Goal: Task Accomplishment & Management: Manage account settings

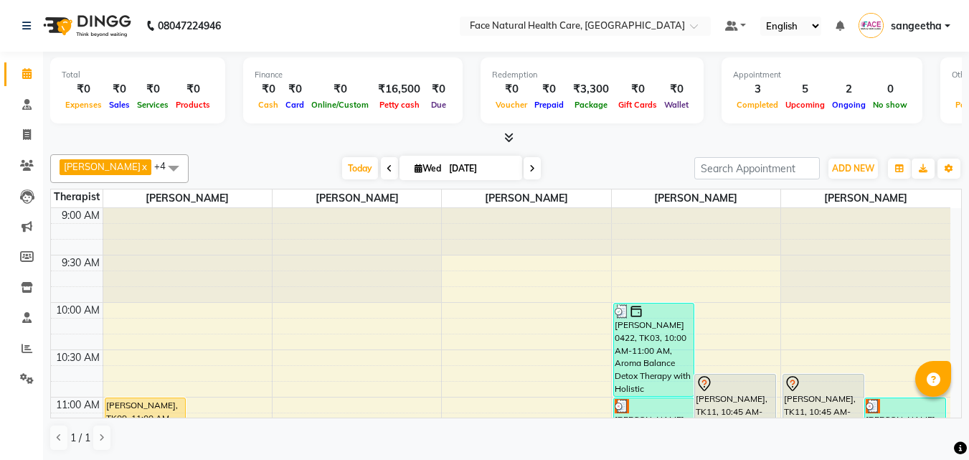
scroll to position [378, 0]
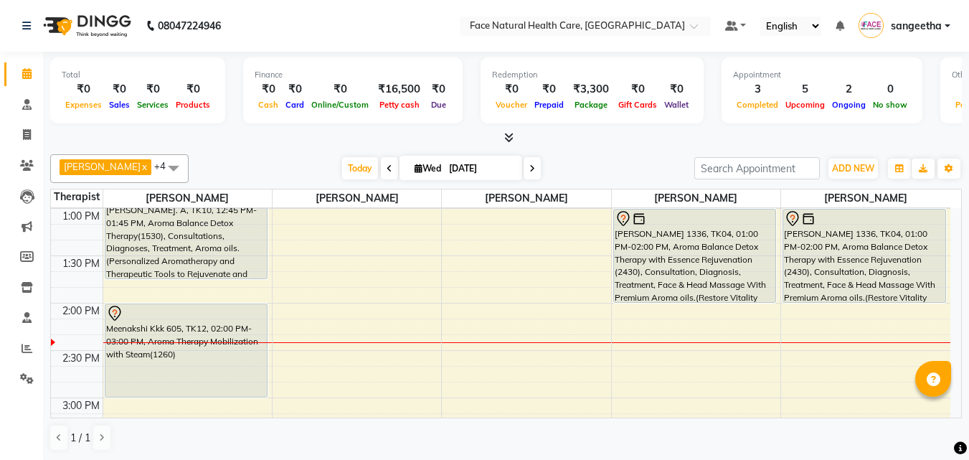
click at [683, 245] on div "[PERSON_NAME] 1336, TK04, 01:00 PM-02:00 PM, Aroma Balance Detox Therapy with E…" at bounding box center [695, 255] width 162 height 92
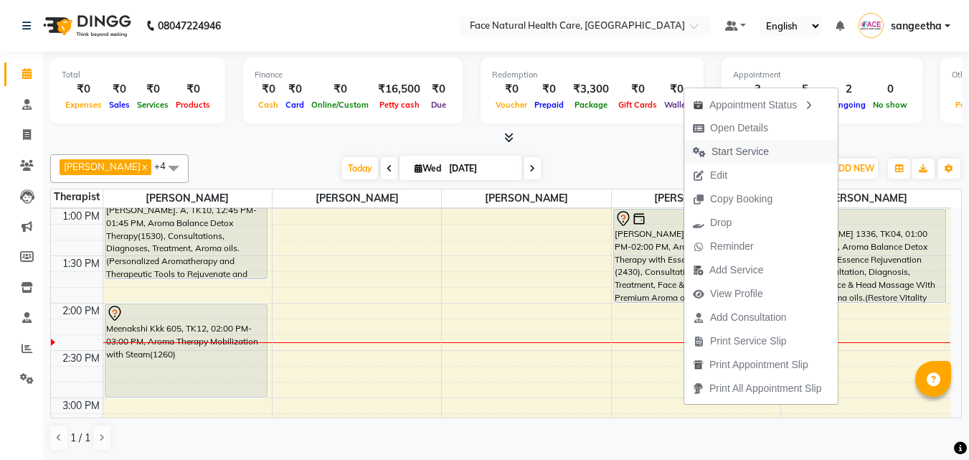
click at [720, 146] on span "Start Service" at bounding box center [739, 151] width 57 height 15
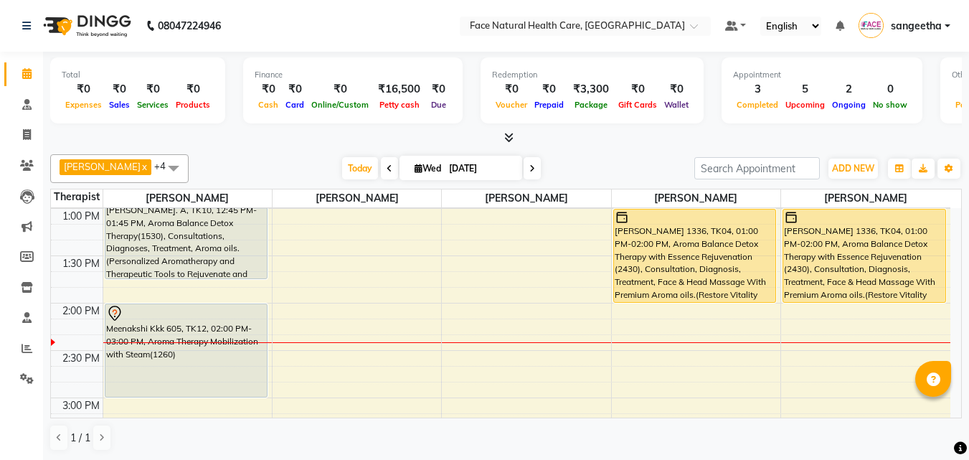
click at [213, 338] on div "Meenakshi Kkk 605, TK12, 02:00 PM-03:00 PM, Aroma Therapy Mobilization with Ste…" at bounding box center [186, 350] width 162 height 92
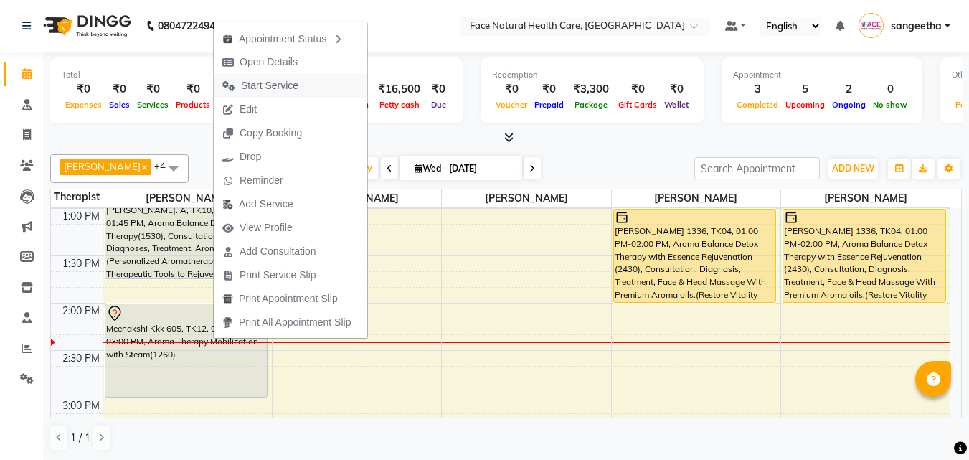
click at [301, 87] on span "Start Service" at bounding box center [260, 86] width 93 height 24
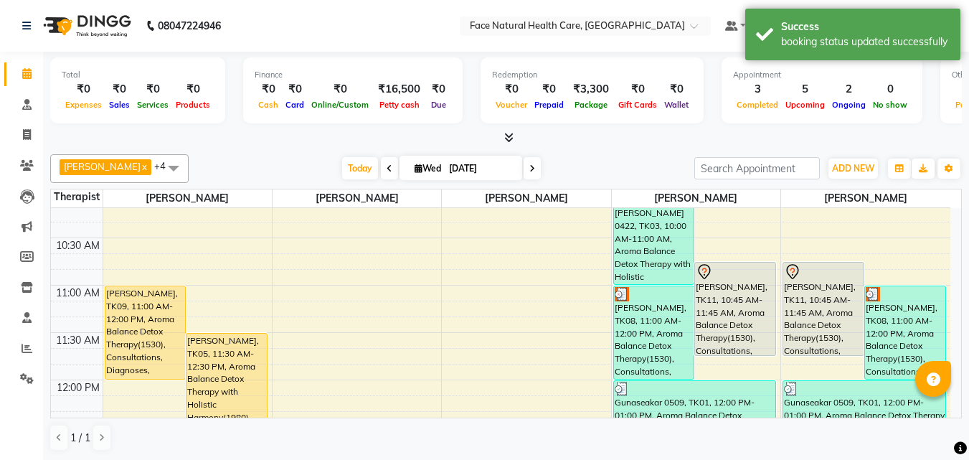
scroll to position [160, 0]
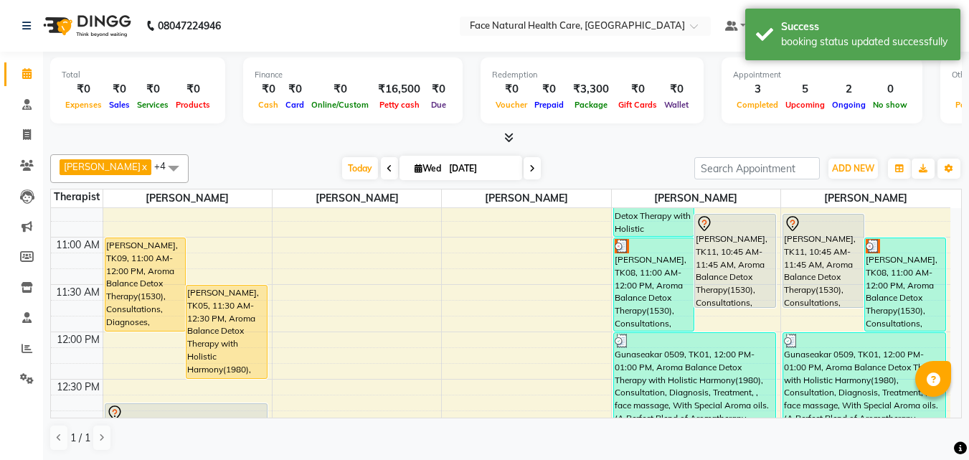
click at [217, 346] on div "[PERSON_NAME], TK05, 11:30 AM-12:30 PM, Aroma Balance Detox Therapy with Holist…" at bounding box center [226, 331] width 80 height 92
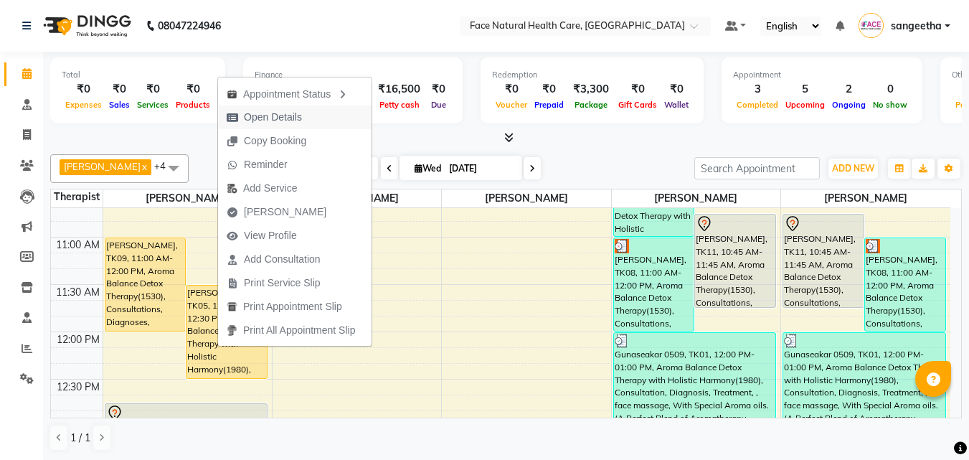
click at [318, 107] on button "Open Details" at bounding box center [294, 117] width 153 height 24
select select "1"
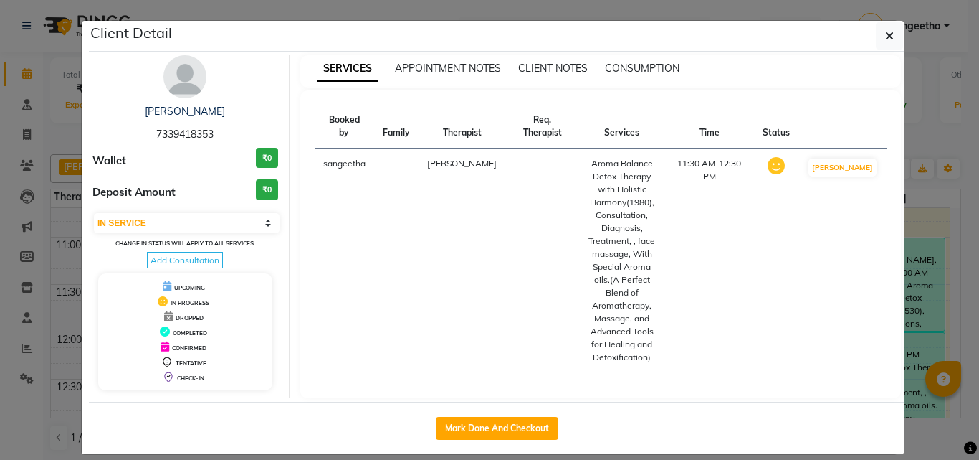
click at [318, 107] on th "Booked by" at bounding box center [345, 127] width 60 height 44
click at [888, 34] on icon "button" at bounding box center [889, 35] width 9 height 11
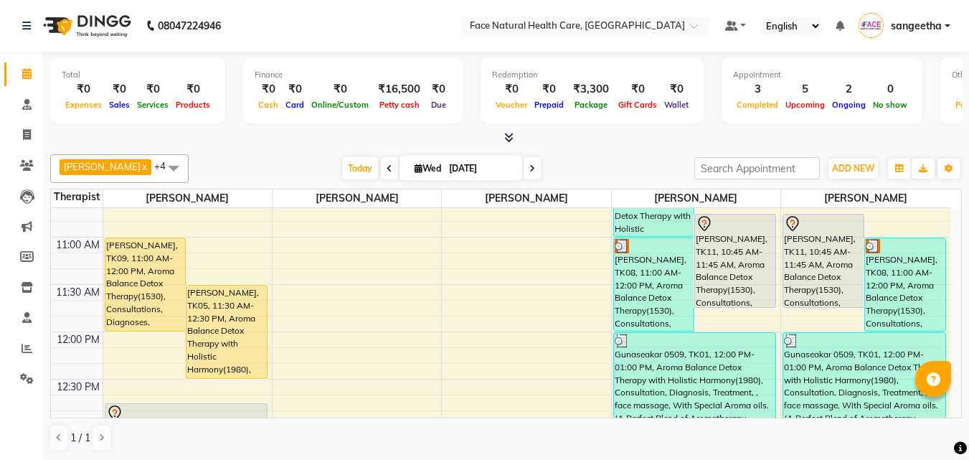
click at [169, 293] on div "[PERSON_NAME], TK09, 11:00 AM-12:00 PM, Aroma Balance Detox Therapy(1530), Cons…" at bounding box center [145, 284] width 80 height 92
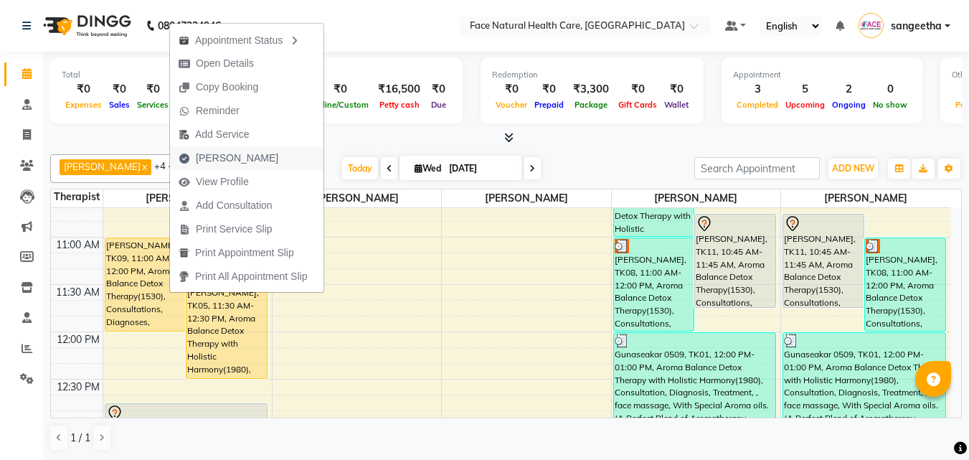
click at [252, 168] on span "[PERSON_NAME]" at bounding box center [228, 158] width 117 height 24
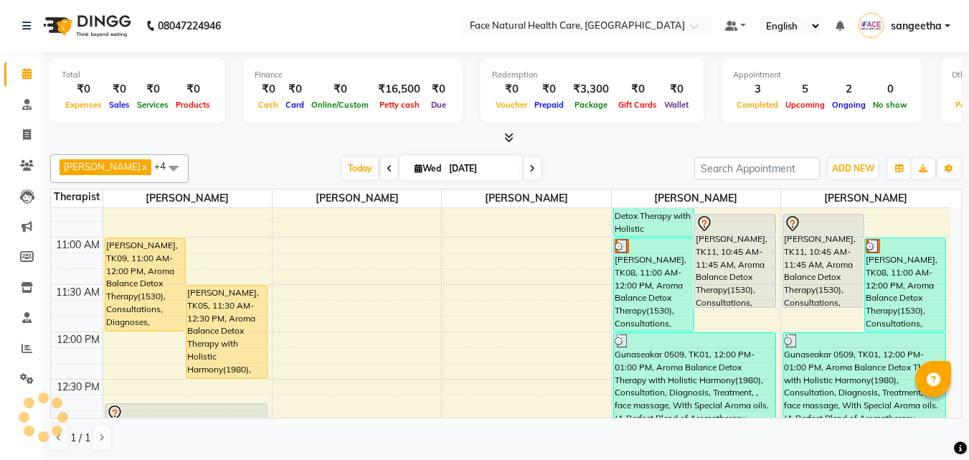
select select "5675"
select select "service"
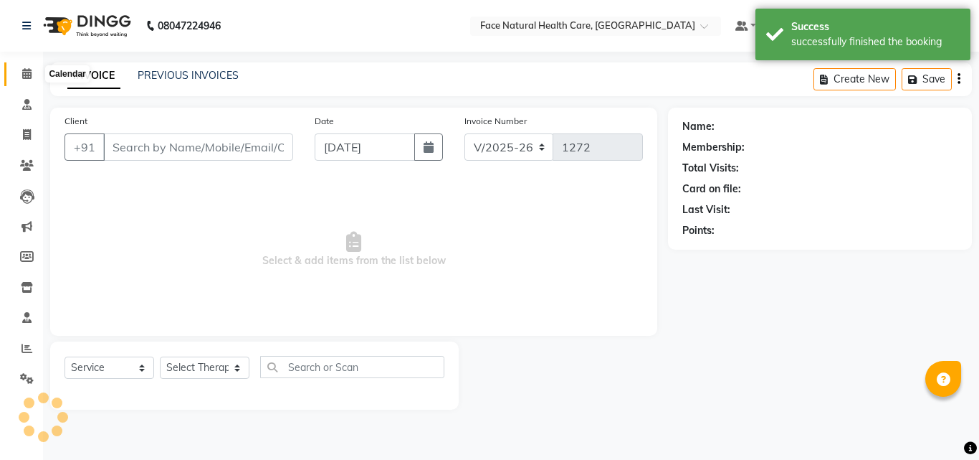
click at [20, 70] on span at bounding box center [26, 74] width 25 height 16
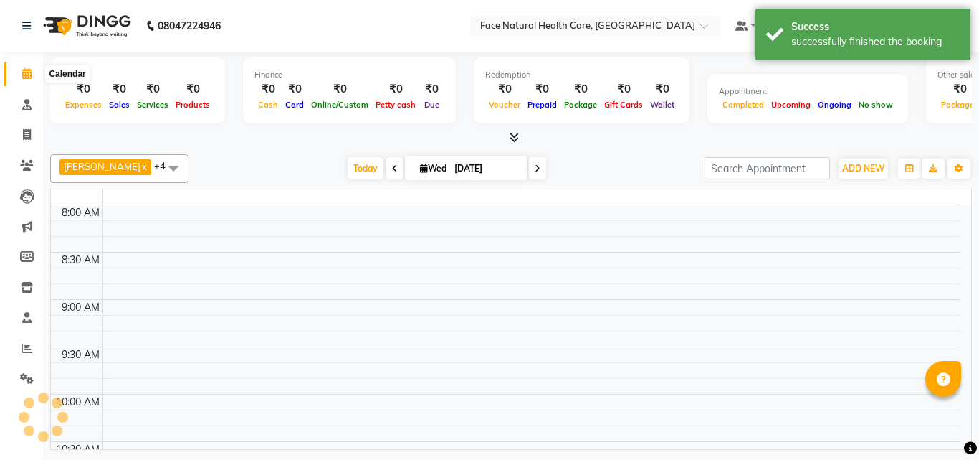
click at [26, 72] on icon at bounding box center [26, 73] width 9 height 11
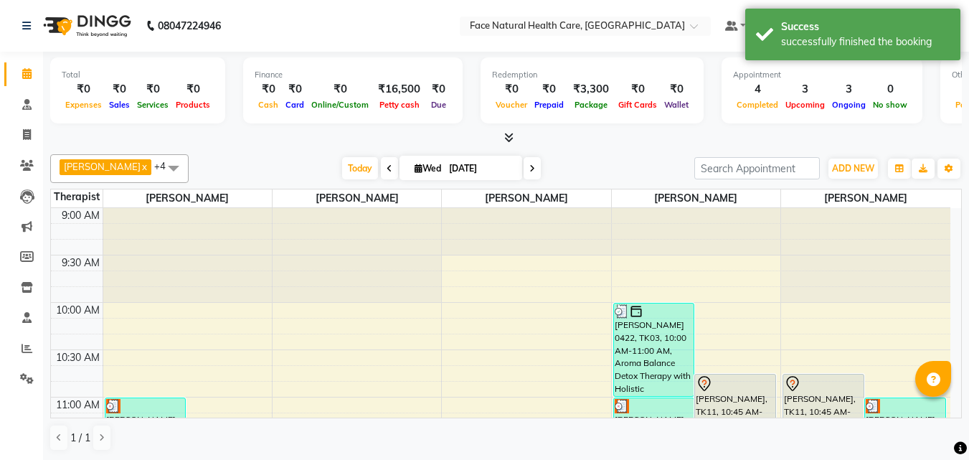
scroll to position [183, 0]
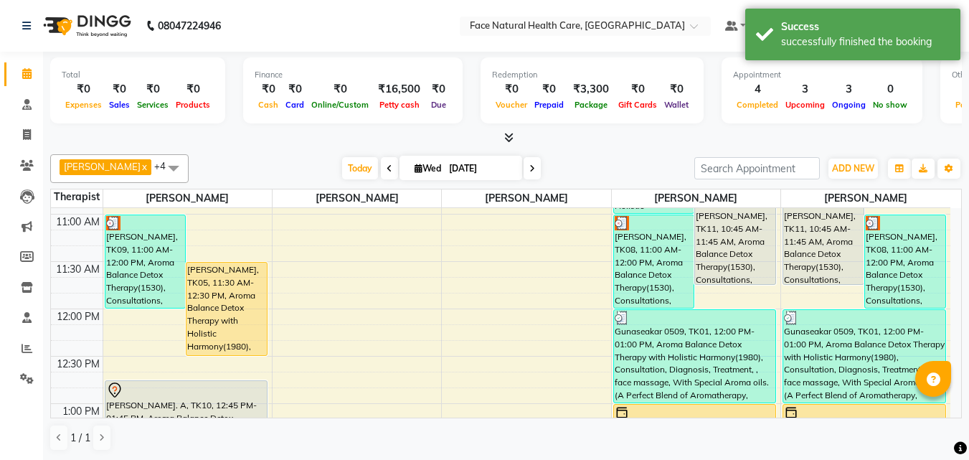
click at [202, 301] on div "[PERSON_NAME], TK05, 11:30 AM-12:30 PM, Aroma Balance Detox Therapy with Holist…" at bounding box center [226, 308] width 80 height 92
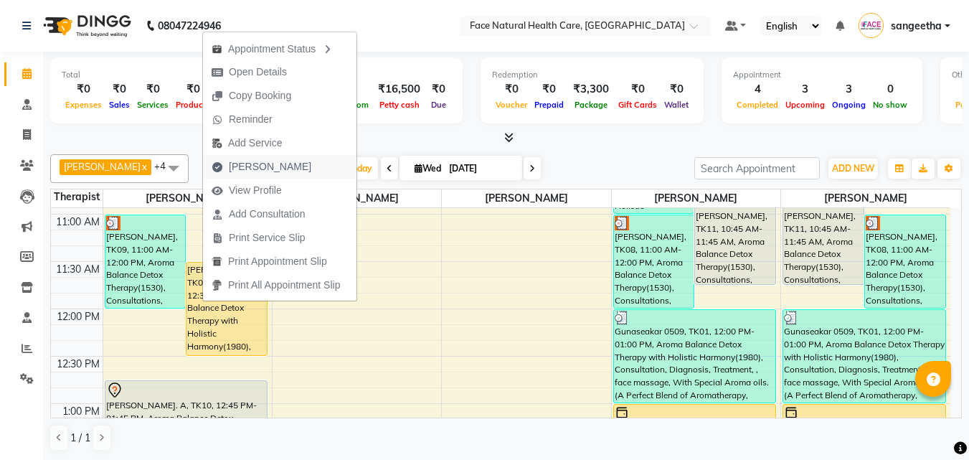
click at [300, 168] on button "[PERSON_NAME]" at bounding box center [279, 167] width 153 height 24
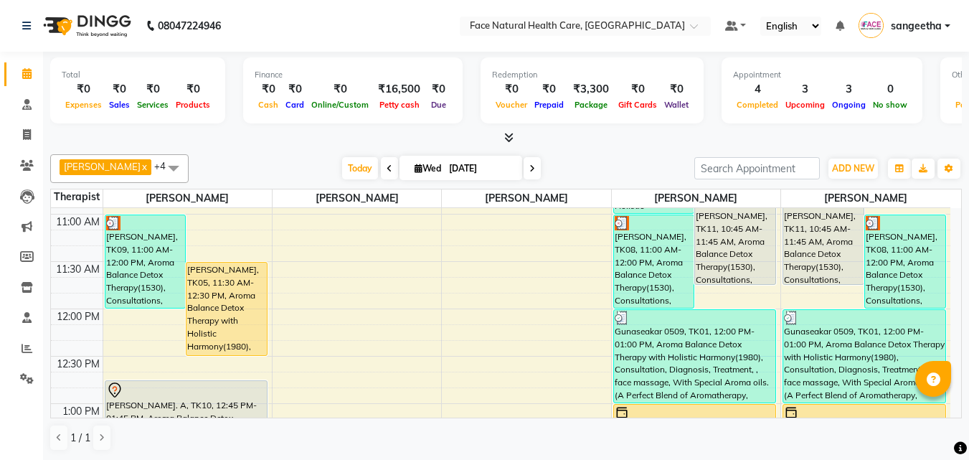
select select "5675"
select select "service"
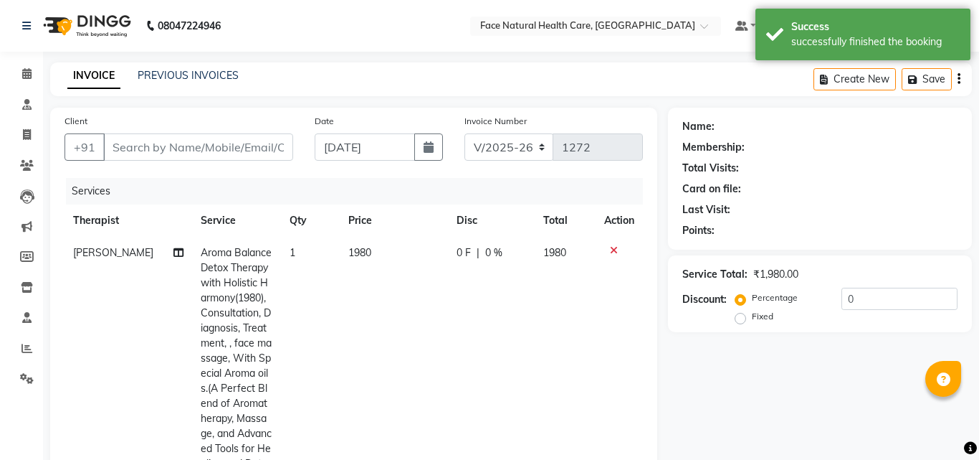
type input "7339418353"
select select "47694"
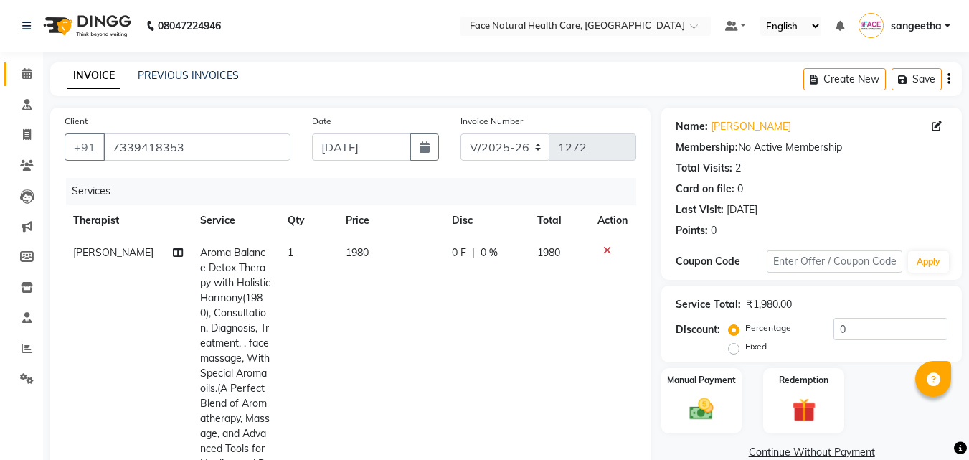
click at [36, 75] on span at bounding box center [26, 74] width 25 height 16
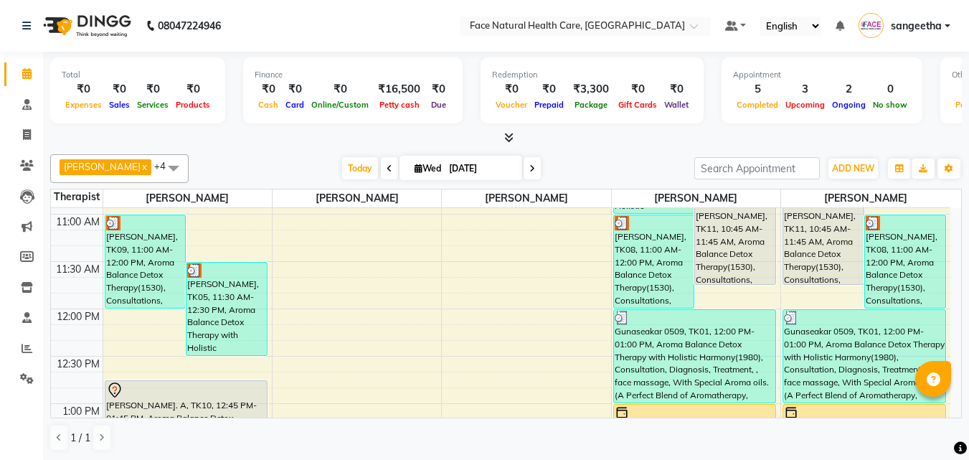
scroll to position [366, 0]
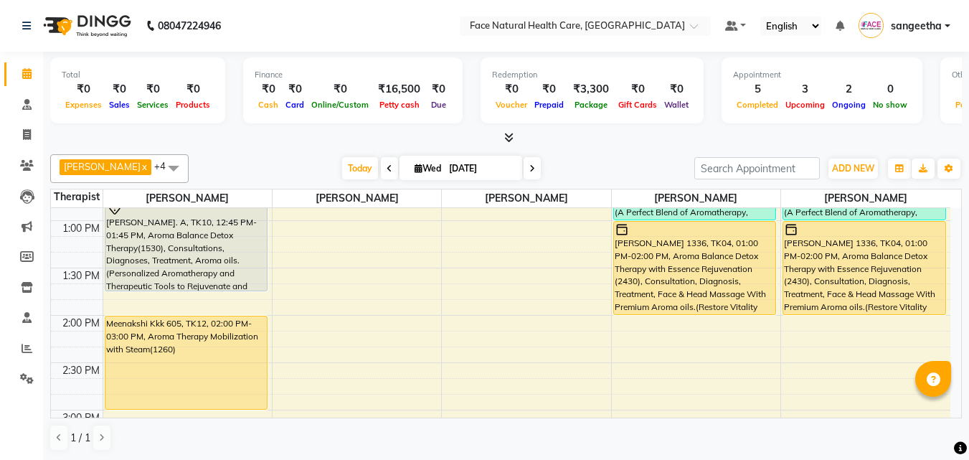
click at [634, 268] on div "[PERSON_NAME] 1336, TK04, 01:00 PM-02:00 PM, Aroma Balance Detox Therapy with E…" at bounding box center [695, 268] width 162 height 92
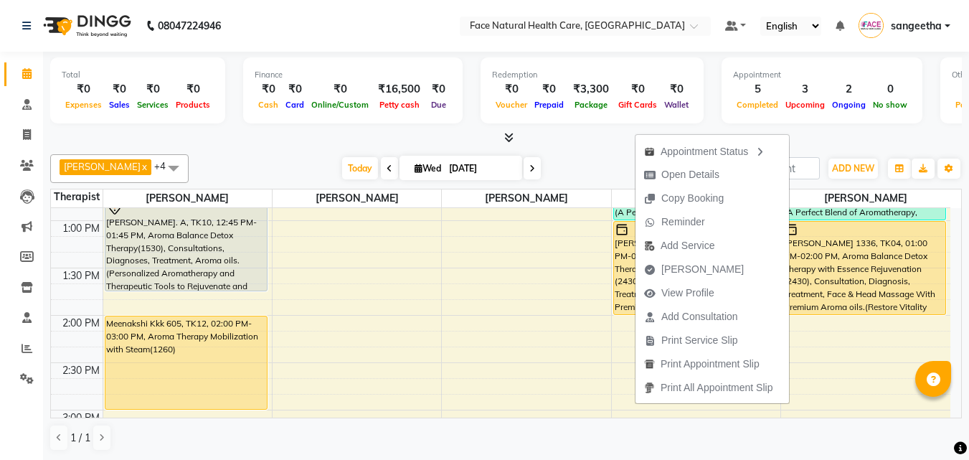
click at [719, 258] on button "[PERSON_NAME]" at bounding box center [711, 269] width 153 height 24
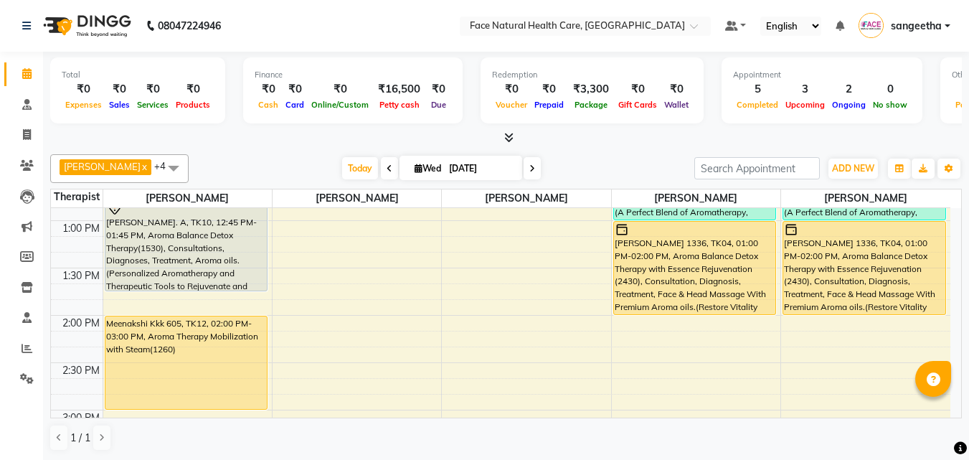
select select "5675"
select select "service"
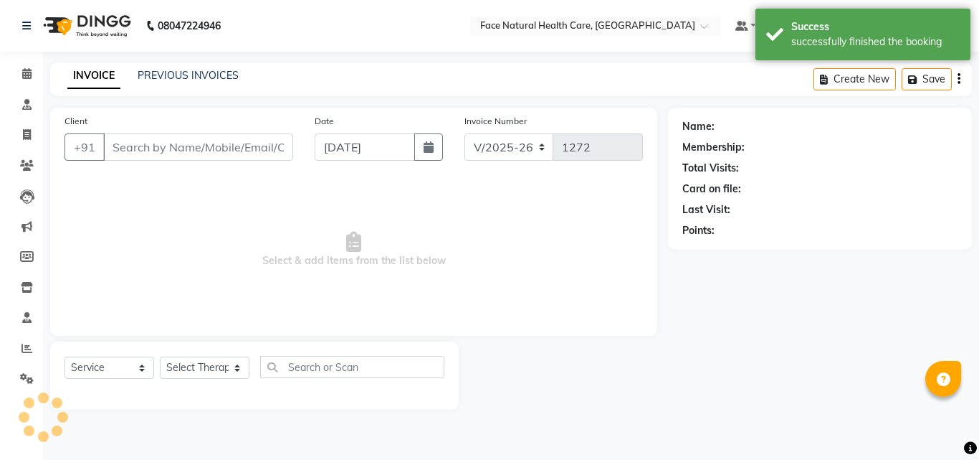
type input "8940359276"
select select "38864"
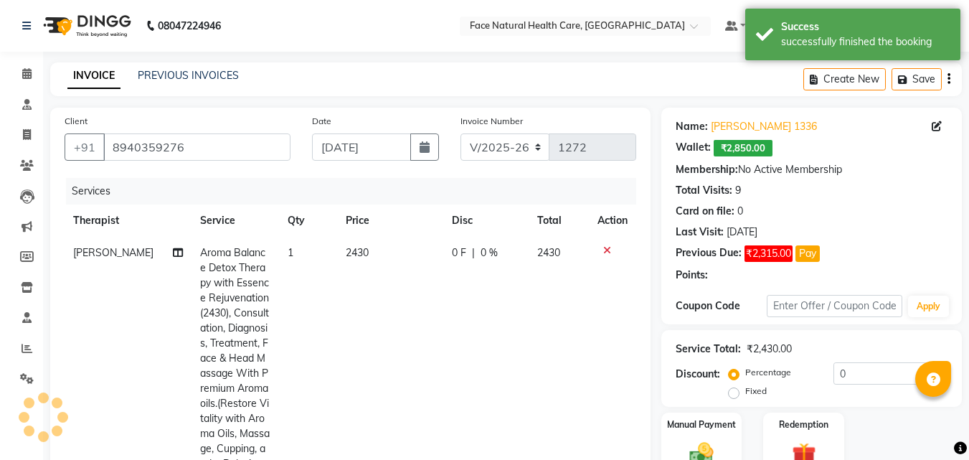
click at [361, 247] on span "2430" at bounding box center [357, 252] width 23 height 13
select select "38864"
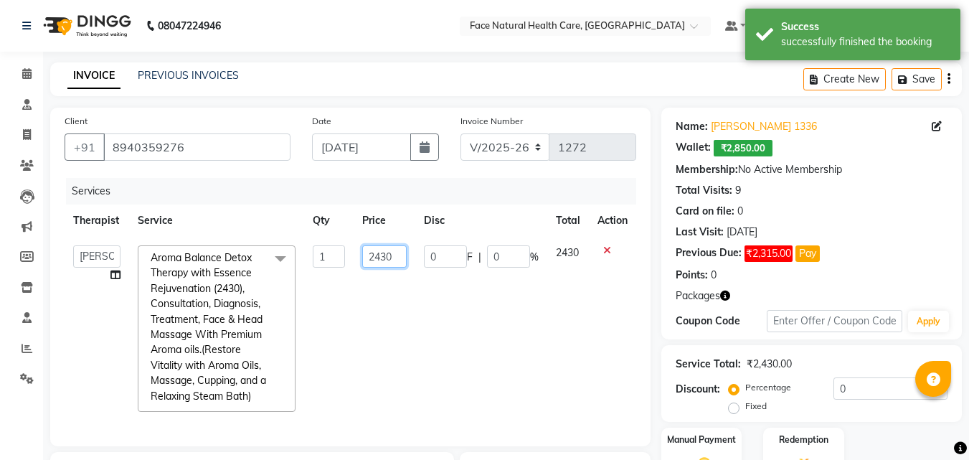
click at [404, 257] on input "2430" at bounding box center [384, 256] width 44 height 22
type input "2025"
click at [483, 364] on td "0 F | 0 %" at bounding box center [481, 329] width 132 height 184
select select "38864"
click at [827, 426] on div "Redemption" at bounding box center [803, 460] width 84 height 68
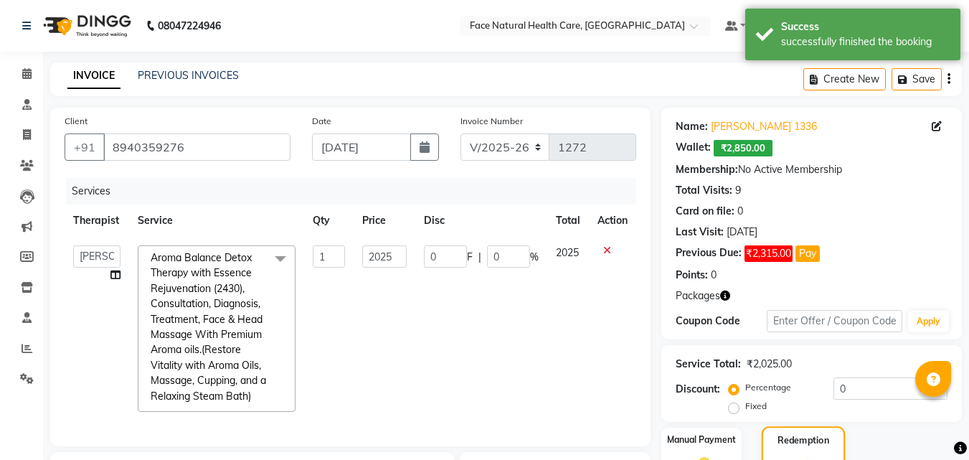
scroll to position [284, 0]
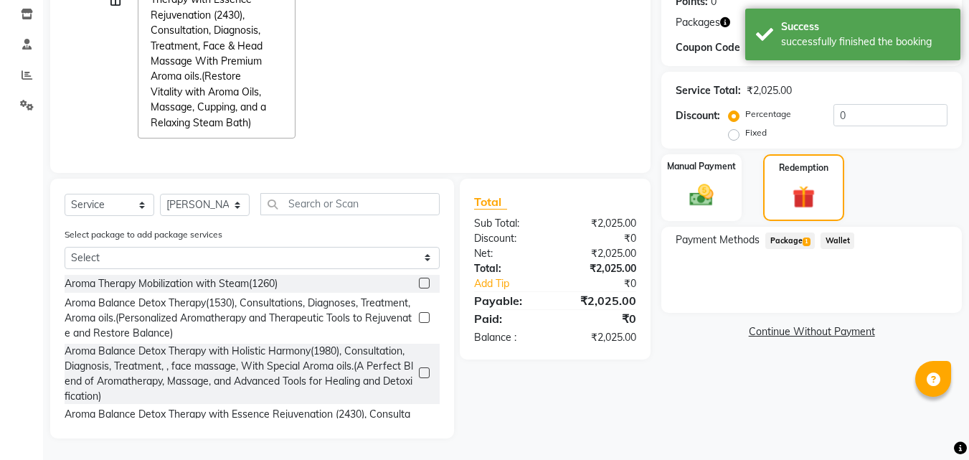
click at [772, 232] on span "Package 1" at bounding box center [789, 240] width 49 height 16
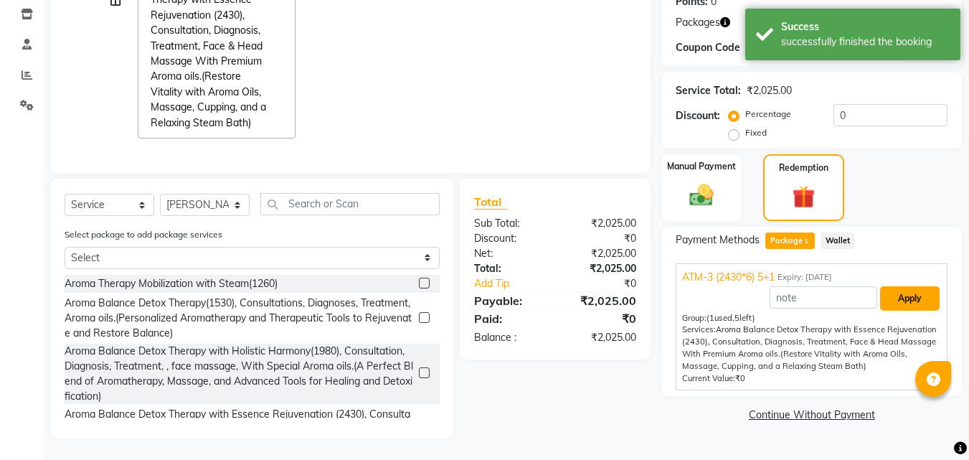
click at [918, 297] on button "Apply" at bounding box center [910, 298] width 60 height 24
type input "337.57"
type input "16.67"
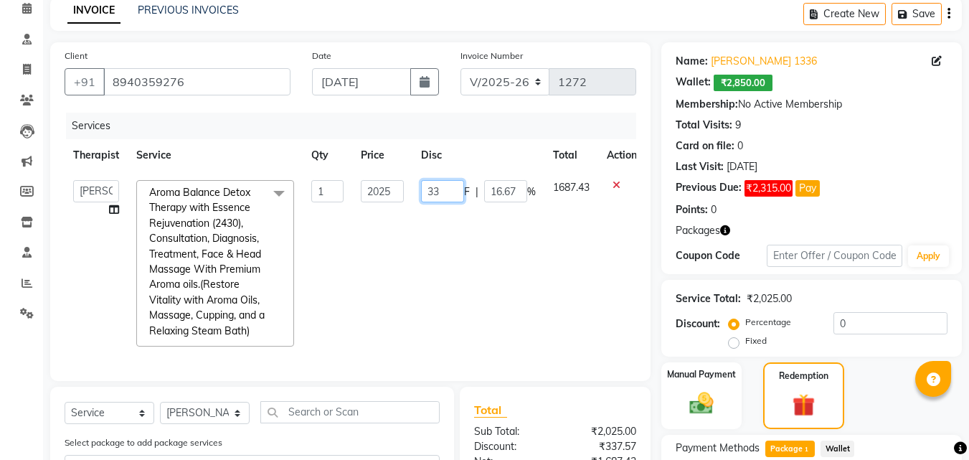
type input "3"
type input "0"
click at [570, 279] on td "1687.43" at bounding box center [571, 263] width 54 height 184
select select "38864"
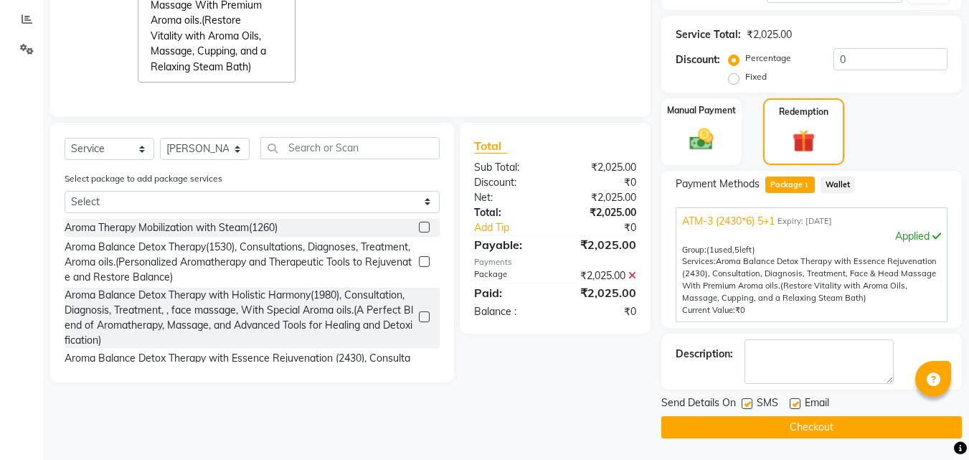
click at [748, 404] on label at bounding box center [746, 403] width 11 height 11
click at [748, 404] on input "checkbox" at bounding box center [745, 403] width 9 height 9
checkbox input "false"
click at [794, 404] on label at bounding box center [794, 403] width 11 height 11
click at [794, 404] on input "checkbox" at bounding box center [793, 403] width 9 height 9
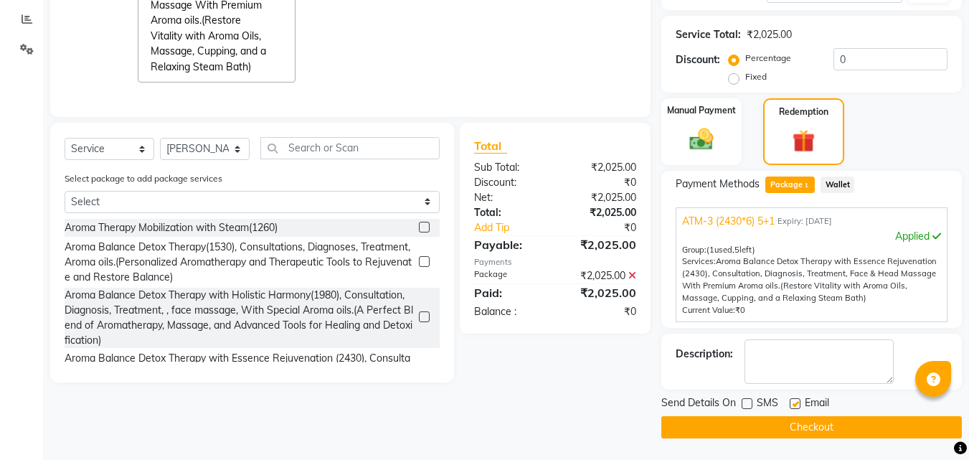
checkbox input "false"
click at [836, 434] on button "Checkout" at bounding box center [811, 427] width 300 height 22
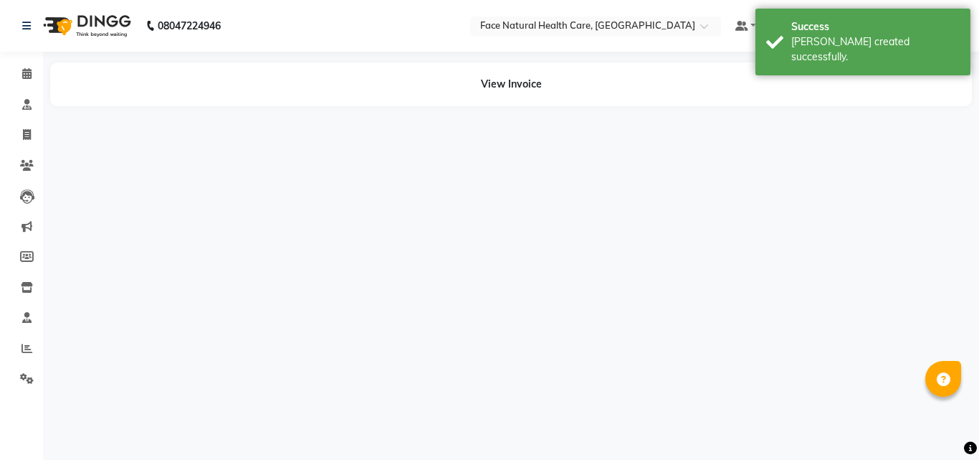
select select "38864"
select select "65164"
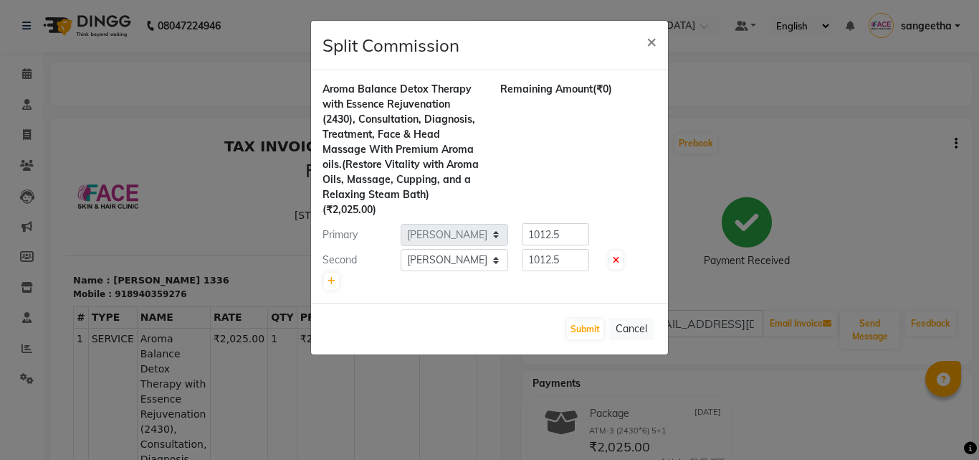
click at [116, 125] on ngb-modal-window "Split Commission × Aroma Balance Detox Therapy with Essence Rejuvenation (2430)…" at bounding box center [489, 230] width 979 height 460
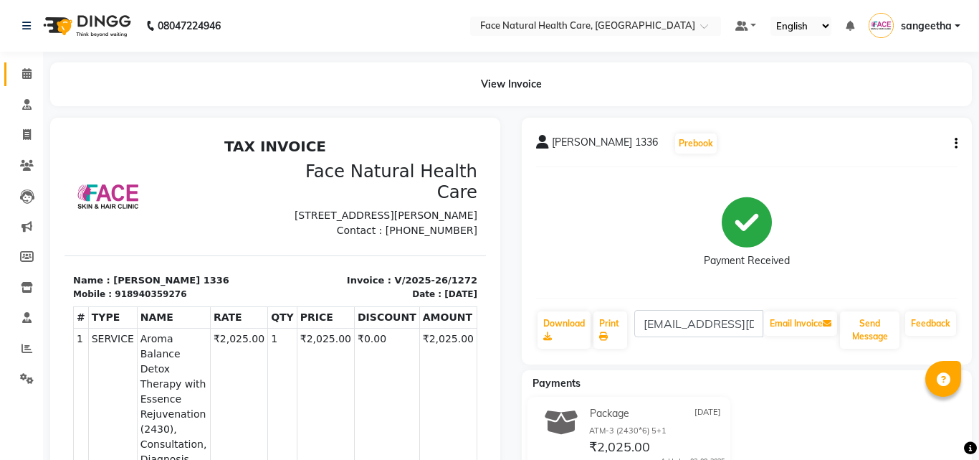
click at [26, 72] on icon at bounding box center [26, 73] width 9 height 11
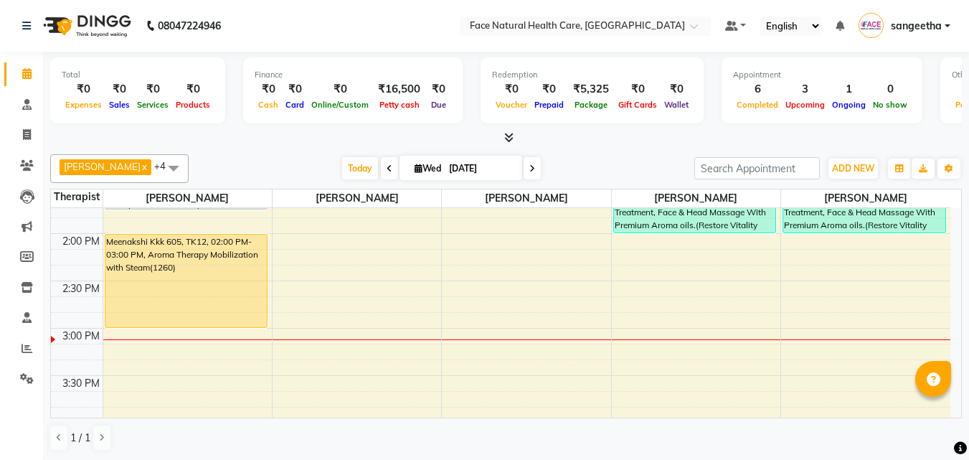
scroll to position [458, 0]
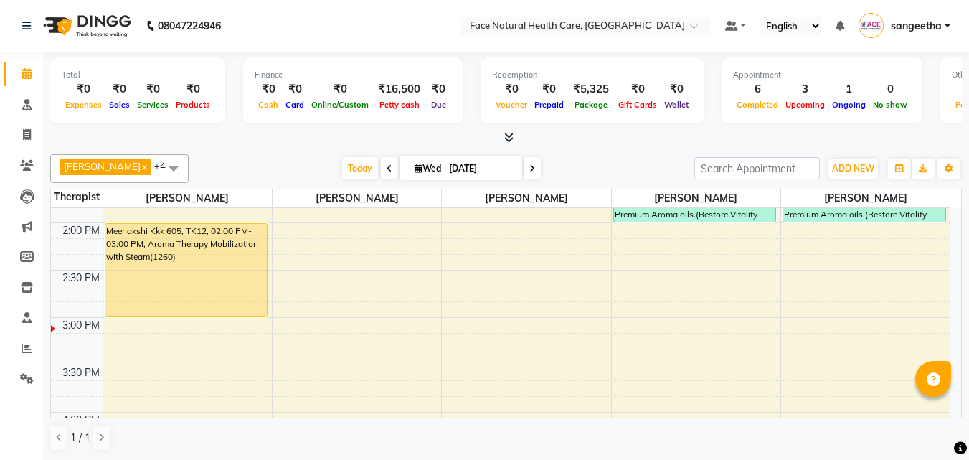
click at [162, 252] on div "Meenakshi Kkk 605, TK12, 02:00 PM-03:00 PM, Aroma Therapy Mobilization with Ste…" at bounding box center [186, 270] width 162 height 92
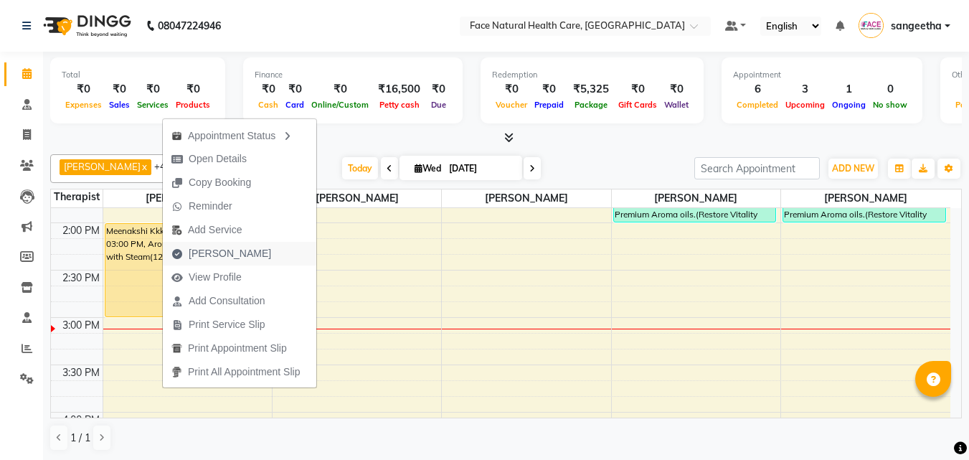
click at [210, 253] on span "[PERSON_NAME]" at bounding box center [230, 253] width 82 height 15
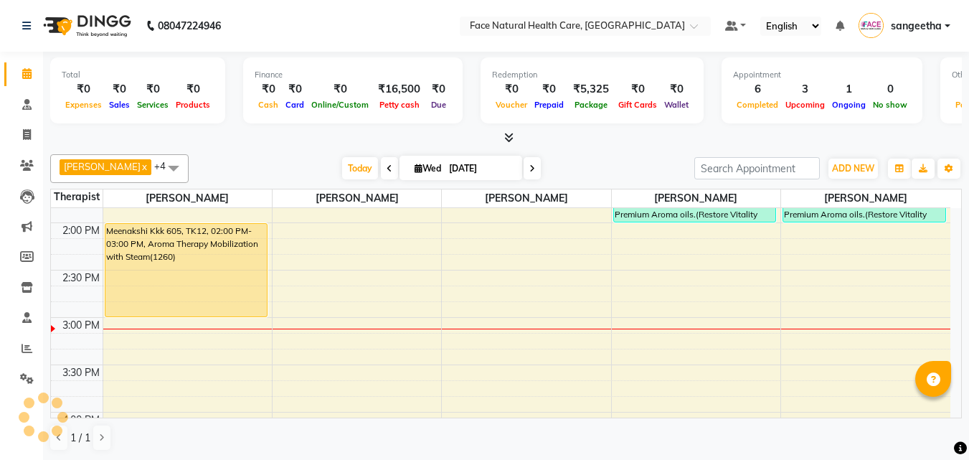
select select "5675"
select select "service"
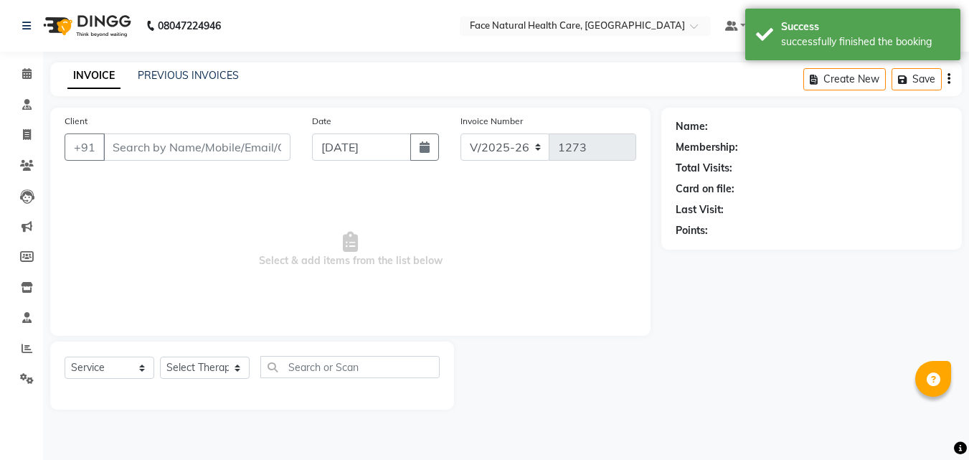
type input "9677963525"
select select "47694"
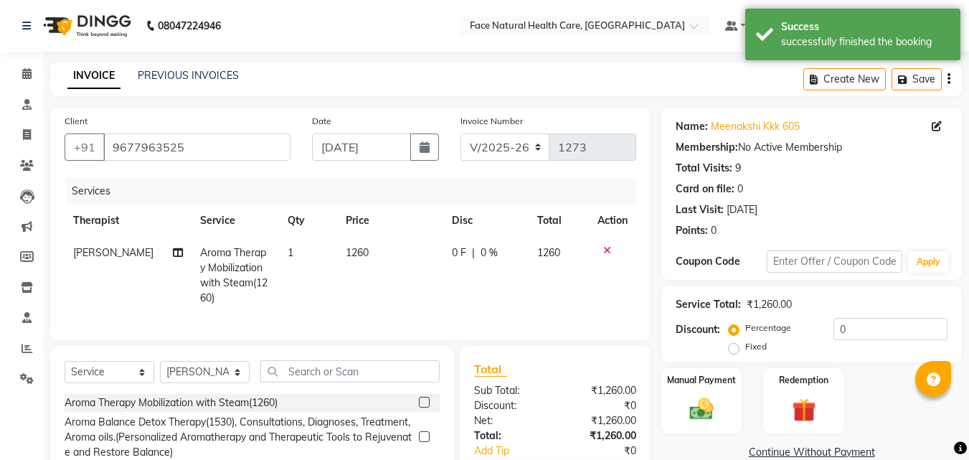
click at [354, 253] on span "1260" at bounding box center [357, 252] width 23 height 13
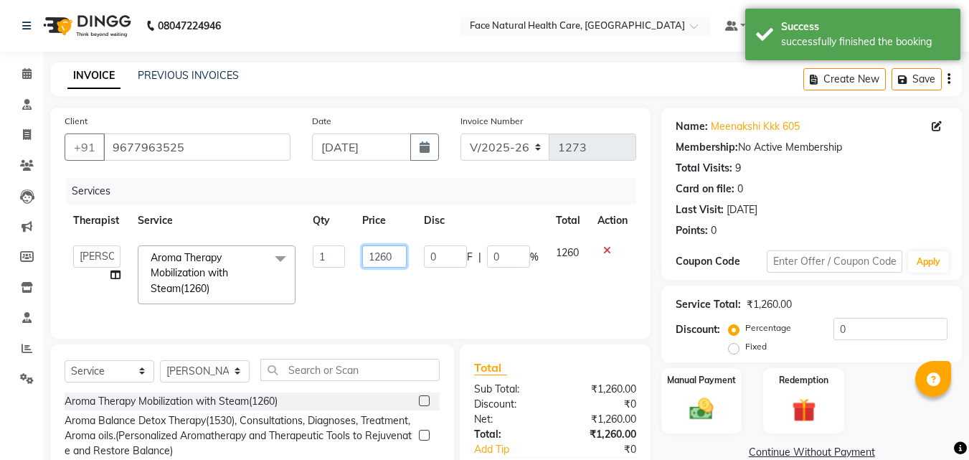
click at [397, 255] on input "1260" at bounding box center [384, 256] width 44 height 22
type input "1000"
click at [581, 285] on td "1260" at bounding box center [568, 275] width 42 height 76
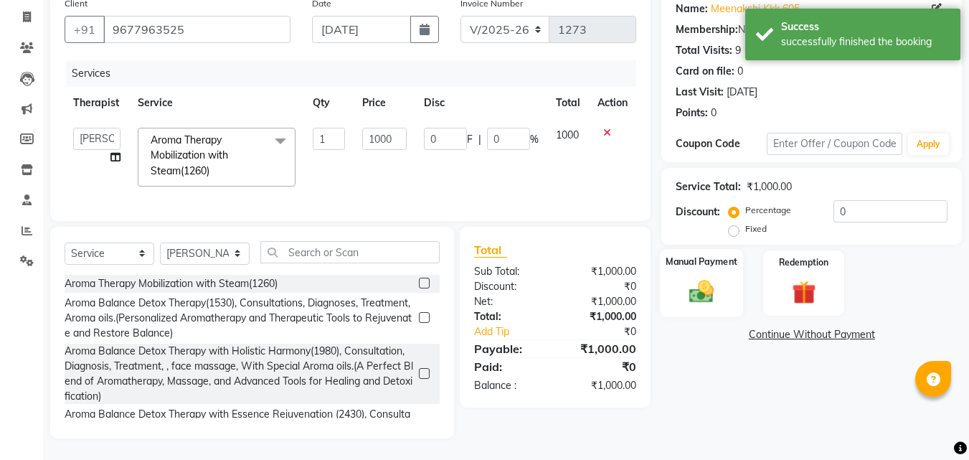
click at [717, 287] on img at bounding box center [701, 291] width 40 height 29
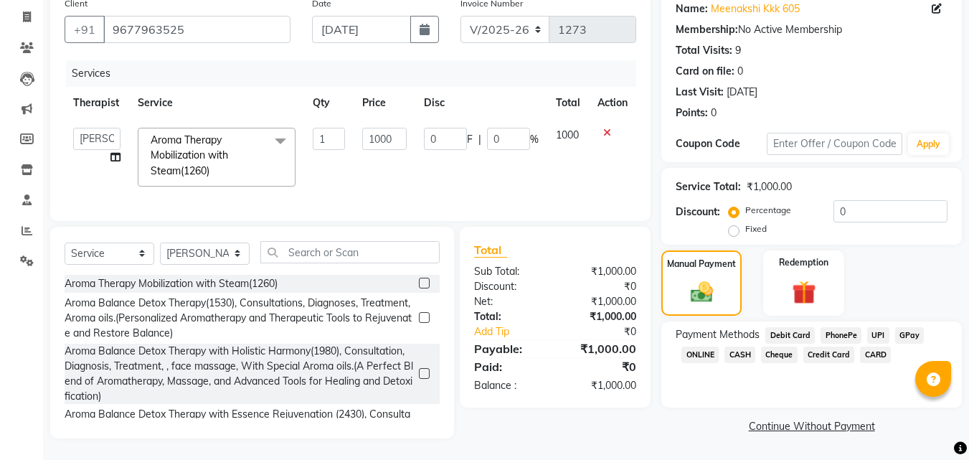
click at [747, 346] on span "CASH" at bounding box center [739, 354] width 31 height 16
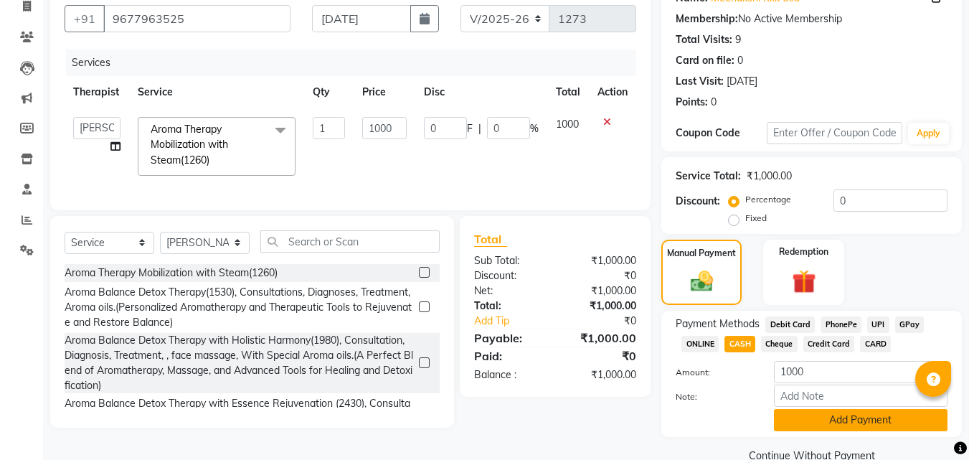
click at [862, 430] on button "Add Payment" at bounding box center [860, 420] width 173 height 22
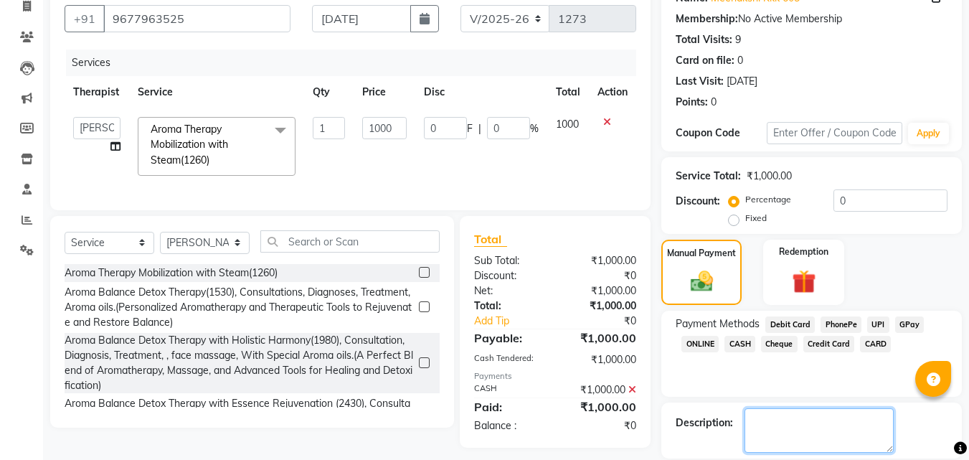
click at [875, 424] on textarea at bounding box center [818, 430] width 149 height 44
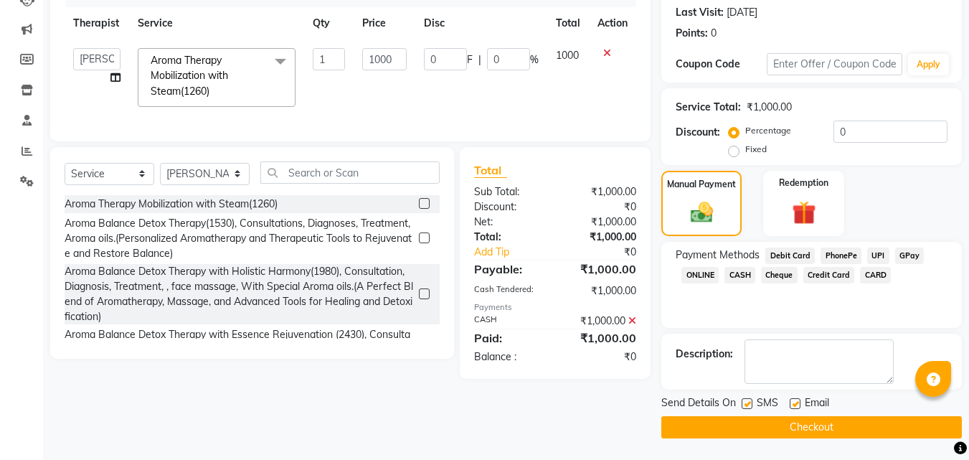
click at [748, 403] on label at bounding box center [746, 403] width 11 height 11
click at [748, 403] on input "checkbox" at bounding box center [745, 403] width 9 height 9
checkbox input "false"
click at [793, 406] on label at bounding box center [794, 403] width 11 height 11
click at [793, 406] on input "checkbox" at bounding box center [793, 403] width 9 height 9
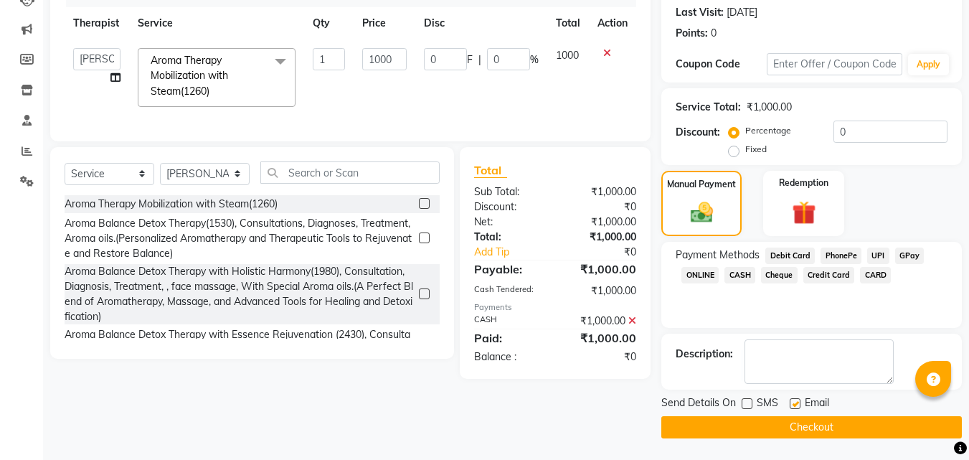
checkbox input "false"
click at [859, 430] on button "Checkout" at bounding box center [811, 427] width 300 height 22
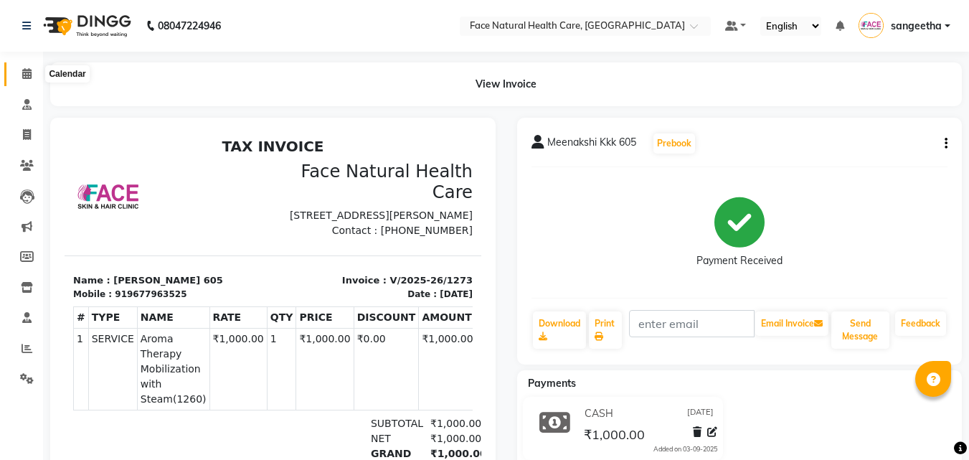
click at [28, 75] on icon at bounding box center [26, 73] width 9 height 11
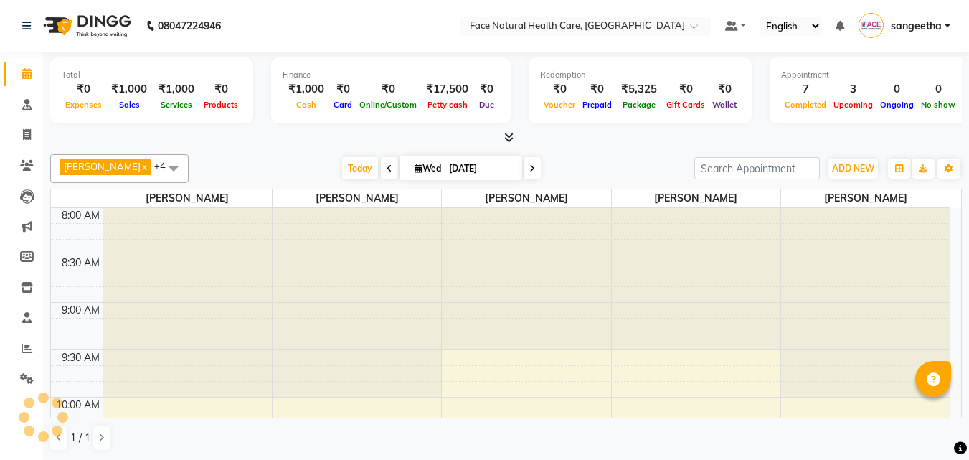
click at [24, 77] on icon at bounding box center [26, 73] width 9 height 11
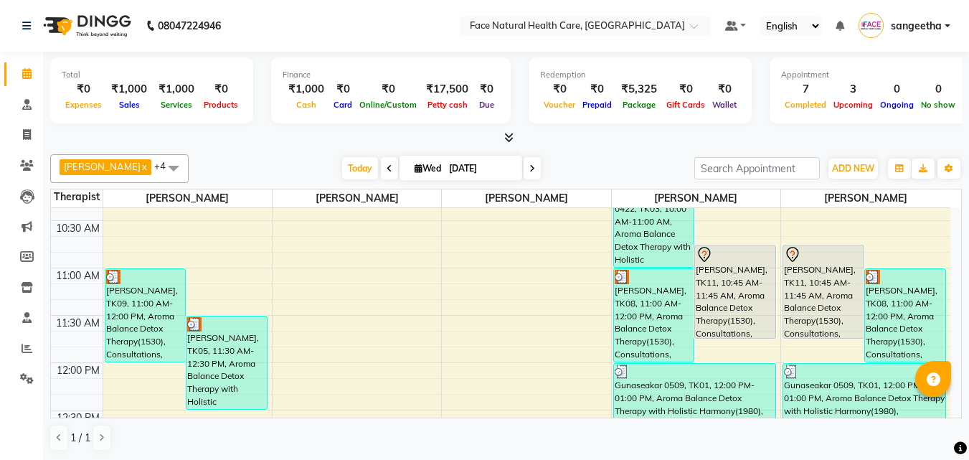
scroll to position [125, 0]
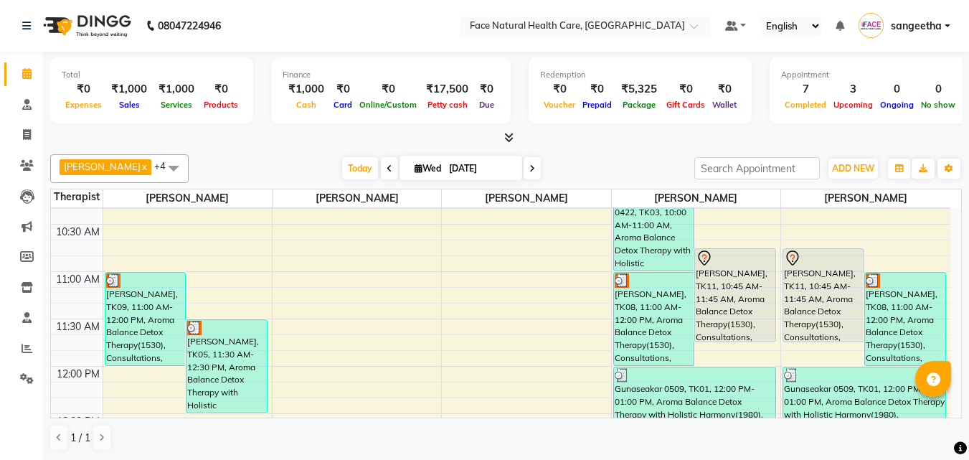
click at [809, 303] on div "[PERSON_NAME], TK11, 10:45 AM-11:45 AM, Aroma Balance Detox Therapy(1530), Cons…" at bounding box center [823, 295] width 80 height 92
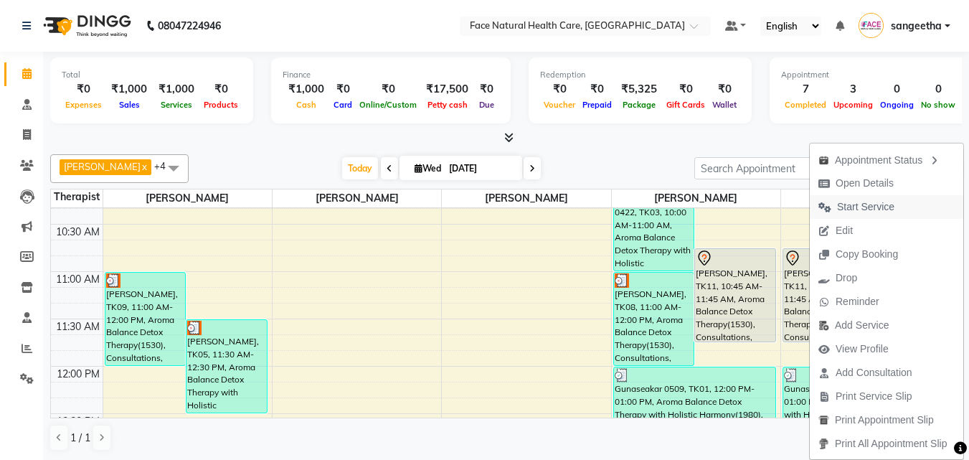
click at [883, 199] on span "Start Service" at bounding box center [865, 206] width 57 height 15
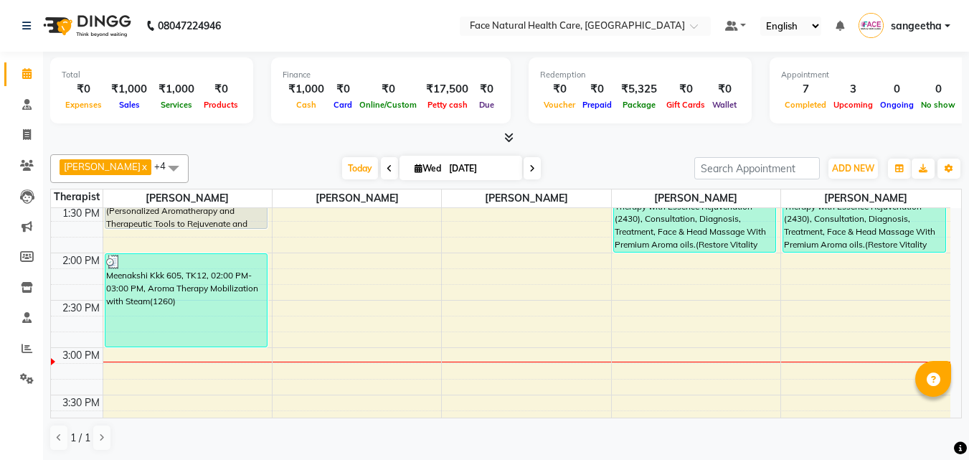
scroll to position [531, 0]
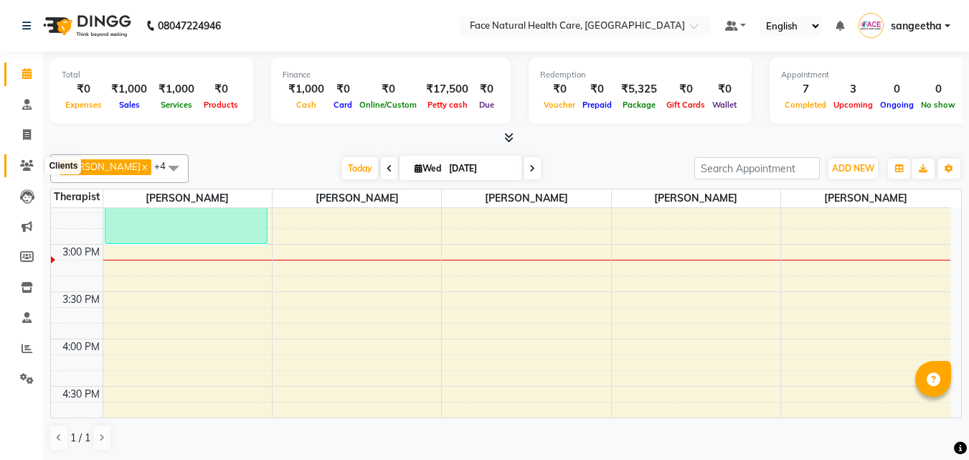
click at [34, 166] on span at bounding box center [26, 166] width 25 height 16
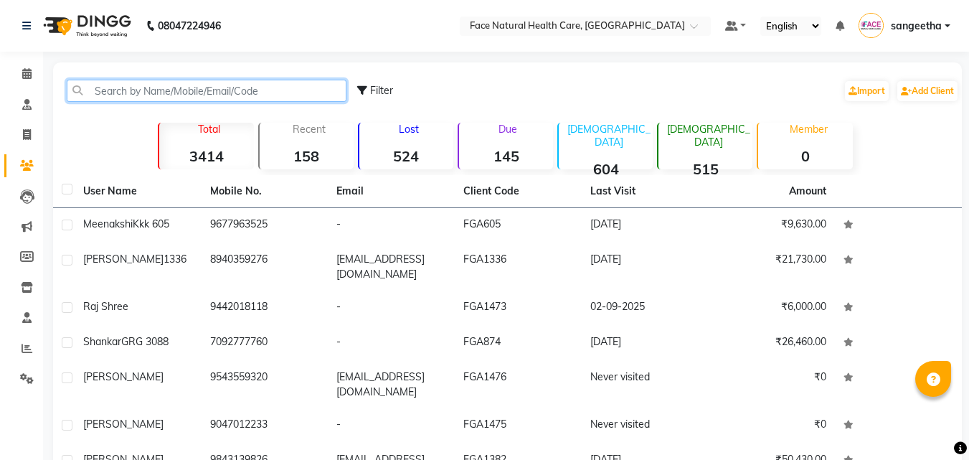
click at [288, 96] on input "text" at bounding box center [207, 91] width 280 height 22
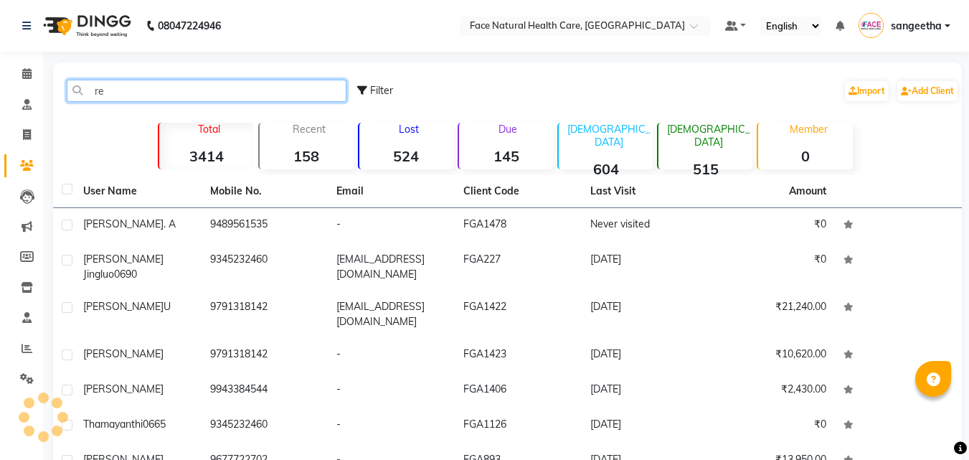
type input "r"
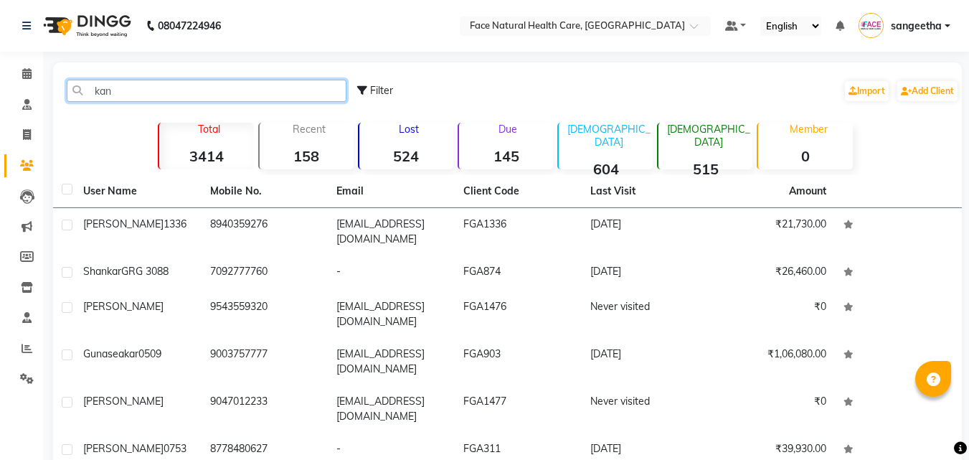
type input "kann"
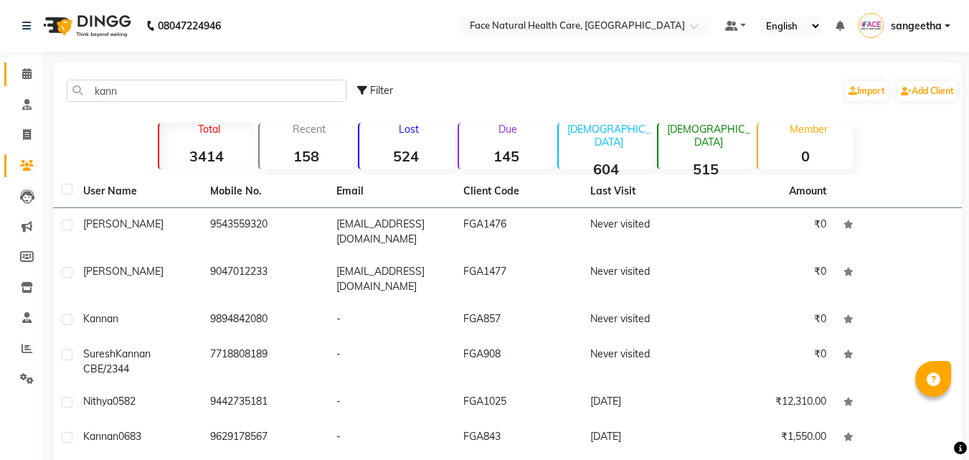
click at [24, 69] on icon at bounding box center [26, 73] width 9 height 11
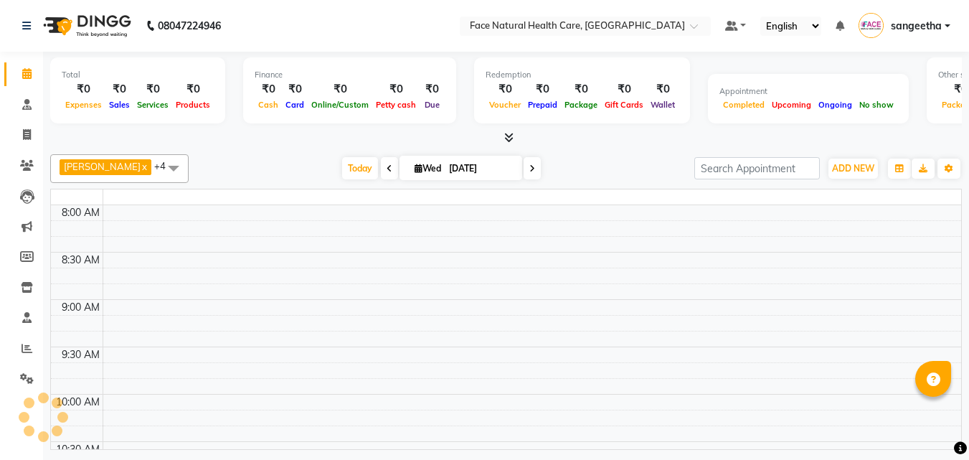
click at [32, 72] on icon at bounding box center [26, 73] width 9 height 11
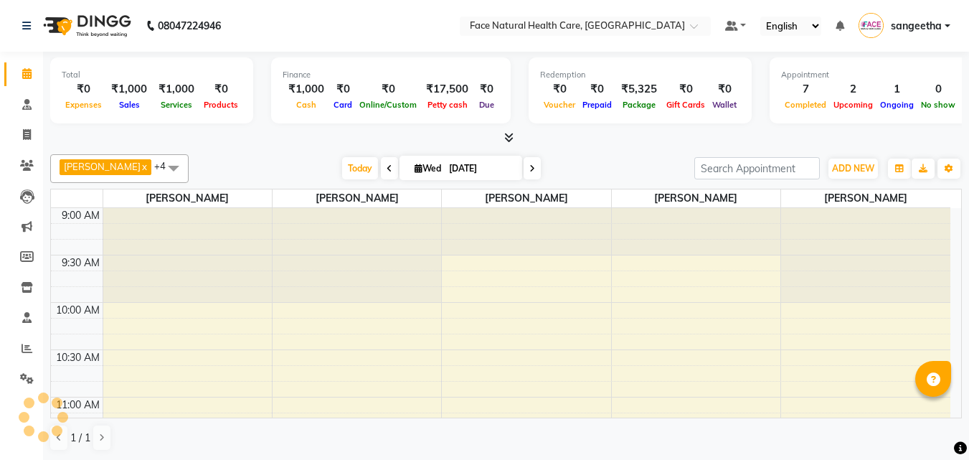
click at [529, 171] on icon at bounding box center [532, 168] width 6 height 9
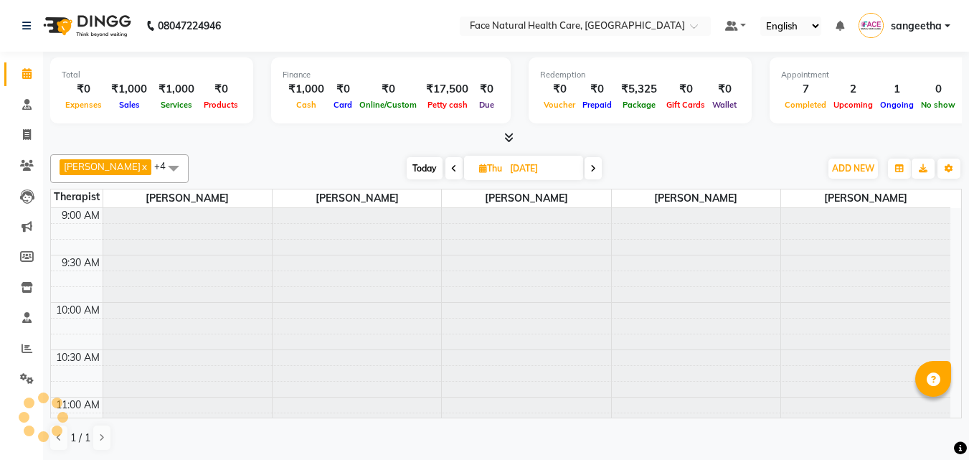
type input "[DATE]"
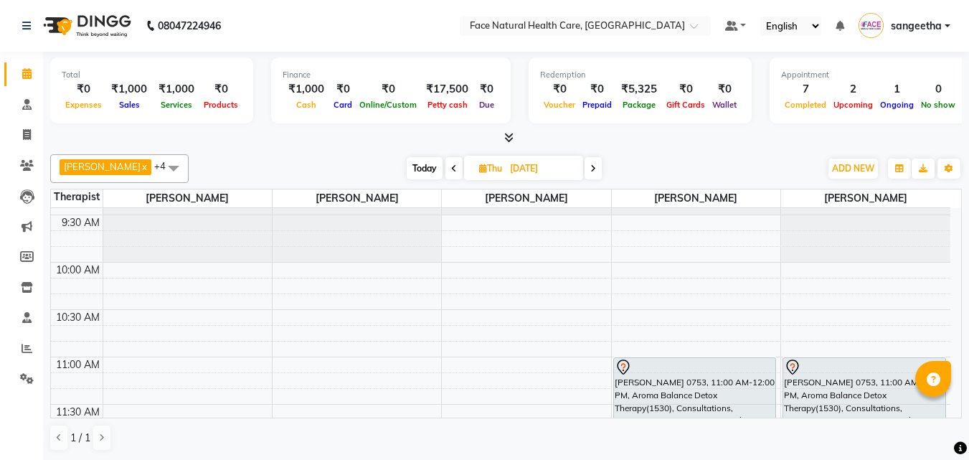
scroll to position [92, 0]
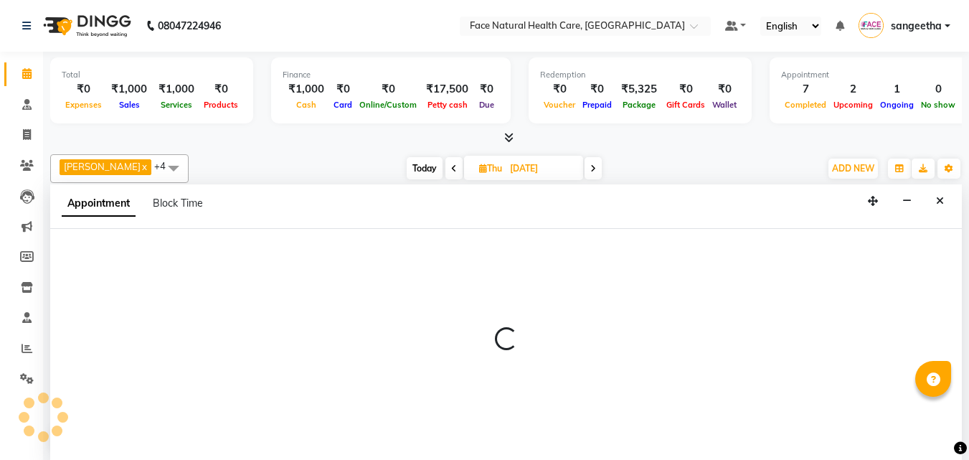
scroll to position [1, 0]
select select "47694"
select select "630"
select select "tentative"
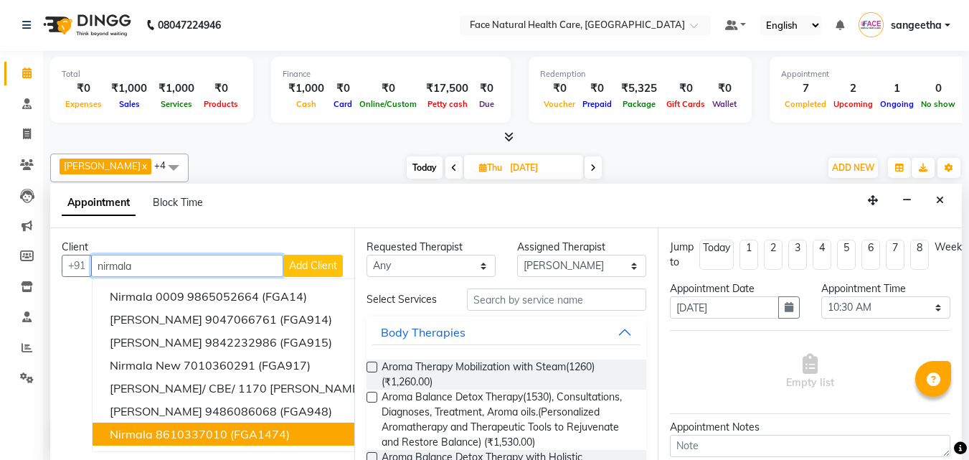
click at [237, 437] on span "(FGA1474)" at bounding box center [260, 434] width 60 height 14
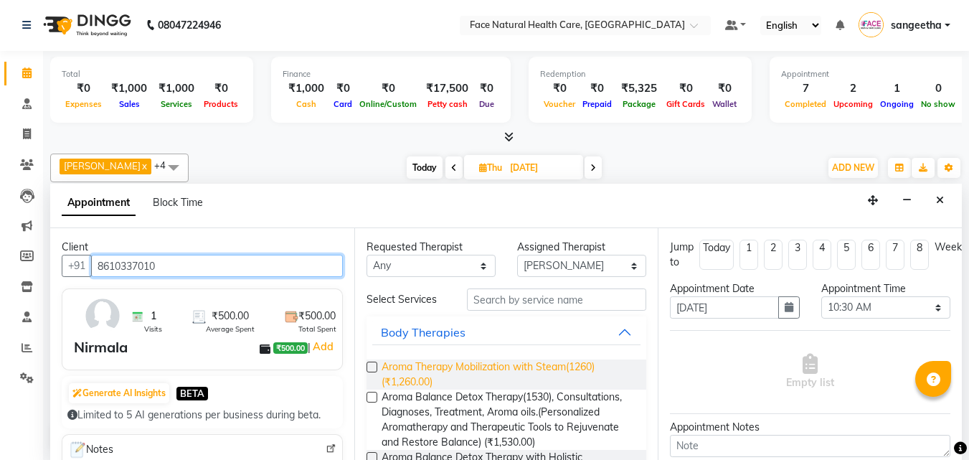
type input "8610337010"
click at [618, 379] on span "Aroma Therapy Mobilization with Steam(1260) (₹1,260.00)" at bounding box center [508, 374] width 254 height 30
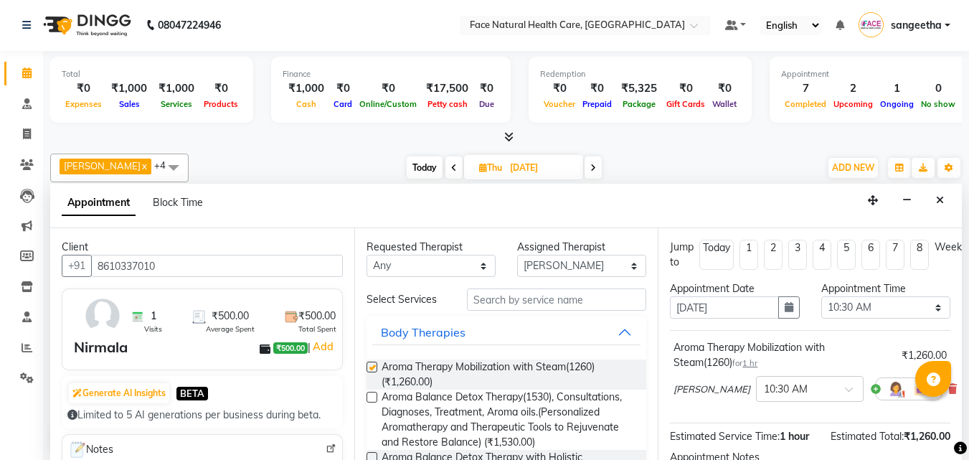
checkbox input "false"
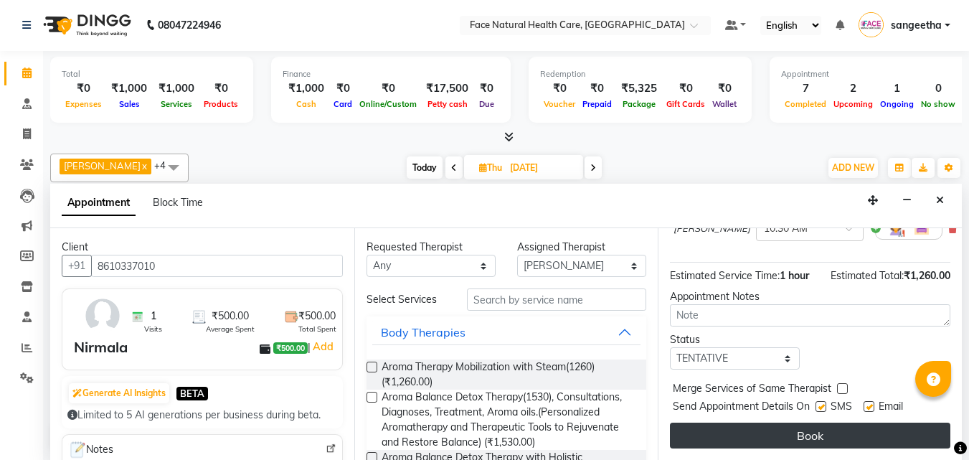
click at [846, 423] on button "Book" at bounding box center [810, 435] width 280 height 26
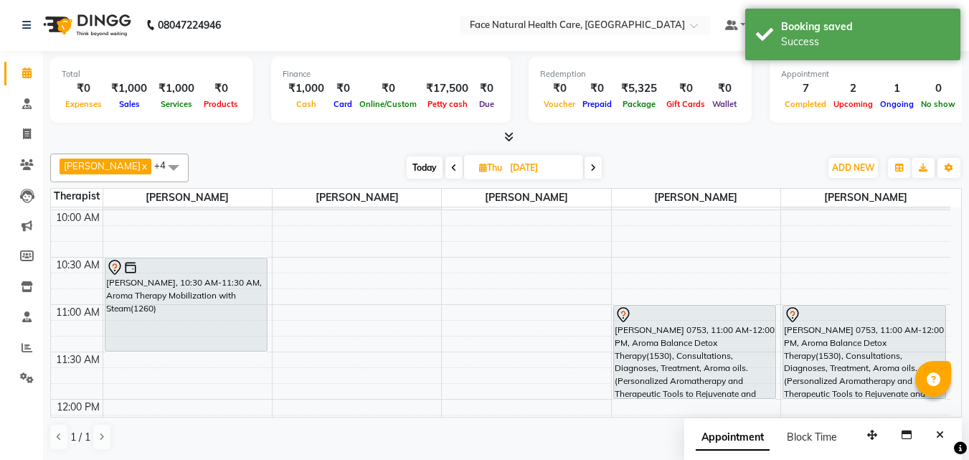
scroll to position [0, 0]
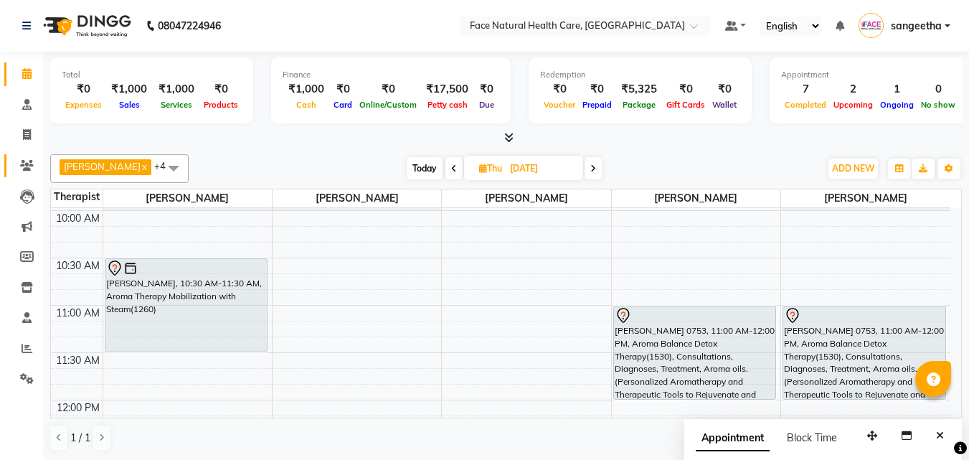
click at [22, 165] on icon at bounding box center [27, 165] width 14 height 11
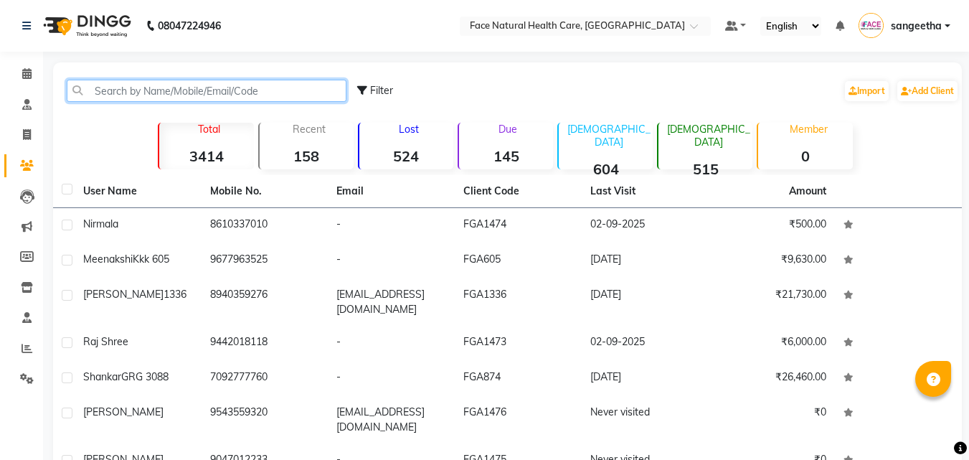
click at [318, 92] on input "text" at bounding box center [207, 91] width 280 height 22
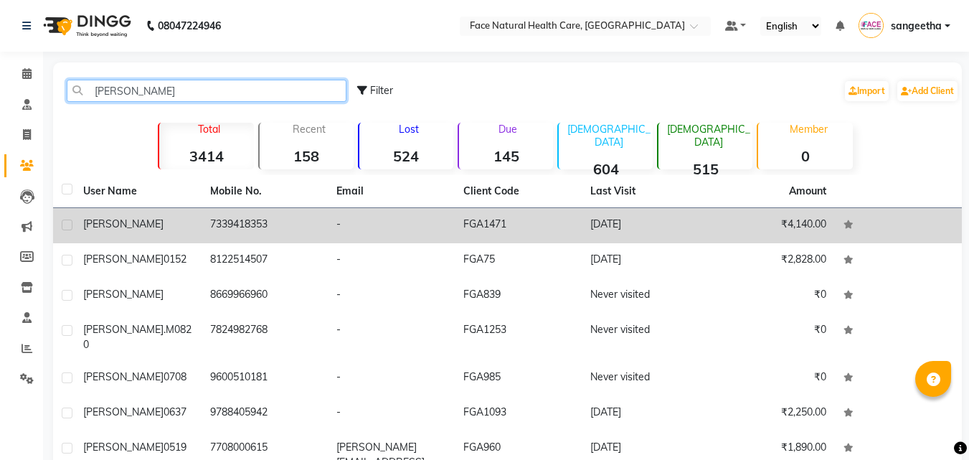
type input "[PERSON_NAME]"
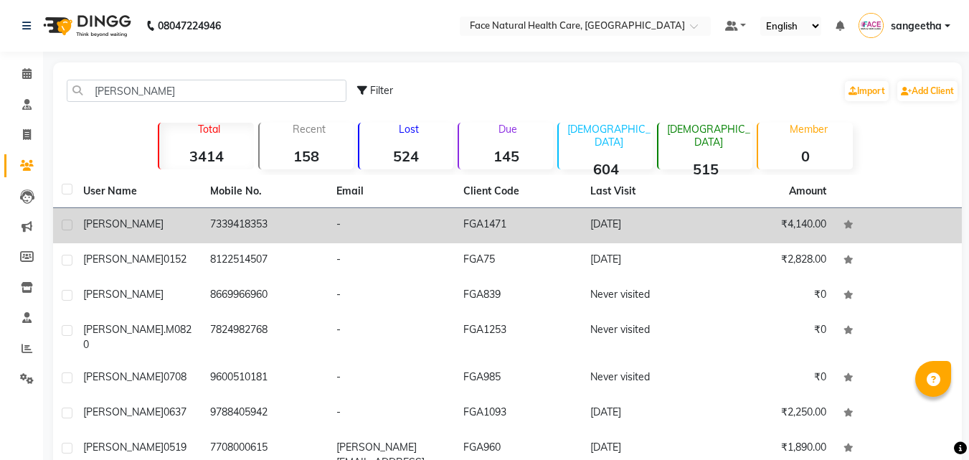
click at [173, 238] on td "[PERSON_NAME]" at bounding box center [138, 225] width 127 height 35
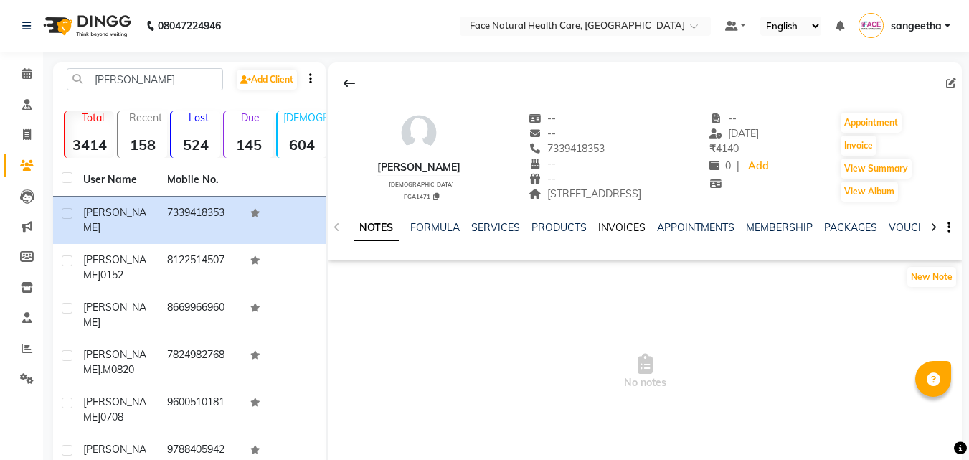
click at [621, 227] on link "INVOICES" at bounding box center [621, 227] width 47 height 13
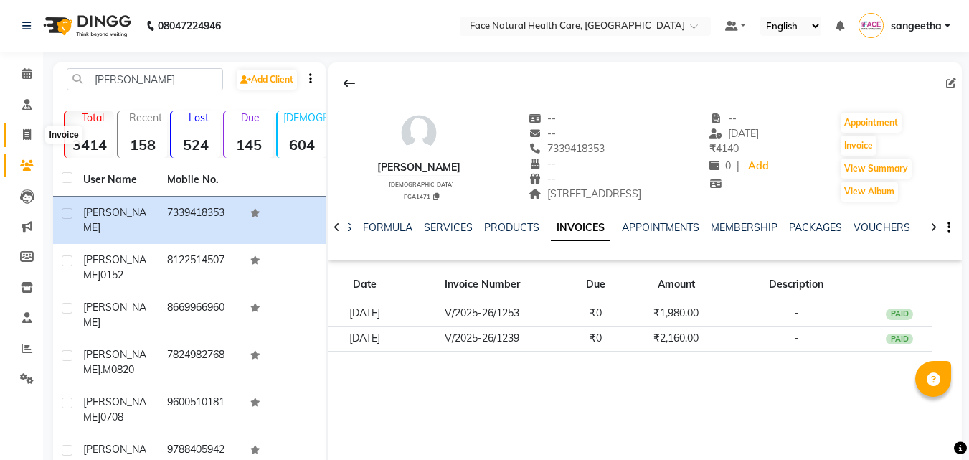
click at [27, 135] on icon at bounding box center [27, 134] width 8 height 11
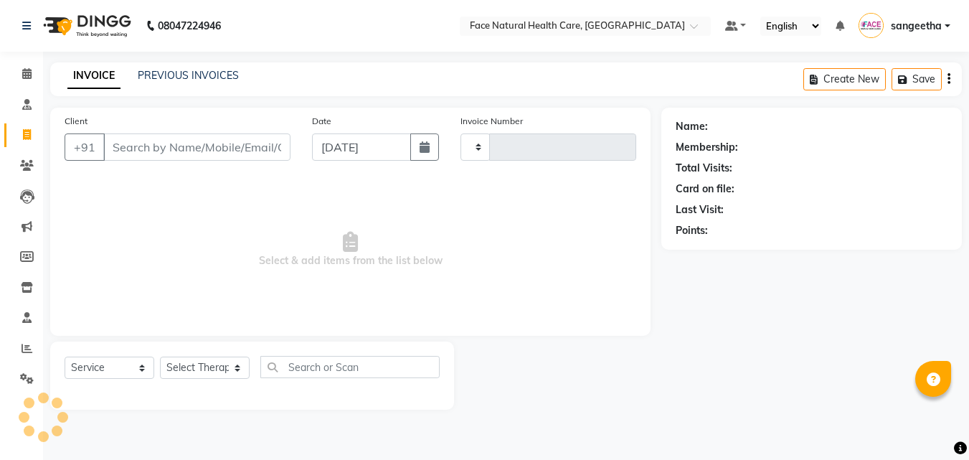
click at [27, 135] on icon at bounding box center [27, 134] width 8 height 11
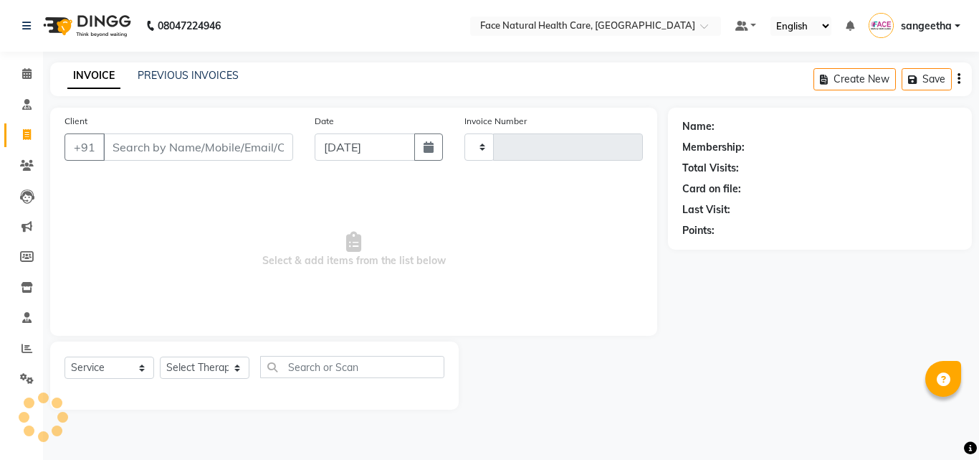
select select "9"
select select "2025"
select select "service"
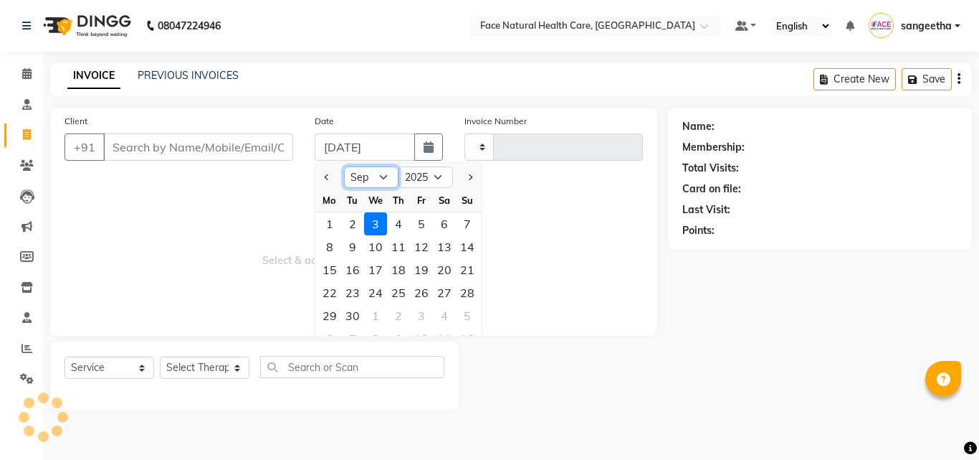
drag, startPoint x: 376, startPoint y: 178, endPoint x: 371, endPoint y: 186, distance: 9.6
click at [376, 178] on select "Jan Feb Mar Apr May Jun [DATE] Aug Sep Oct Nov Dec" at bounding box center [371, 177] width 54 height 22
select select "5675"
type input "1274"
click at [386, 175] on select "Jan Feb Mar Apr May Jun [DATE] Aug Sep Oct Nov Dec" at bounding box center [371, 177] width 54 height 22
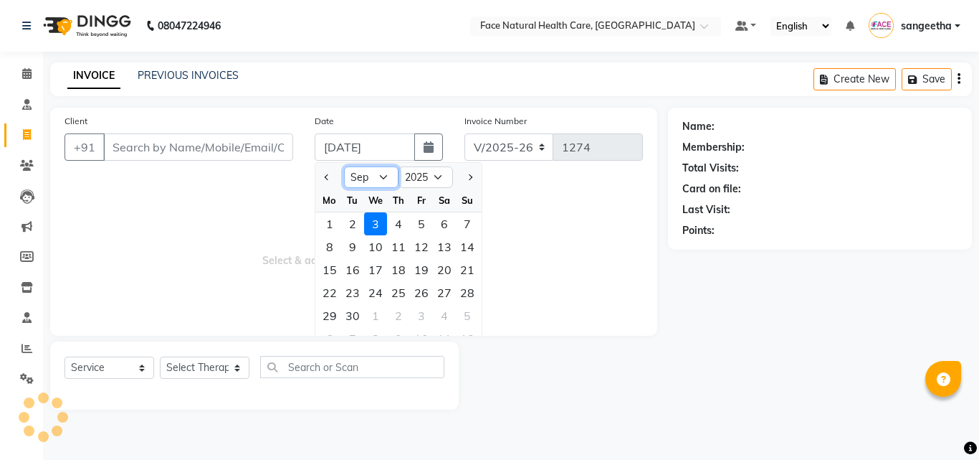
click at [386, 175] on select "Jan Feb Mar Apr May Jun [DATE] Aug Sep Oct Nov Dec" at bounding box center [371, 177] width 54 height 22
select select "8"
click at [344, 166] on select "Jan Feb Mar Apr May Jun [DATE] Aug Sep Oct Nov Dec" at bounding box center [371, 177] width 54 height 22
click at [426, 319] on div "29" at bounding box center [421, 315] width 23 height 23
type input "[DATE]"
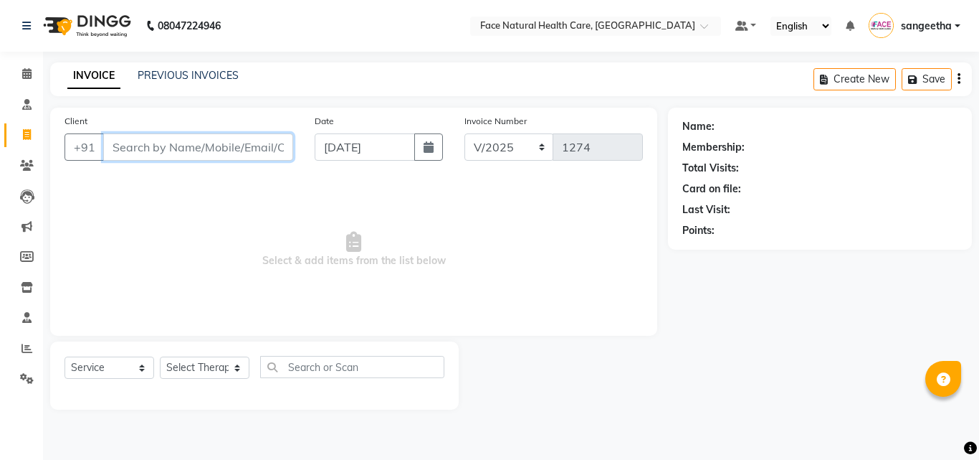
click at [287, 158] on input "Client" at bounding box center [198, 146] width 190 height 27
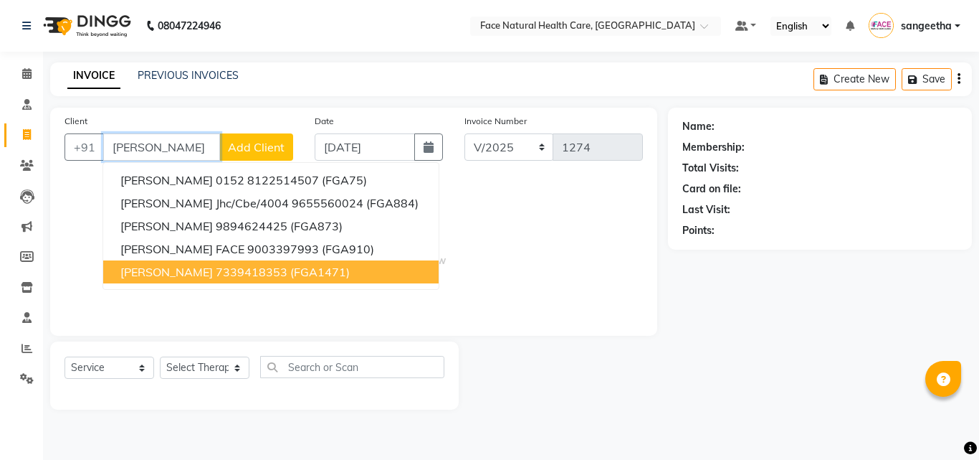
click at [242, 262] on button "[PERSON_NAME] 7339418353 (FGA1471)" at bounding box center [271, 271] width 336 height 23
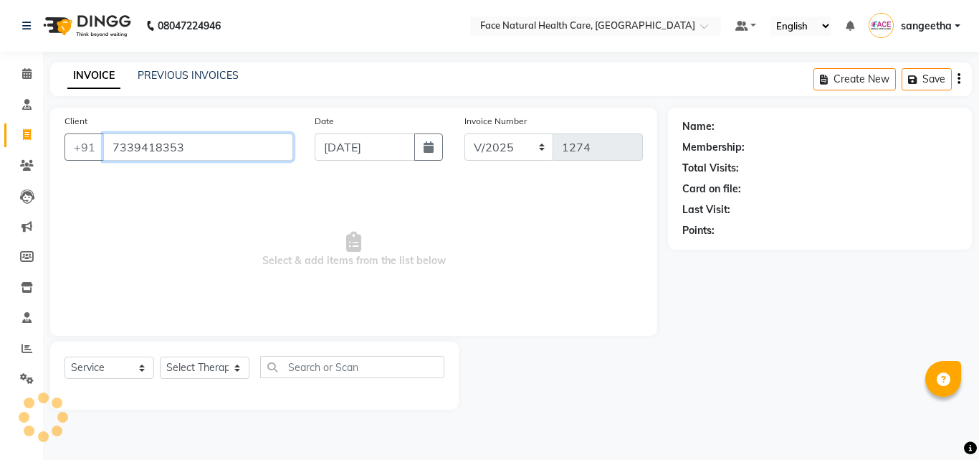
type input "7339418353"
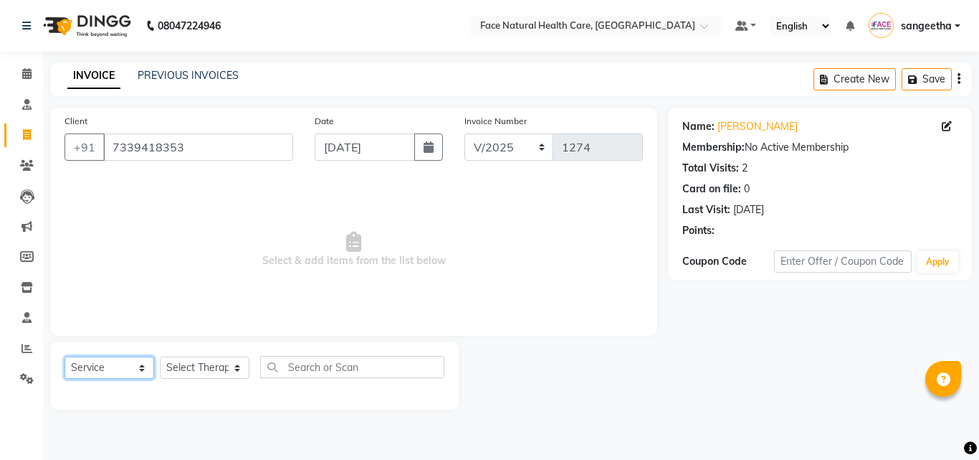
click at [141, 364] on select "Select Service Product Membership Package Voucher Prepaid Gift Card" at bounding box center [110, 367] width 90 height 22
select select "package"
click at [65, 356] on select "Select Service Product Membership Package Voucher Prepaid Gift Card" at bounding box center [110, 367] width 90 height 22
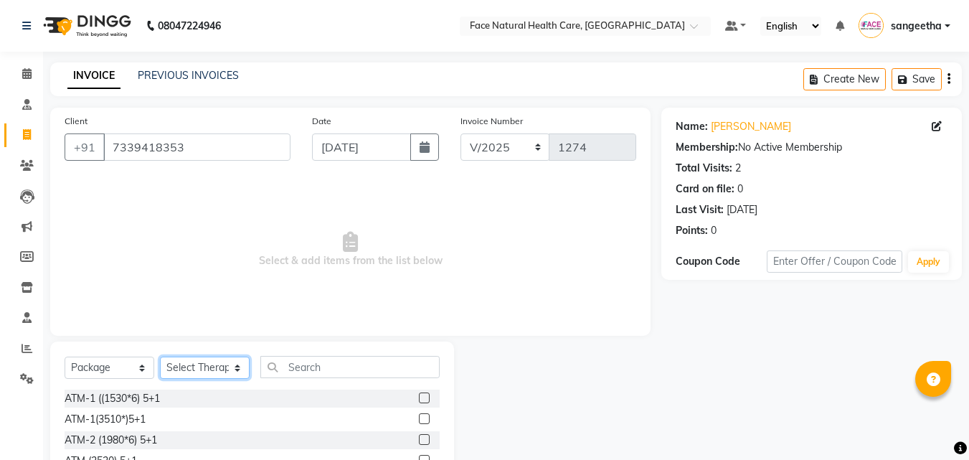
click at [230, 360] on select "Select Therapist [PERSON_NAME] [PERSON_NAME] [PERSON_NAME] M [PERSON_NAME] [PER…" at bounding box center [205, 367] width 90 height 22
select select "40492"
click at [160, 356] on select "Select Therapist [PERSON_NAME] [PERSON_NAME] [PERSON_NAME] M [PERSON_NAME] [PER…" at bounding box center [205, 367] width 90 height 22
click at [419, 437] on label at bounding box center [424, 439] width 11 height 11
click at [419, 437] on input "checkbox" at bounding box center [423, 439] width 9 height 9
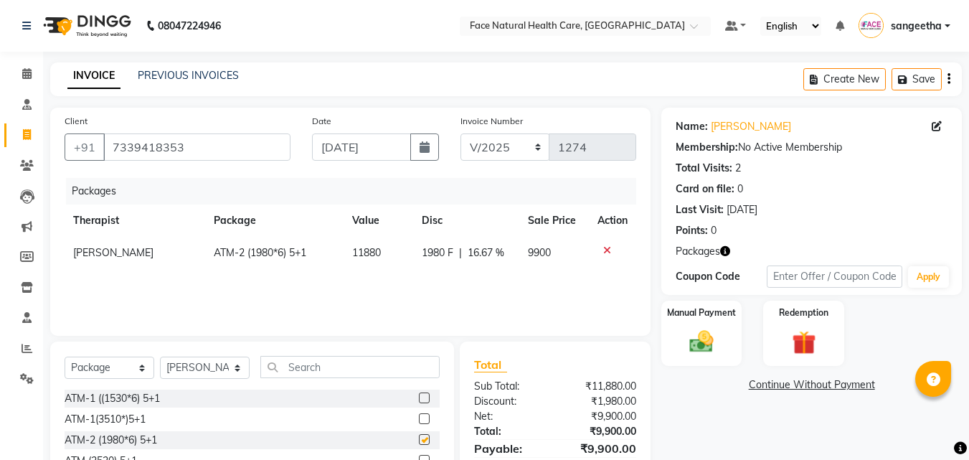
checkbox input "false"
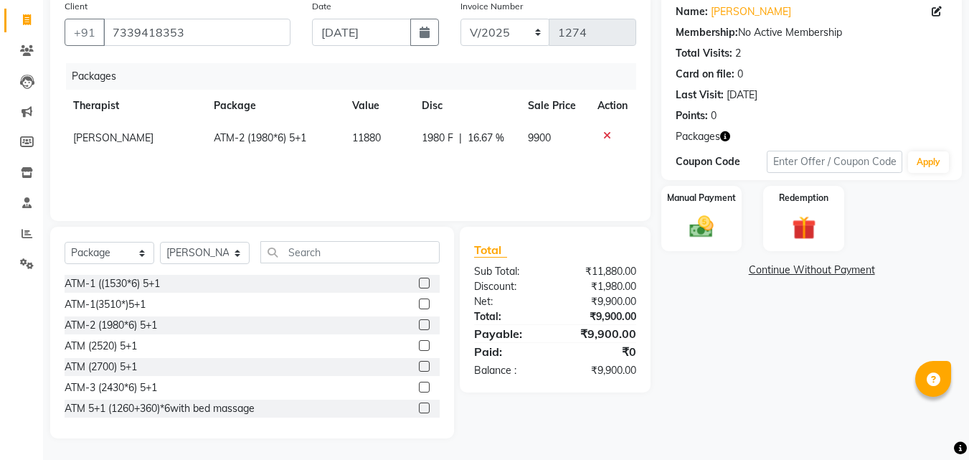
click at [885, 289] on div "Name: [PERSON_NAME] Membership: No Active Membership Total Visits: 2 Card on fi…" at bounding box center [816, 215] width 311 height 445
click at [854, 267] on link "Continue Without Payment" at bounding box center [811, 269] width 295 height 15
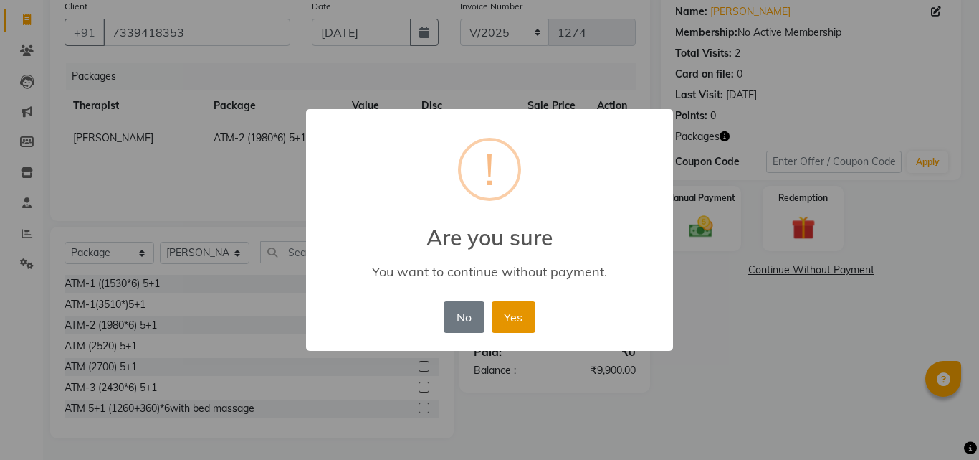
click at [520, 324] on button "Yes" at bounding box center [514, 317] width 44 height 32
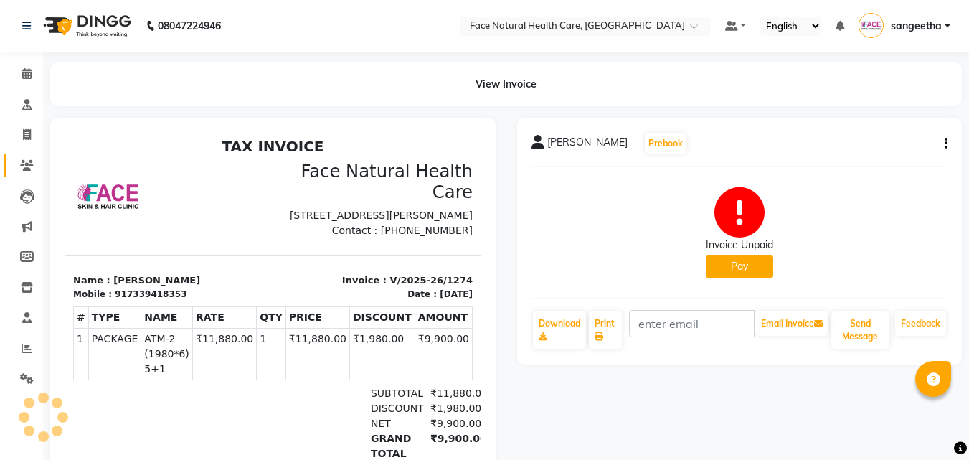
click at [24, 160] on icon at bounding box center [27, 165] width 14 height 11
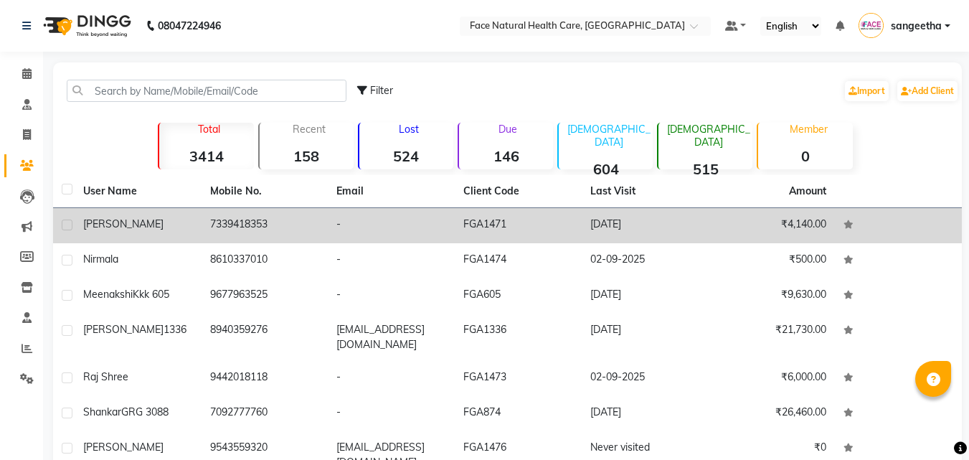
click at [368, 219] on td "-" at bounding box center [391, 225] width 127 height 35
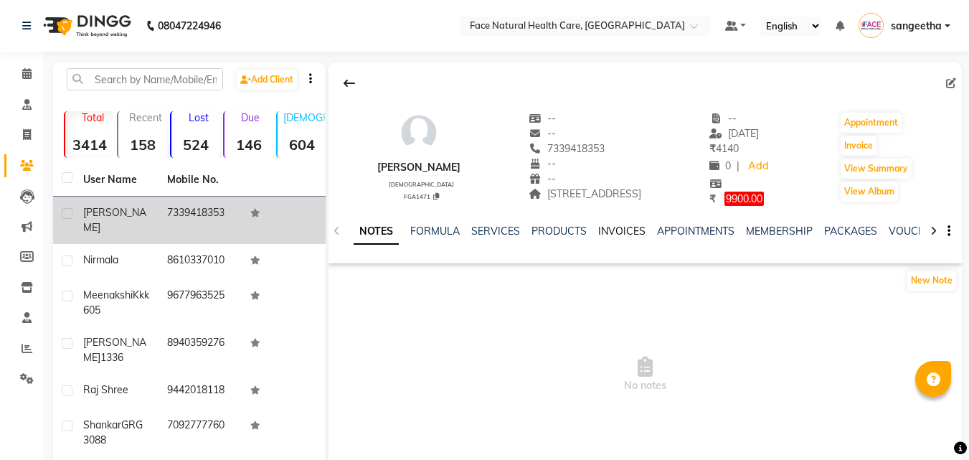
click at [621, 229] on link "INVOICES" at bounding box center [621, 230] width 47 height 13
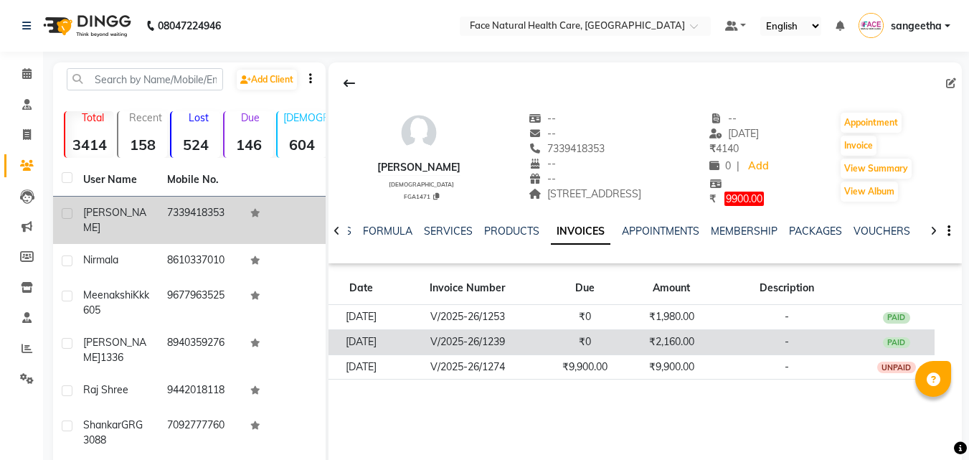
click at [756, 350] on td "-" at bounding box center [786, 341] width 143 height 25
click at [756, 348] on td "-" at bounding box center [786, 341] width 143 height 25
click at [708, 340] on td "₹2,160.00" at bounding box center [671, 341] width 87 height 25
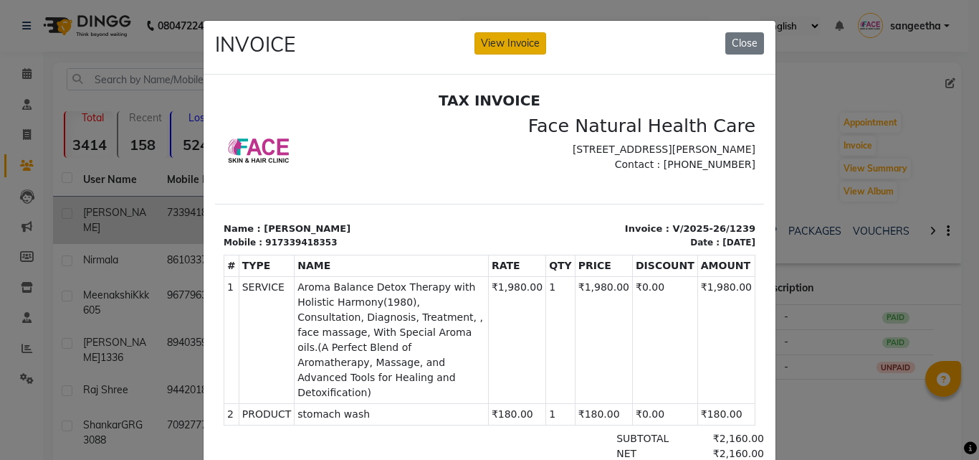
click at [518, 37] on button "View Invoice" at bounding box center [511, 43] width 72 height 22
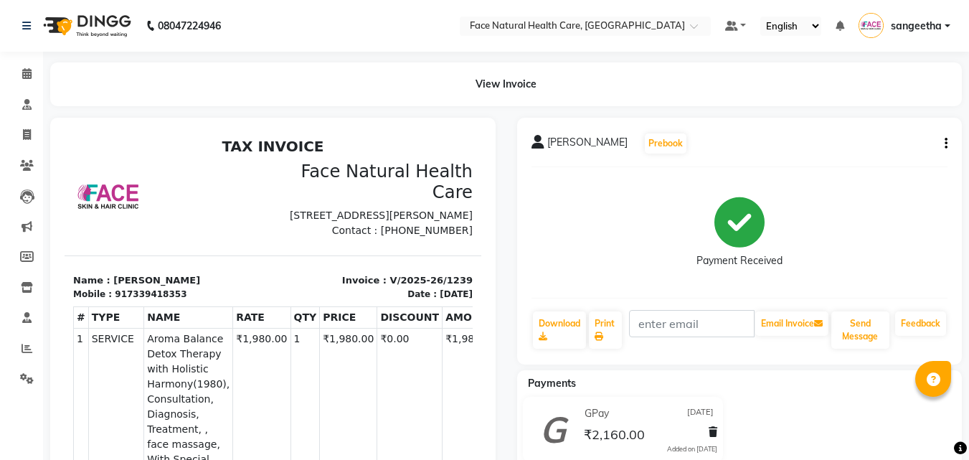
click at [710, 429] on icon at bounding box center [712, 432] width 9 height 10
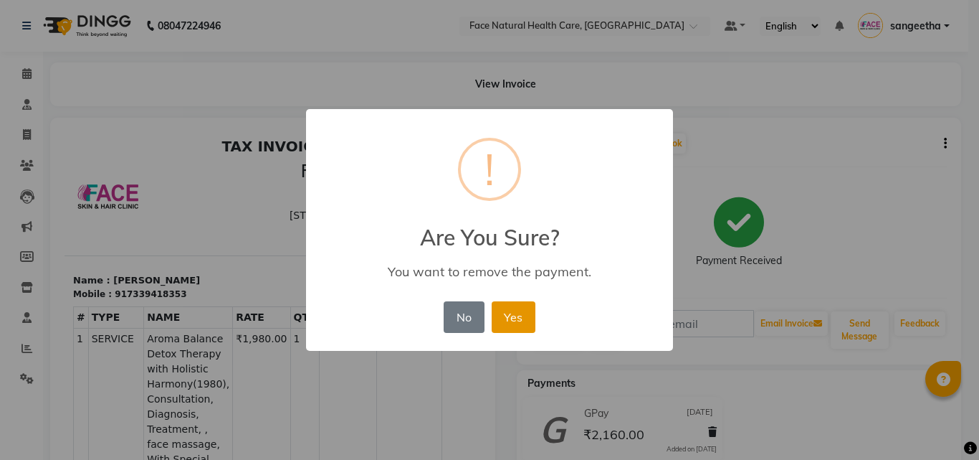
click at [523, 315] on button "Yes" at bounding box center [514, 317] width 44 height 32
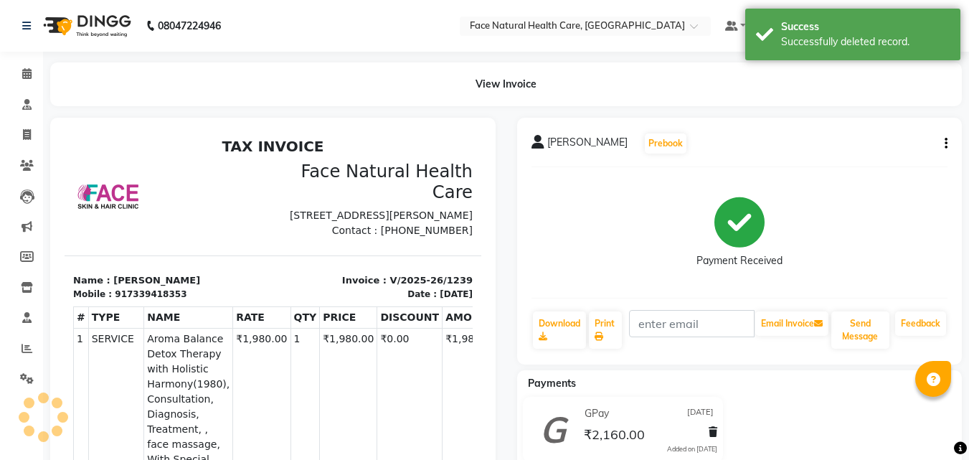
click at [945, 144] on icon "button" at bounding box center [945, 143] width 3 height 1
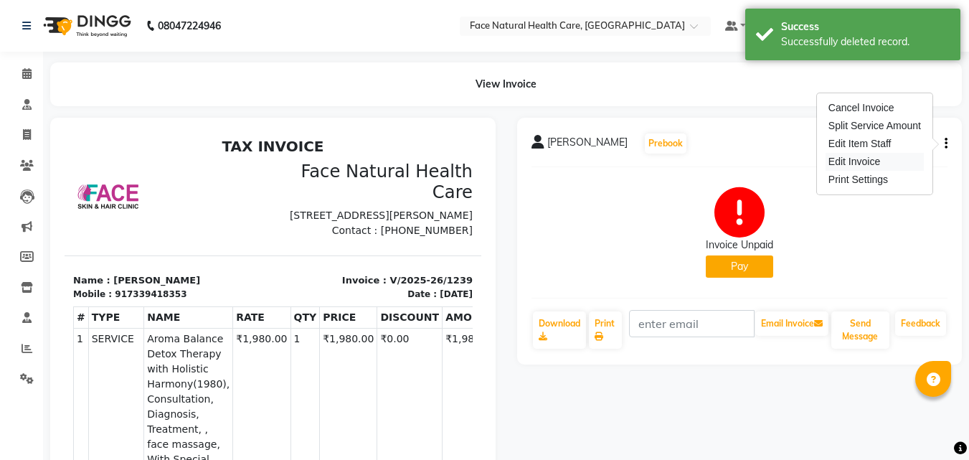
click at [879, 163] on div "Edit Invoice" at bounding box center [874, 162] width 98 height 18
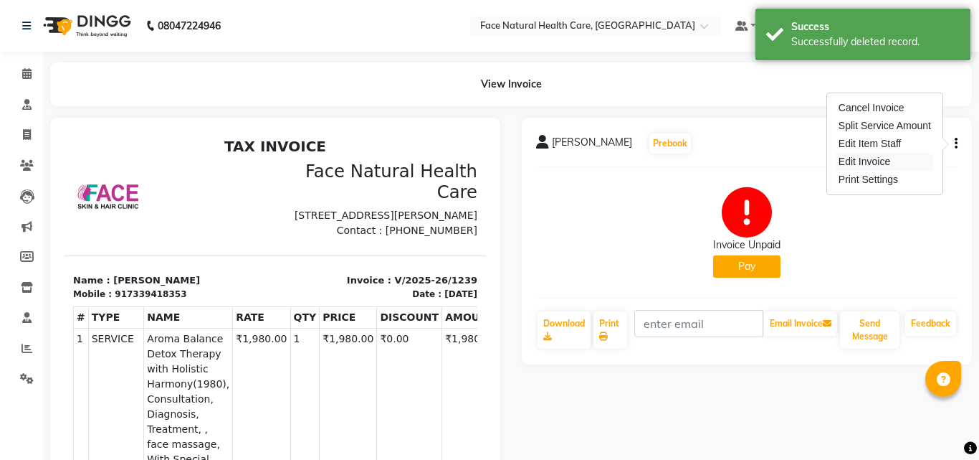
select select "service"
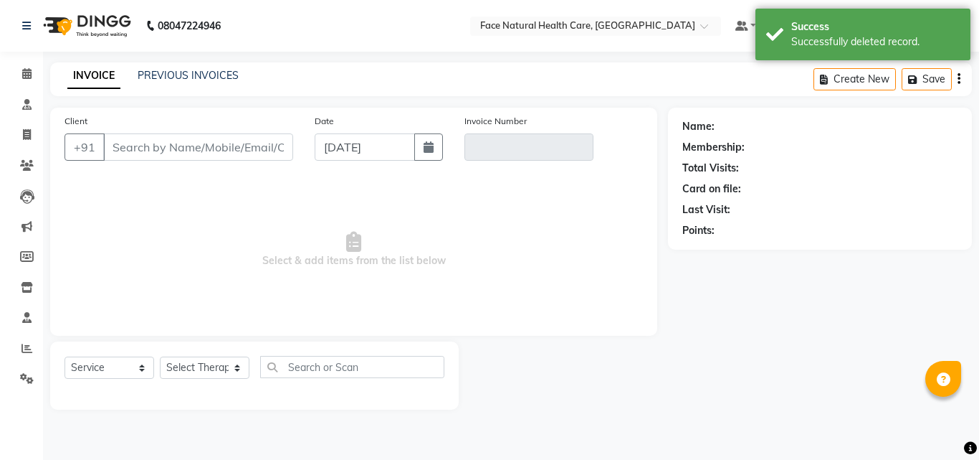
type input "7339418353"
type input "V/2025-26/1239"
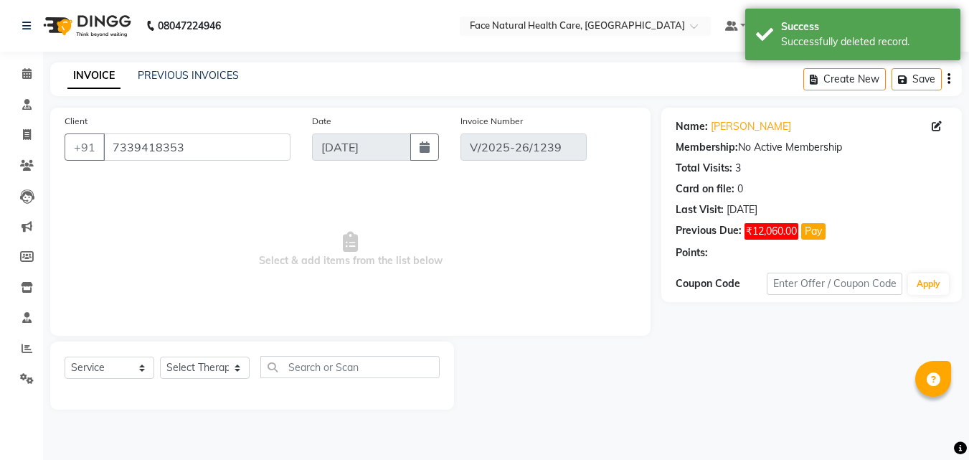
type input "[DATE]"
select select "select"
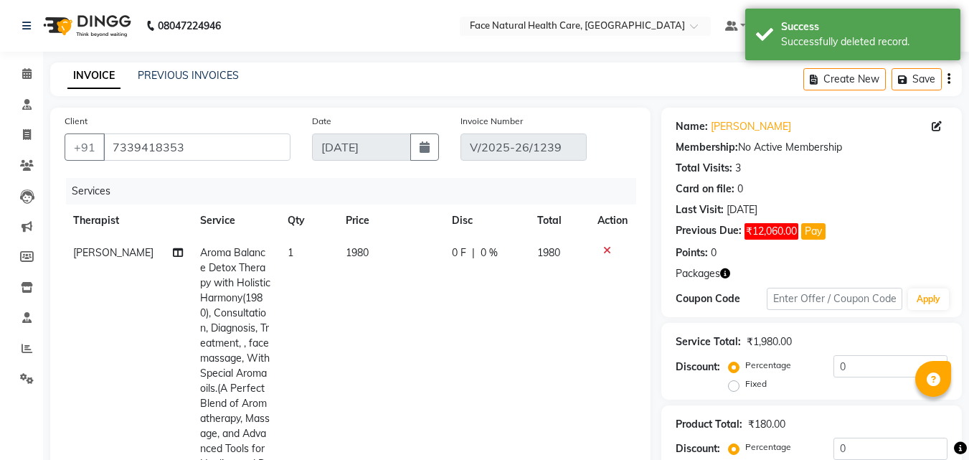
click at [356, 252] on span "1980" at bounding box center [357, 252] width 23 height 13
select select "40492"
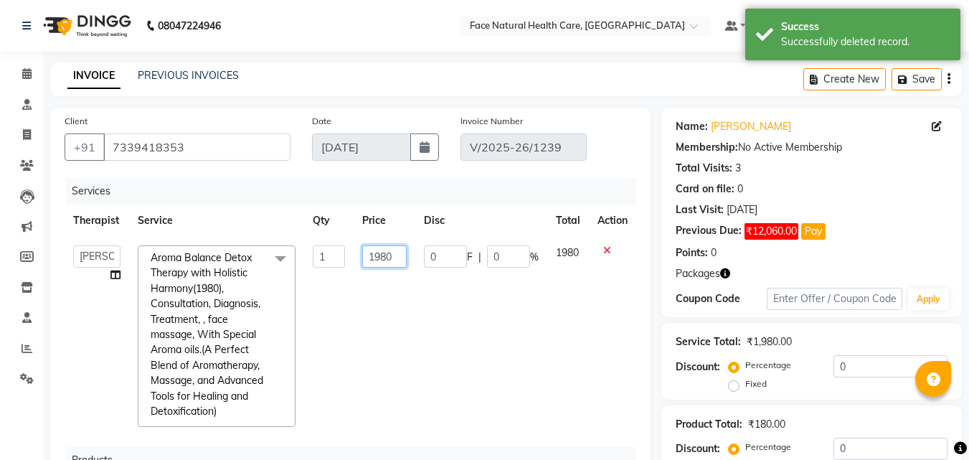
click at [391, 258] on input "1980" at bounding box center [384, 256] width 44 height 22
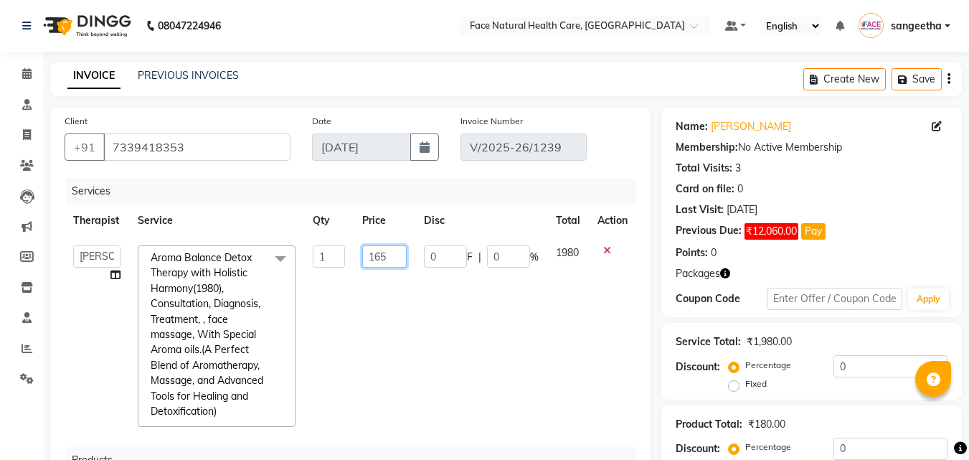
type input "1650"
click at [521, 361] on tr "[PERSON_NAME] [PERSON_NAME] [PERSON_NAME] M [PERSON_NAME] [PERSON_NAME] [PERSON…" at bounding box center [350, 336] width 571 height 199
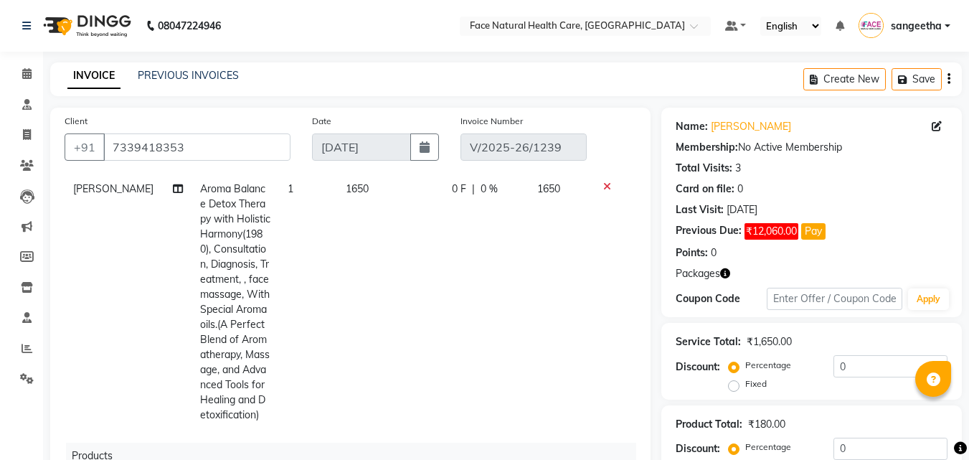
scroll to position [98, 0]
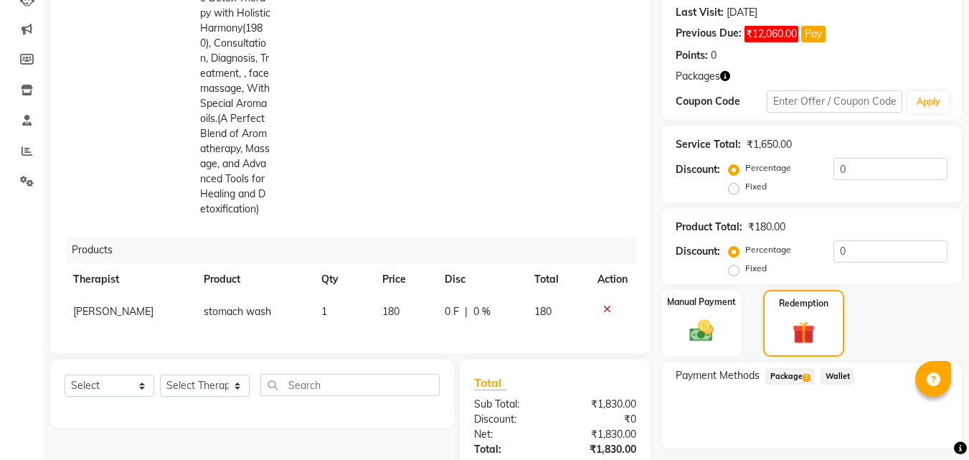
click at [786, 373] on span "Package 1" at bounding box center [789, 376] width 49 height 16
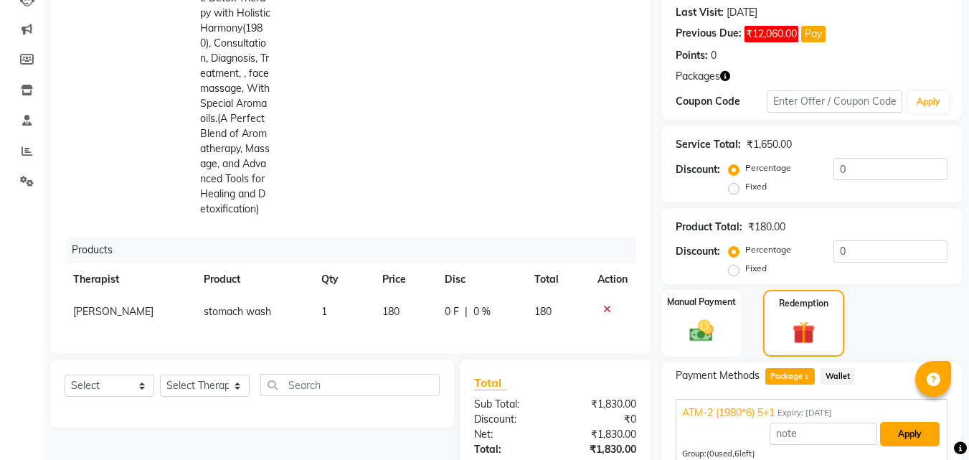
click at [921, 436] on button "Apply" at bounding box center [910, 434] width 60 height 24
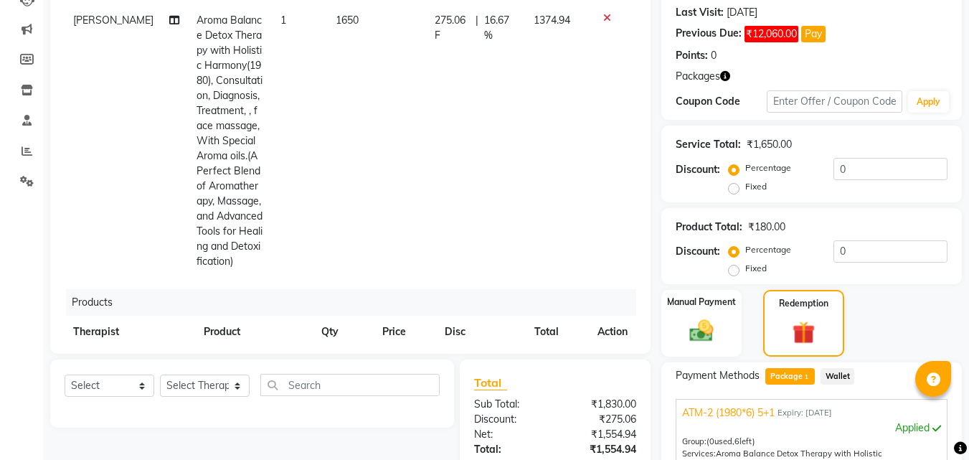
scroll to position [0, 0]
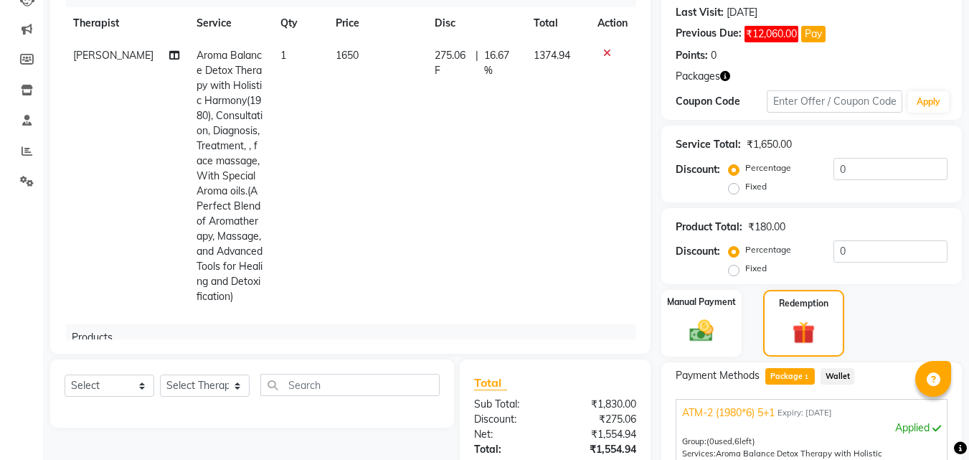
click at [452, 54] on span "275.06 F" at bounding box center [451, 63] width 35 height 30
select select "40492"
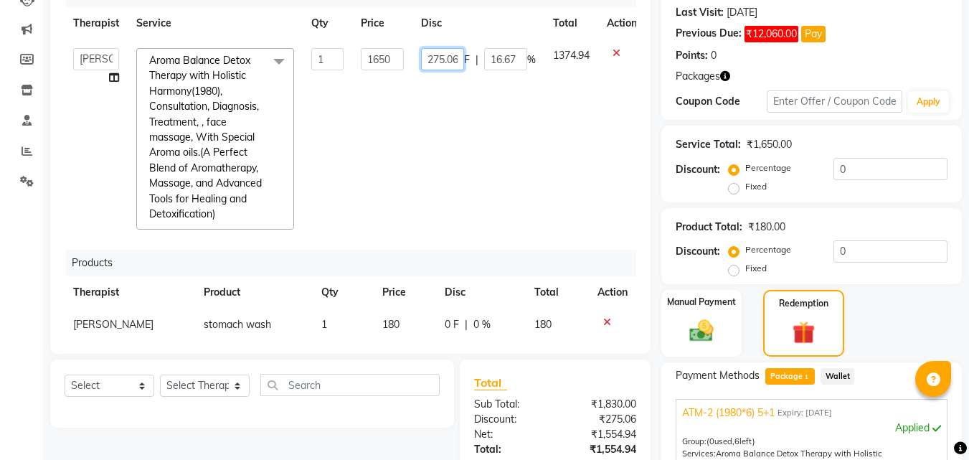
click at [455, 57] on input "275.06" at bounding box center [442, 59] width 43 height 22
type input "2"
type input "0"
click at [506, 209] on td "0 F | 16.67 %" at bounding box center [478, 138] width 132 height 199
select select "40492"
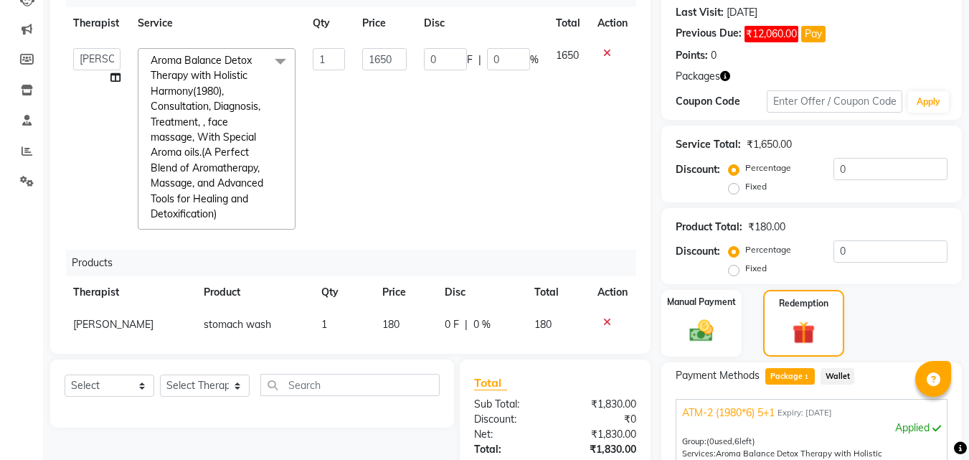
click at [571, 215] on td "1650" at bounding box center [568, 138] width 42 height 199
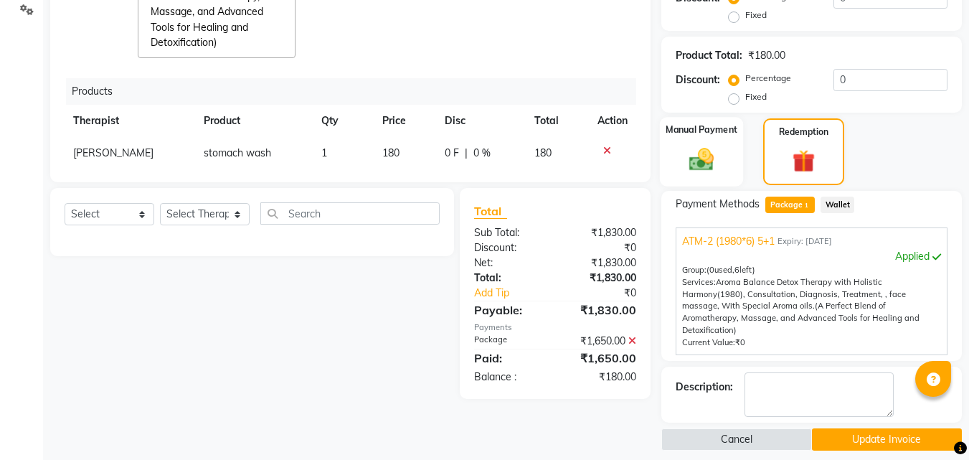
click at [726, 149] on div "Manual Payment" at bounding box center [702, 152] width 84 height 70
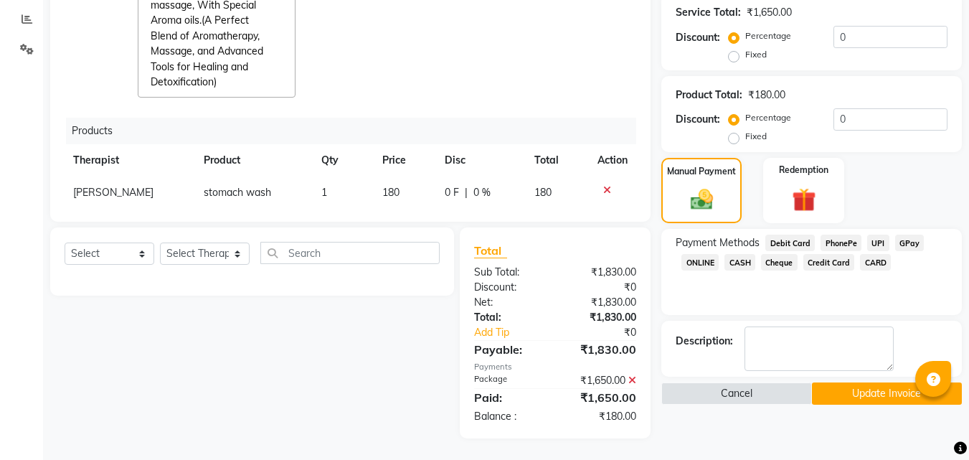
click at [920, 243] on span "GPay" at bounding box center [909, 242] width 29 height 16
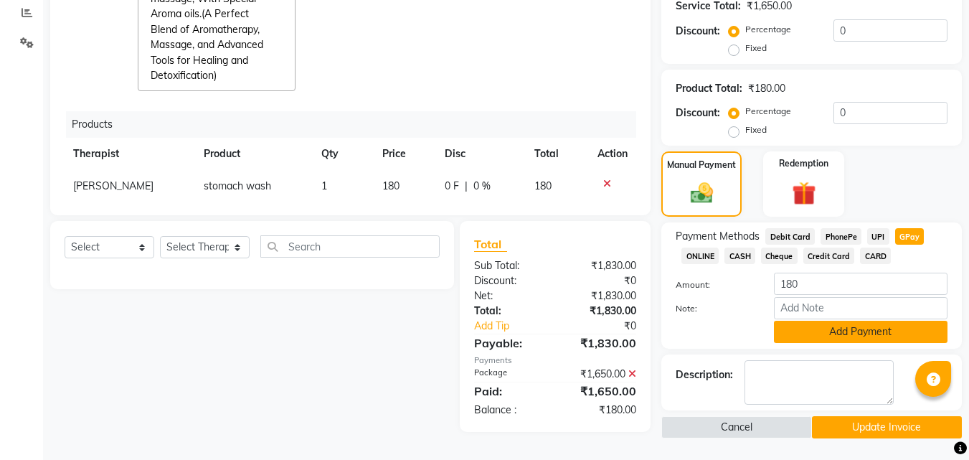
click at [891, 321] on button "Add Payment" at bounding box center [860, 331] width 173 height 22
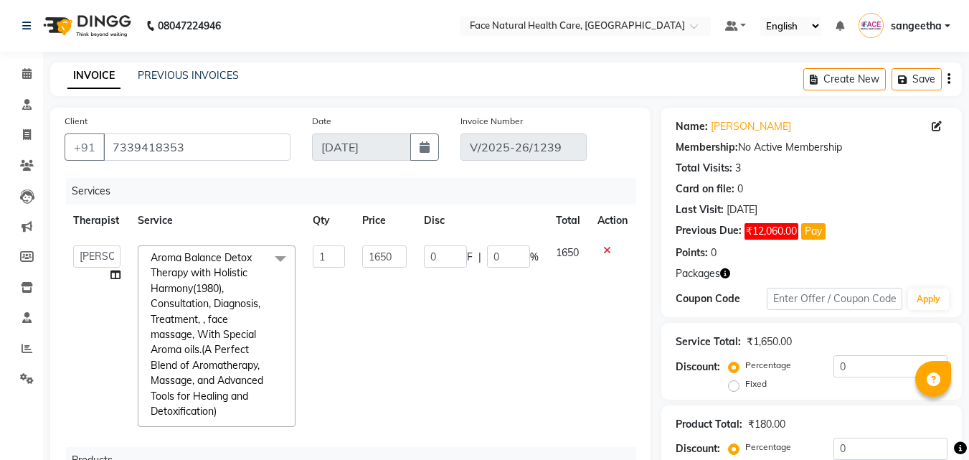
scroll to position [344, 0]
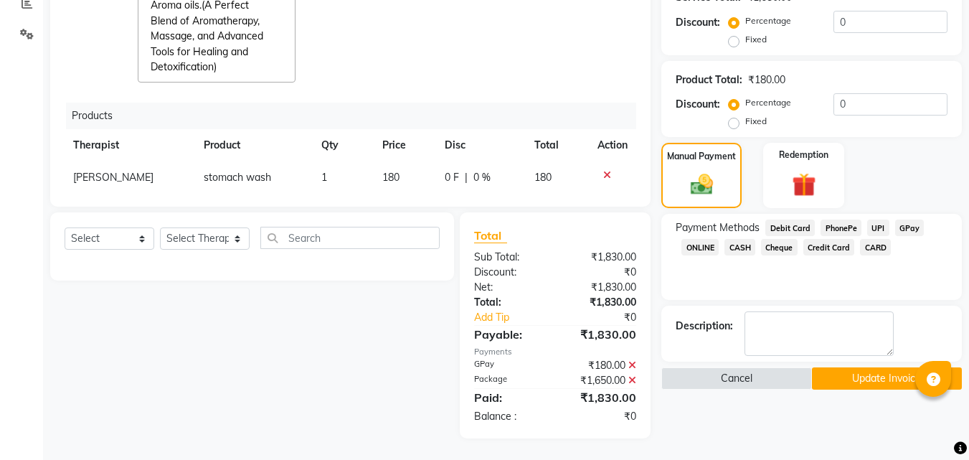
click at [885, 375] on button "Update Invoice" at bounding box center [887, 378] width 150 height 22
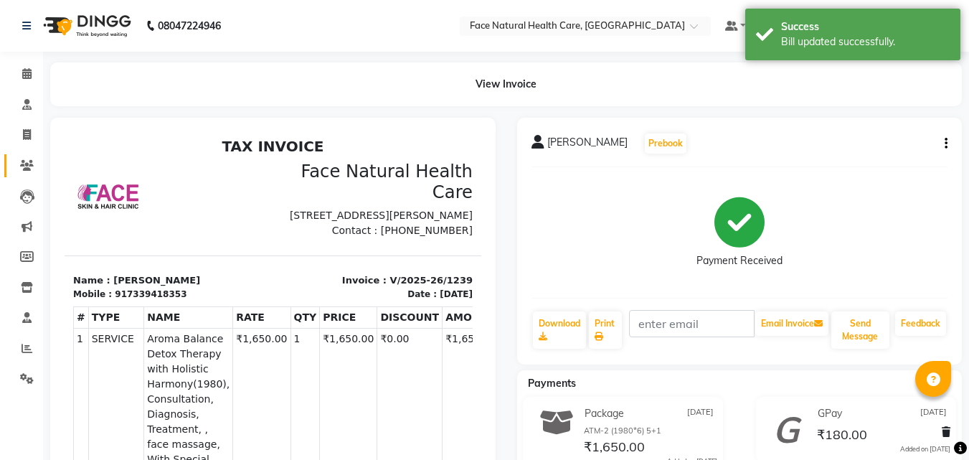
click at [21, 173] on link "Clients" at bounding box center [21, 166] width 34 height 24
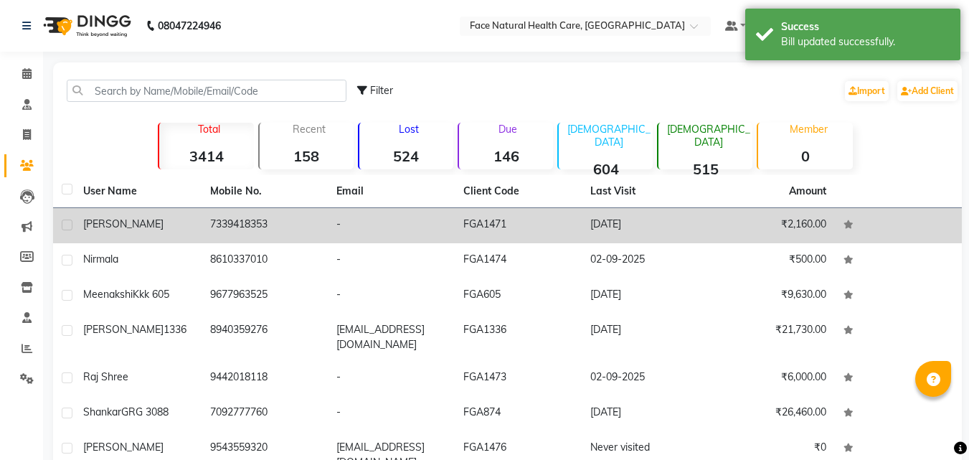
click at [134, 222] on div "[PERSON_NAME]" at bounding box center [138, 224] width 110 height 15
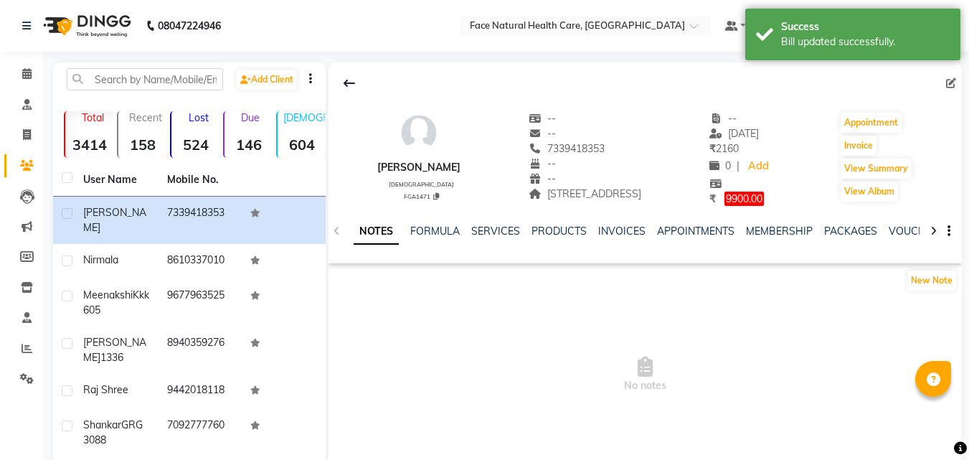
click at [764, 203] on span "9900.00" at bounding box center [743, 198] width 39 height 14
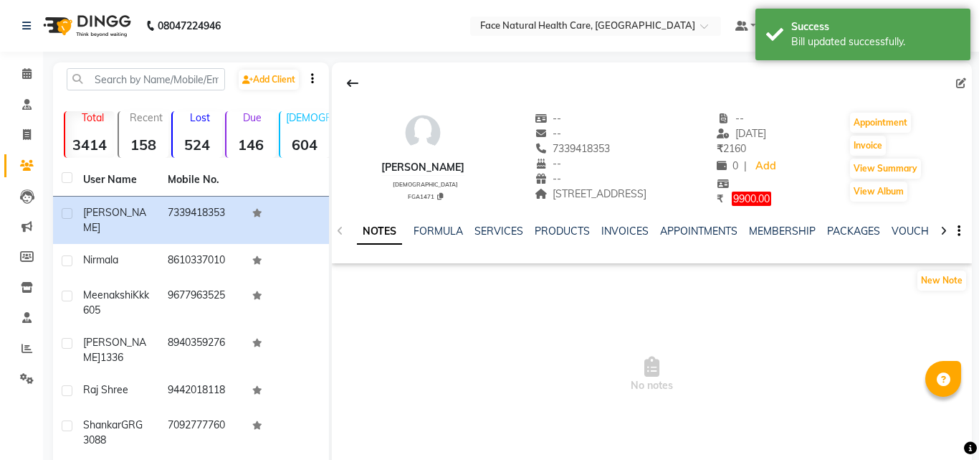
select select "1"
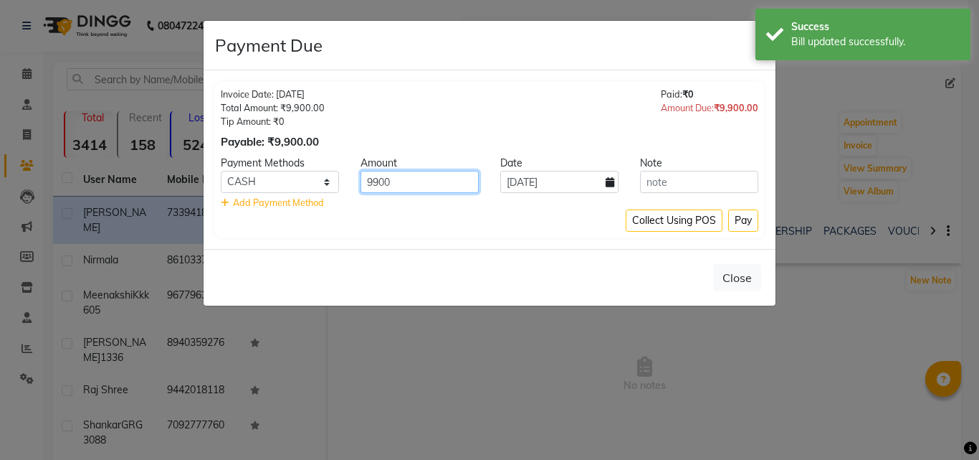
click at [443, 186] on input "9900" at bounding box center [420, 182] width 118 height 22
type input "9"
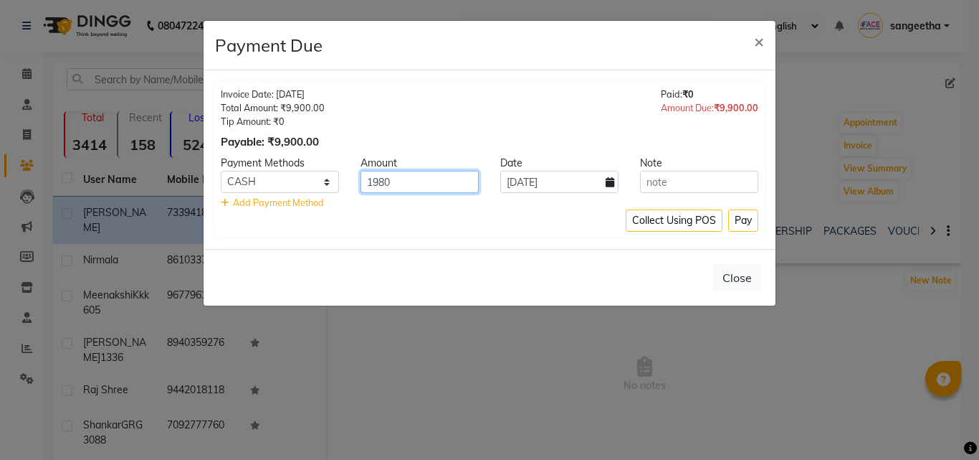
type input "1980"
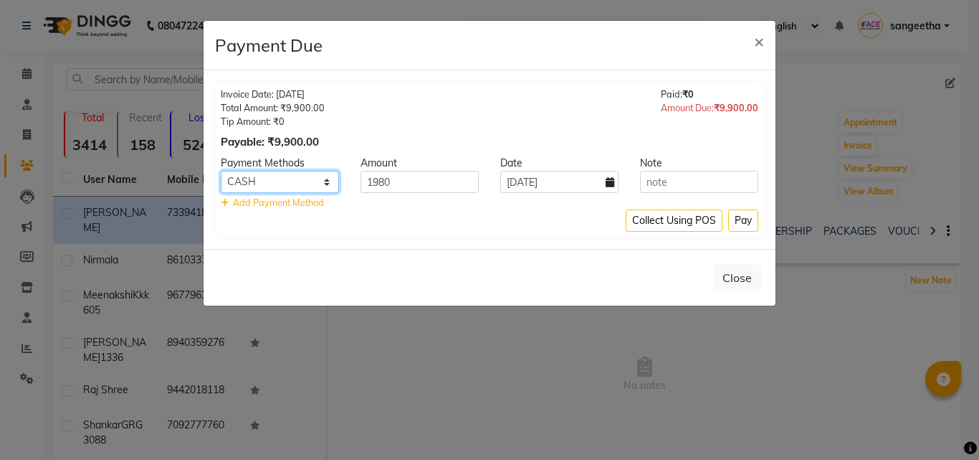
click at [325, 189] on select "Debit Card PhonePe UPI GPay ONLINE CASH Cheque Credit Card CARD" at bounding box center [280, 182] width 118 height 22
select select "5"
click at [221, 171] on select "Debit Card PhonePe UPI GPay ONLINE CASH Cheque Credit Card CARD" at bounding box center [280, 182] width 118 height 22
click at [612, 181] on icon at bounding box center [610, 182] width 9 height 10
select select "9"
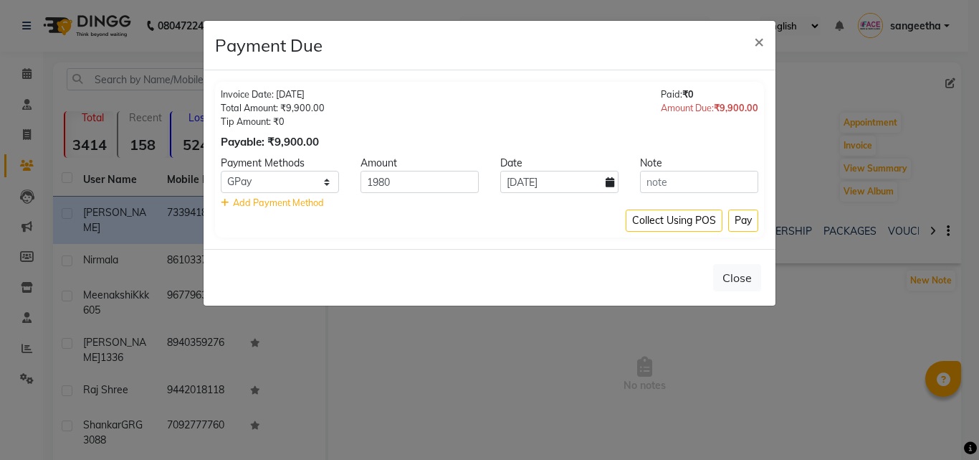
select select "2025"
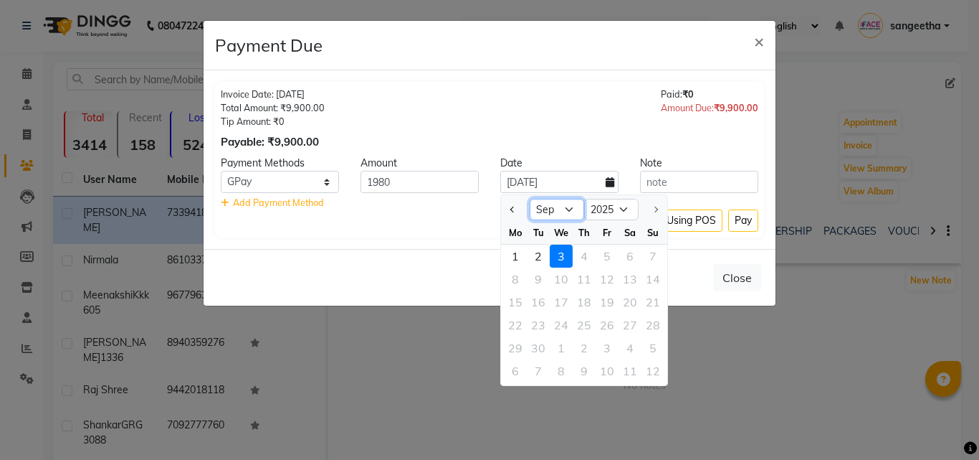
click at [574, 210] on select "Jan Feb Mar Apr May Jun [DATE] Aug Sep" at bounding box center [557, 210] width 54 height 22
select select "8"
click at [530, 199] on select "Jan Feb Mar Apr May Jun [DATE] Aug Sep" at bounding box center [557, 210] width 54 height 22
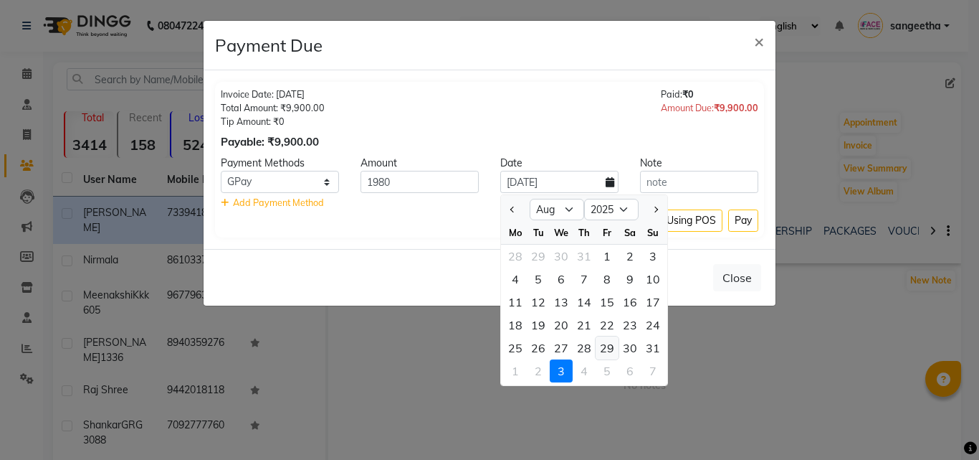
click at [611, 348] on div "29" at bounding box center [607, 347] width 23 height 23
type input "[DATE]"
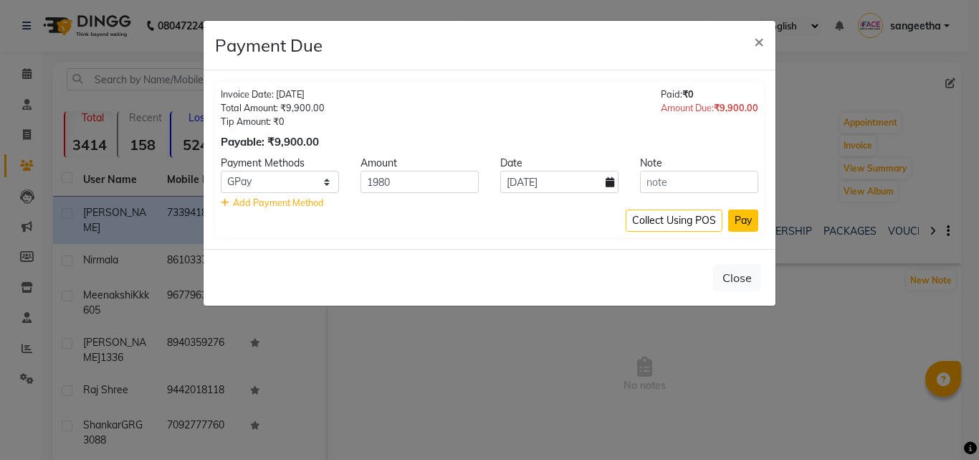
click at [750, 218] on button "Pay" at bounding box center [743, 220] width 30 height 22
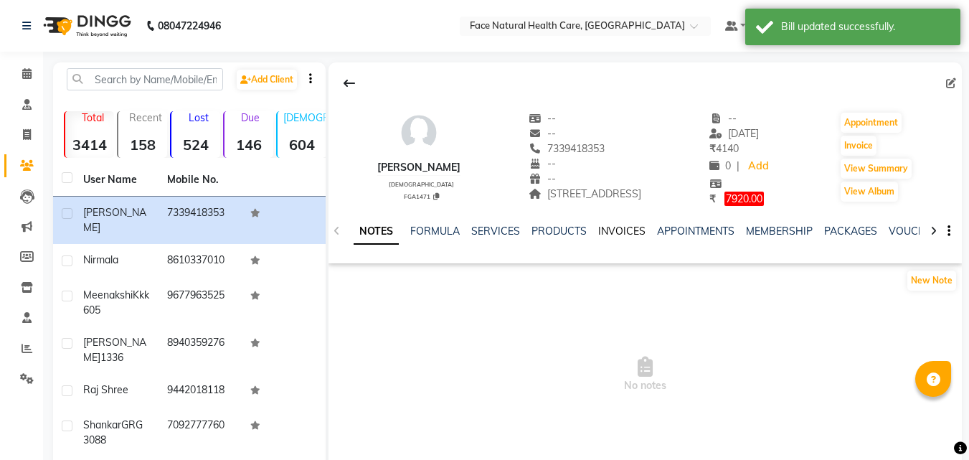
click at [632, 234] on link "INVOICES" at bounding box center [621, 230] width 47 height 13
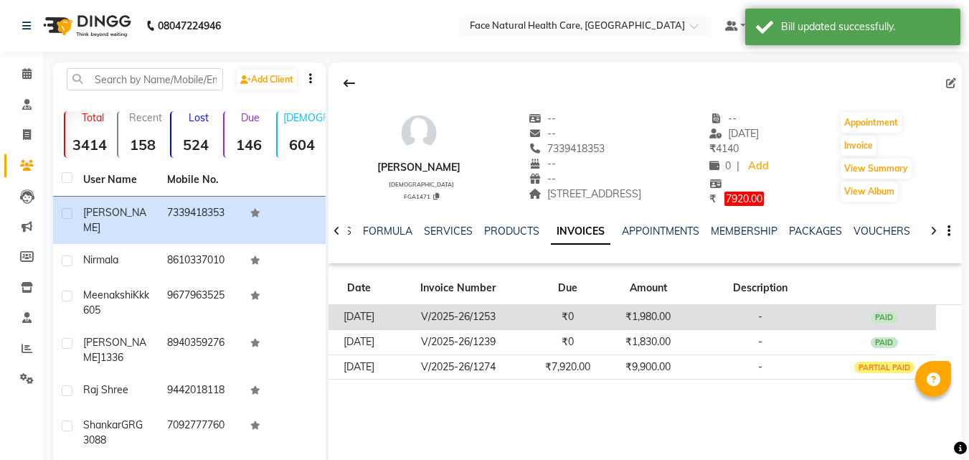
click at [726, 323] on td "-" at bounding box center [759, 316] width 143 height 25
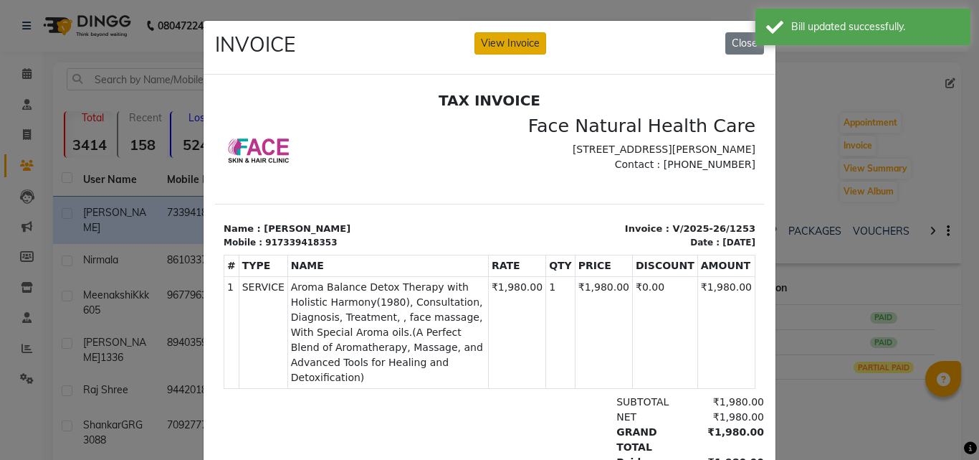
click at [528, 39] on button "View Invoice" at bounding box center [511, 43] width 72 height 22
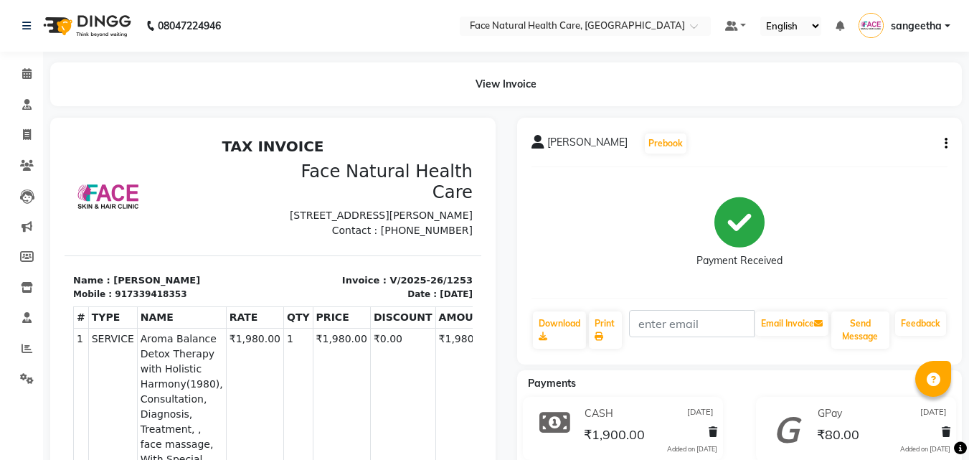
click at [945, 143] on icon "button" at bounding box center [945, 143] width 3 height 1
click at [889, 162] on div "Edit Invoice" at bounding box center [874, 162] width 98 height 18
select select "service"
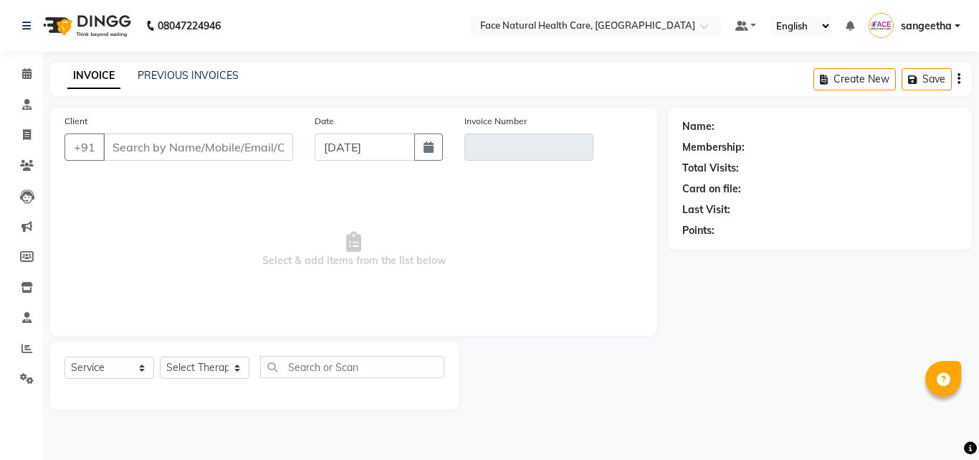
click at [482, 320] on span "Select & add items from the list below" at bounding box center [354, 249] width 579 height 143
type input "7339418353"
type input "V/2025-26/1253"
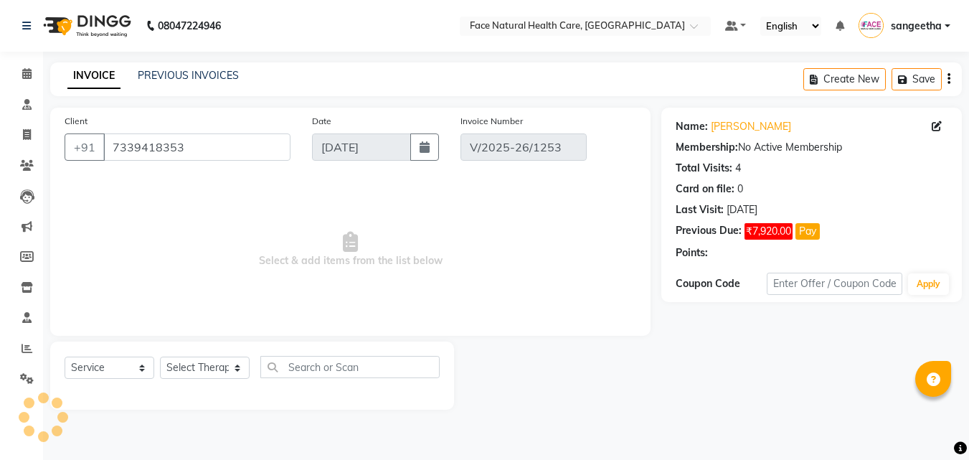
type input "[DATE]"
select select "select"
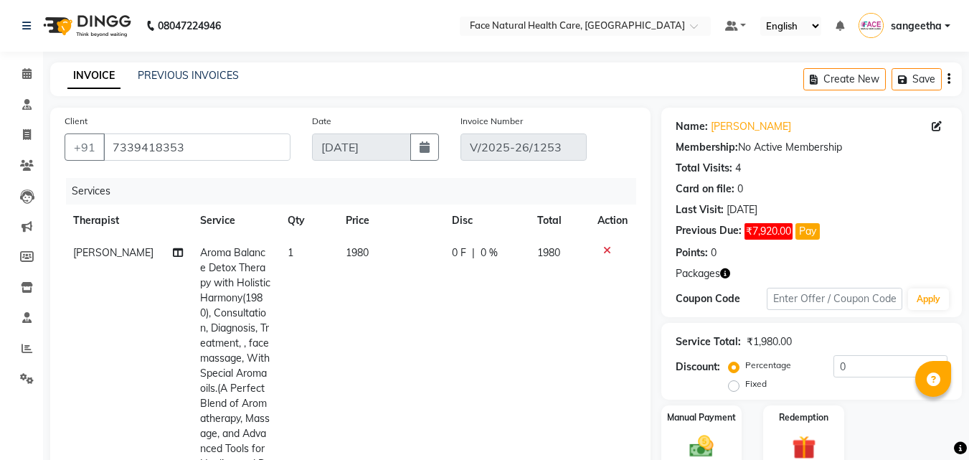
click at [357, 258] on span "1980" at bounding box center [357, 252] width 23 height 13
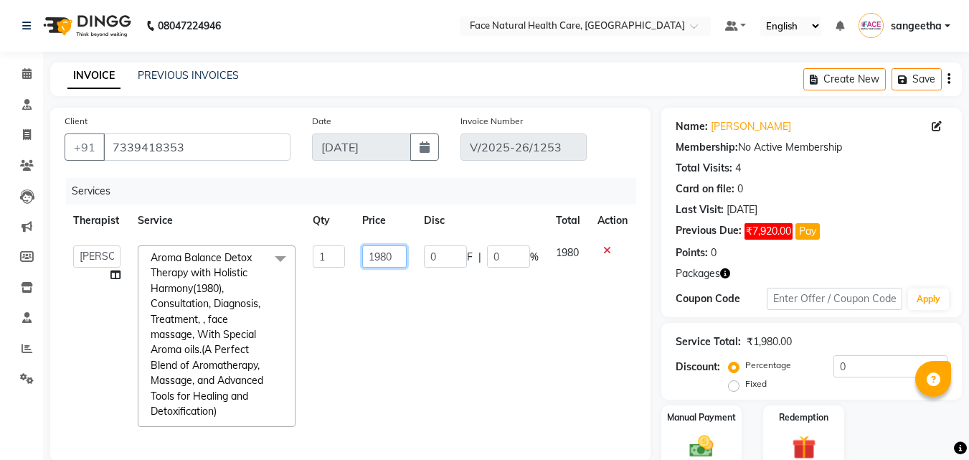
click at [397, 257] on input "1980" at bounding box center [384, 256] width 44 height 22
type input "1650"
click at [824, 404] on div "Redemption" at bounding box center [803, 438] width 84 height 68
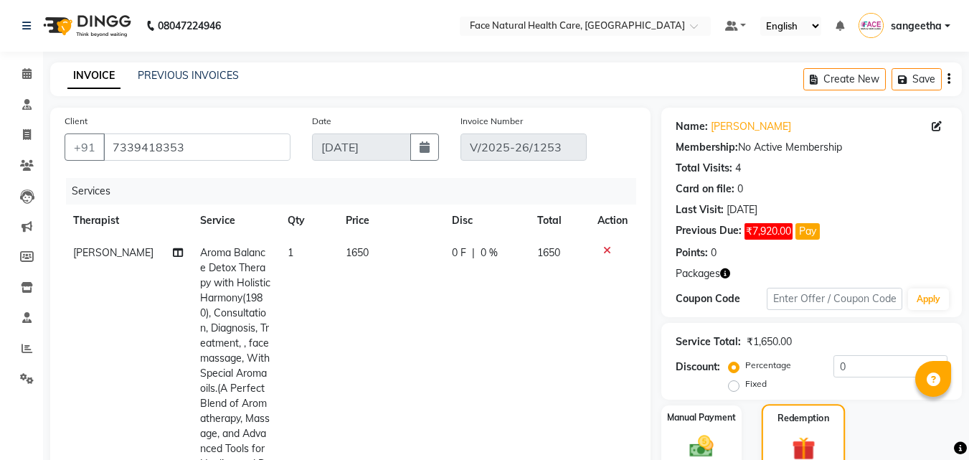
scroll to position [171, 0]
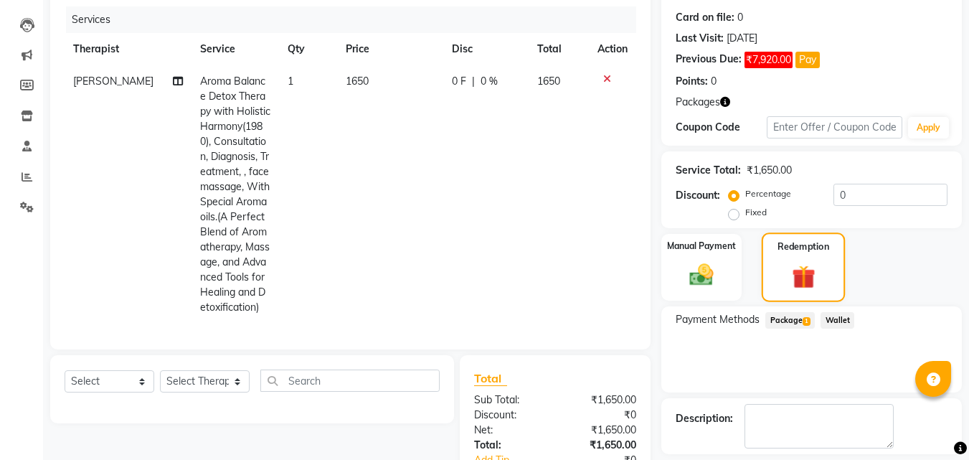
click at [810, 262] on img at bounding box center [803, 276] width 38 height 29
click at [788, 327] on span "Package 1" at bounding box center [789, 320] width 49 height 16
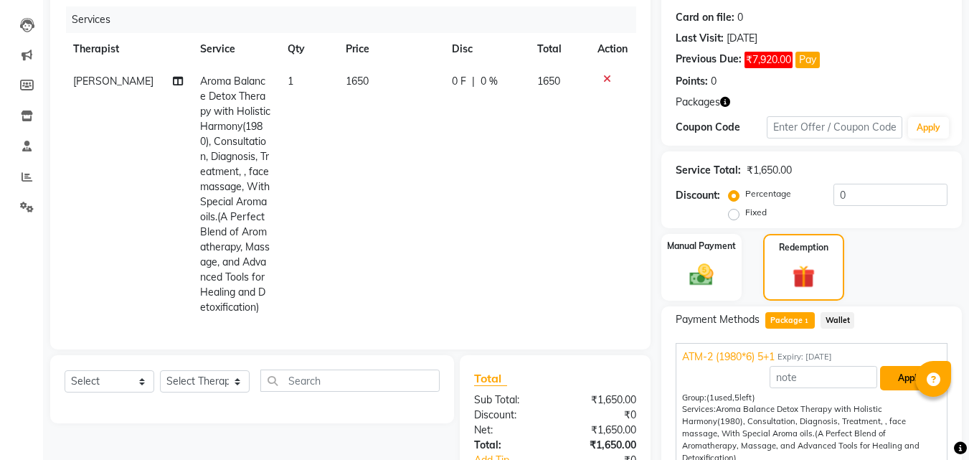
click at [897, 381] on button "Apply" at bounding box center [910, 378] width 60 height 24
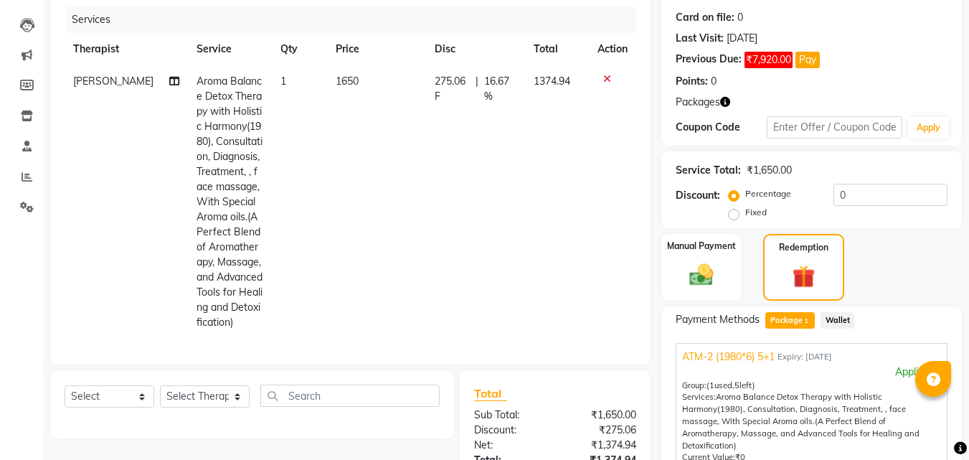
click at [439, 92] on span "275.06 F" at bounding box center [451, 89] width 35 height 30
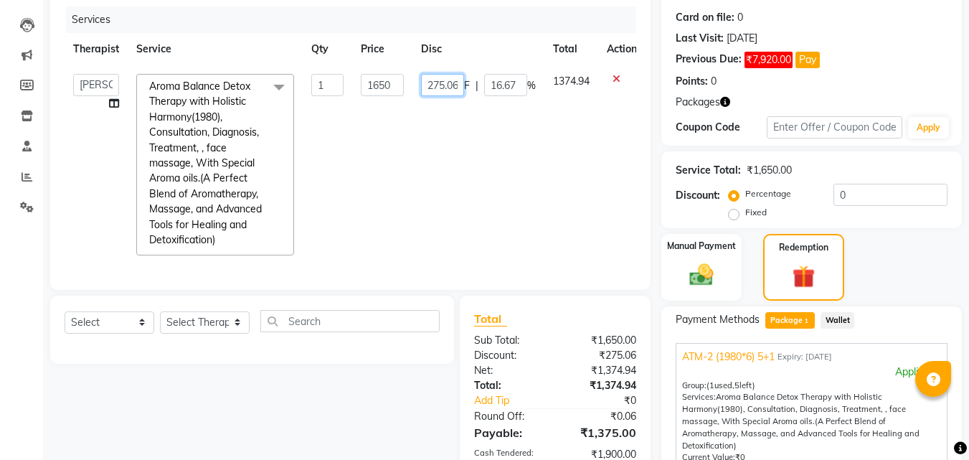
click at [454, 85] on input "275.06" at bounding box center [442, 85] width 43 height 22
type input "6"
click at [452, 81] on input "6" at bounding box center [442, 85] width 43 height 22
type input "0"
click at [556, 176] on td "1374.94" at bounding box center [571, 164] width 54 height 199
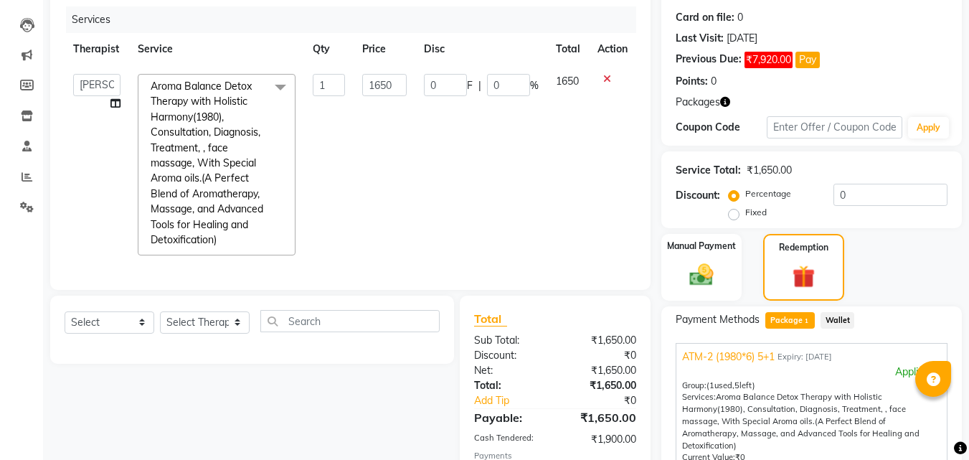
scroll to position [313, 0]
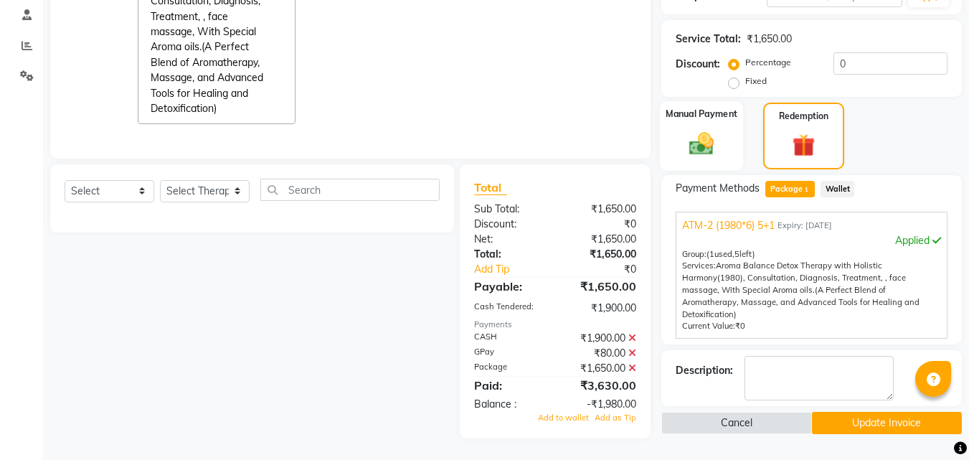
click at [713, 134] on img at bounding box center [701, 143] width 40 height 29
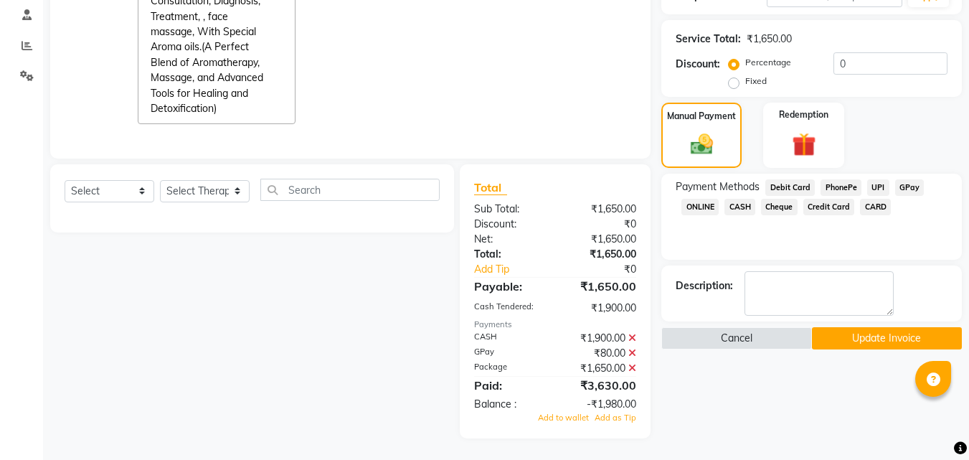
click at [749, 199] on span "CASH" at bounding box center [739, 207] width 31 height 16
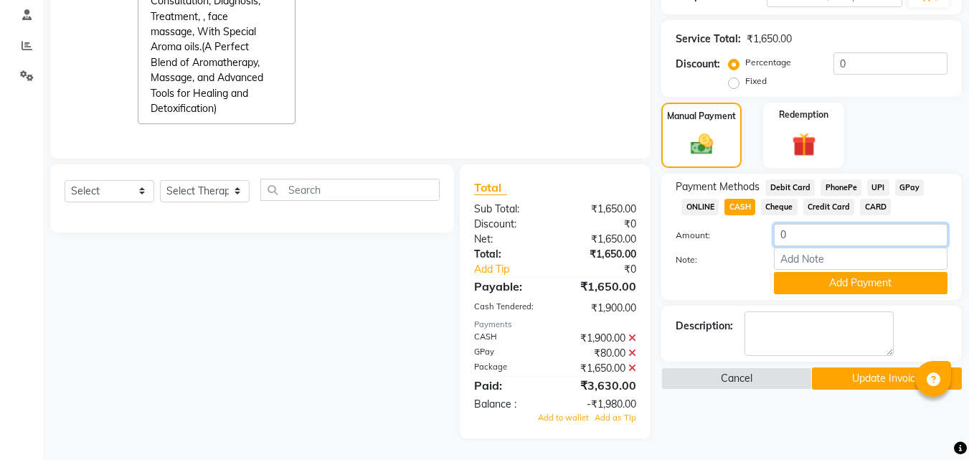
click at [855, 224] on input "0" at bounding box center [860, 235] width 173 height 22
type input "1900"
click at [872, 272] on button "Add Payment" at bounding box center [860, 283] width 173 height 22
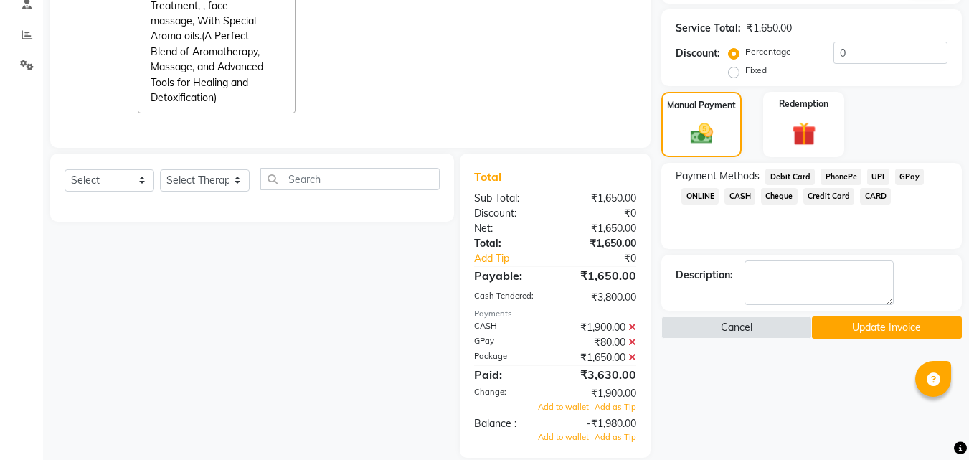
click at [916, 176] on span "GPay" at bounding box center [909, 176] width 29 height 16
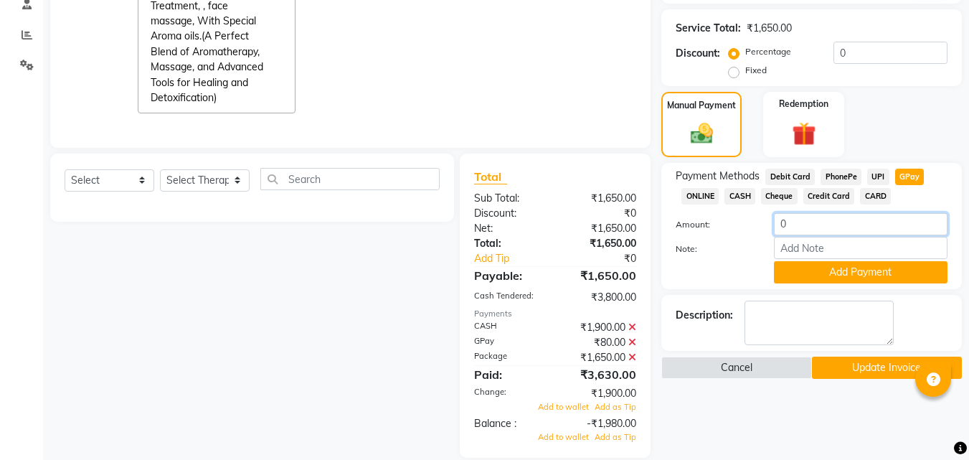
click at [860, 227] on input "0" at bounding box center [860, 224] width 173 height 22
type input "80"
click at [847, 272] on button "Add Payment" at bounding box center [860, 272] width 173 height 22
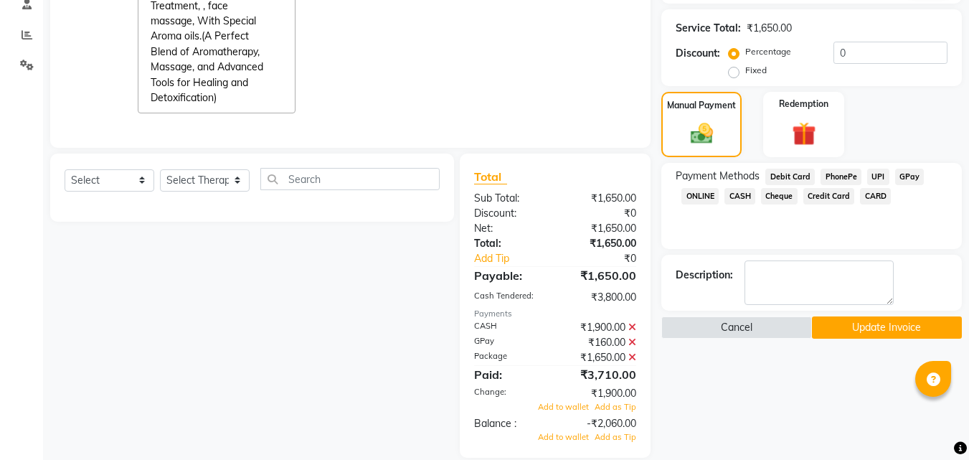
scroll to position [343, 0]
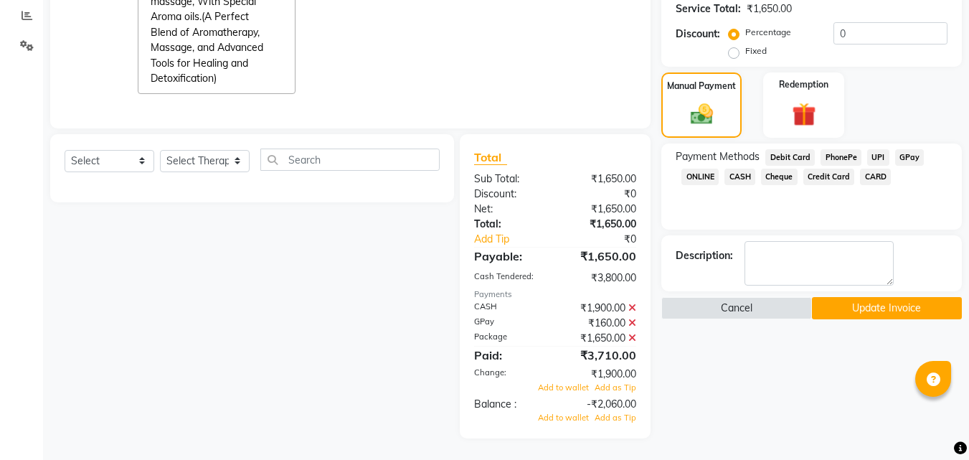
click at [631, 318] on icon at bounding box center [632, 323] width 8 height 10
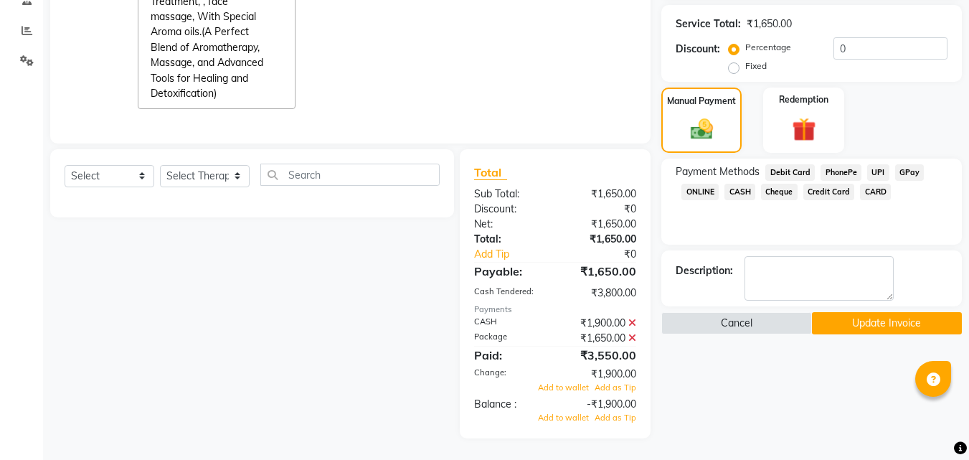
click at [632, 318] on icon at bounding box center [632, 323] width 8 height 10
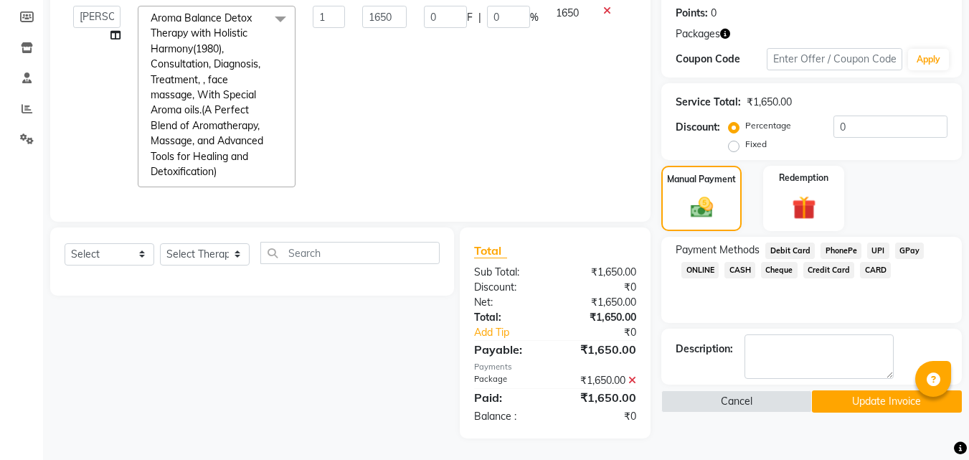
scroll to position [250, 0]
click at [880, 392] on button "Update Invoice" at bounding box center [887, 401] width 150 height 22
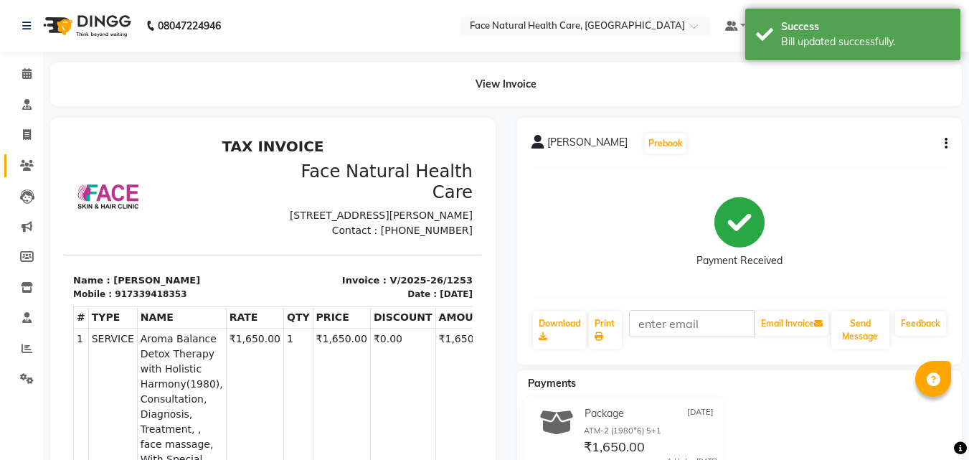
click at [22, 166] on icon at bounding box center [27, 165] width 14 height 11
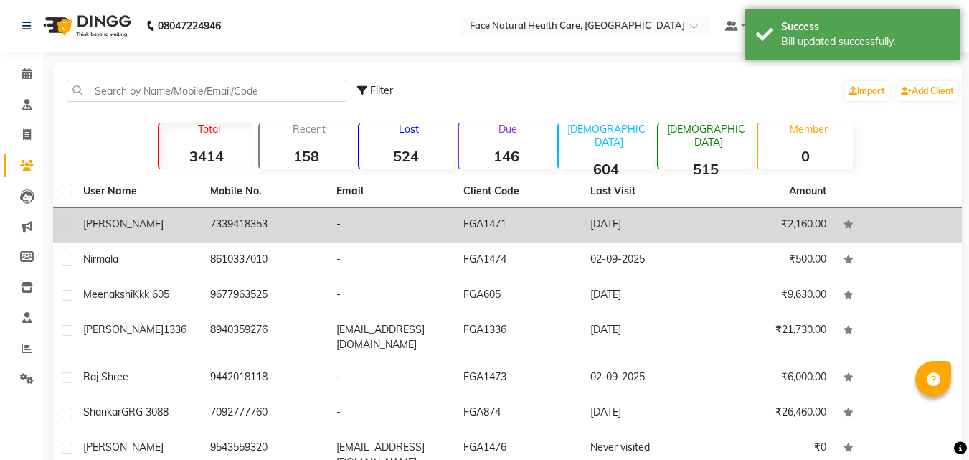
click at [574, 225] on td "FGA1471" at bounding box center [518, 225] width 127 height 35
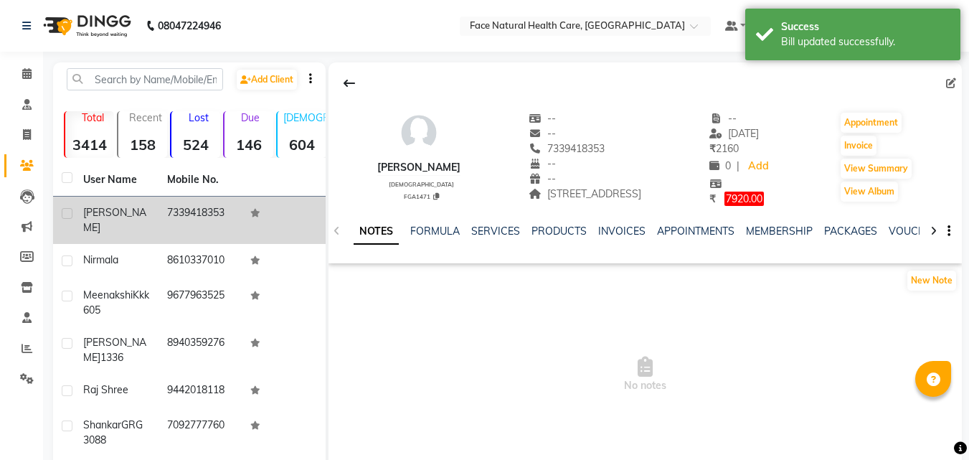
click at [764, 201] on span "7920.00" at bounding box center [743, 198] width 39 height 14
select select "1"
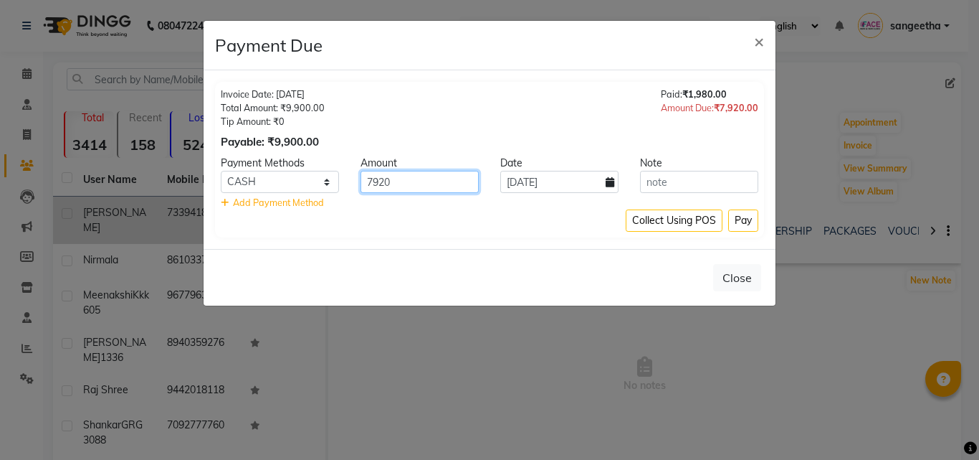
click at [457, 186] on input "7920" at bounding box center [420, 182] width 118 height 22
type input "7"
type input "1900"
click at [611, 183] on icon at bounding box center [610, 182] width 9 height 10
select select "9"
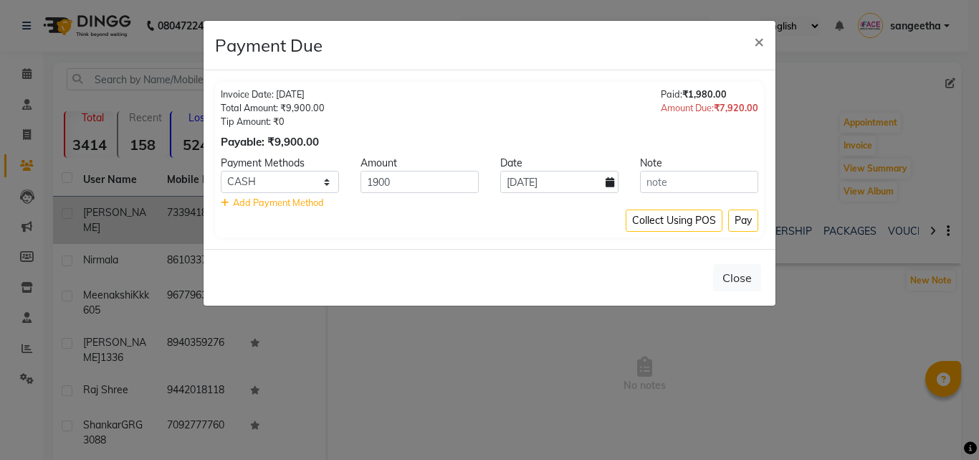
select select "2025"
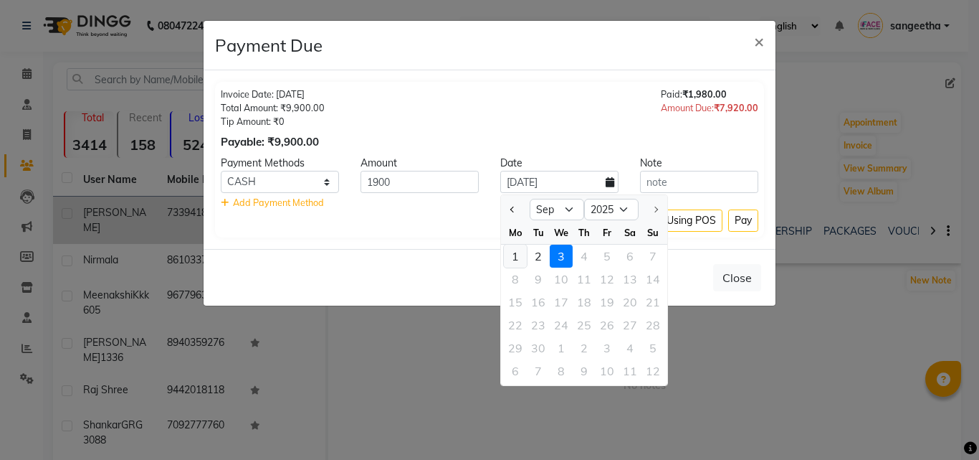
click at [515, 262] on div "1" at bounding box center [515, 255] width 23 height 23
type input "[DATE]"
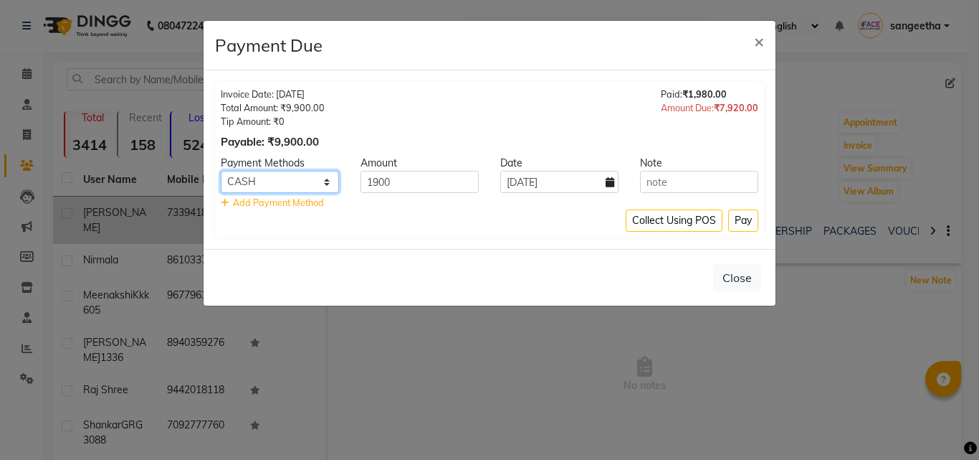
click at [318, 185] on select "Debit Card PhonePe UPI GPay ONLINE CASH Cheque Credit Card CARD" at bounding box center [280, 182] width 118 height 22
click at [756, 219] on button "Pay" at bounding box center [743, 220] width 30 height 22
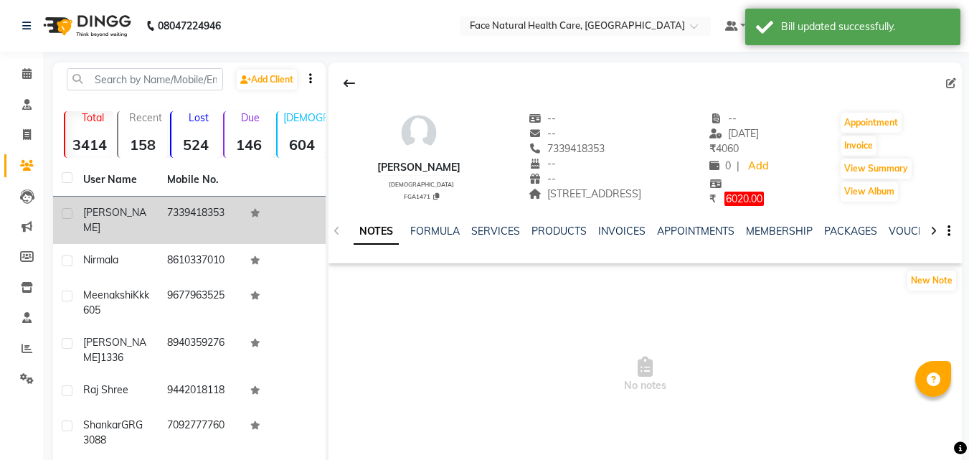
click at [764, 199] on span "6020.00" at bounding box center [743, 198] width 39 height 14
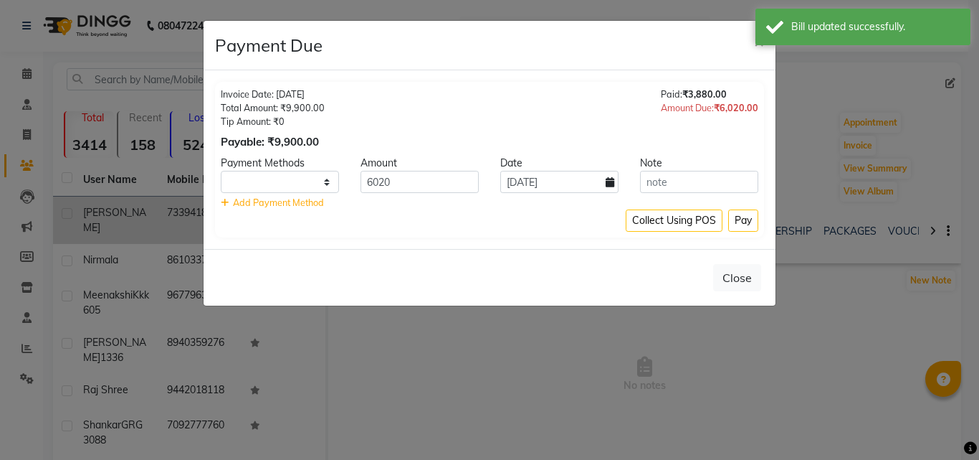
select select "1"
click at [470, 185] on input "6020" at bounding box center [420, 182] width 118 height 22
type input "6"
type input "80"
click at [333, 186] on select "Debit Card PhonePe UPI GPay ONLINE CASH Cheque Credit Card CARD" at bounding box center [280, 182] width 118 height 22
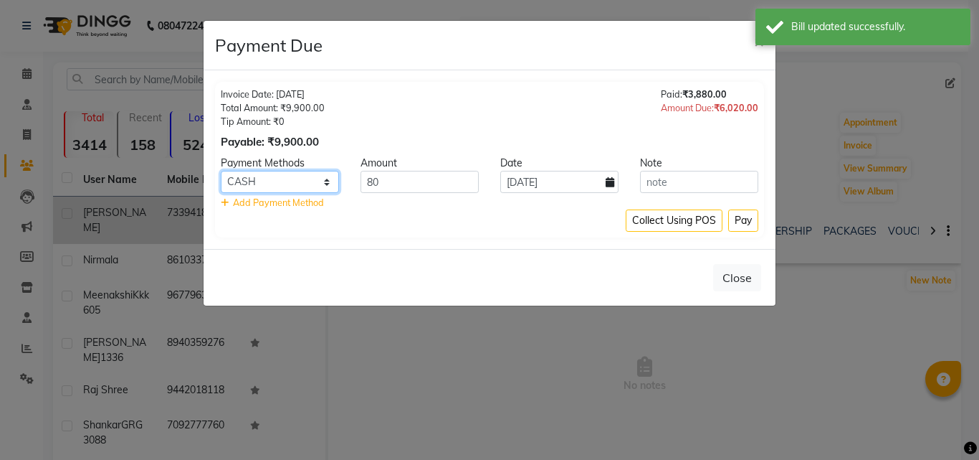
select select "5"
click at [221, 171] on select "Debit Card PhonePe UPI GPay ONLINE CASH Cheque Credit Card CARD" at bounding box center [280, 182] width 118 height 22
click at [607, 183] on icon at bounding box center [610, 182] width 9 height 10
select select "9"
select select "2025"
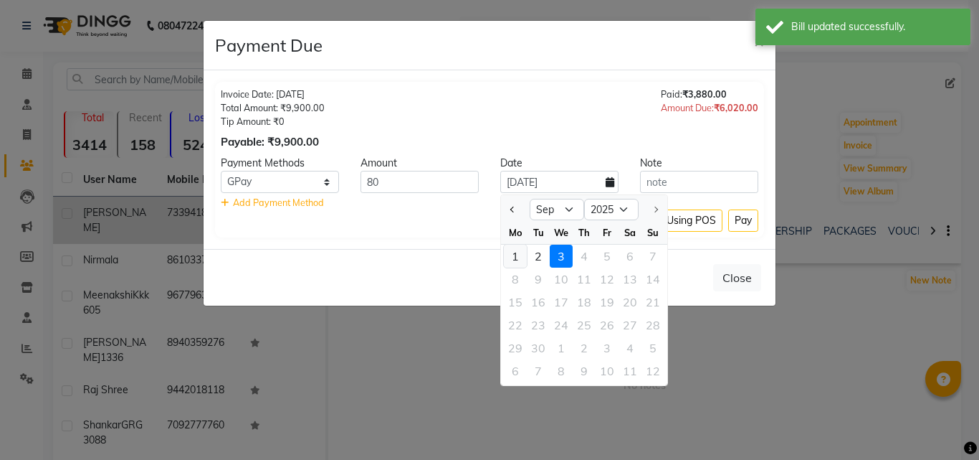
click at [520, 257] on div "1" at bounding box center [515, 255] width 23 height 23
type input "[DATE]"
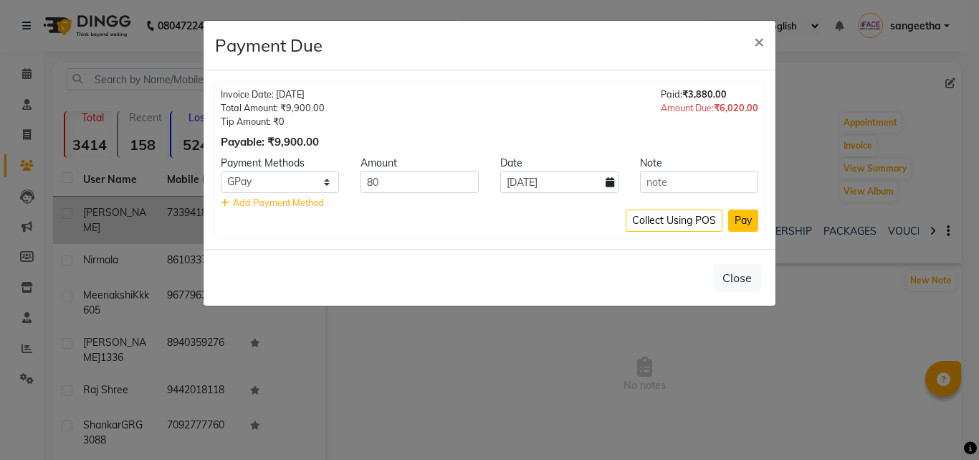
click at [756, 222] on button "Pay" at bounding box center [743, 220] width 30 height 22
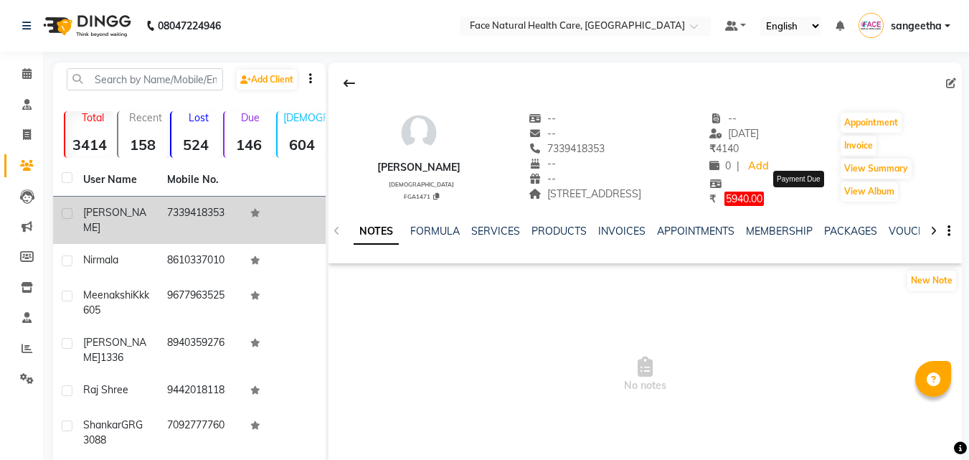
click at [764, 199] on span "5940.00" at bounding box center [743, 198] width 39 height 14
select select "1"
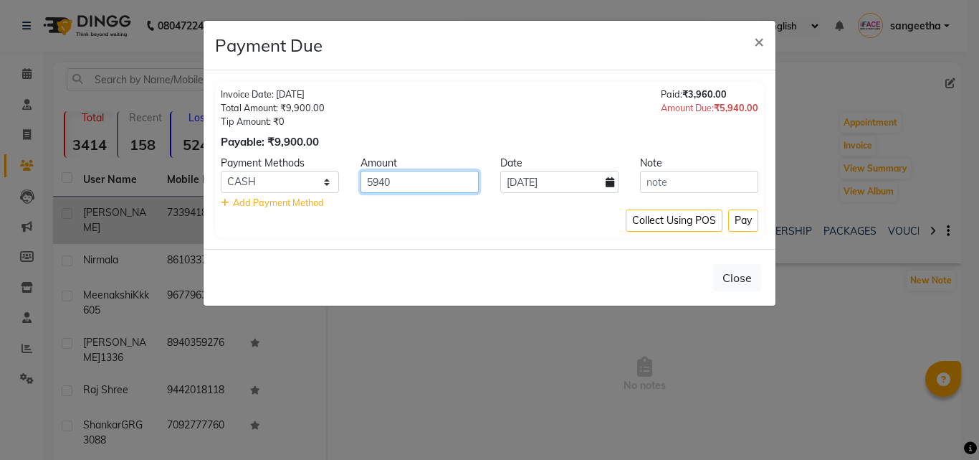
click at [413, 188] on input "5940" at bounding box center [420, 182] width 118 height 22
type input "5"
type input "2000"
click at [755, 218] on button "Pay" at bounding box center [743, 220] width 30 height 22
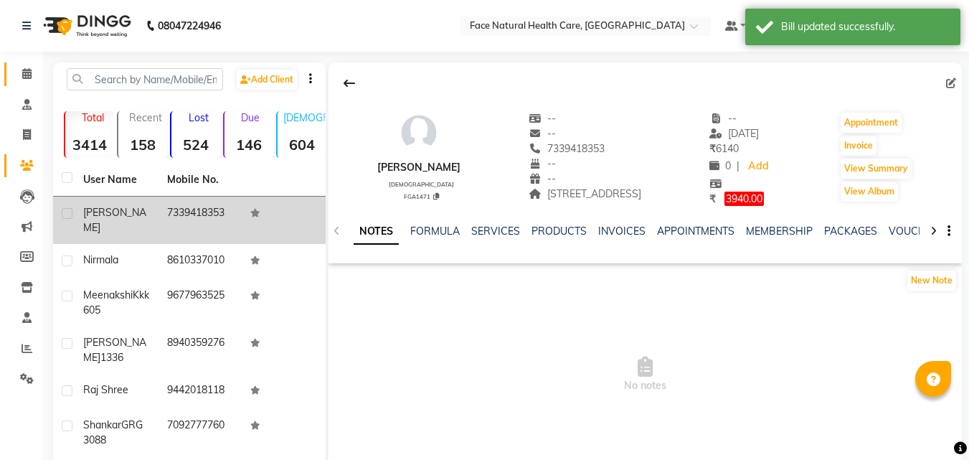
click at [28, 71] on icon at bounding box center [26, 73] width 9 height 11
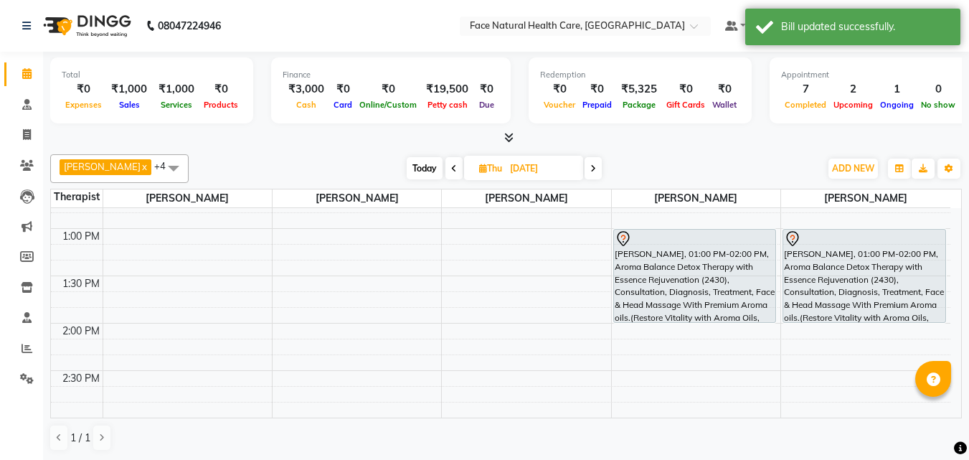
scroll to position [366, 0]
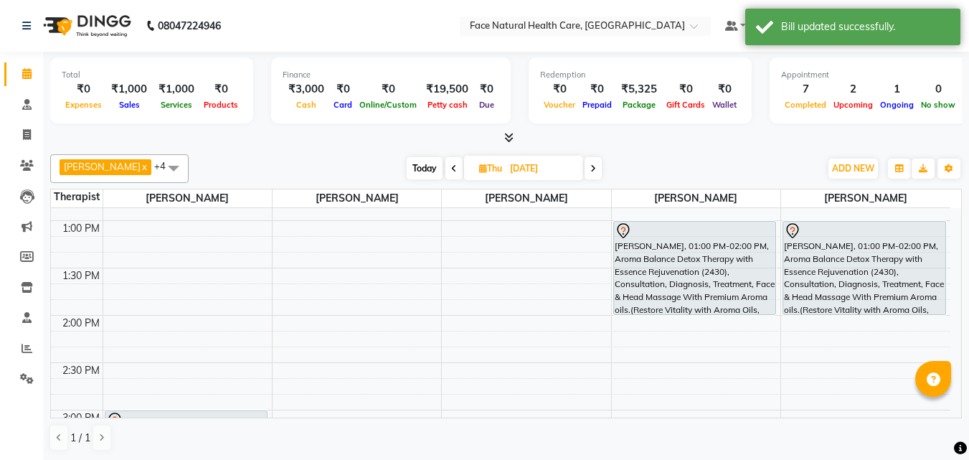
click at [411, 161] on span "Today" at bounding box center [424, 168] width 36 height 22
type input "[DATE]"
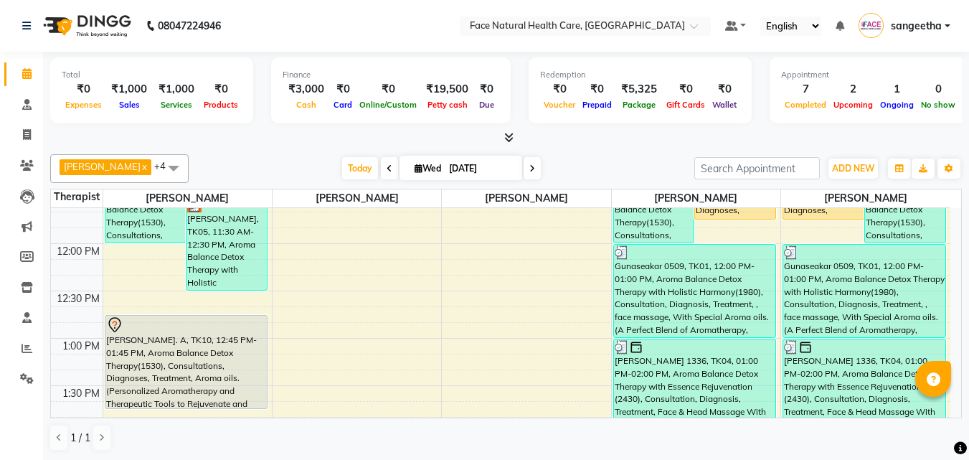
scroll to position [244, 0]
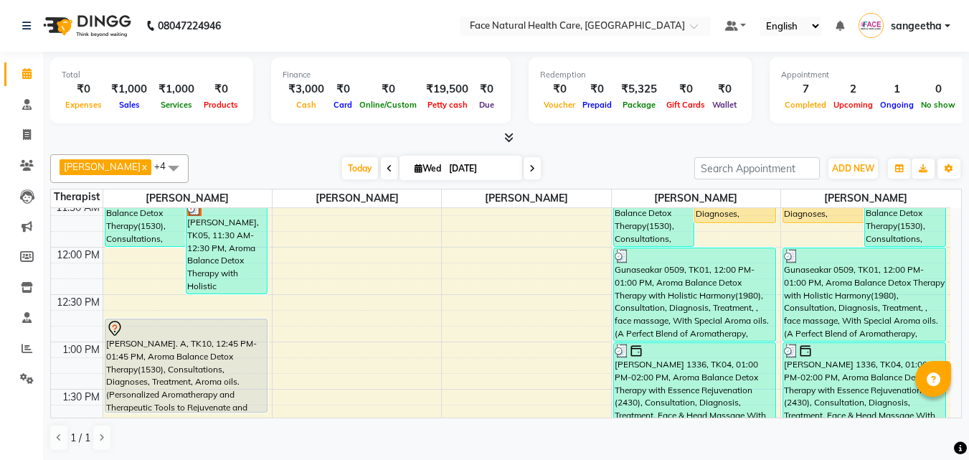
click at [189, 351] on div "[PERSON_NAME]. A, TK10, 12:45 PM-01:45 PM, Aroma Balance Detox Therapy(1530), C…" at bounding box center [186, 365] width 162 height 92
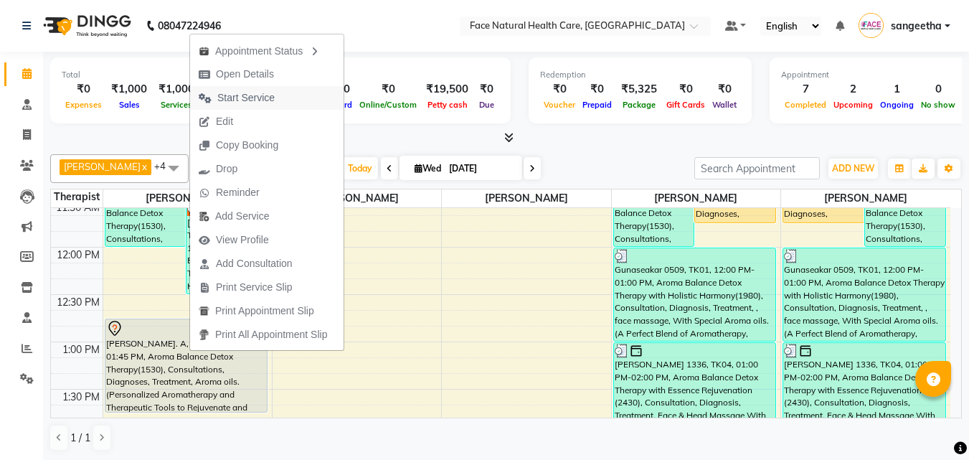
click at [315, 95] on button "Start Service" at bounding box center [266, 98] width 153 height 24
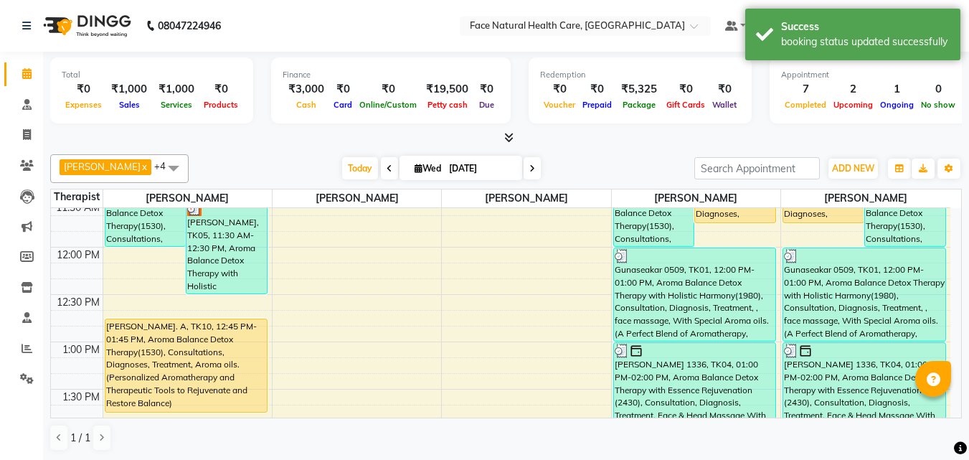
scroll to position [62, 0]
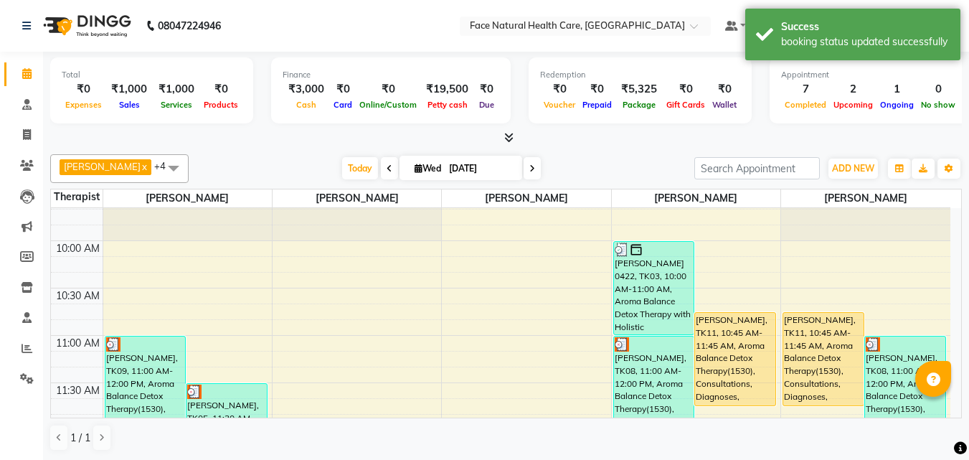
click at [200, 398] on div "[PERSON_NAME], TK05, 11:30 AM-12:30 PM, Aroma Balance Detox Therapy with Holist…" at bounding box center [226, 430] width 80 height 92
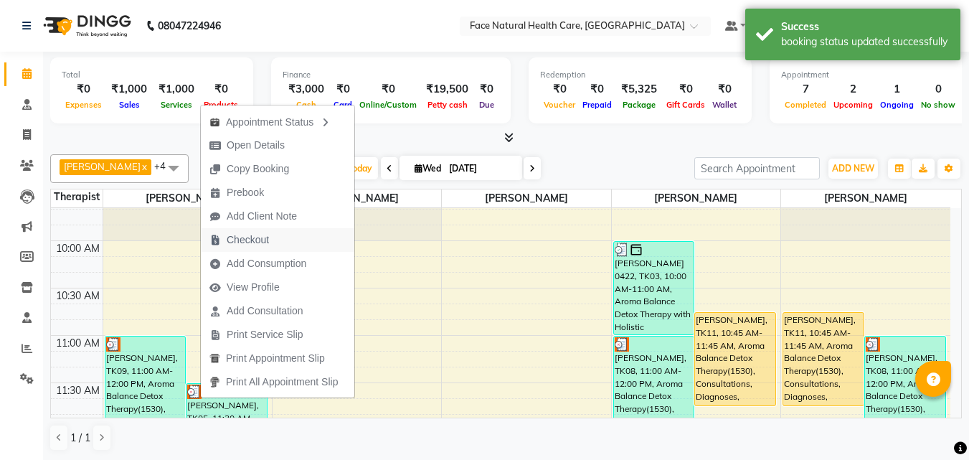
click at [276, 242] on span "Checkout" at bounding box center [239, 240] width 77 height 24
select select "5675"
select select "service"
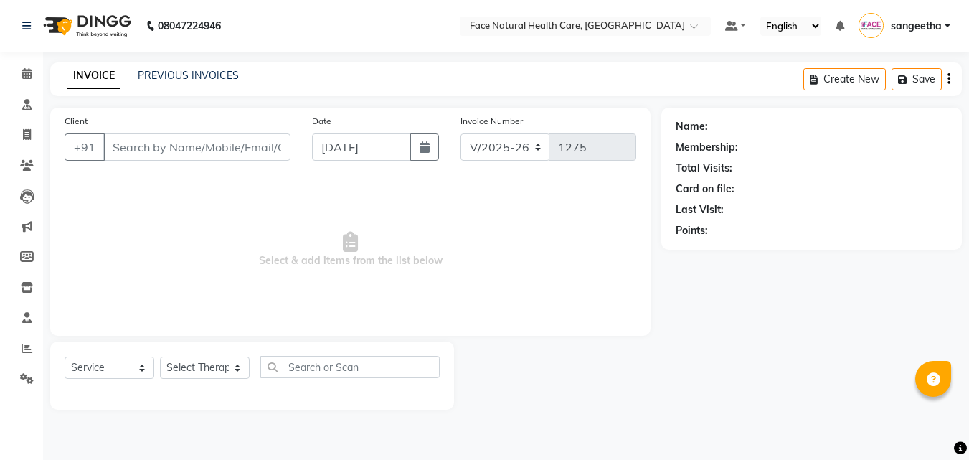
type input "7339418353"
select select "47694"
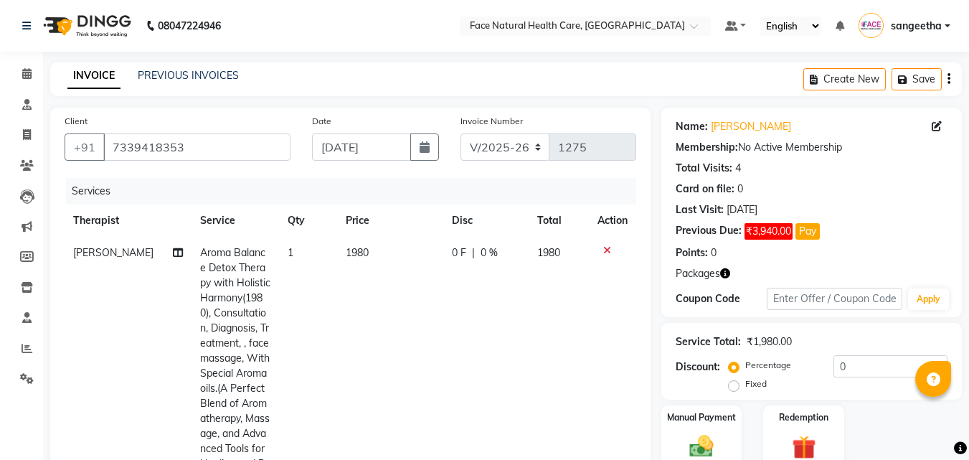
click at [348, 253] on span "1980" at bounding box center [357, 252] width 23 height 13
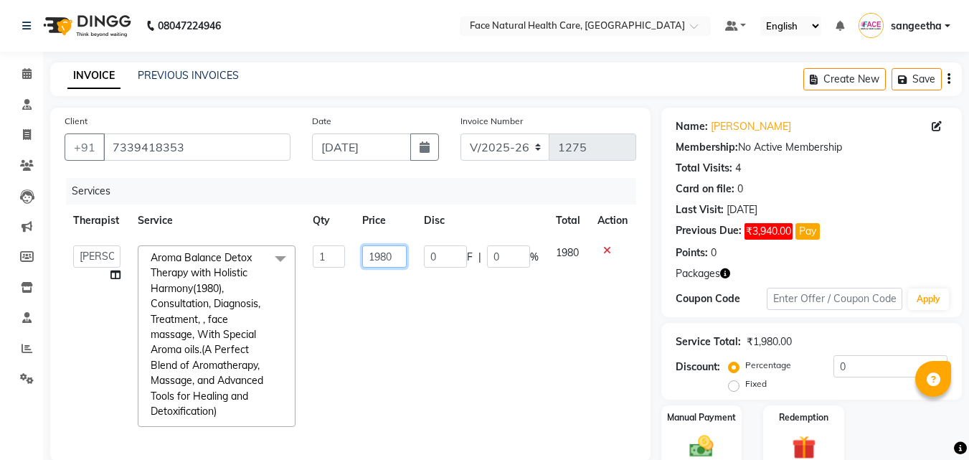
click at [403, 249] on input "1980" at bounding box center [384, 256] width 44 height 22
type input "1660"
click at [538, 367] on tr "[PERSON_NAME] [PERSON_NAME] [PERSON_NAME] M [PERSON_NAME] [PERSON_NAME] [PERSON…" at bounding box center [350, 336] width 571 height 199
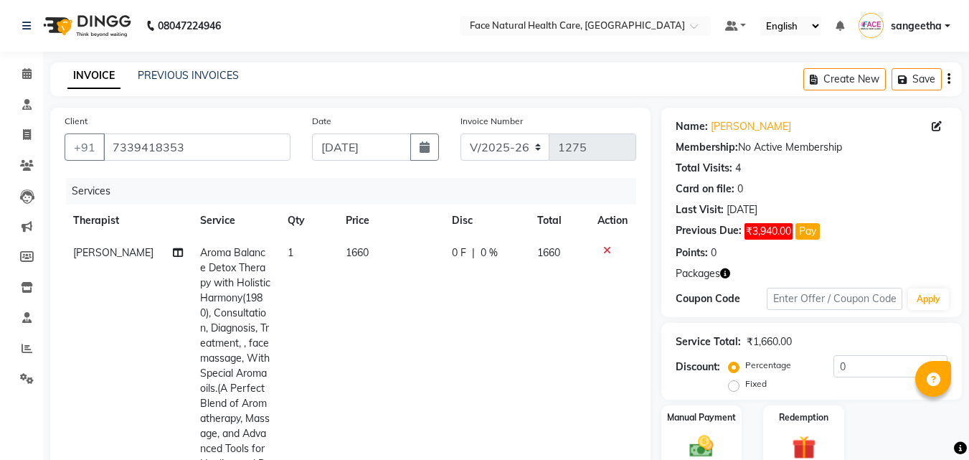
click at [356, 255] on span "1660" at bounding box center [357, 252] width 23 height 13
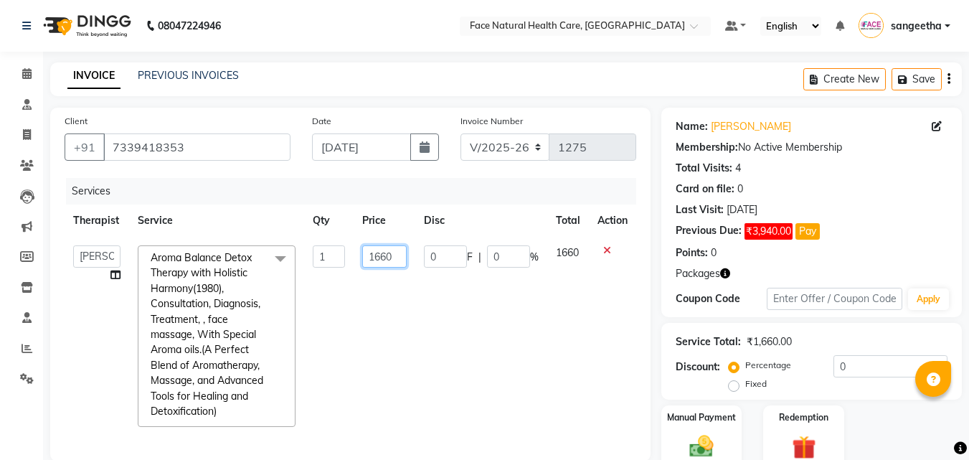
click at [376, 252] on input "1660" at bounding box center [384, 256] width 44 height 22
type input "1560"
click at [552, 329] on td "1660" at bounding box center [568, 336] width 42 height 199
click at [389, 250] on input "1560" at bounding box center [384, 256] width 44 height 22
type input "1650"
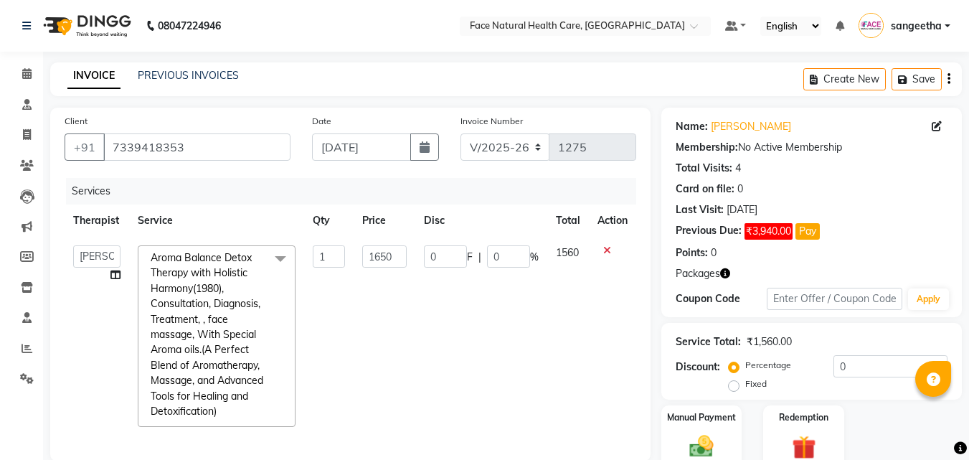
click at [484, 319] on td "0 F | 0 %" at bounding box center [481, 336] width 132 height 199
click at [820, 404] on div "Redemption" at bounding box center [803, 438] width 84 height 68
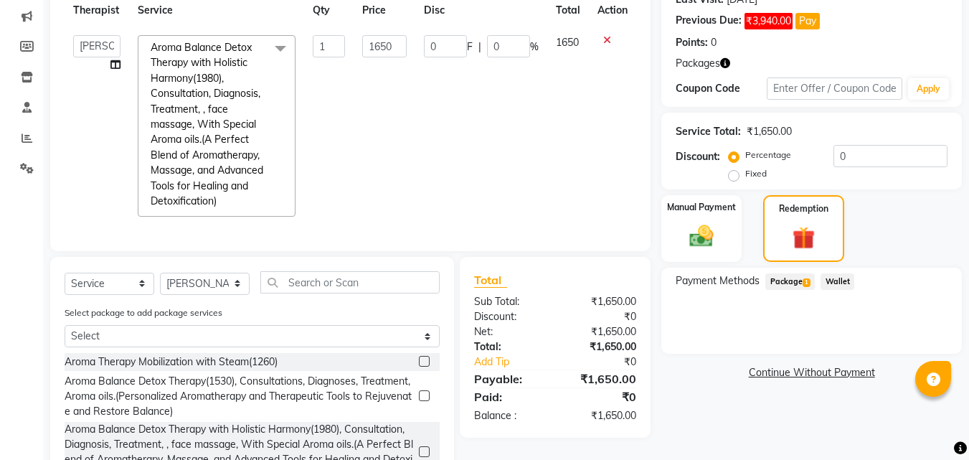
click at [790, 285] on span "Package 1" at bounding box center [789, 281] width 49 height 16
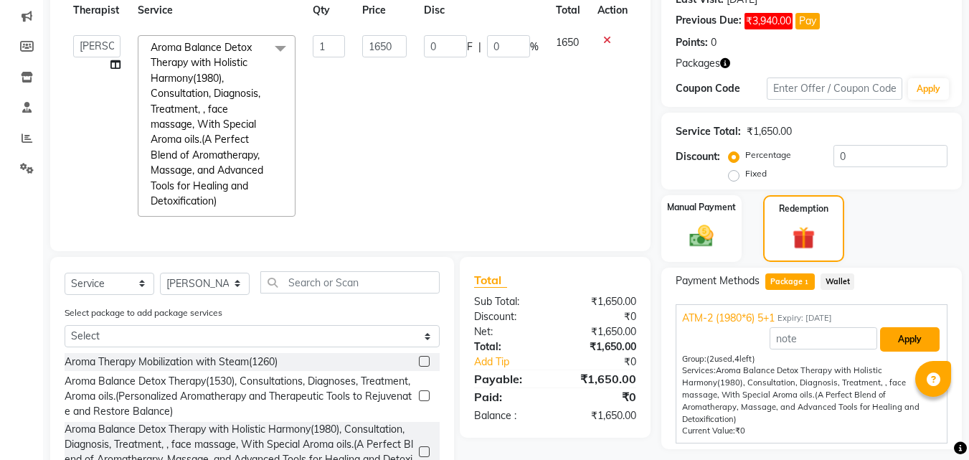
click at [908, 341] on button "Apply" at bounding box center [910, 339] width 60 height 24
type input "275.06"
type input "16.67"
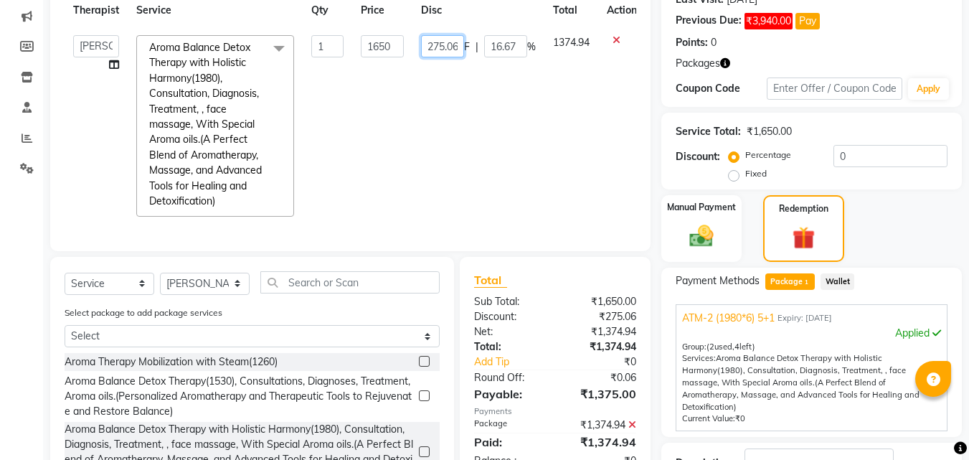
click at [442, 42] on input "275.06" at bounding box center [442, 46] width 43 height 22
type input "2"
type input "0"
click at [571, 176] on td "1374.94" at bounding box center [571, 126] width 54 height 199
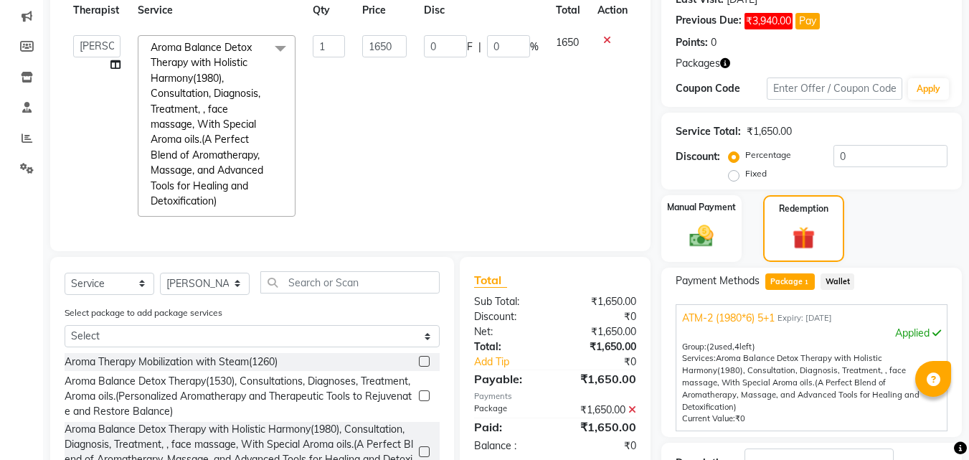
scroll to position [307, 0]
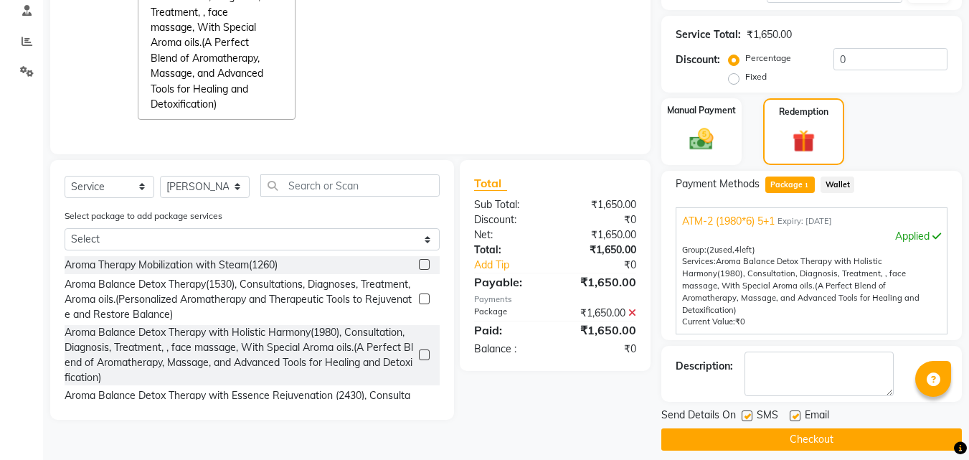
click at [748, 410] on label at bounding box center [746, 415] width 11 height 11
click at [748, 412] on input "checkbox" at bounding box center [745, 416] width 9 height 9
checkbox input "false"
click at [795, 410] on label at bounding box center [794, 415] width 11 height 11
click at [795, 412] on input "checkbox" at bounding box center [793, 416] width 9 height 9
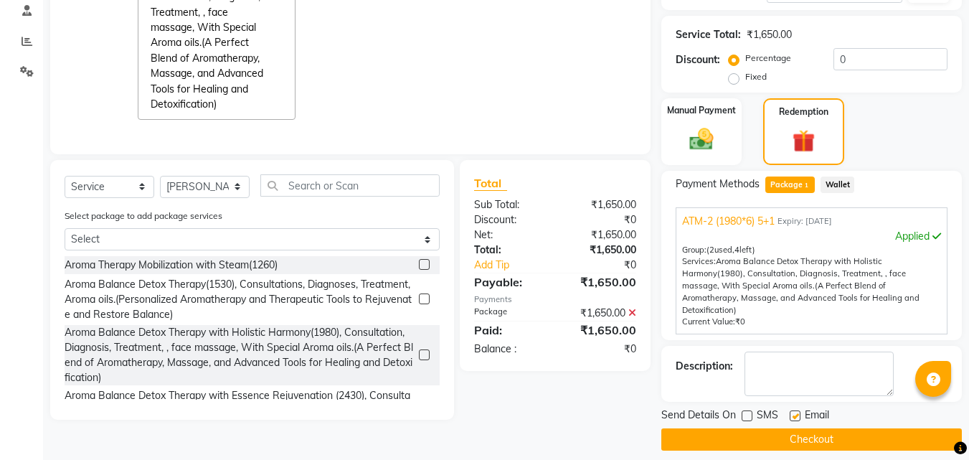
checkbox input "false"
click at [835, 435] on button "Checkout" at bounding box center [811, 439] width 300 height 22
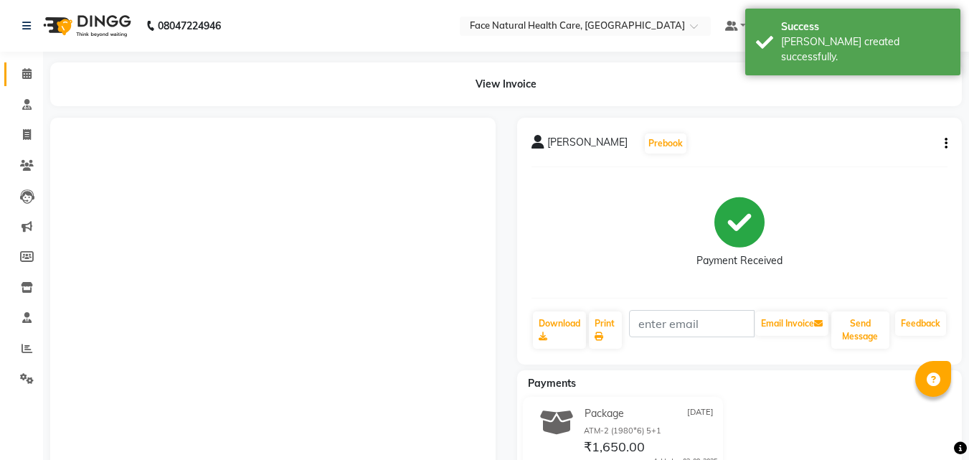
click at [22, 67] on span at bounding box center [26, 74] width 25 height 16
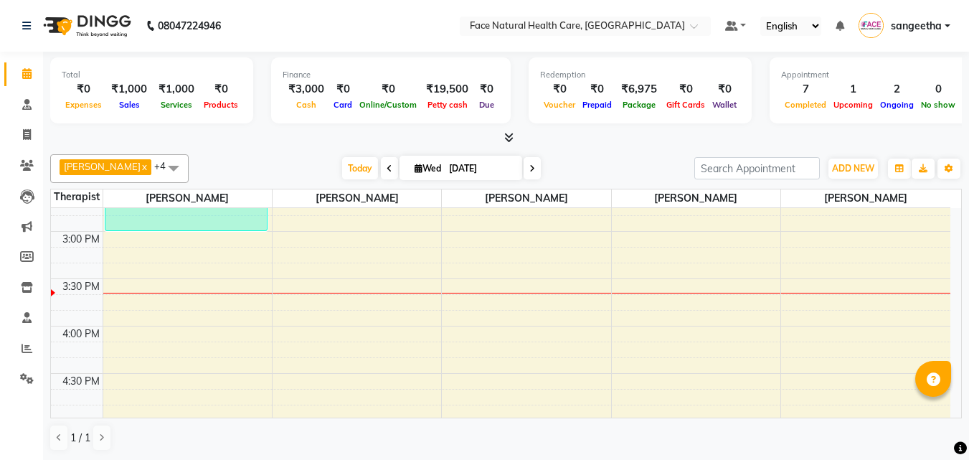
scroll to position [545, 0]
click at [123, 331] on div "9:00 AM 9:30 AM 10:00 AM 10:30 AM 11:00 AM 11:30 AM 12:00 PM 12:30 PM 1:00 PM 1…" at bounding box center [500, 136] width 899 height 946
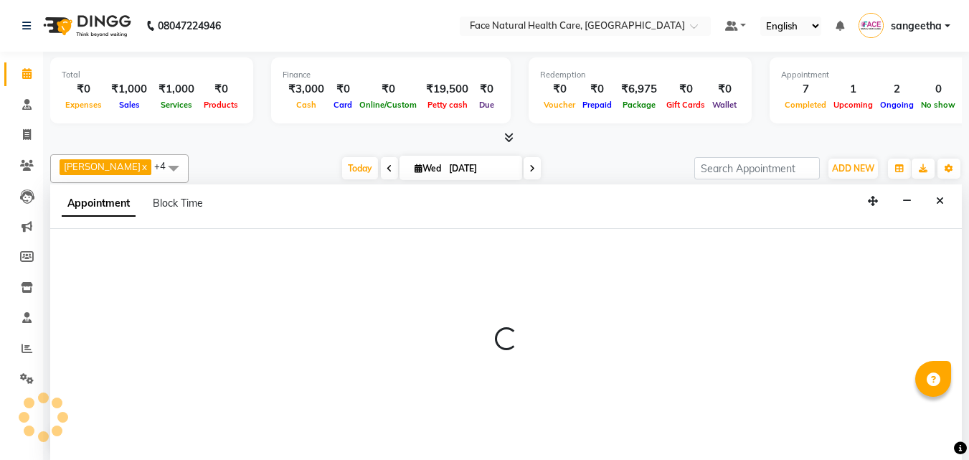
select select "47694"
select select "tentative"
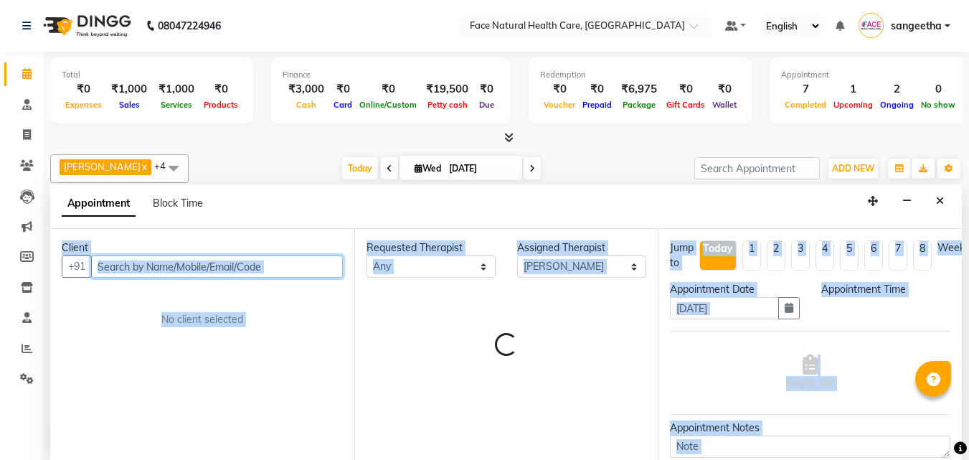
select select "960"
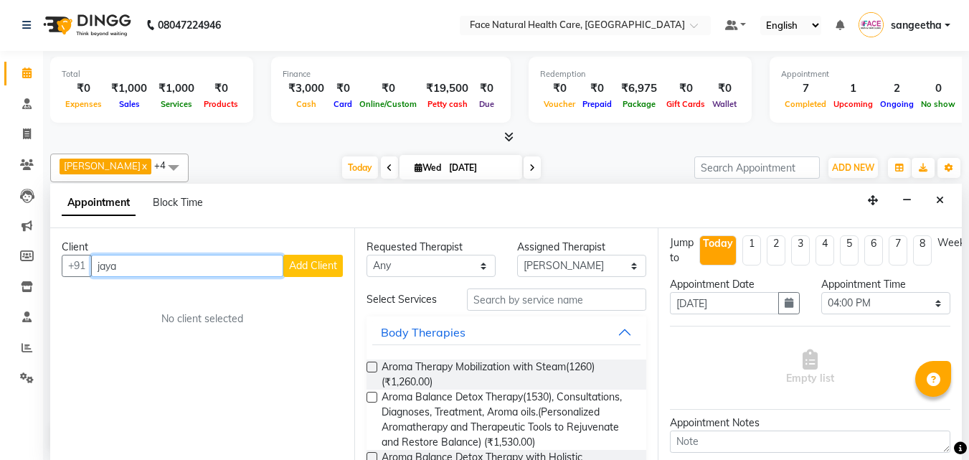
scroll to position [0, 0]
type input "j"
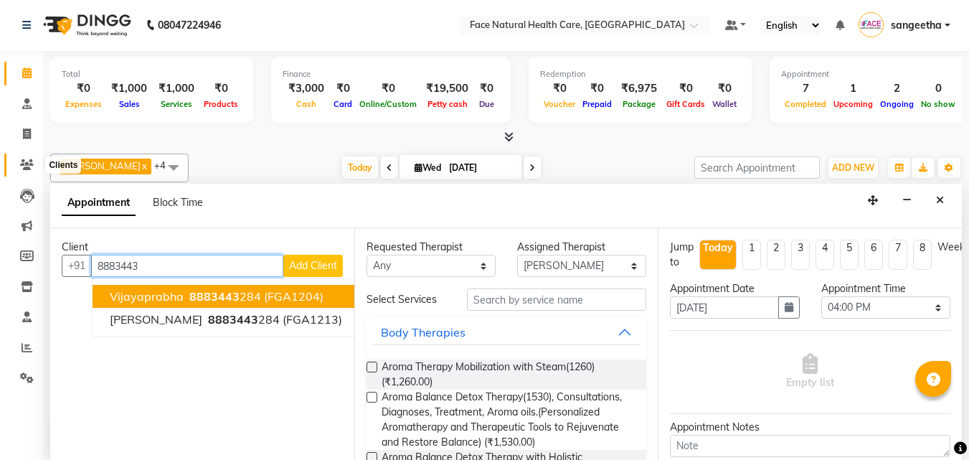
type input "8883443"
click at [32, 164] on icon at bounding box center [27, 164] width 14 height 11
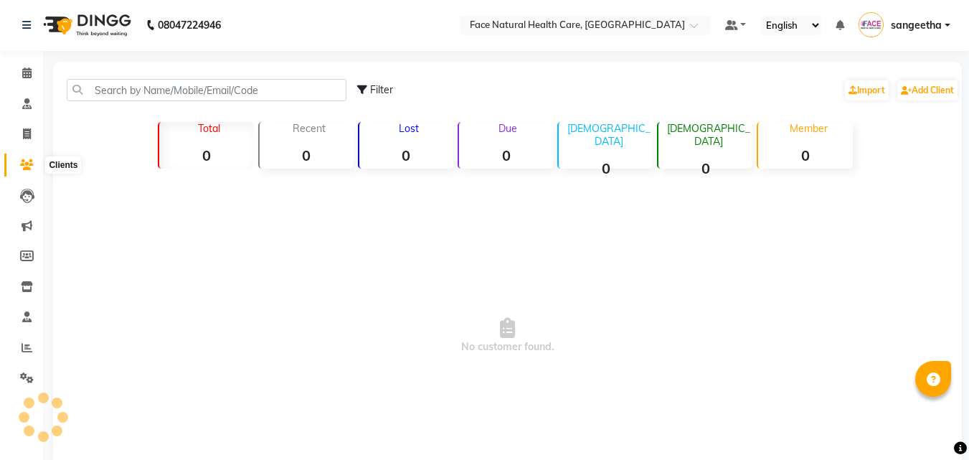
click at [32, 164] on icon at bounding box center [27, 164] width 14 height 11
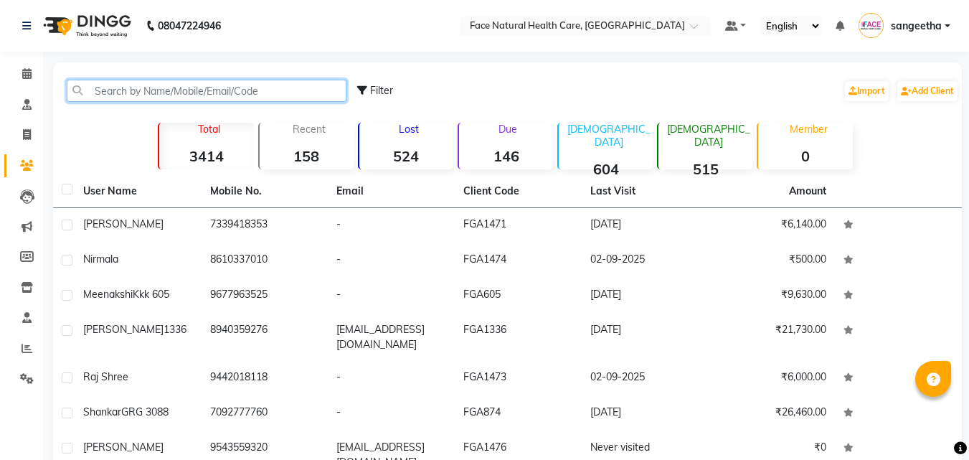
click at [115, 95] on input "text" at bounding box center [207, 91] width 280 height 22
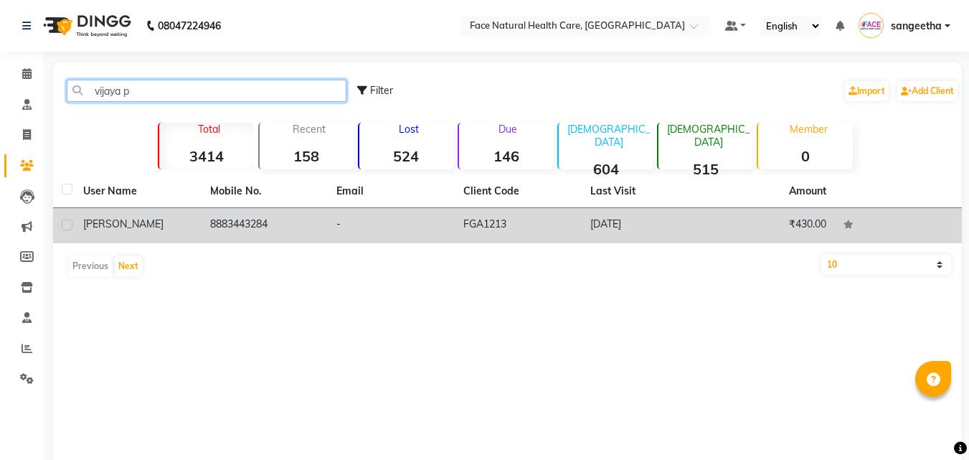
type input "vijaya p"
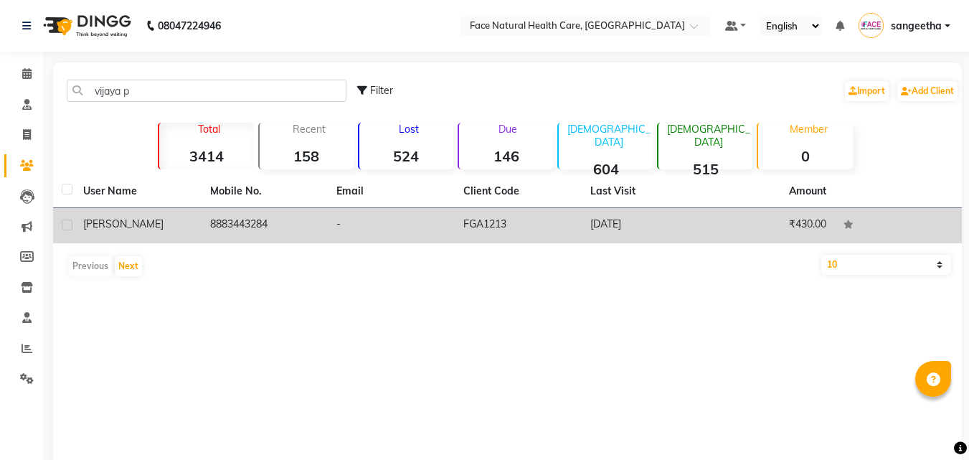
click at [217, 228] on td "8883443284" at bounding box center [264, 225] width 127 height 35
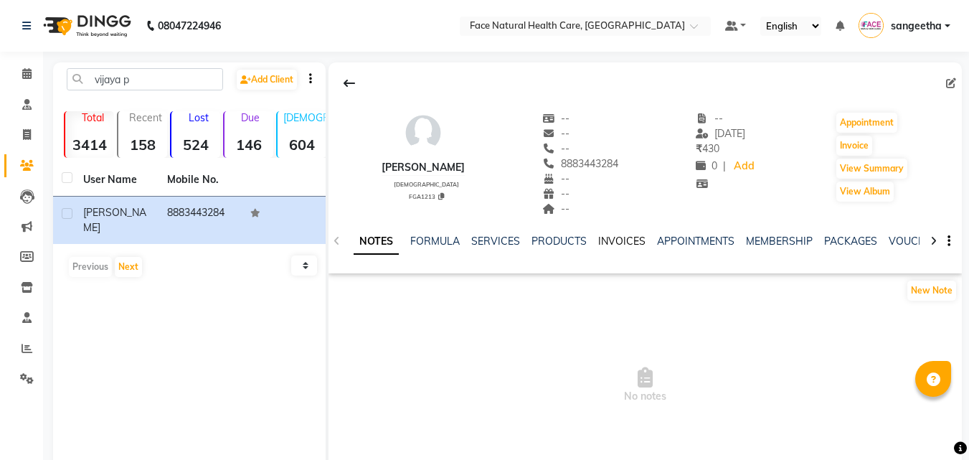
click at [631, 238] on link "INVOICES" at bounding box center [621, 240] width 47 height 13
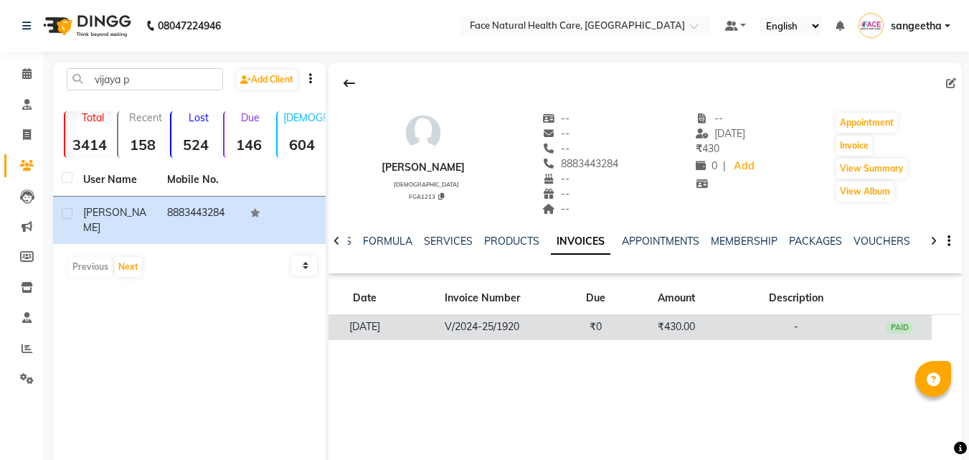
click at [596, 320] on td "₹0" at bounding box center [595, 327] width 65 height 25
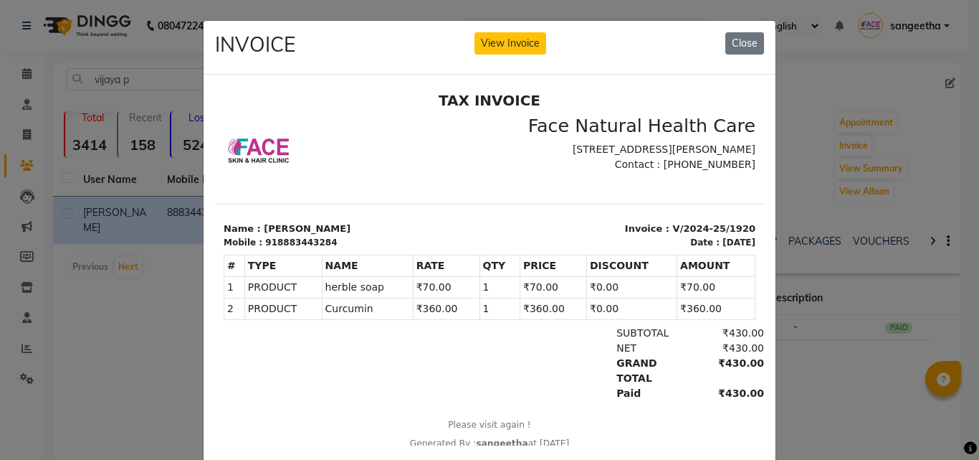
click at [882, 356] on ngb-modal-window "INVOICE View Invoice Close" at bounding box center [489, 230] width 979 height 460
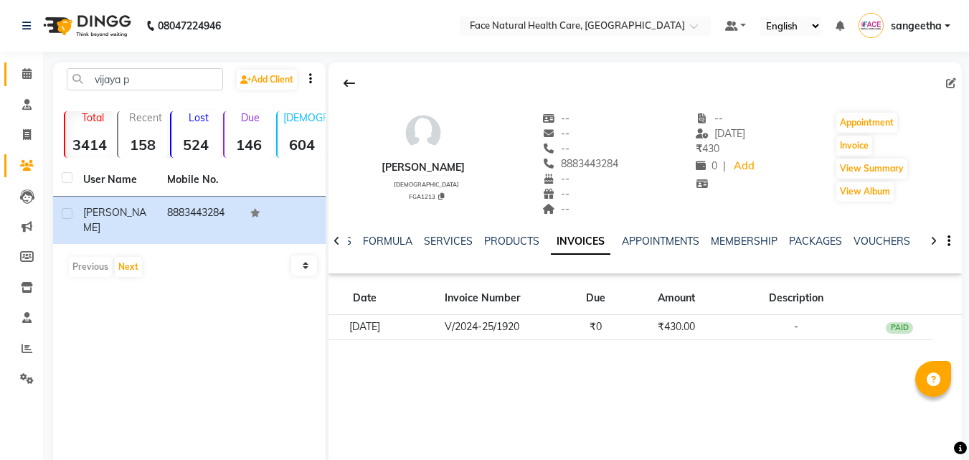
click at [27, 70] on icon at bounding box center [26, 73] width 9 height 11
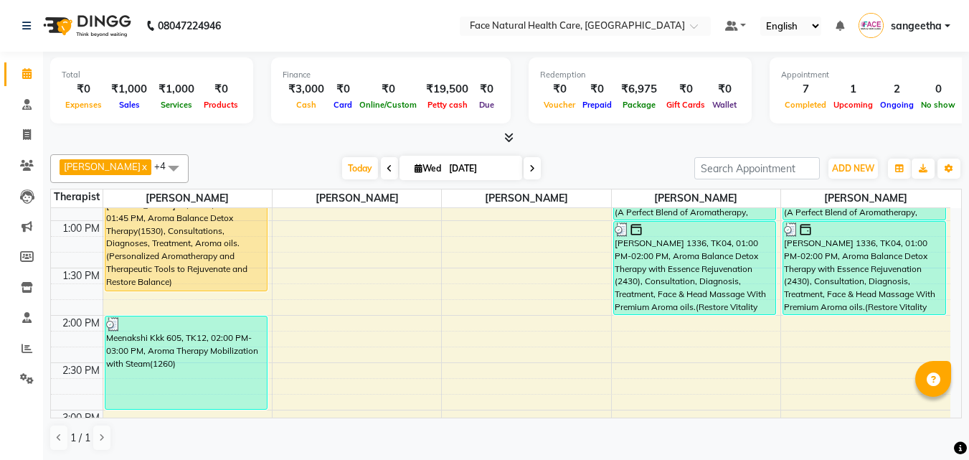
scroll to position [548, 0]
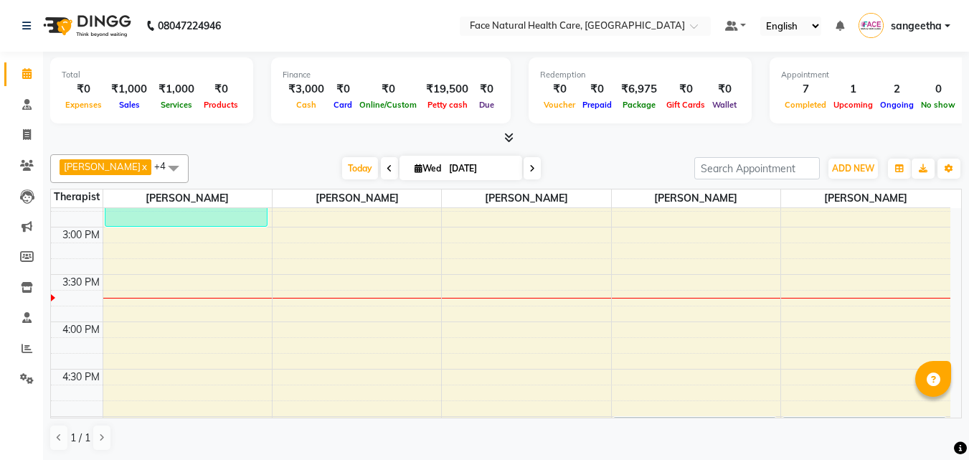
click at [151, 328] on div "9:00 AM 9:30 AM 10:00 AM 10:30 AM 11:00 AM 11:30 AM 12:00 PM 12:30 PM 1:00 PM 1…" at bounding box center [500, 132] width 899 height 946
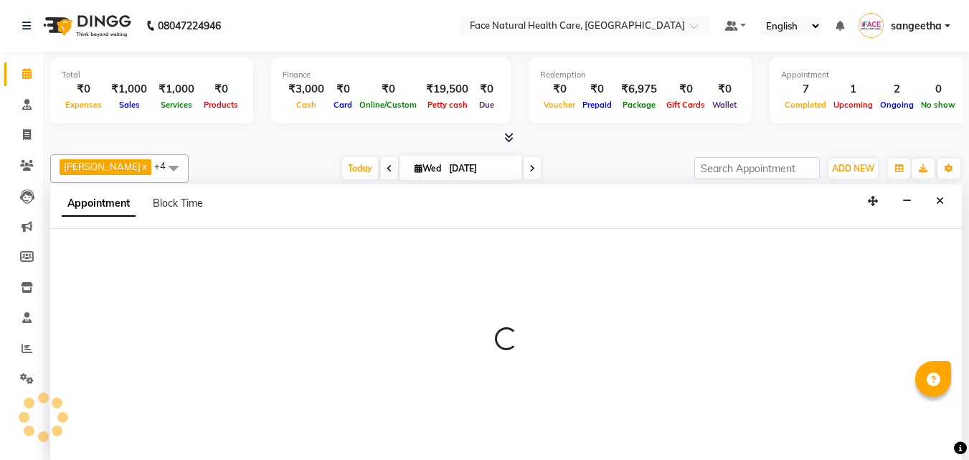
select select "47694"
select select "tentative"
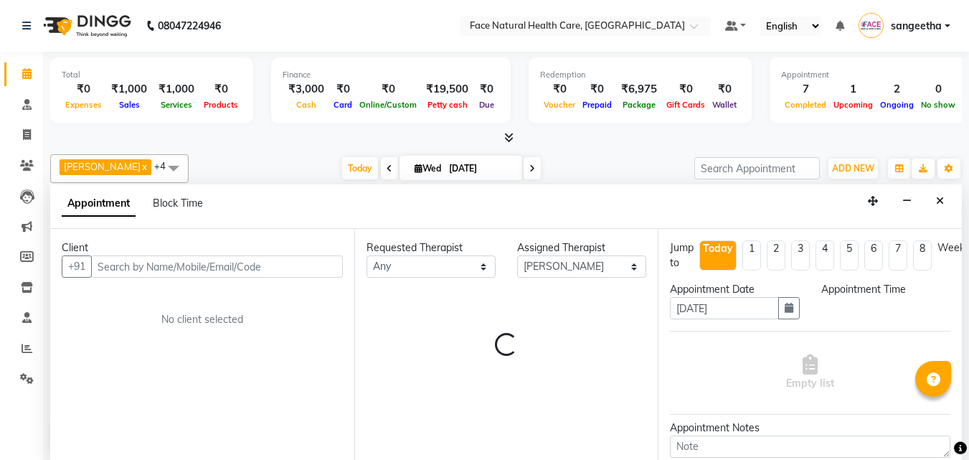
scroll to position [1, 0]
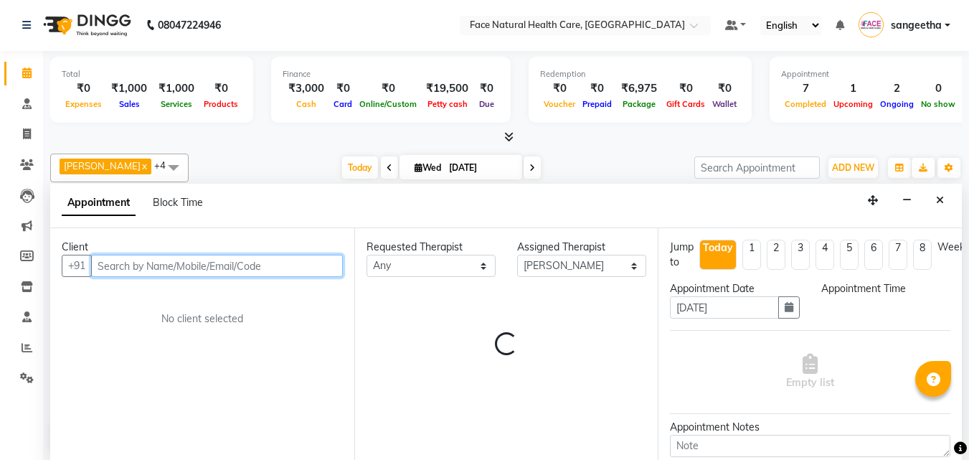
type input "j"
select select "960"
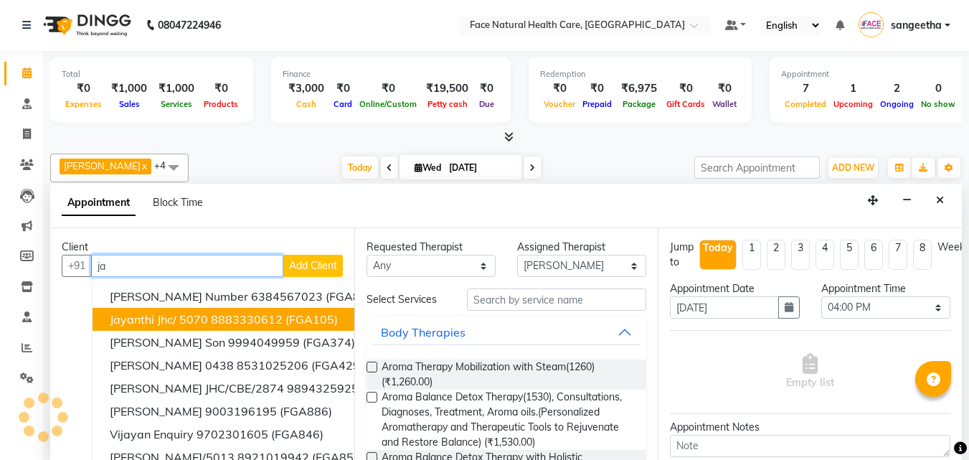
type input "j"
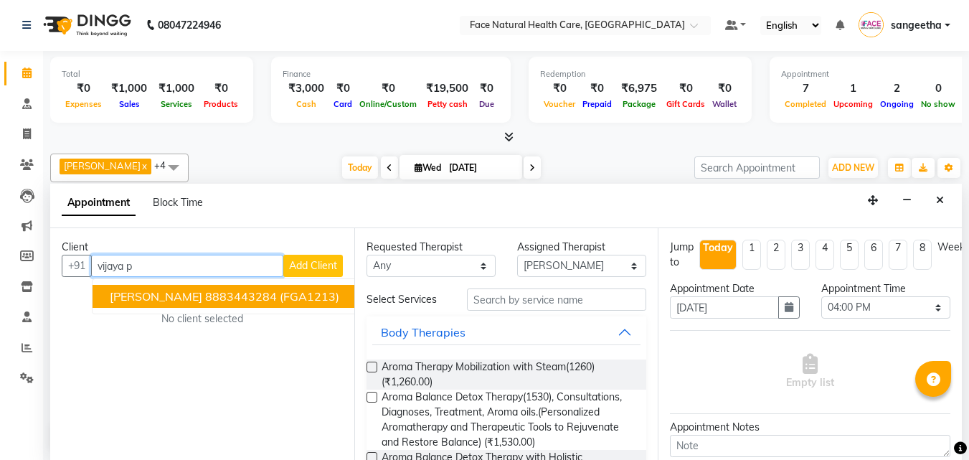
click at [205, 295] on ngb-highlight "8883443284" at bounding box center [241, 296] width 72 height 14
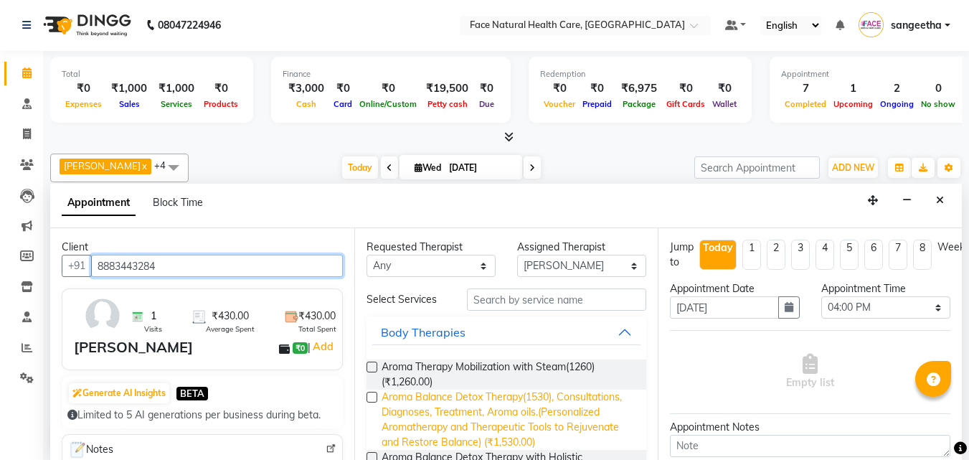
type input "8883443284"
click at [571, 423] on span "Aroma Balance Detox Therapy(1530), Consultations, Diagnoses, Treatment, Aroma o…" at bounding box center [508, 419] width 254 height 60
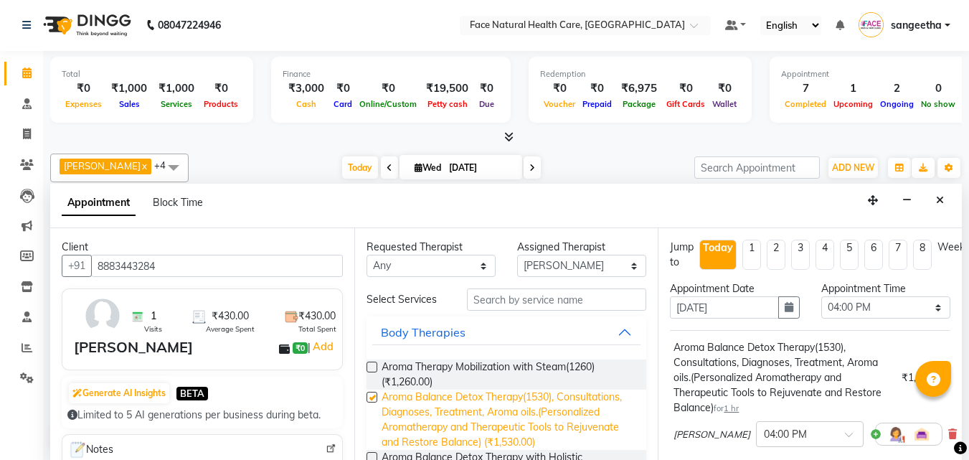
checkbox input "false"
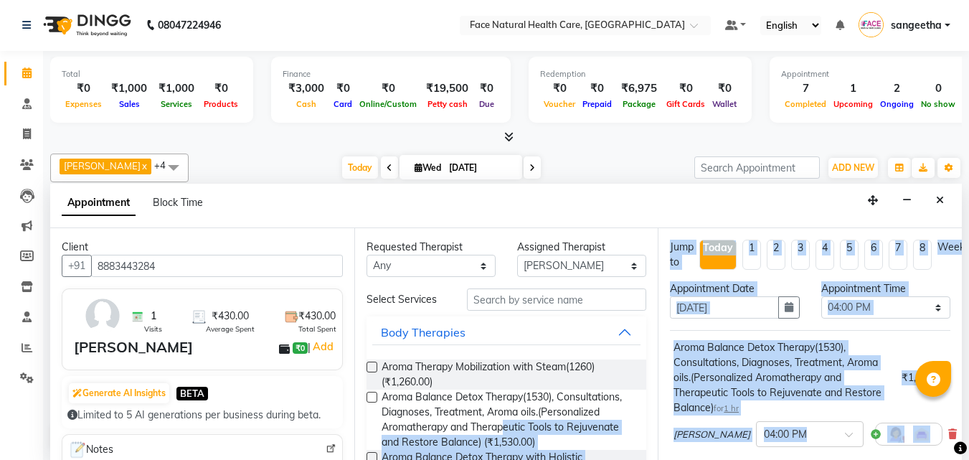
drag, startPoint x: 571, startPoint y: 423, endPoint x: 957, endPoint y: 424, distance: 385.7
click at [957, 424] on div "Client +91 8883443284 1 Visits ₹430.00 Average Spent ₹430.00 Total Spent [PERSO…" at bounding box center [505, 344] width 911 height 232
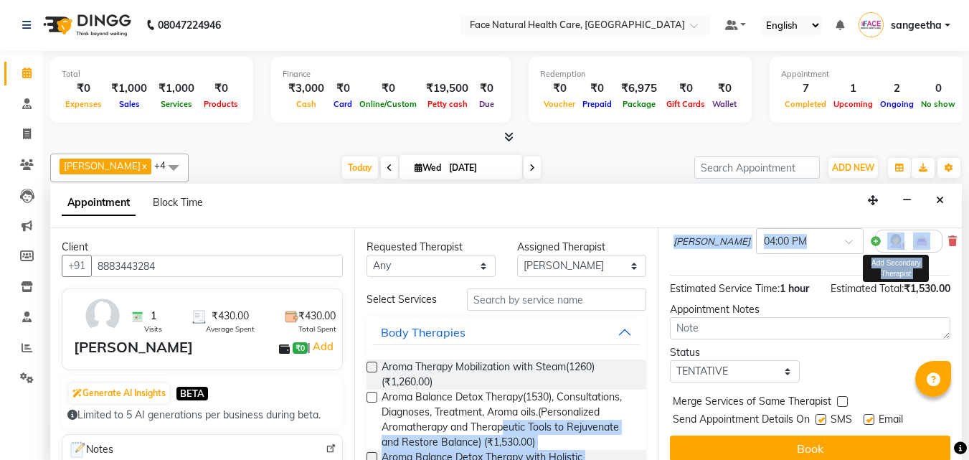
click at [887, 239] on img at bounding box center [895, 240] width 17 height 17
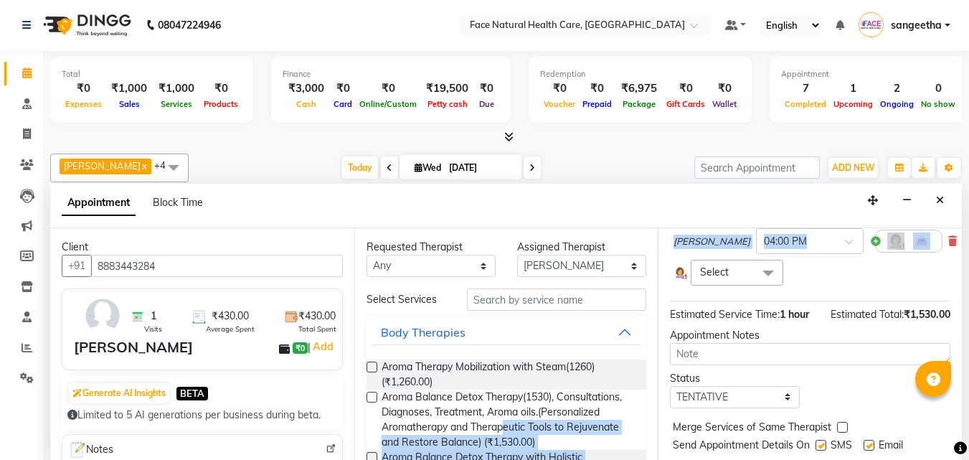
scroll to position [242, 0]
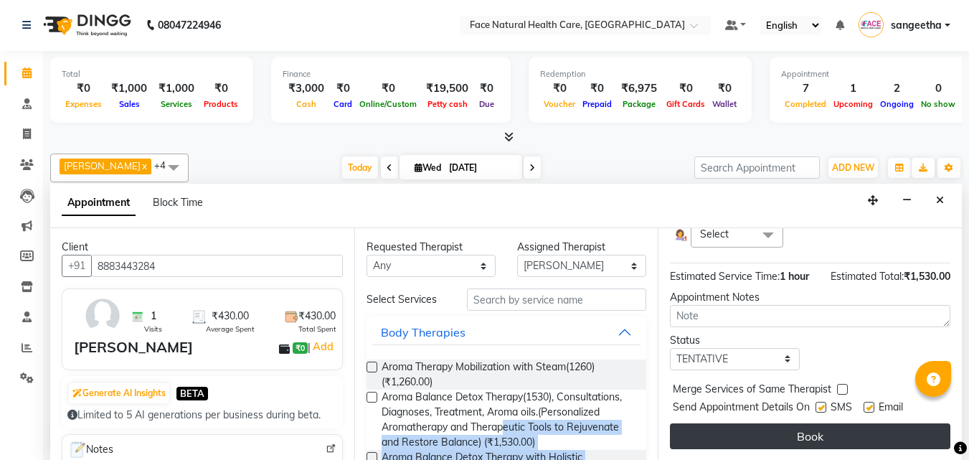
click at [878, 435] on button "Book" at bounding box center [810, 436] width 280 height 26
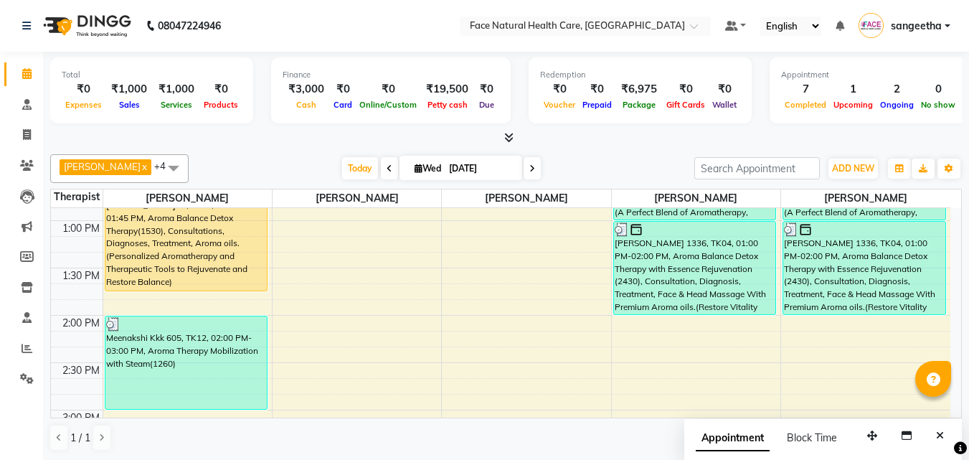
scroll to position [183, 0]
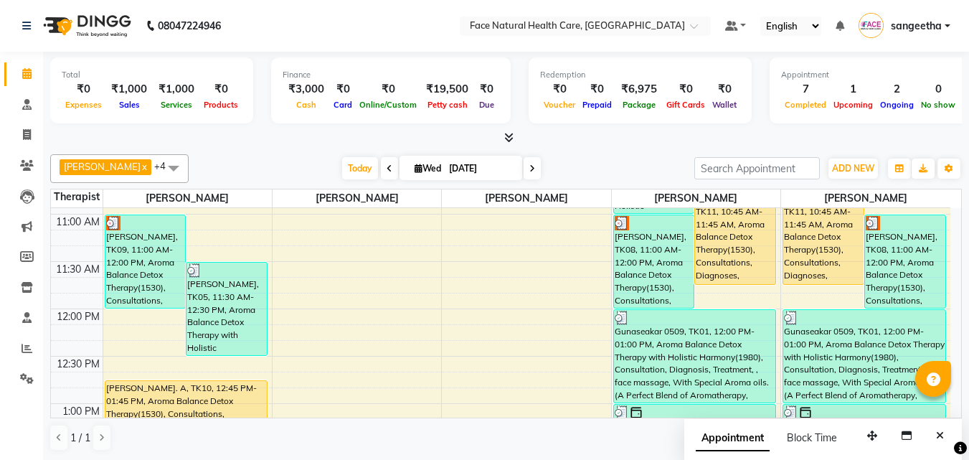
click at [523, 173] on span at bounding box center [531, 168] width 17 height 22
type input "[DATE]"
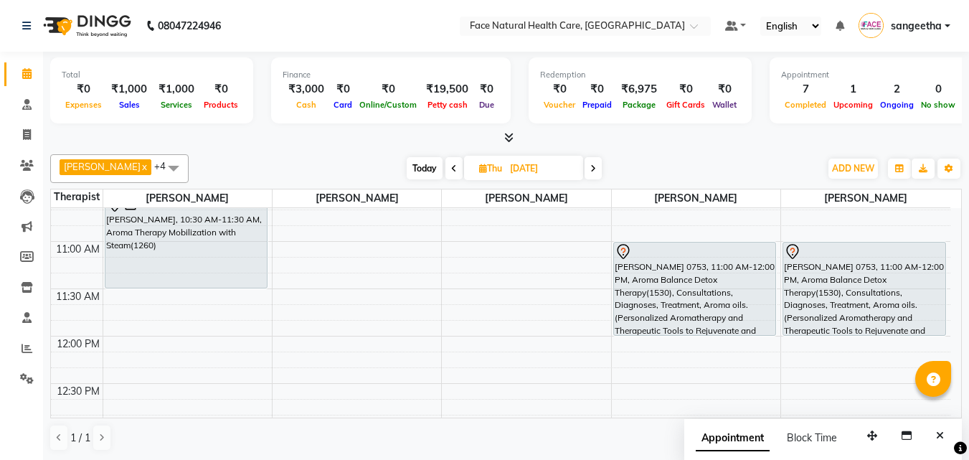
scroll to position [152, 0]
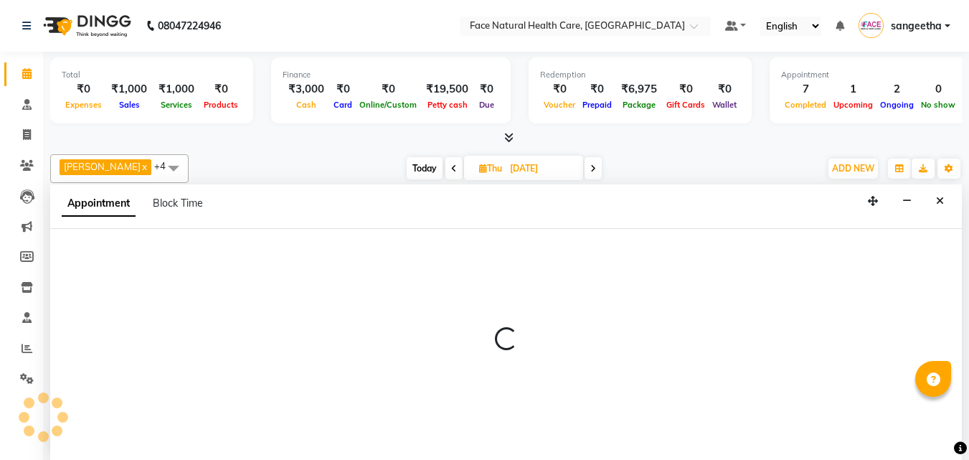
select select "47694"
select select "tentative"
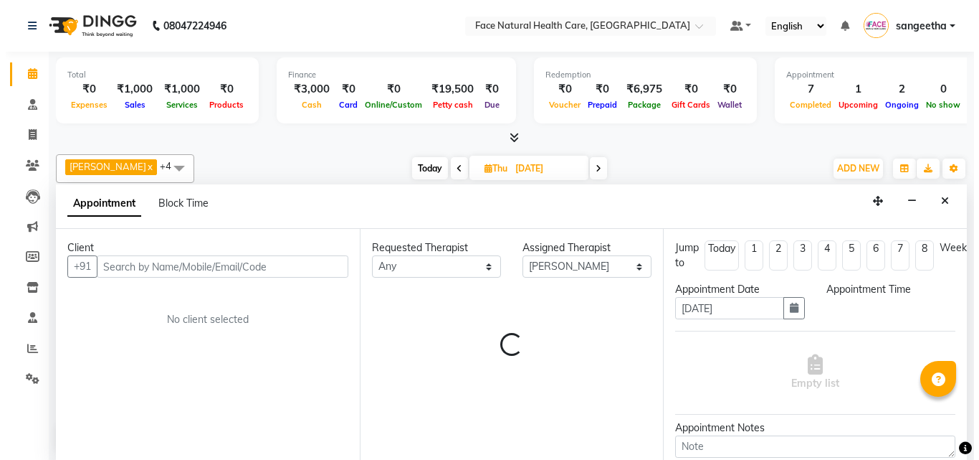
scroll to position [1, 0]
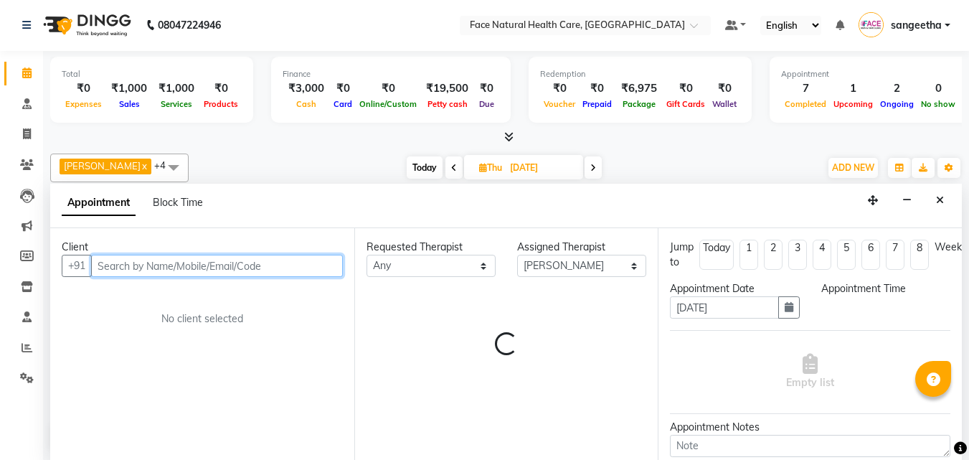
click at [193, 269] on input "text" at bounding box center [217, 266] width 252 height 22
select select "690"
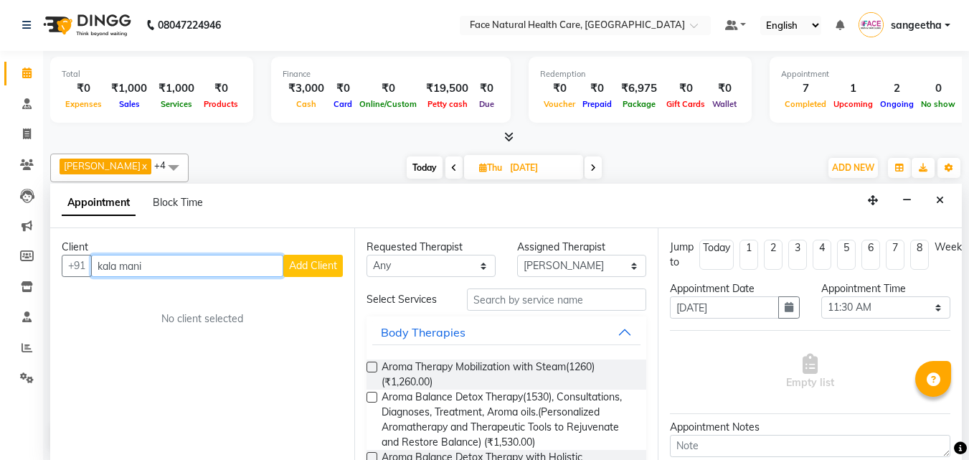
type input "kala mani"
click at [313, 267] on span "Add Client" at bounding box center [313, 265] width 48 height 13
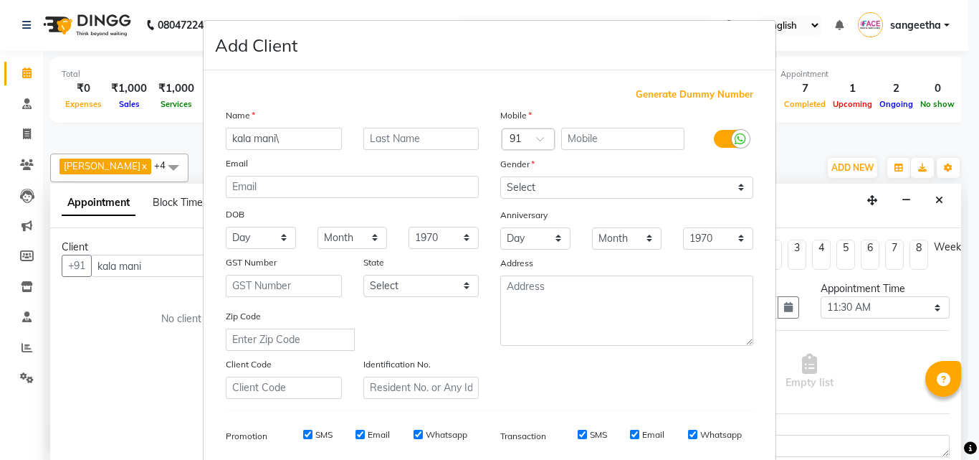
type input "kala mani"
click at [653, 146] on input "text" at bounding box center [623, 139] width 124 height 22
type input "9843120056"
click at [734, 195] on select "Select [DEMOGRAPHIC_DATA] [DEMOGRAPHIC_DATA] Other Prefer Not To Say" at bounding box center [626, 187] width 253 height 22
select select "[DEMOGRAPHIC_DATA]"
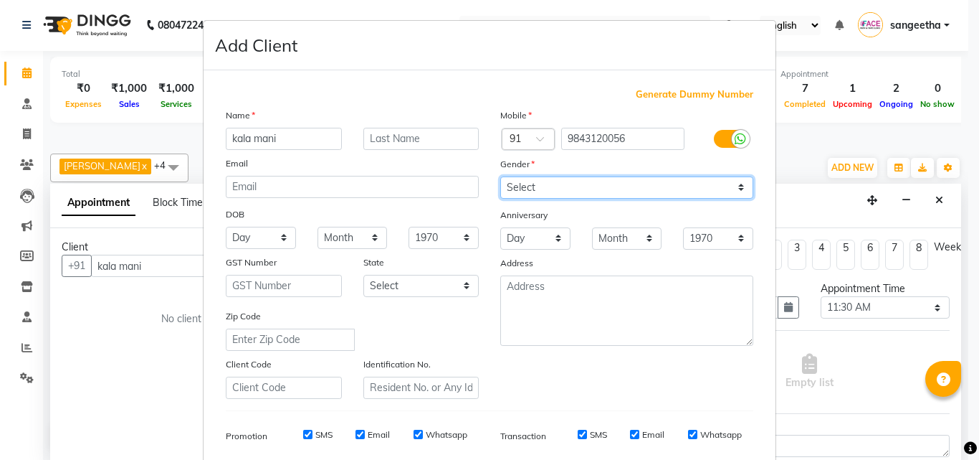
click at [500, 176] on select "Select [DEMOGRAPHIC_DATA] [DEMOGRAPHIC_DATA] Other Prefer Not To Say" at bounding box center [626, 187] width 253 height 22
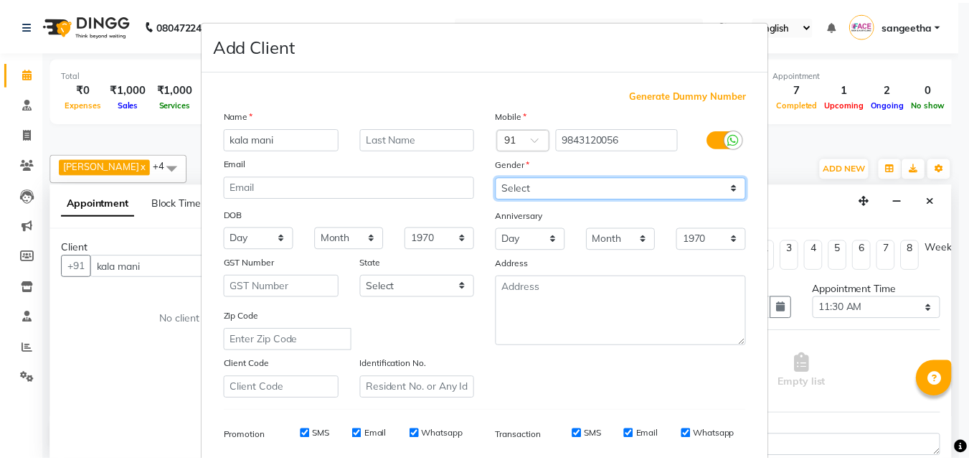
scroll to position [202, 0]
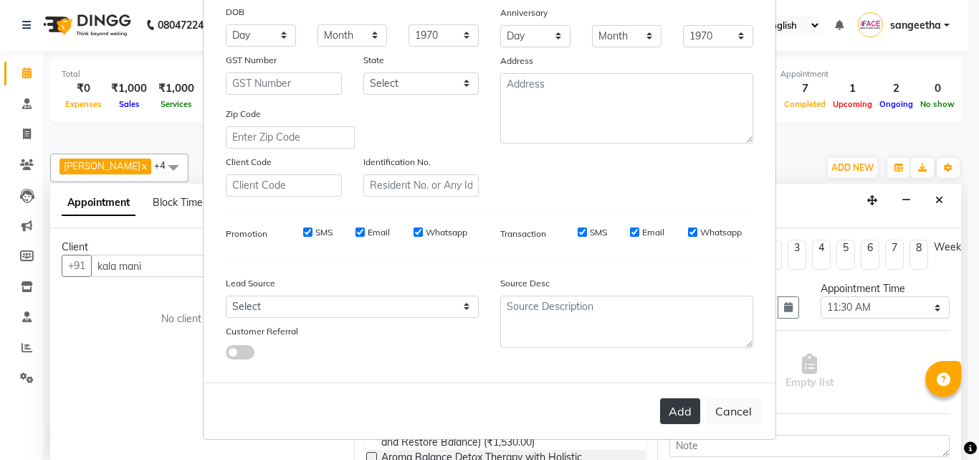
click at [676, 418] on button "Add" at bounding box center [680, 411] width 40 height 26
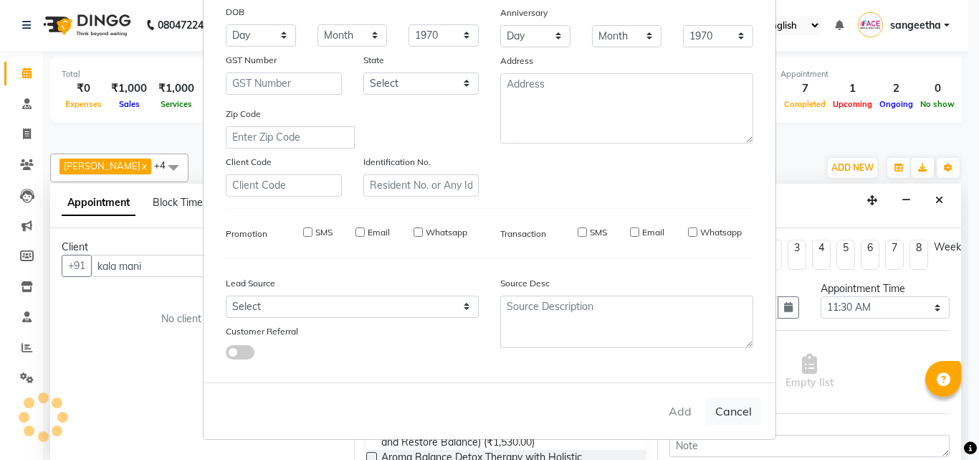
type input "9843120056"
select select
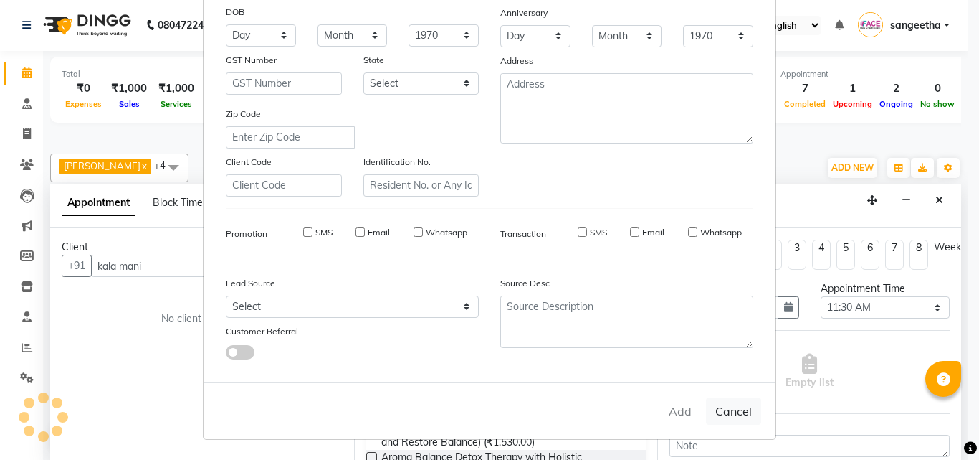
select select
checkbox input "false"
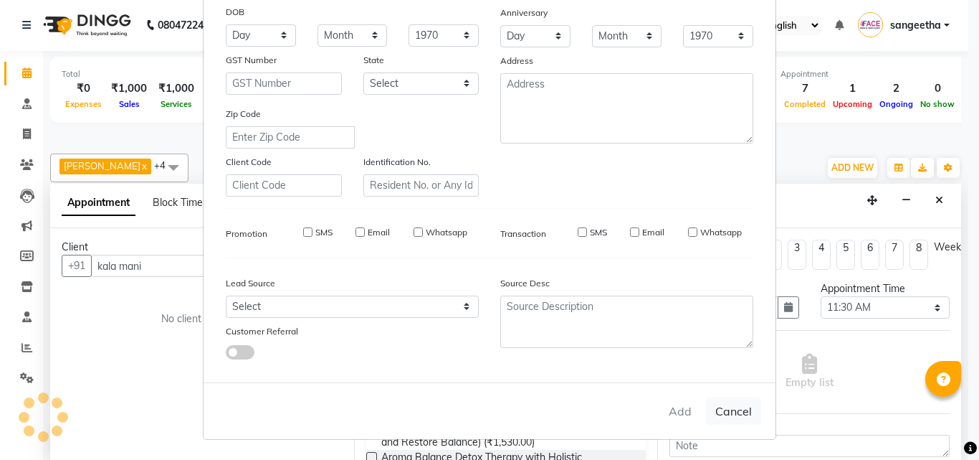
checkbox input "false"
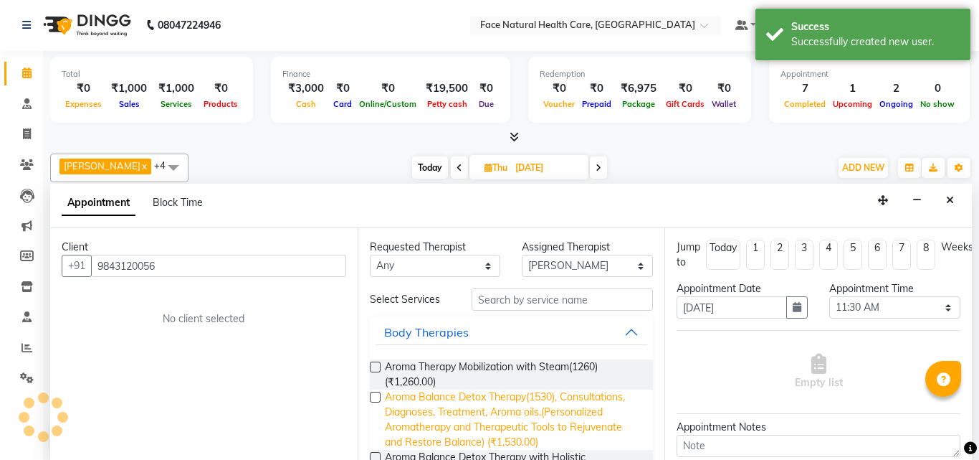
click at [510, 430] on span "Aroma Balance Detox Therapy(1530), Consultations, Diagnoses, Treatment, Aroma o…" at bounding box center [513, 419] width 257 height 60
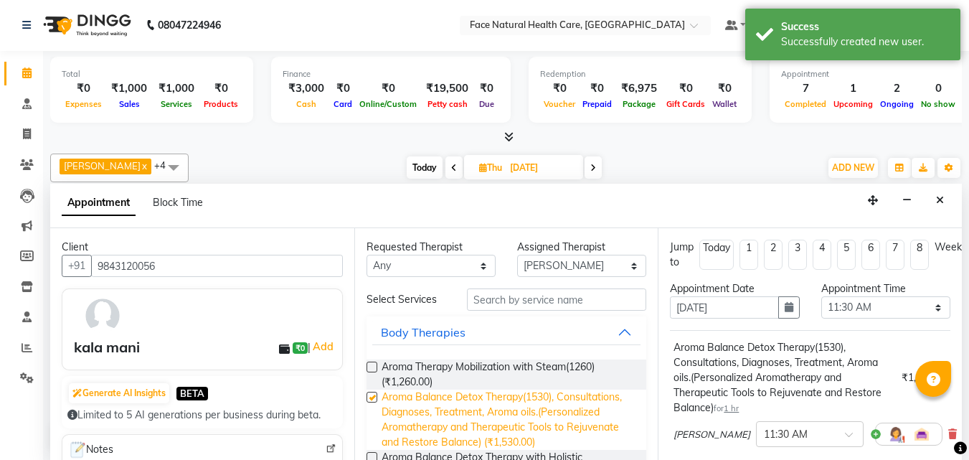
checkbox input "false"
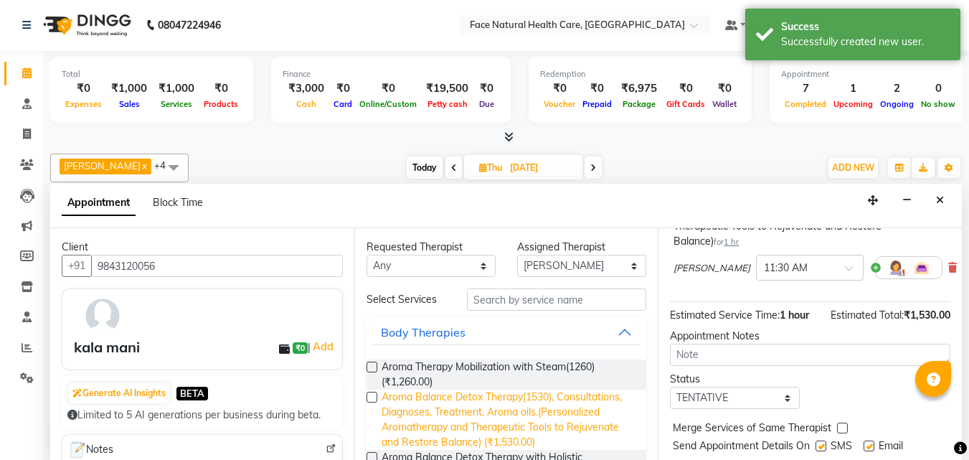
scroll to position [217, 0]
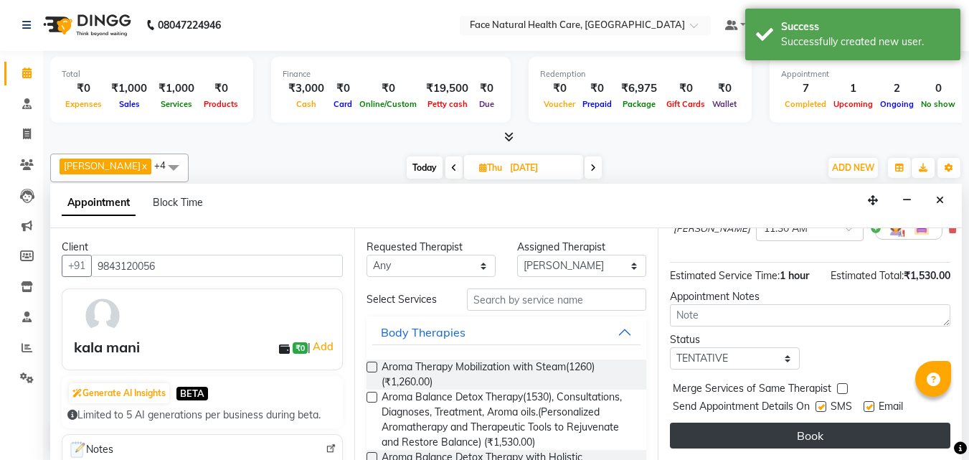
click at [897, 437] on button "Book" at bounding box center [810, 435] width 280 height 26
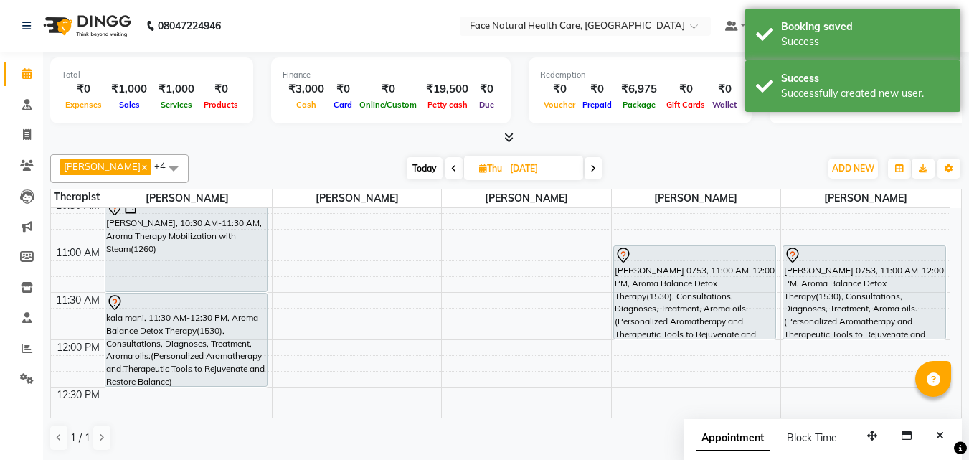
scroll to position [335, 0]
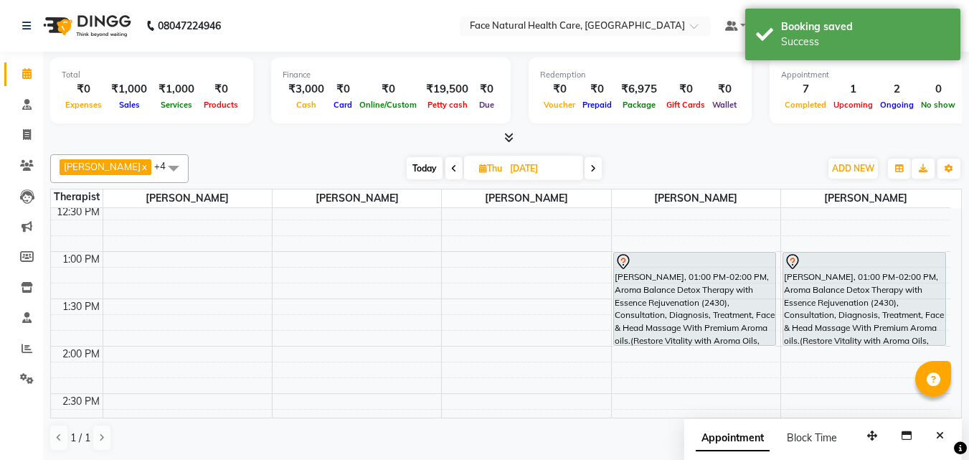
click at [161, 349] on div "9:00 AM 9:30 AM 10:00 AM 10:30 AM 11:00 AM 11:30 AM 12:00 PM 12:30 PM 1:00 PM 1…" at bounding box center [500, 346] width 899 height 946
select select "47694"
select select "tentative"
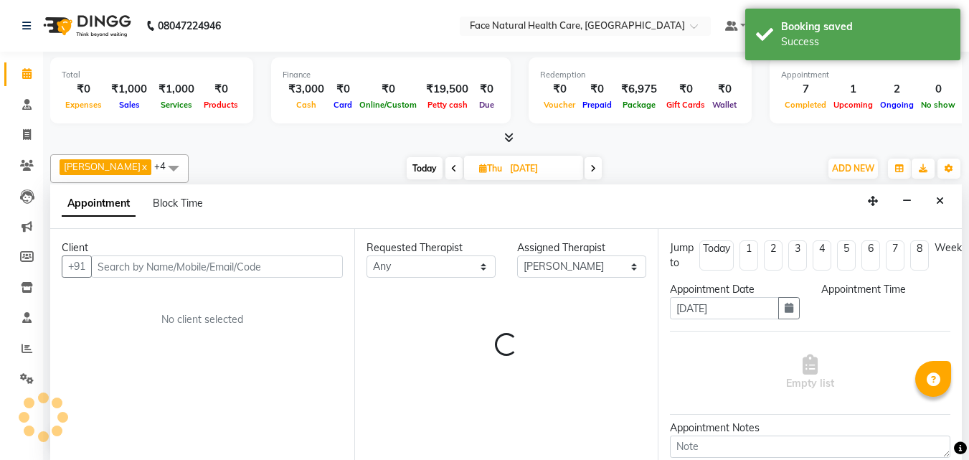
click at [147, 352] on div "Client +91 No client selected" at bounding box center [202, 345] width 304 height 232
select select "840"
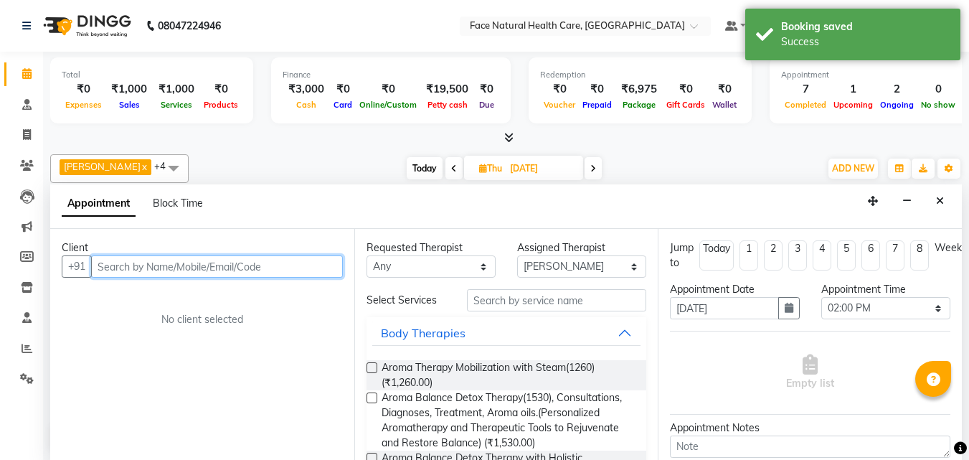
scroll to position [1, 0]
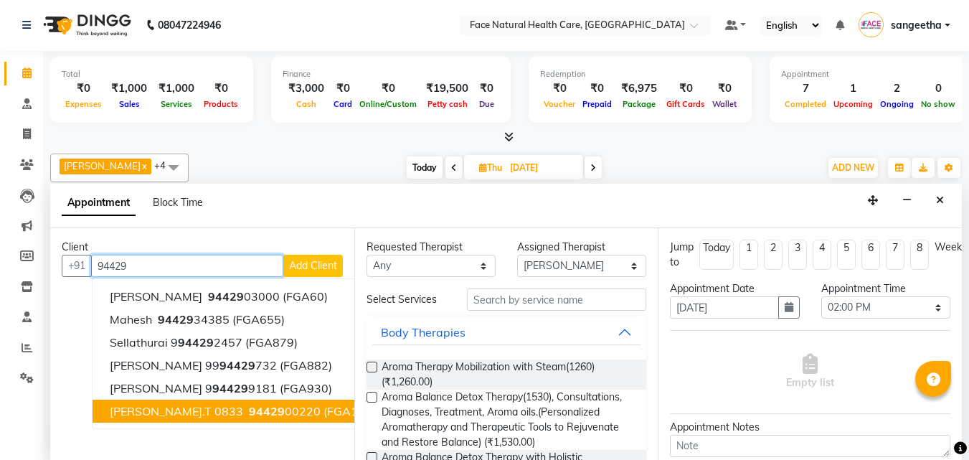
click at [169, 411] on span "[PERSON_NAME].T 0833" at bounding box center [176, 411] width 133 height 14
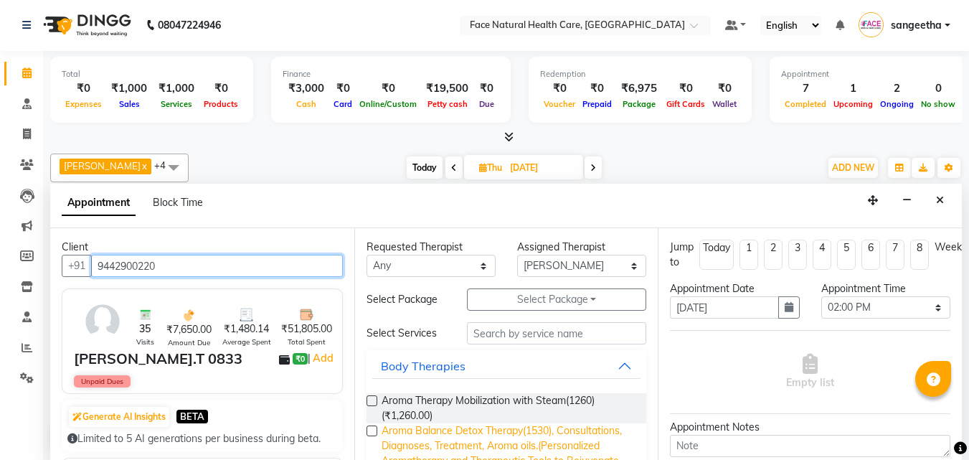
type input "9442900220"
click at [567, 427] on span "Aroma Balance Detox Therapy(1530), Consultations, Diagnoses, Treatment, Aroma o…" at bounding box center [508, 453] width 254 height 60
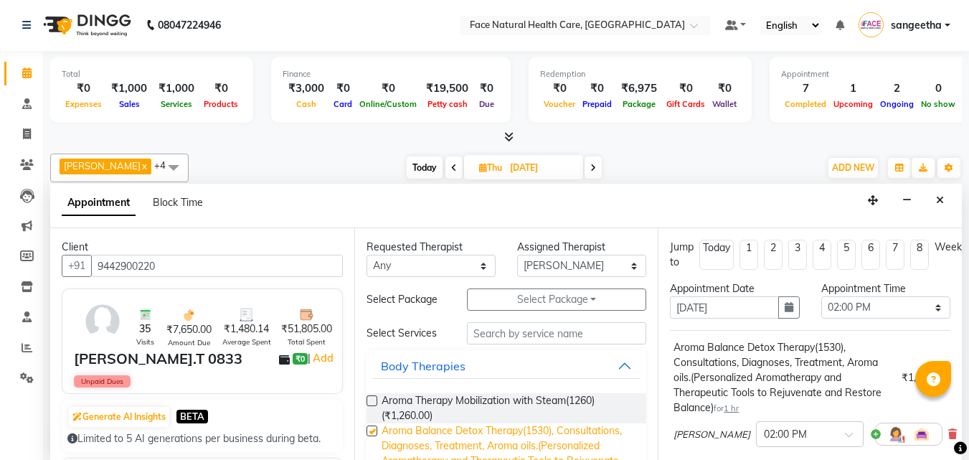
checkbox input "false"
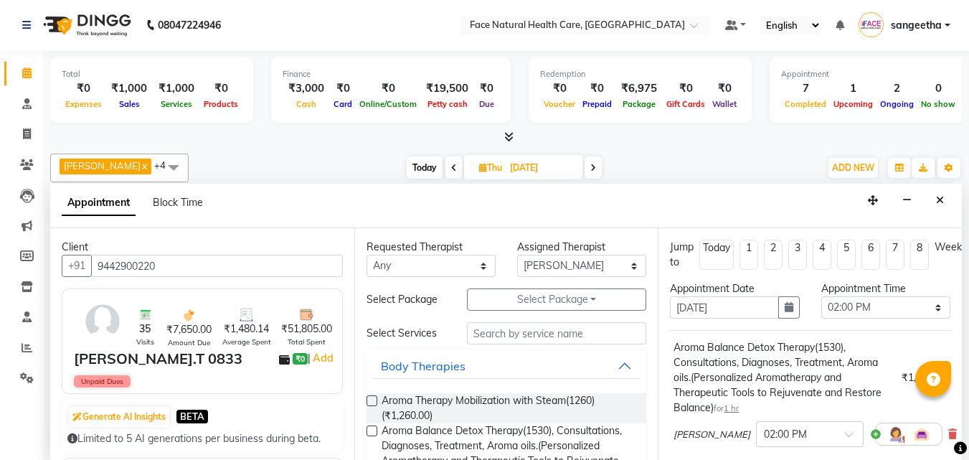
scroll to position [193, 0]
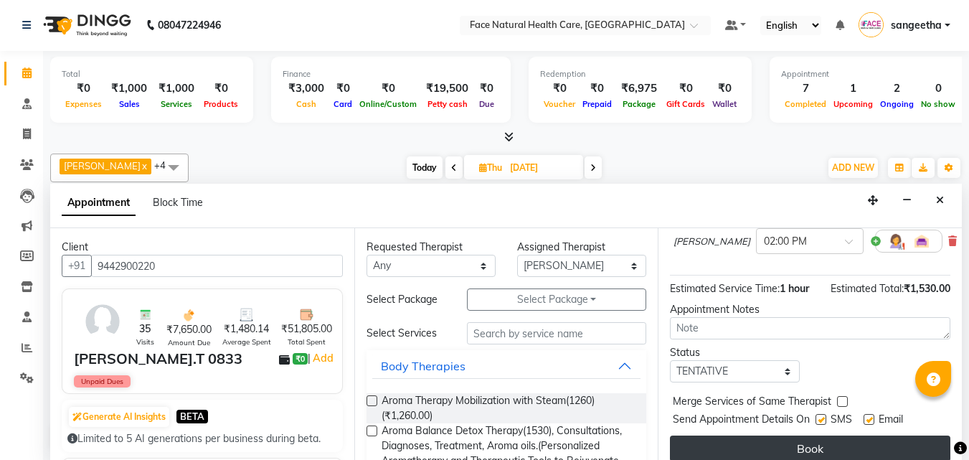
click at [834, 439] on button "Book" at bounding box center [810, 448] width 280 height 26
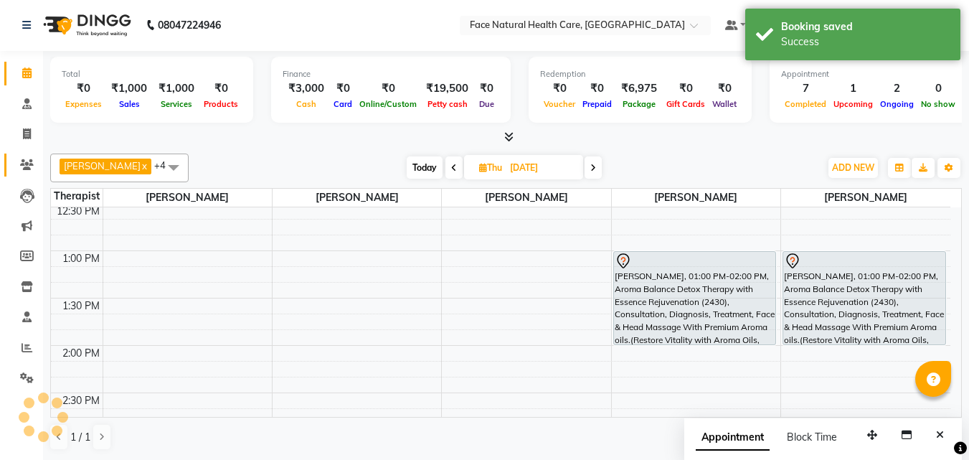
click at [24, 165] on icon at bounding box center [27, 164] width 14 height 11
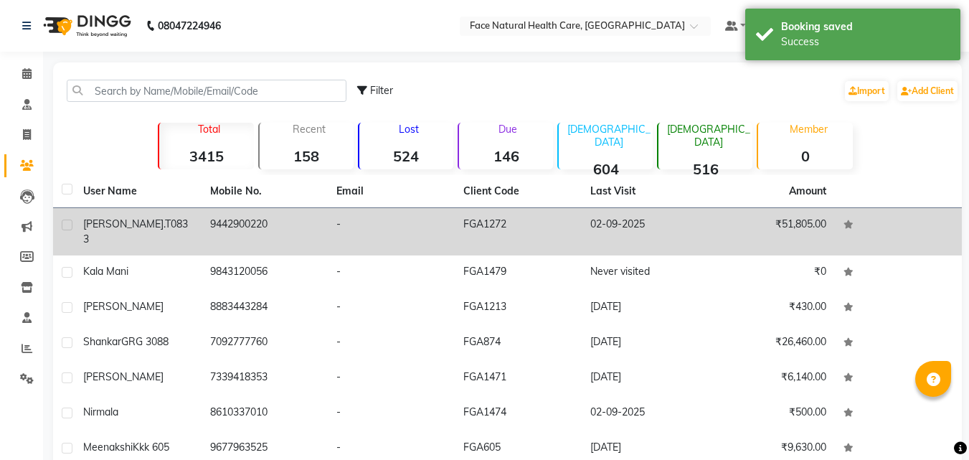
click at [95, 229] on span "[PERSON_NAME].T" at bounding box center [126, 223] width 87 height 13
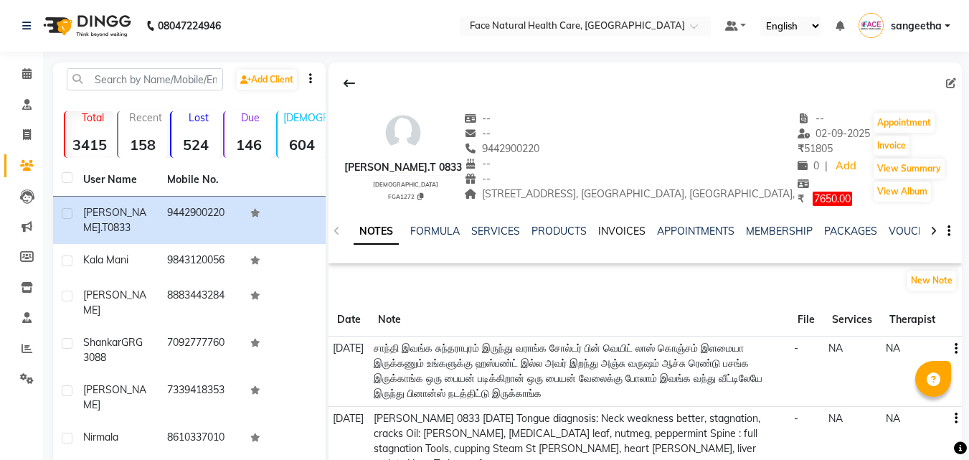
click at [617, 224] on link "INVOICES" at bounding box center [621, 230] width 47 height 13
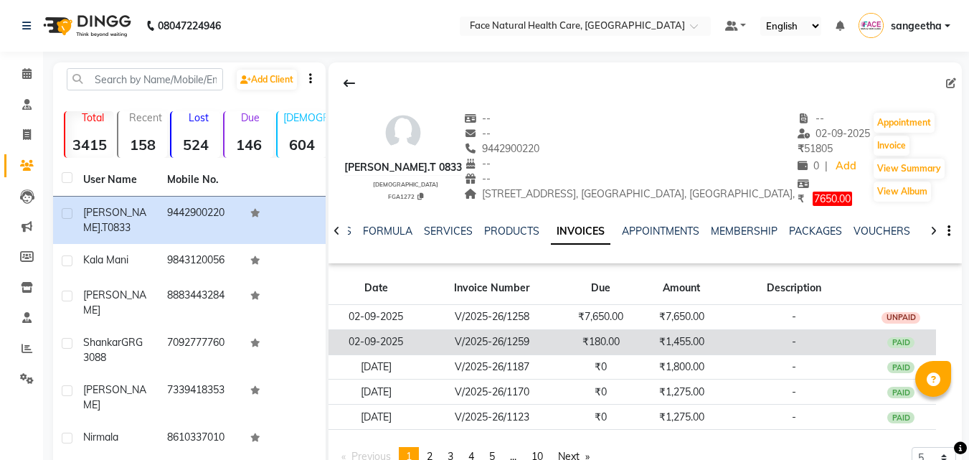
click at [563, 329] on td "₹180.00" at bounding box center [600, 341] width 81 height 25
click at [613, 336] on td "₹180.00" at bounding box center [600, 341] width 81 height 25
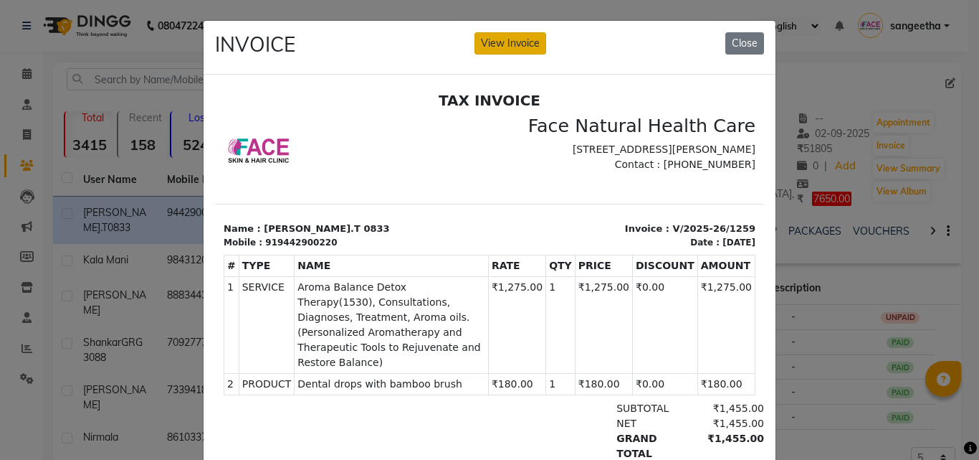
click at [516, 47] on button "View Invoice" at bounding box center [511, 43] width 72 height 22
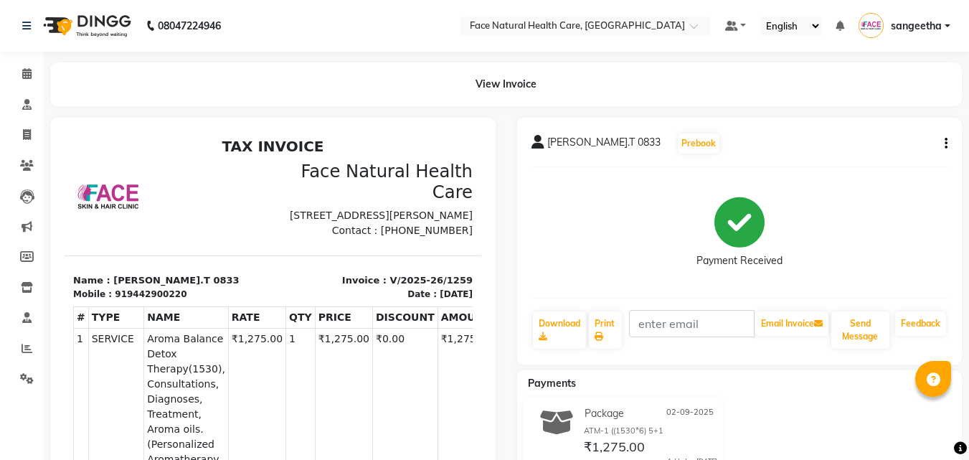
click at [946, 143] on icon "button" at bounding box center [945, 143] width 3 height 1
click at [908, 252] on div "Payment Received" at bounding box center [739, 233] width 417 height 108
click at [27, 171] on span at bounding box center [26, 166] width 25 height 16
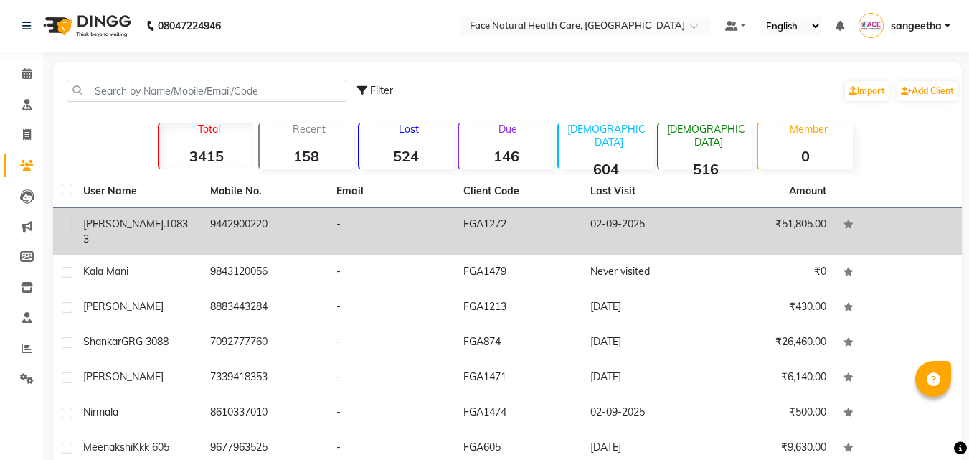
click at [650, 229] on td "02-09-2025" at bounding box center [644, 231] width 127 height 47
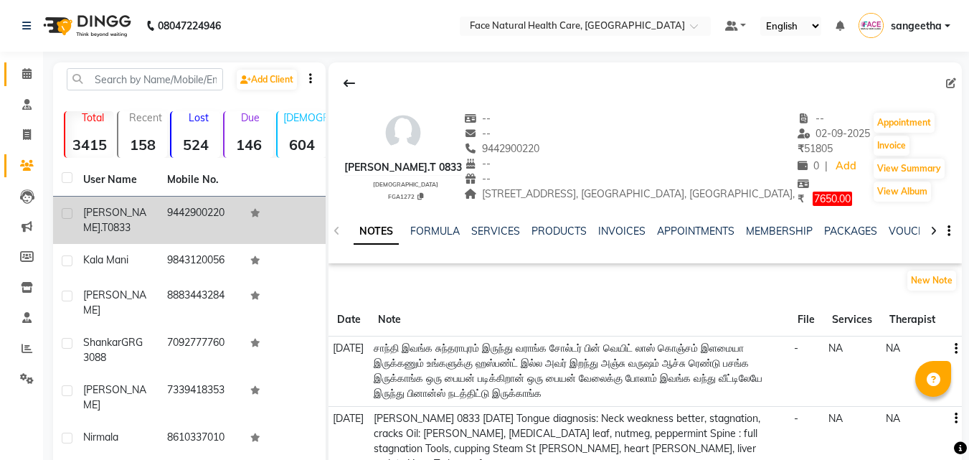
click at [9, 78] on link "Calendar" at bounding box center [21, 74] width 34 height 24
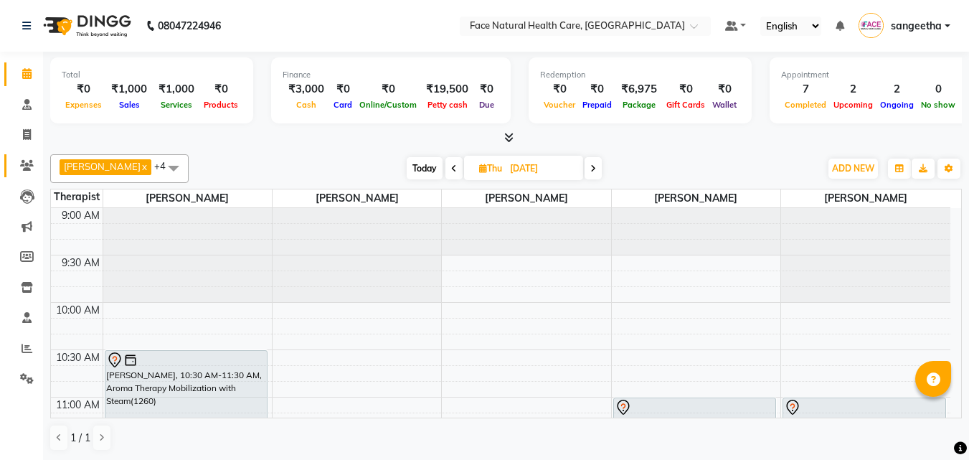
click at [36, 166] on span at bounding box center [26, 166] width 25 height 16
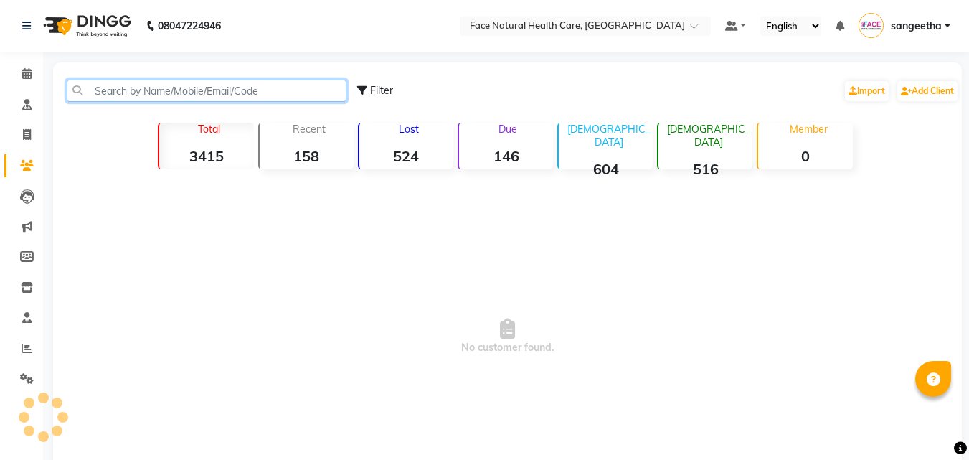
click at [193, 92] on input "text" at bounding box center [207, 91] width 280 height 22
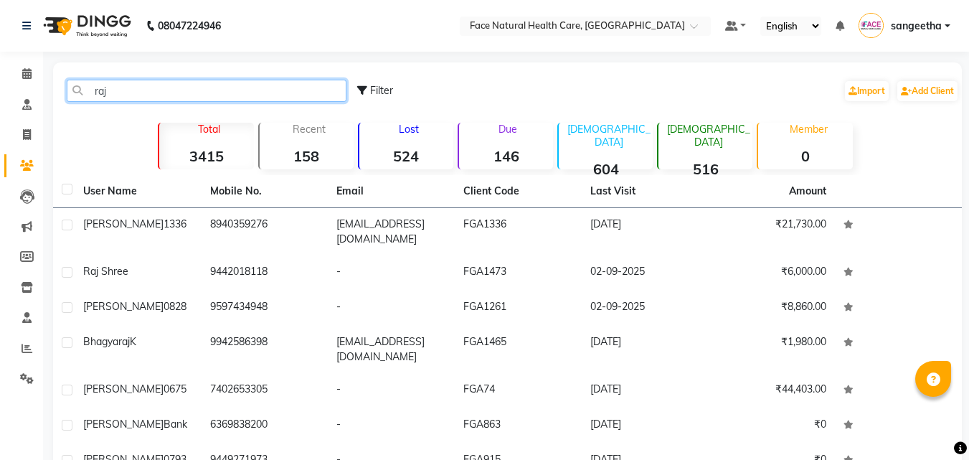
click at [137, 98] on input "raj" at bounding box center [207, 91] width 280 height 22
type input "r"
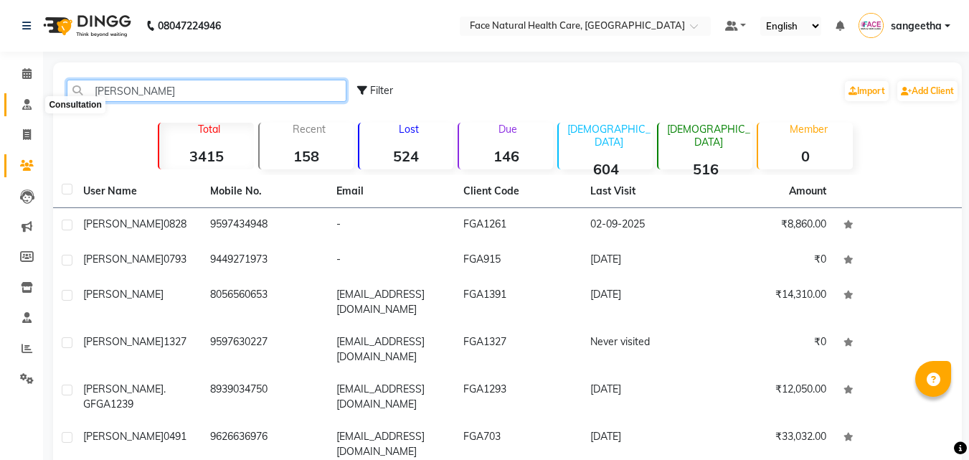
type input "[PERSON_NAME]"
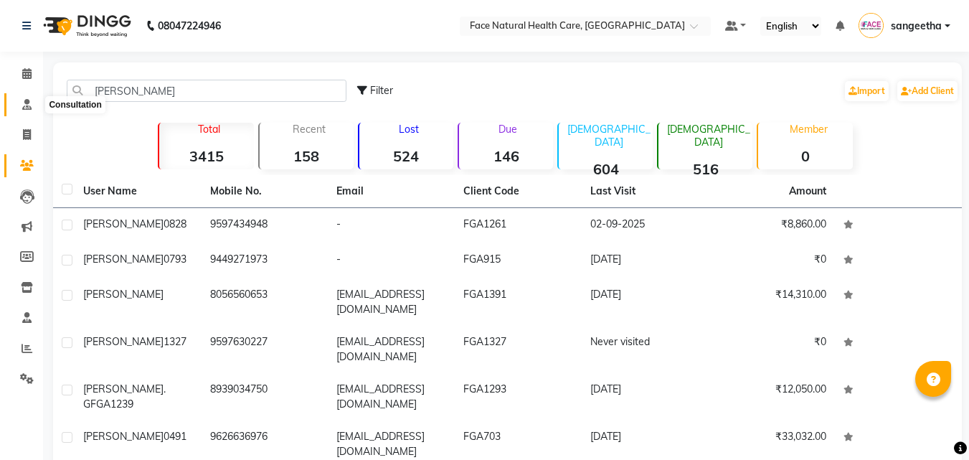
click at [31, 109] on icon at bounding box center [26, 104] width 9 height 11
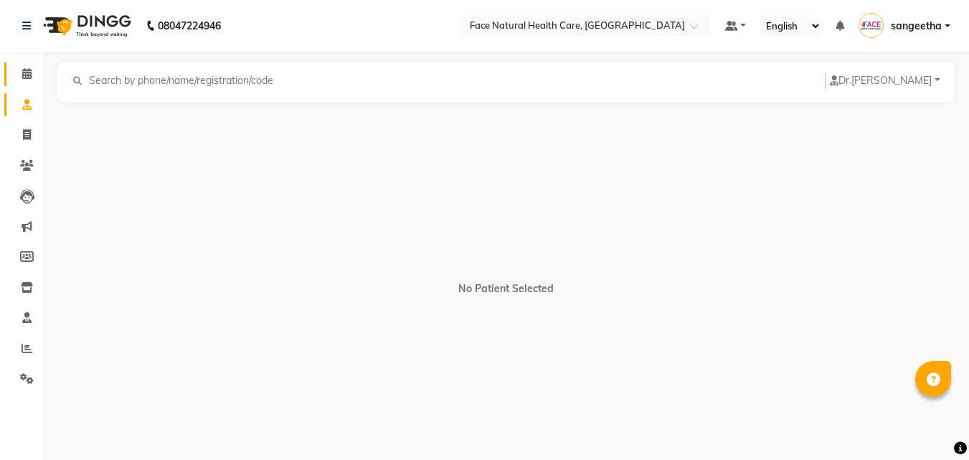
click at [31, 78] on icon at bounding box center [26, 73] width 9 height 11
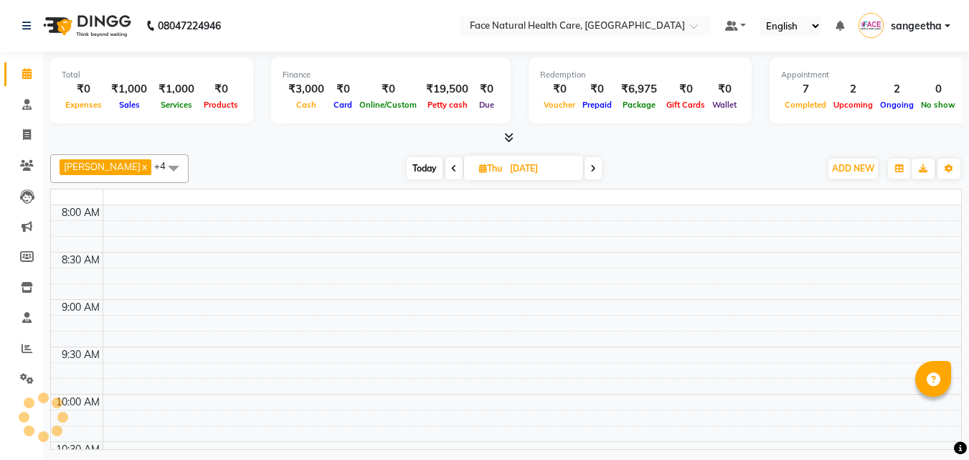
click at [27, 80] on span at bounding box center [26, 74] width 25 height 16
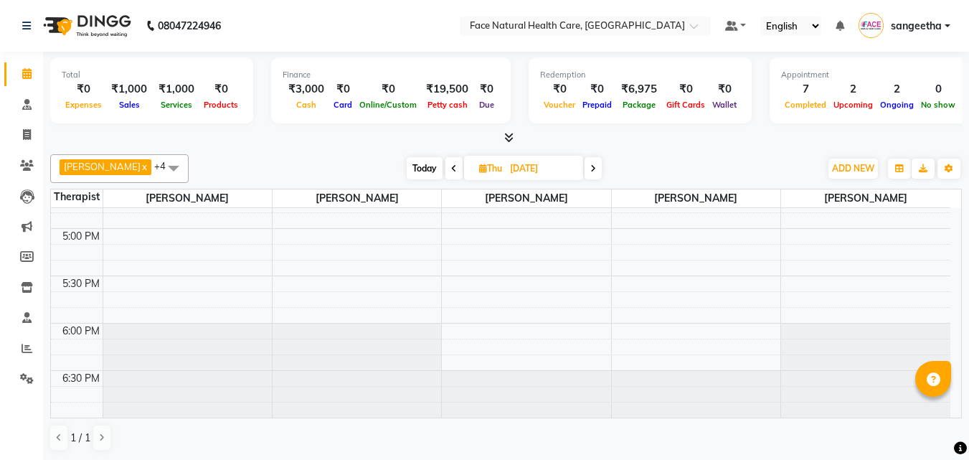
scroll to position [531, 0]
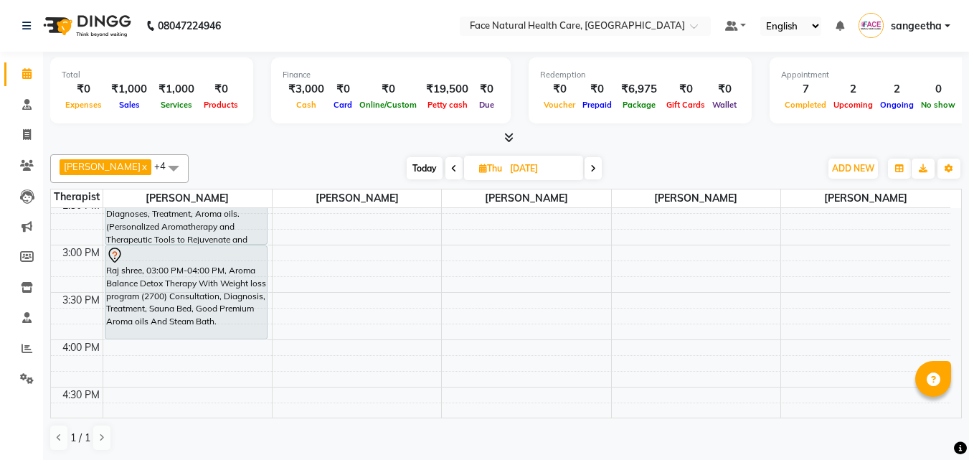
click at [662, 308] on div "9:00 AM 9:30 AM 10:00 AM 10:30 AM 11:00 AM 11:30 AM 12:00 PM 12:30 PM 1:00 PM 1…" at bounding box center [500, 150] width 899 height 946
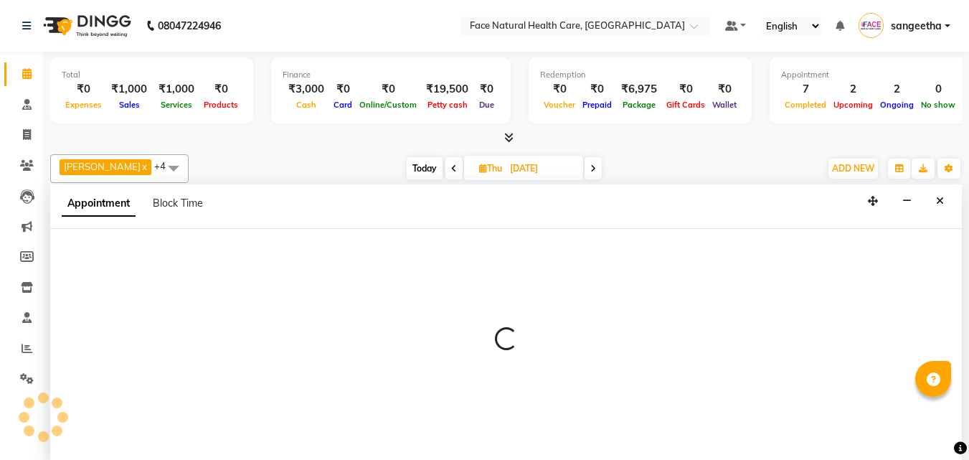
select select "38864"
select select "tentative"
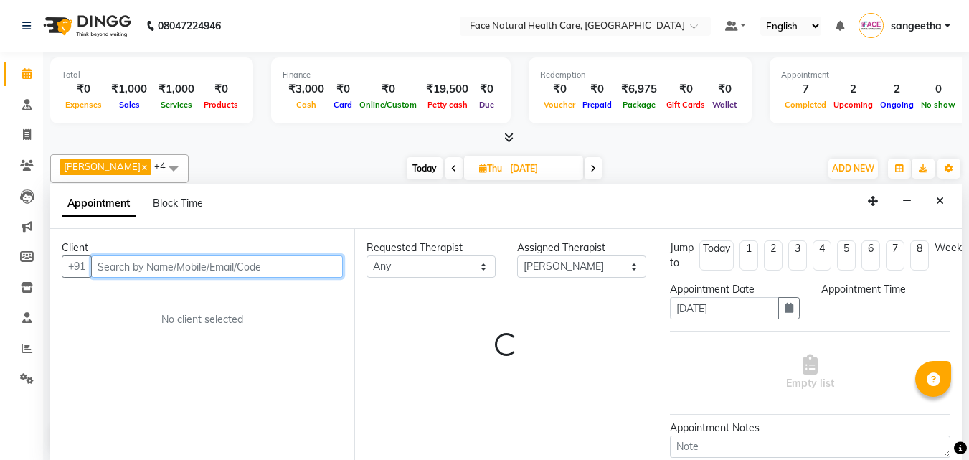
select select "930"
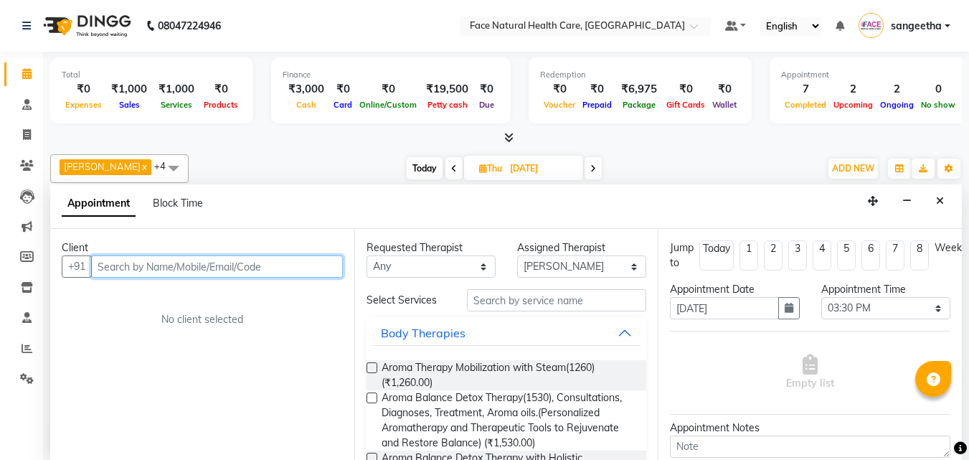
scroll to position [1, 0]
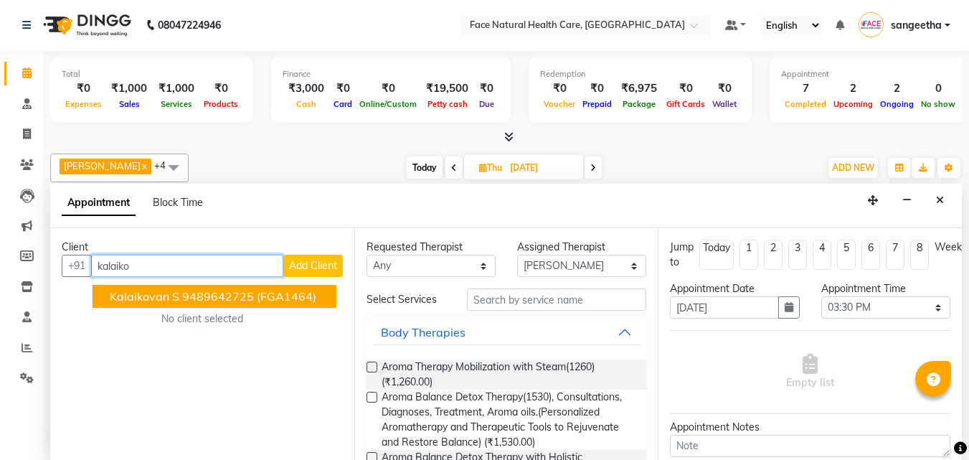
click at [184, 300] on ngb-highlight "9489642725" at bounding box center [218, 296] width 72 height 14
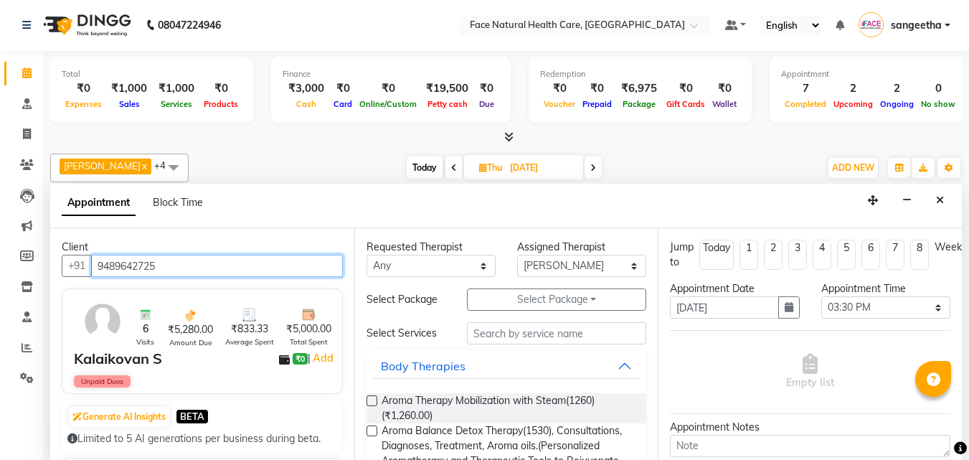
type input "9489642725"
click at [644, 365] on div "Requested Therapist Any [PERSON_NAME] [PERSON_NAME] M [PERSON_NAME] [PERSON_NAM…" at bounding box center [506, 344] width 304 height 232
click at [646, 323] on div at bounding box center [556, 333] width 201 height 22
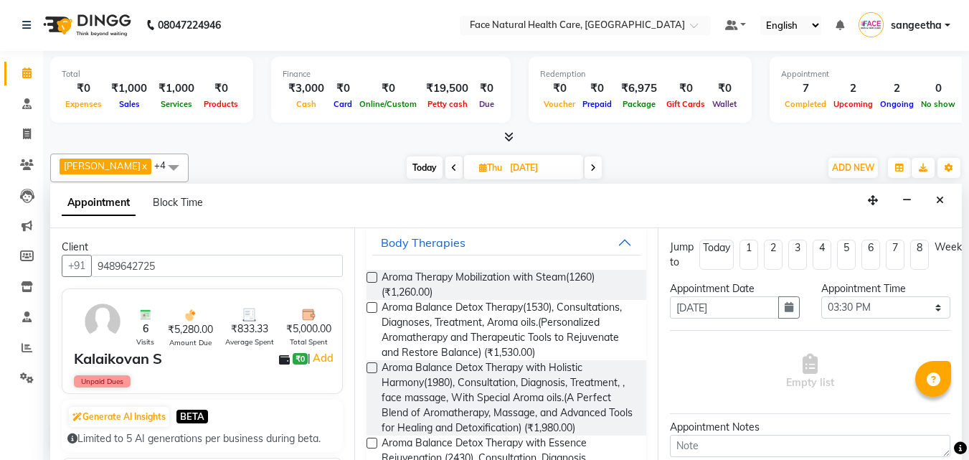
scroll to position [203, 0]
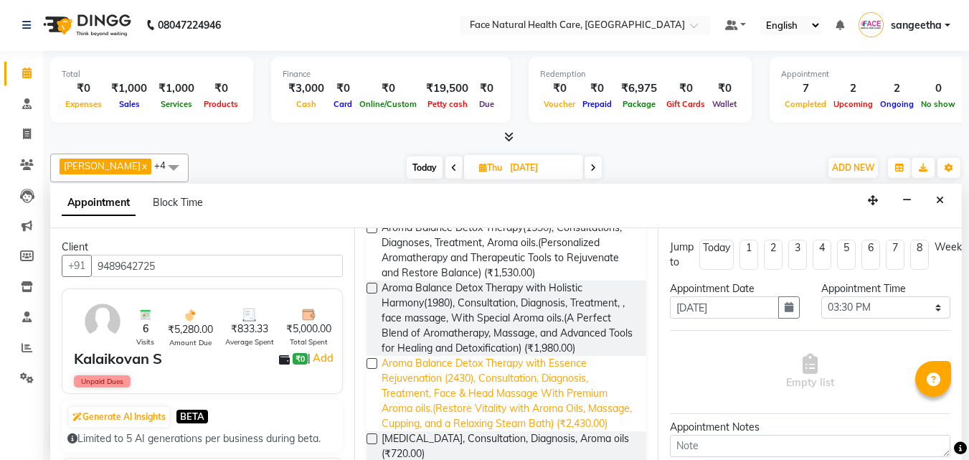
click at [588, 405] on span "Aroma Balance Detox Therapy with Essence Rejuvenation (2430), Consultation, Dia…" at bounding box center [508, 393] width 254 height 75
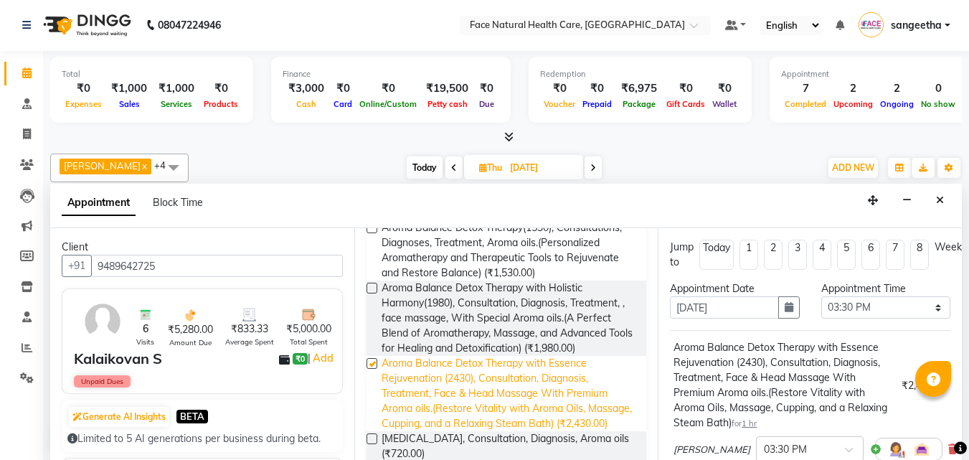
checkbox input "false"
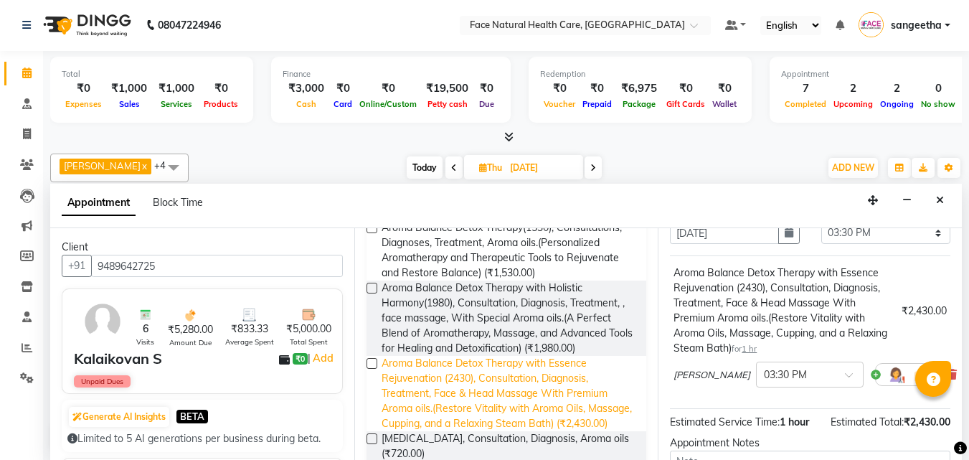
scroll to position [139, 0]
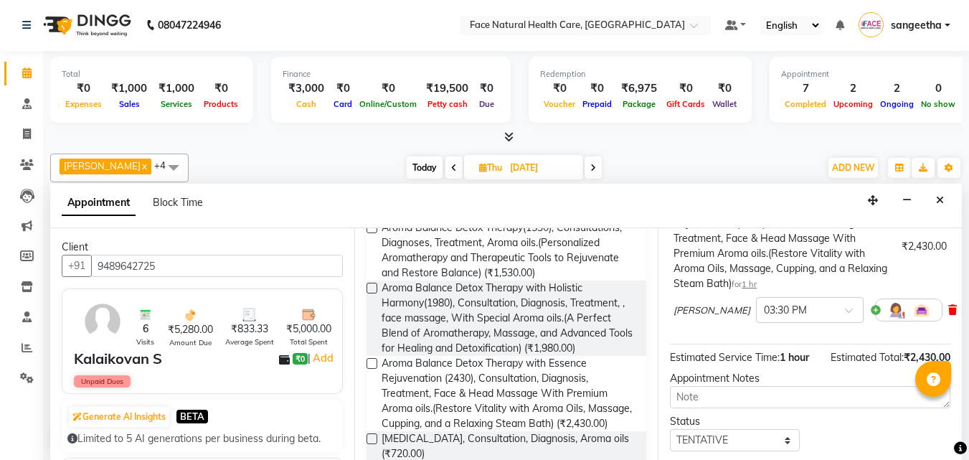
click at [948, 309] on icon at bounding box center [952, 310] width 9 height 10
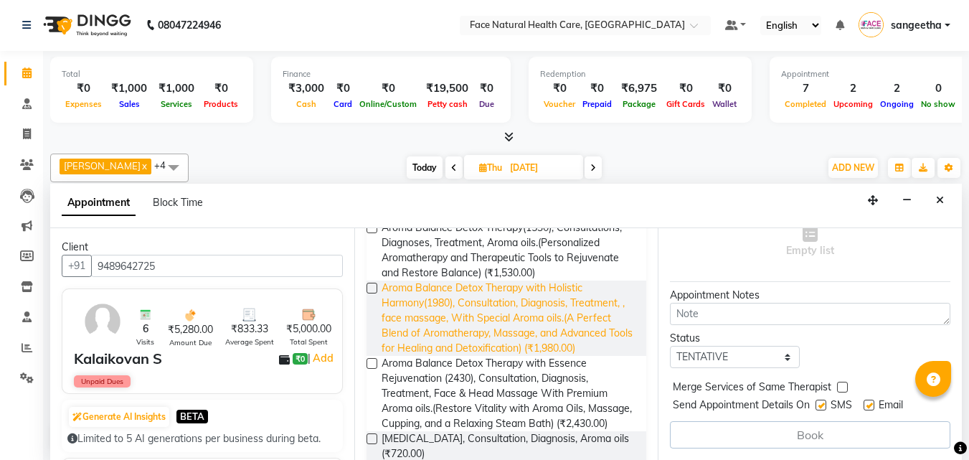
click at [558, 325] on span "Aroma Balance Detox Therapy with Holistic Harmony(1980), Consultation, Diagnosi…" at bounding box center [508, 317] width 254 height 75
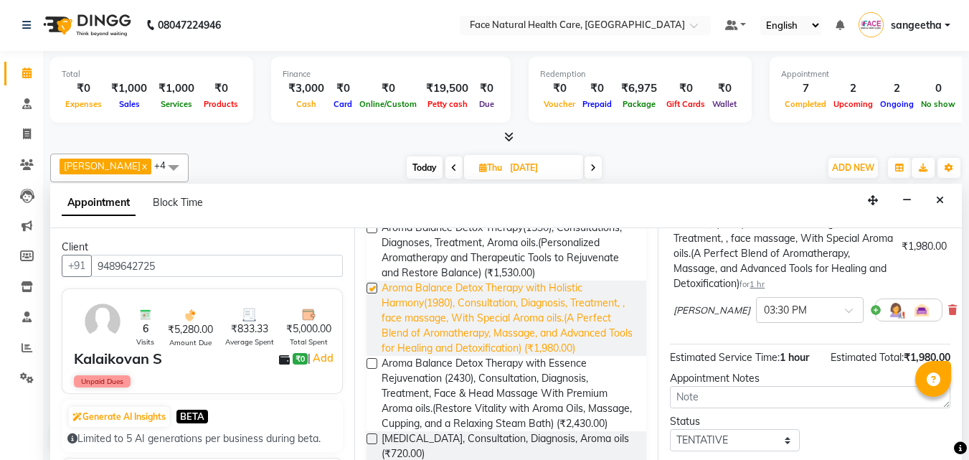
checkbox input "false"
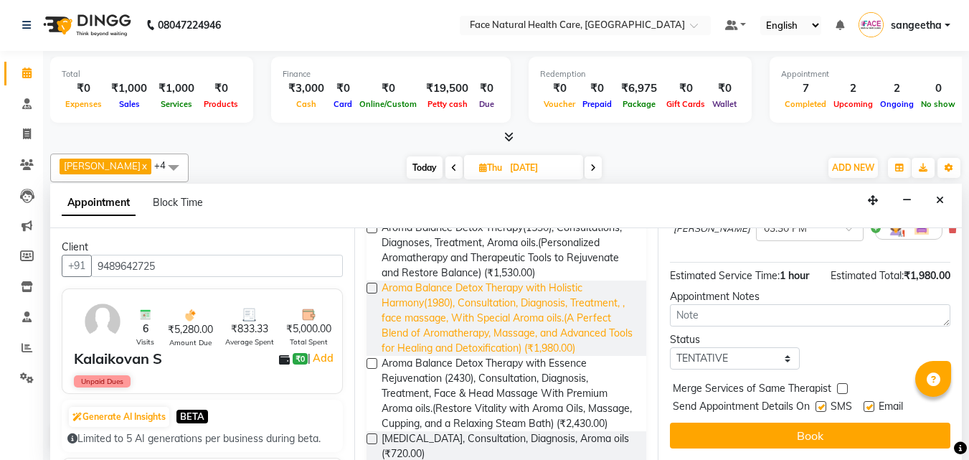
scroll to position [173, 0]
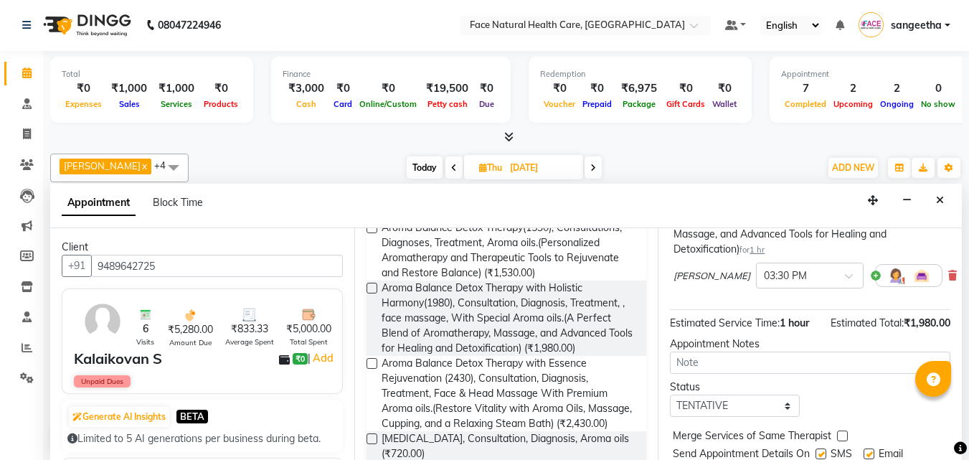
click at [887, 284] on img at bounding box center [895, 275] width 17 height 17
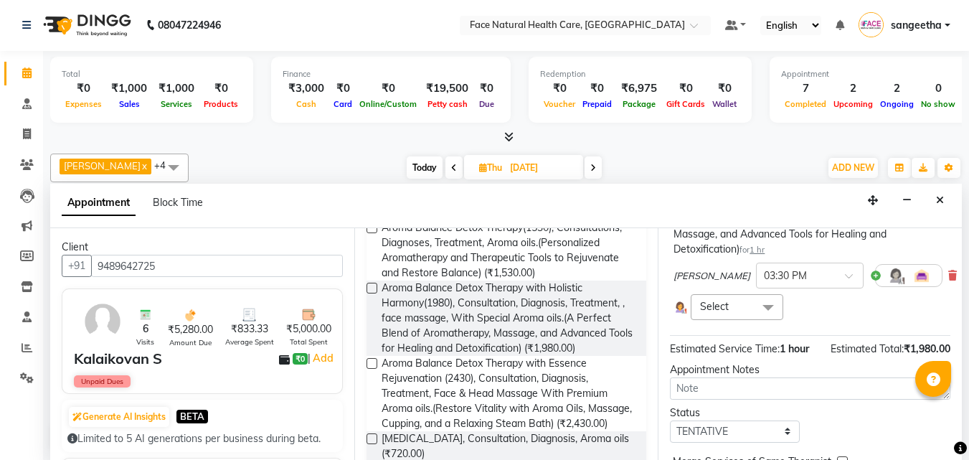
click at [765, 300] on span at bounding box center [767, 307] width 29 height 27
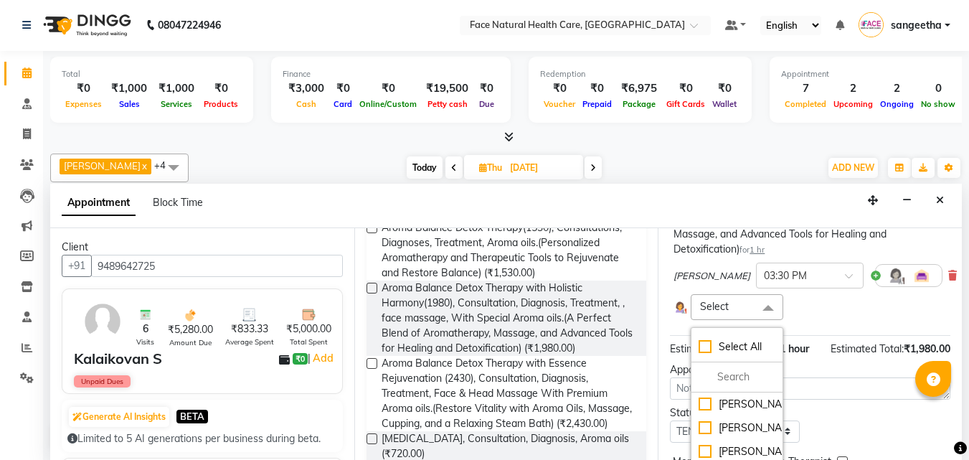
scroll to position [262, 0]
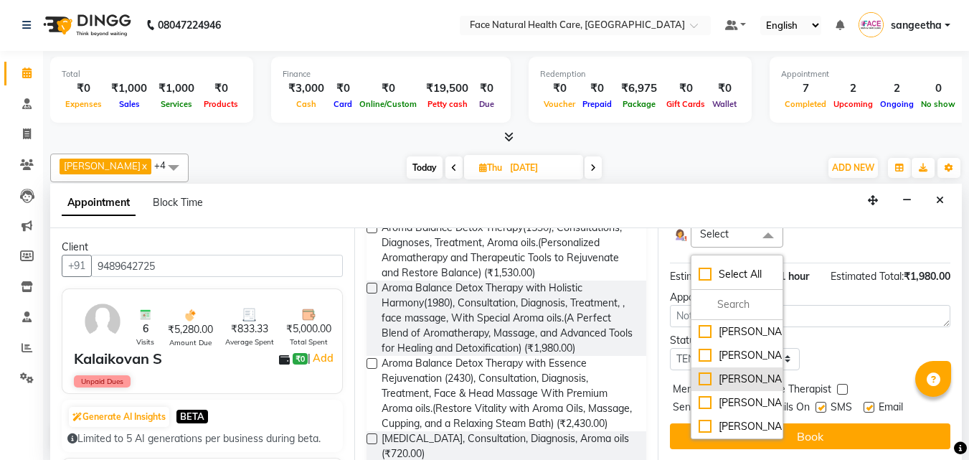
click at [712, 386] on div "[PERSON_NAME]" at bounding box center [736, 378] width 76 height 15
checkbox input "true"
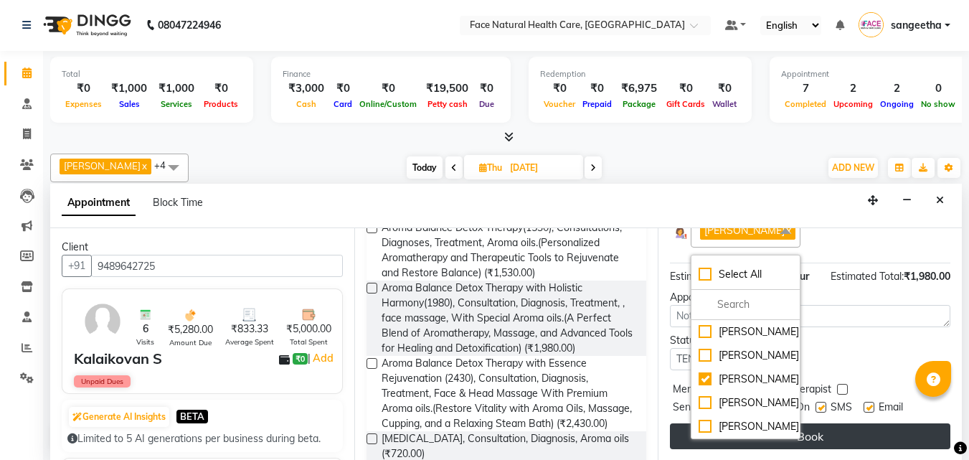
click at [858, 444] on button "Book" at bounding box center [810, 436] width 280 height 26
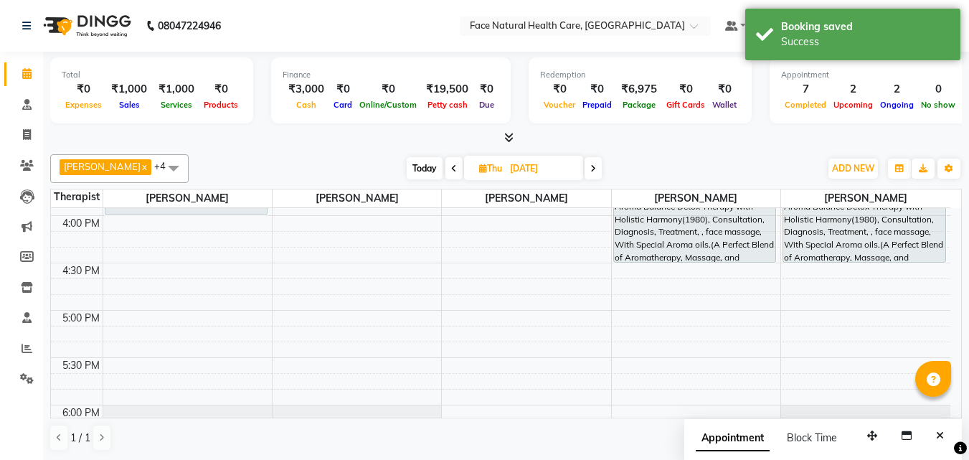
scroll to position [647, 0]
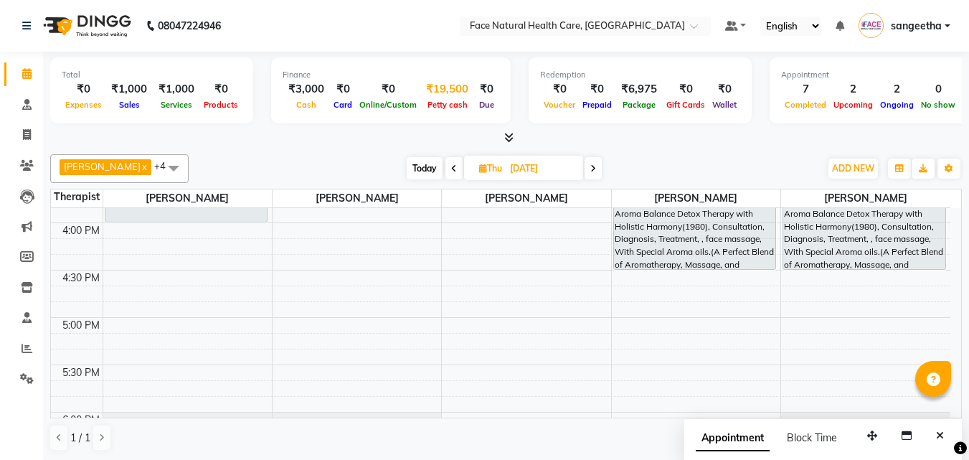
click at [432, 89] on div "₹19,500" at bounding box center [447, 89] width 54 height 16
select select "4610"
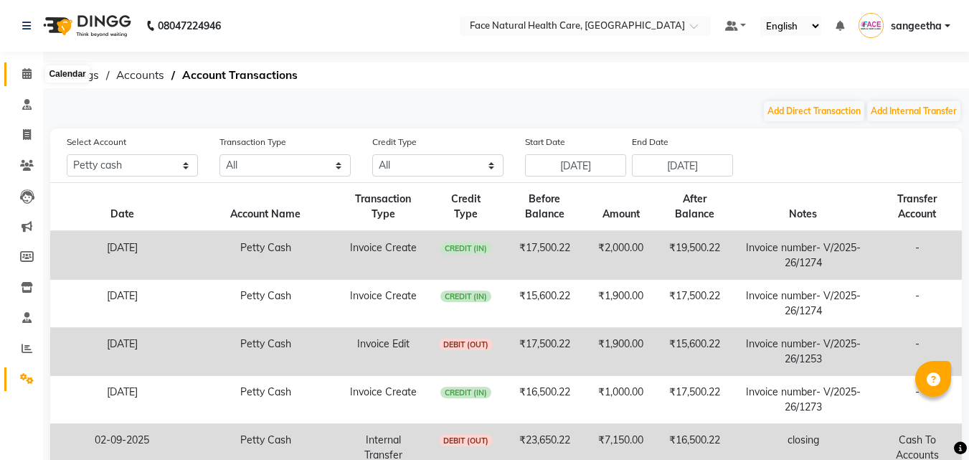
click at [23, 74] on icon at bounding box center [26, 73] width 9 height 11
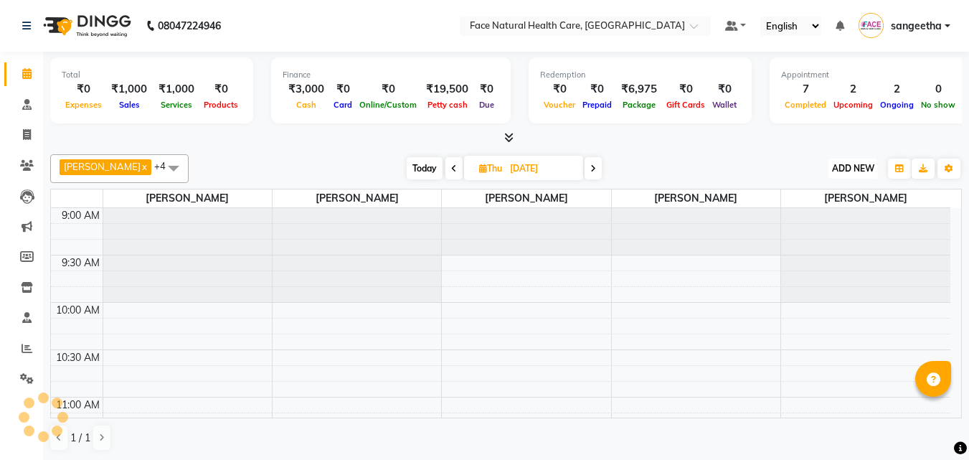
click at [861, 167] on span "ADD NEW" at bounding box center [853, 168] width 42 height 11
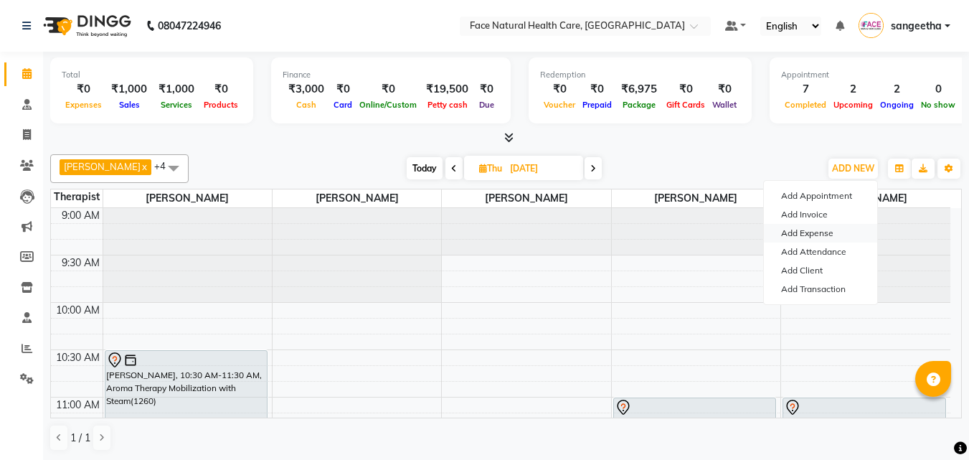
click at [837, 240] on link "Add Expense" at bounding box center [820, 233] width 113 height 19
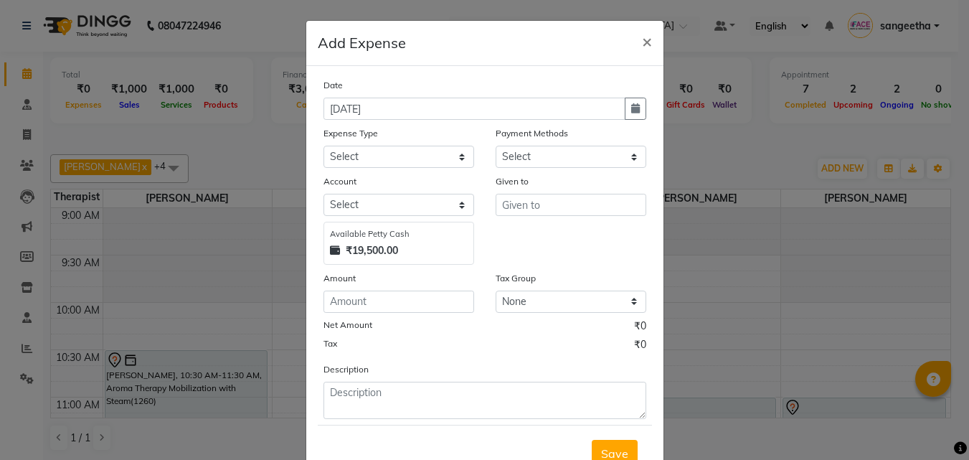
select select "1"
select select "4610"
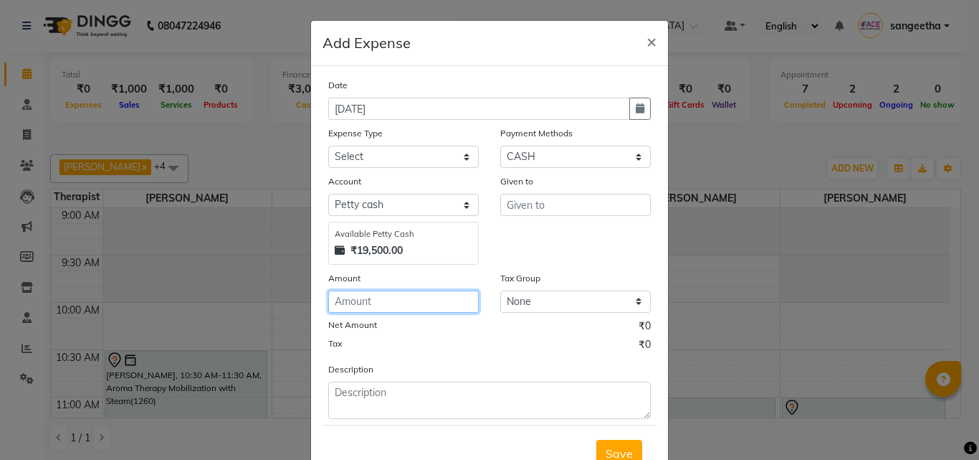
click at [347, 308] on input "number" at bounding box center [403, 301] width 151 height 22
type input "1090"
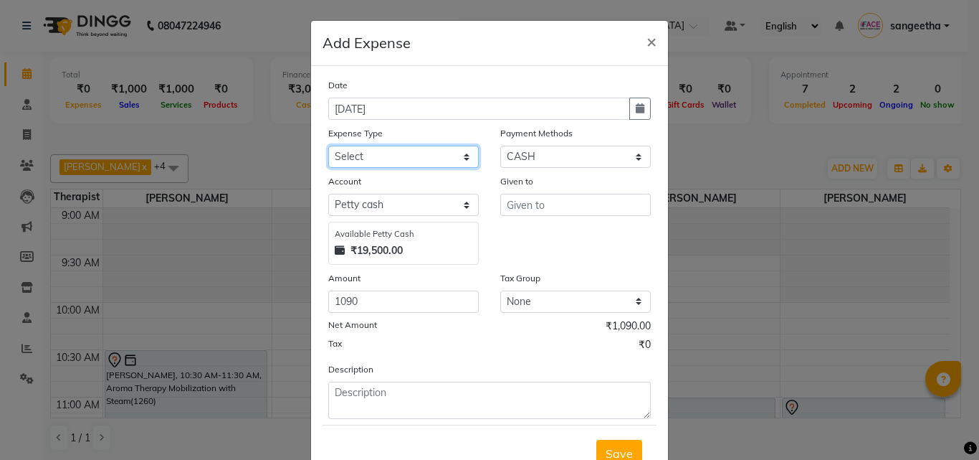
click at [423, 151] on select "Select Advance Salary Bank charges Bio Waste Cash transfer to bank Cash transfe…" at bounding box center [403, 157] width 151 height 22
select select "11640"
click at [328, 146] on select "Select Advance Salary Bank charges Bio Waste Cash transfer to bank Cash transfe…" at bounding box center [403, 157] width 151 height 22
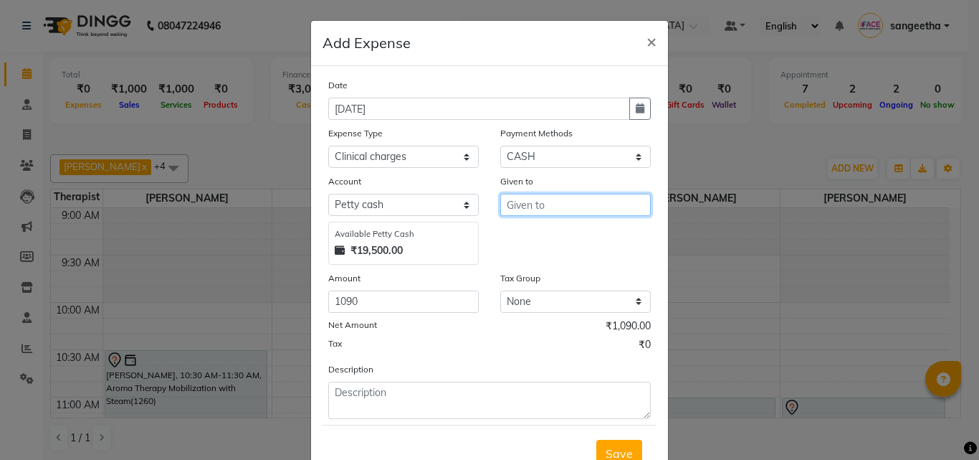
click at [575, 206] on input "text" at bounding box center [575, 205] width 151 height 22
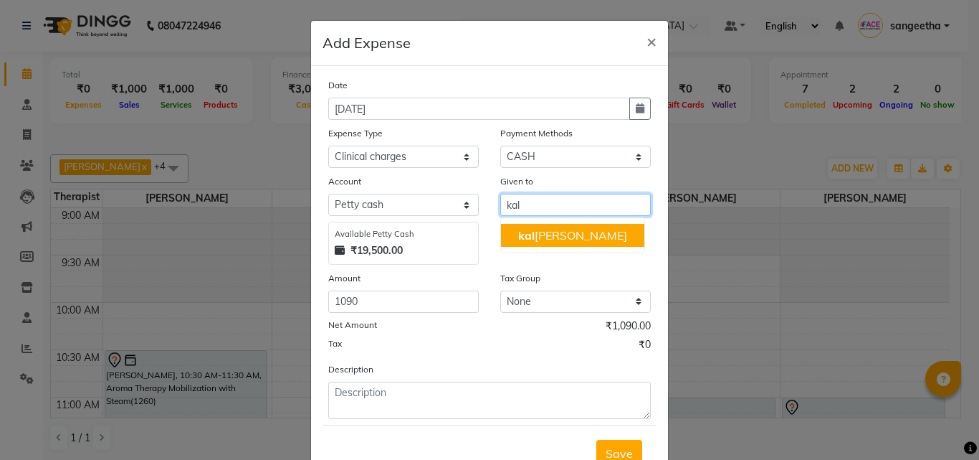
click at [557, 235] on ngb-highlight "[PERSON_NAME]" at bounding box center [572, 235] width 109 height 14
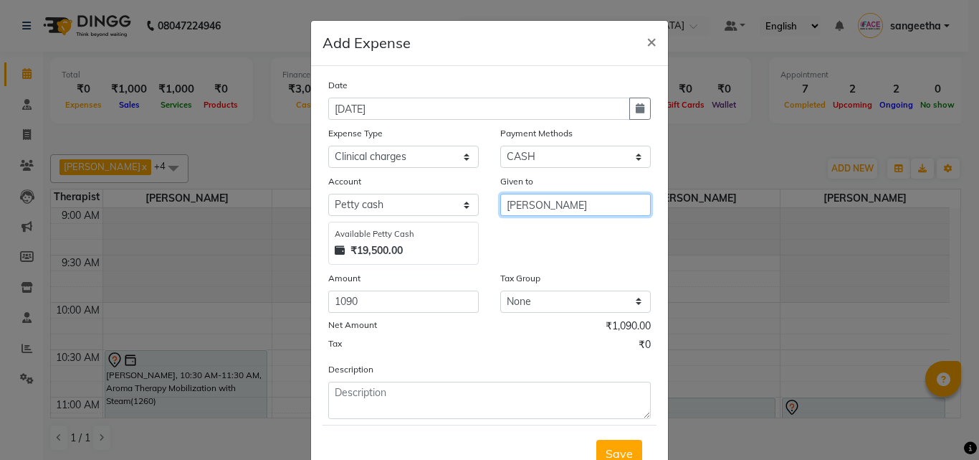
type input "[PERSON_NAME]"
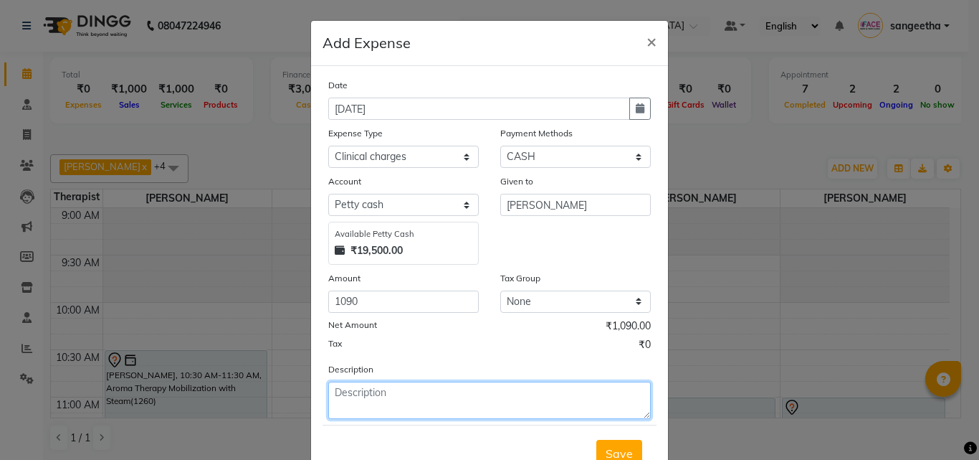
click at [447, 390] on textarea at bounding box center [489, 399] width 323 height 37
type textarea "paties gloves"
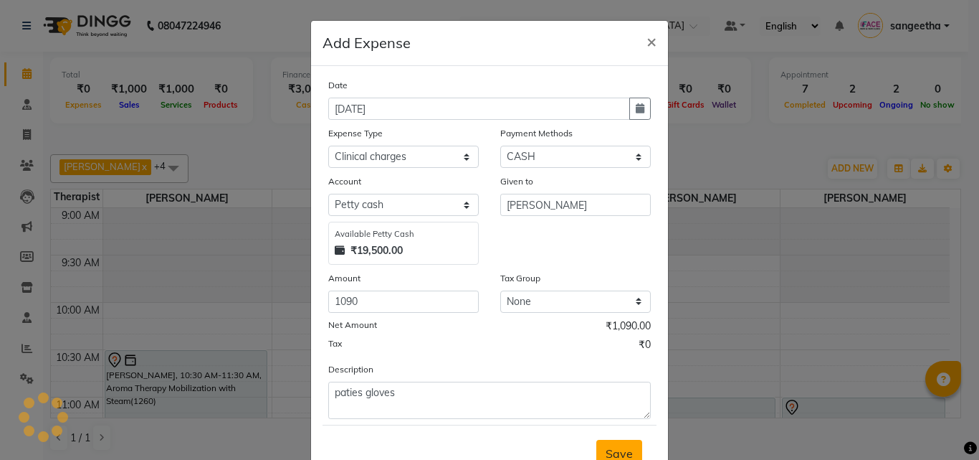
click at [617, 448] on span "Save" at bounding box center [619, 453] width 27 height 14
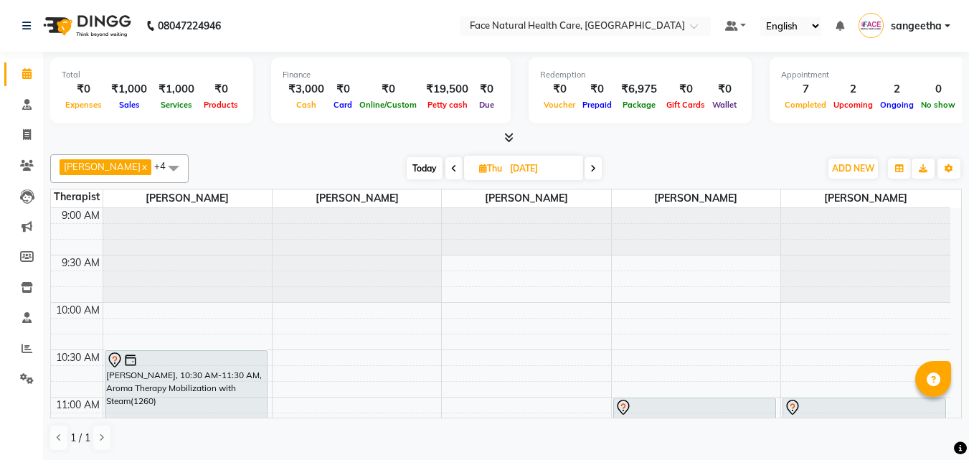
scroll to position [183, 0]
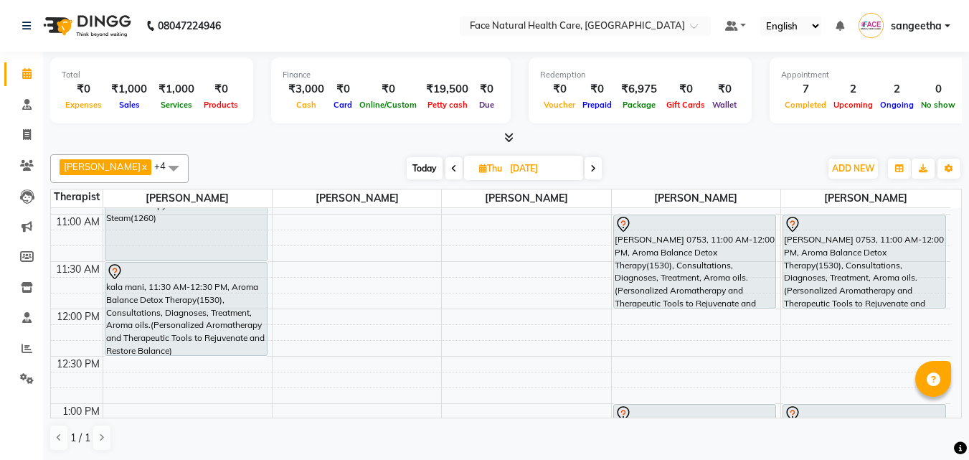
click at [406, 169] on span "Today" at bounding box center [424, 168] width 36 height 22
type input "[DATE]"
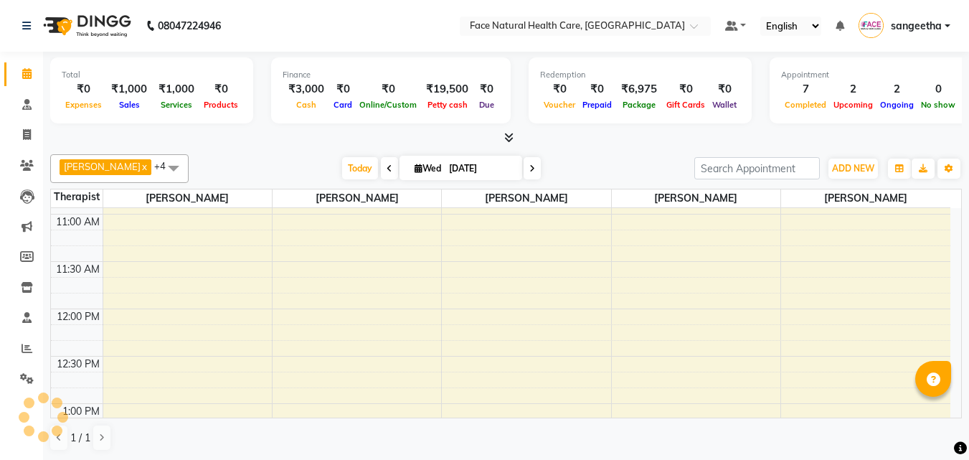
scroll to position [663, 0]
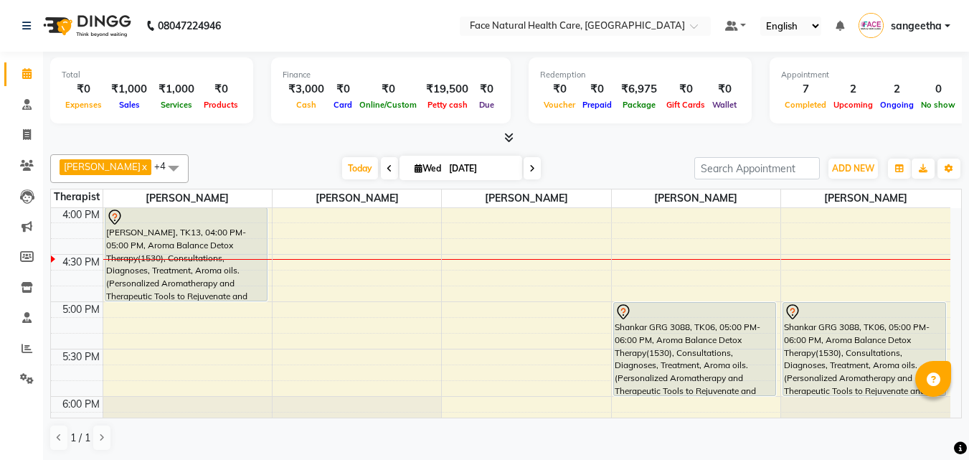
click at [196, 231] on div "[PERSON_NAME], TK13, 04:00 PM-05:00 PM, Aroma Balance Detox Therapy(1530), Cons…" at bounding box center [186, 254] width 162 height 92
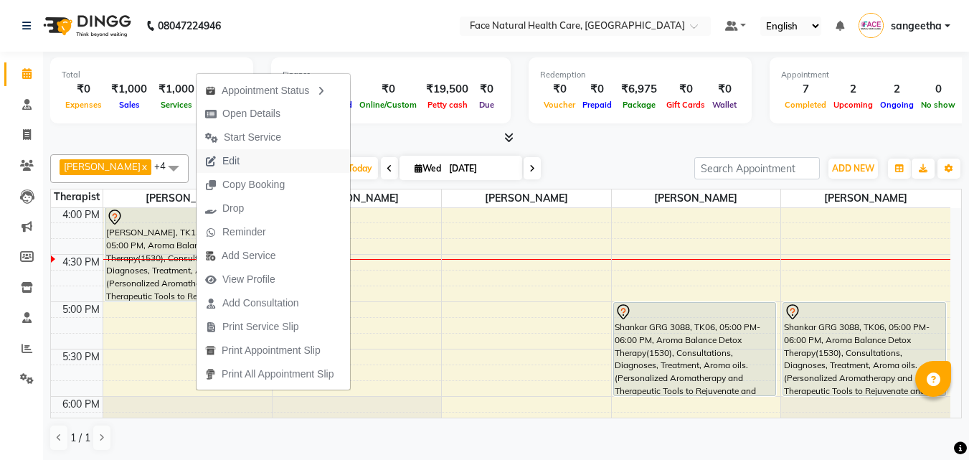
click at [234, 150] on span "Edit" at bounding box center [222, 161] width 52 height 24
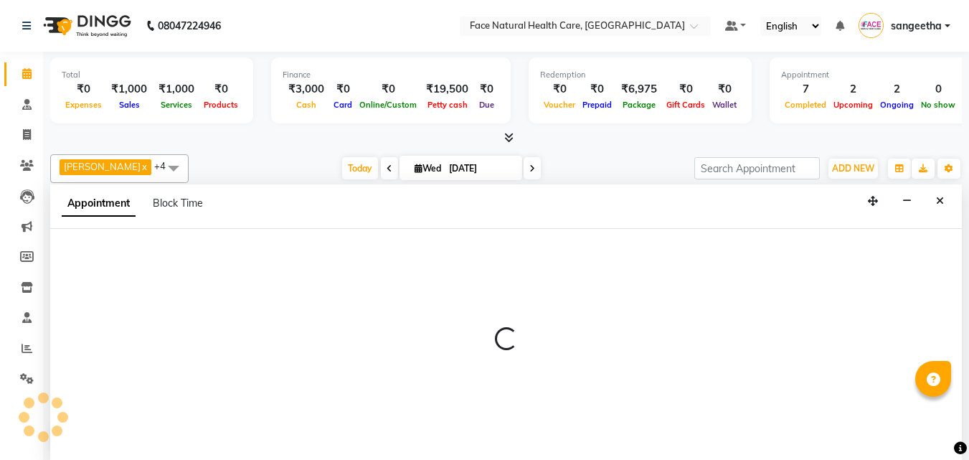
select select "tentative"
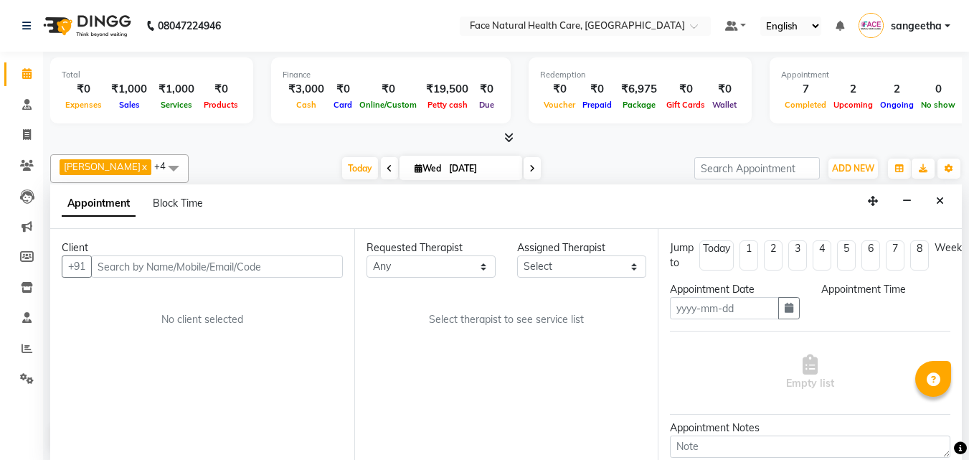
scroll to position [1, 0]
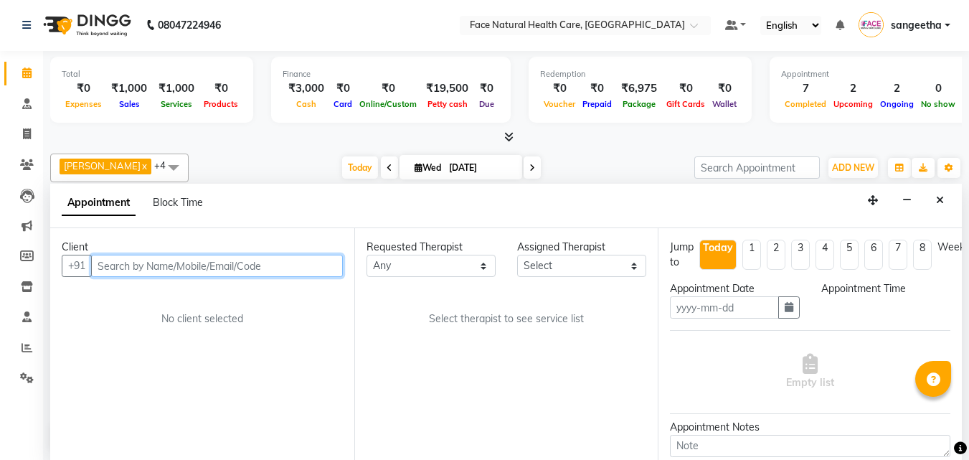
type input "[DATE]"
select select "960"
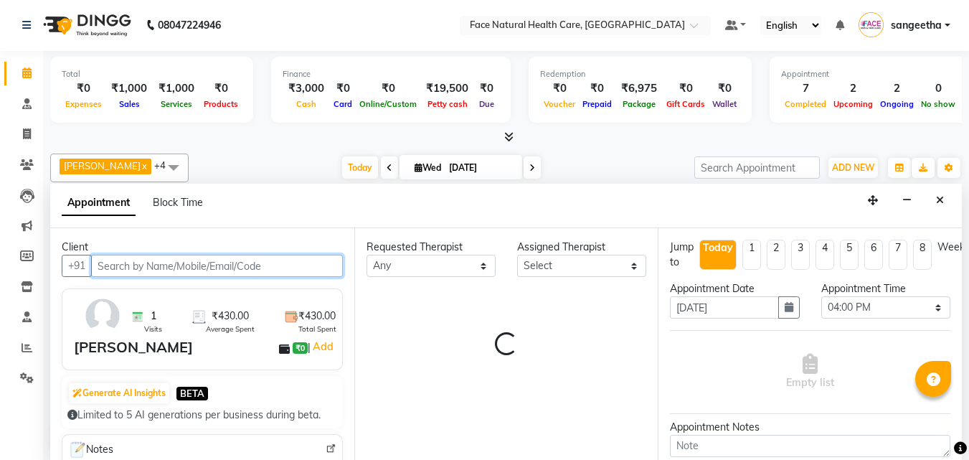
select select "47694"
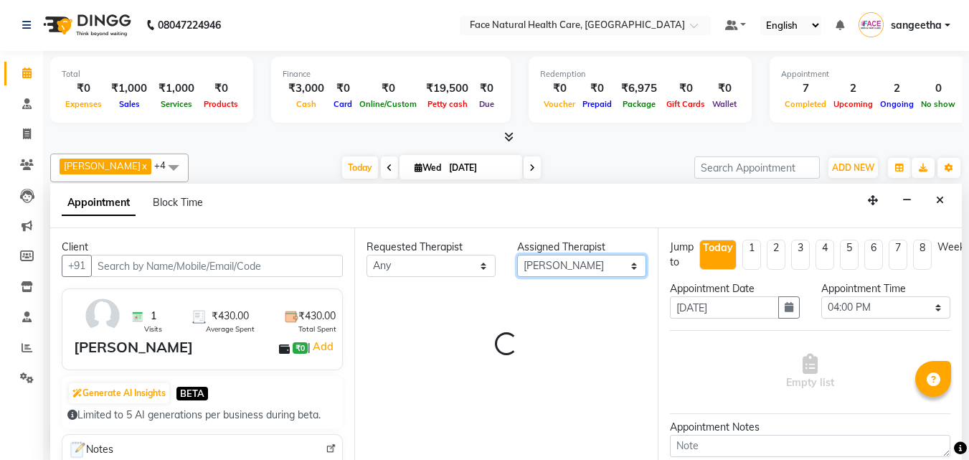
click at [624, 269] on select "Select [PERSON_NAME] [PERSON_NAME] M [PERSON_NAME] [PERSON_NAME] [PERSON_NAME]" at bounding box center [581, 266] width 129 height 22
click at [634, 264] on select "Select [PERSON_NAME] [PERSON_NAME] M [PERSON_NAME] [PERSON_NAME] [PERSON_NAME]" at bounding box center [581, 266] width 129 height 22
select select "2632"
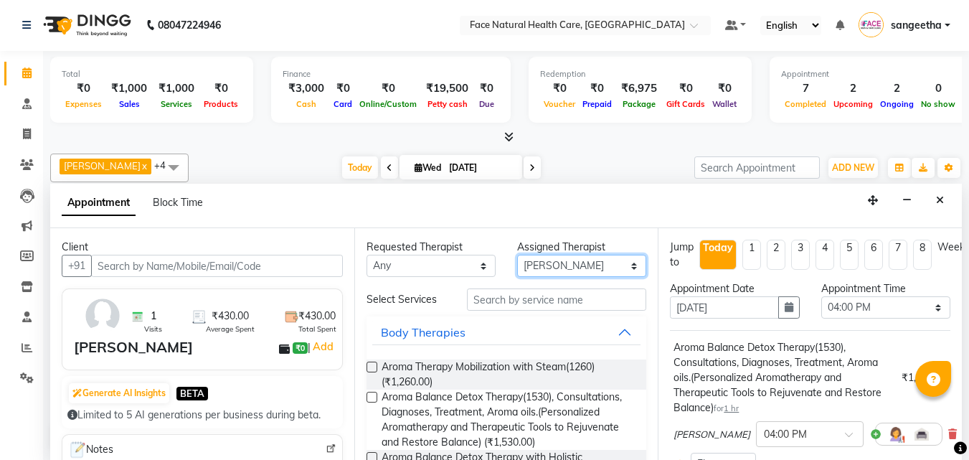
scroll to position [663, 0]
click at [633, 265] on select "Select [PERSON_NAME] [PERSON_NAME] M [PERSON_NAME] [PERSON_NAME] [PERSON_NAME]" at bounding box center [581, 266] width 129 height 22
select select "50221"
click at [517, 255] on select "Select [PERSON_NAME] [PERSON_NAME] M [PERSON_NAME] [PERSON_NAME] [PERSON_NAME]" at bounding box center [581, 266] width 129 height 22
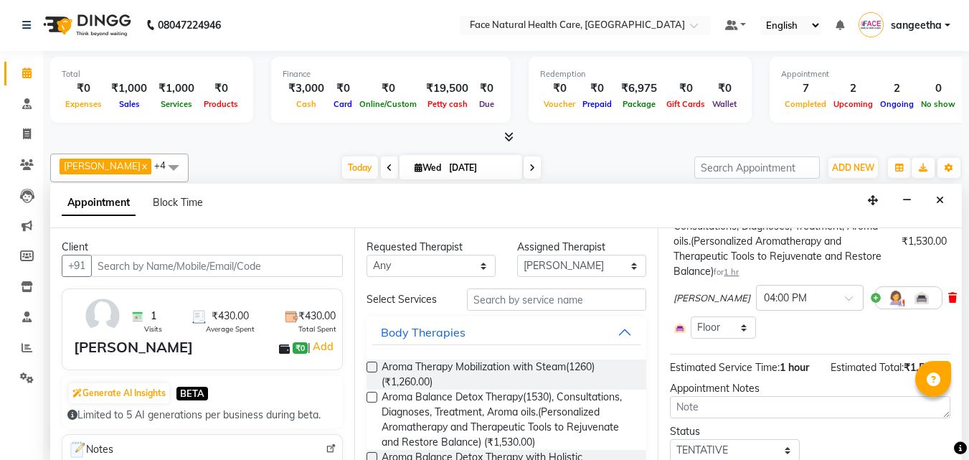
click at [948, 296] on icon at bounding box center [952, 298] width 9 height 10
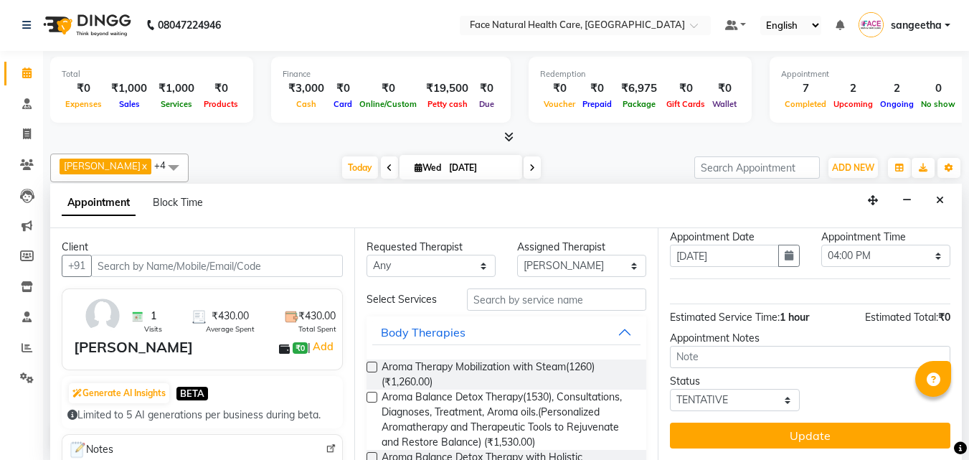
scroll to position [62, 0]
click at [611, 303] on input "text" at bounding box center [556, 299] width 179 height 22
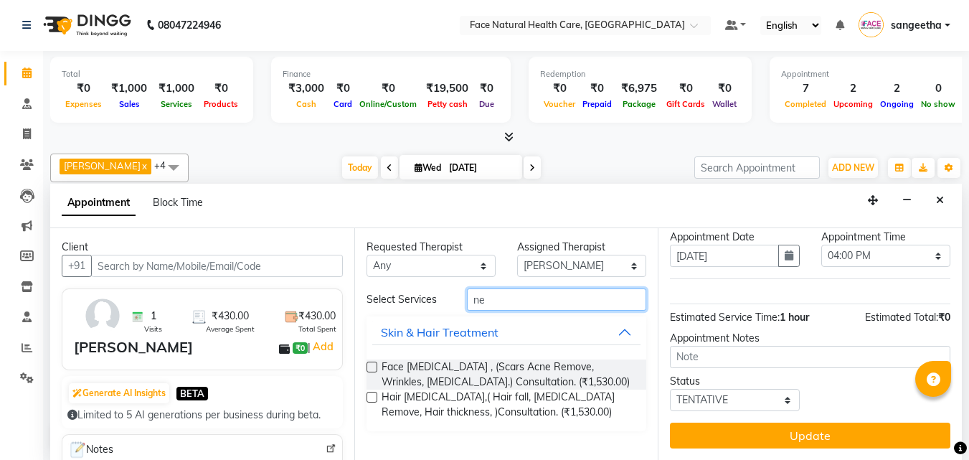
type input "n"
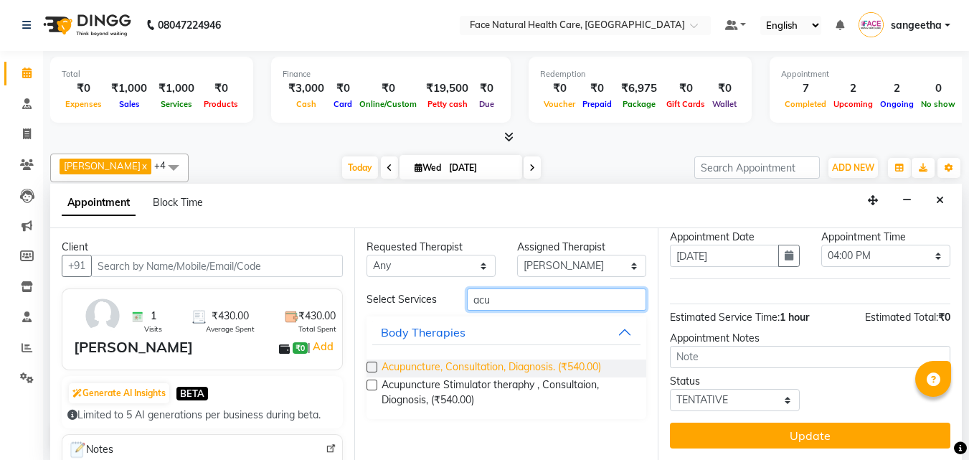
type input "acu"
click at [483, 362] on span "Acupuncture, Consultation, Diagnosis. (₹540.00)" at bounding box center [490, 368] width 219 height 18
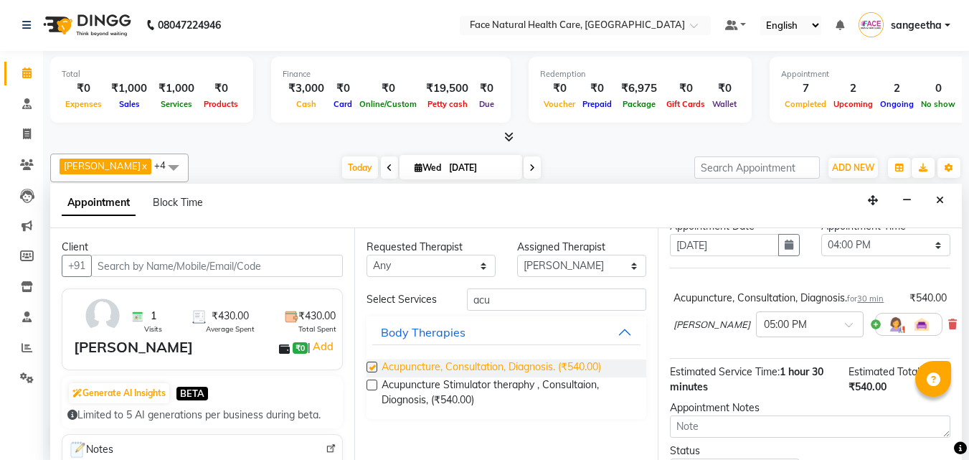
scroll to position [136, 0]
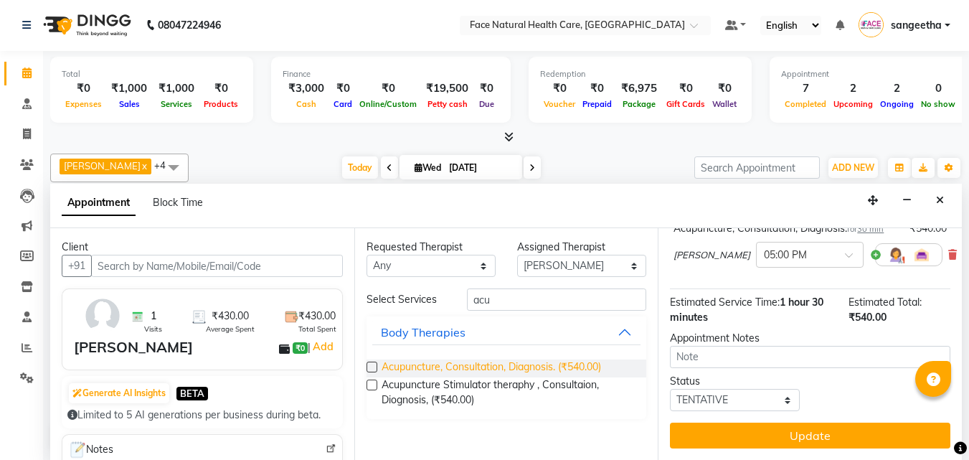
checkbox input "false"
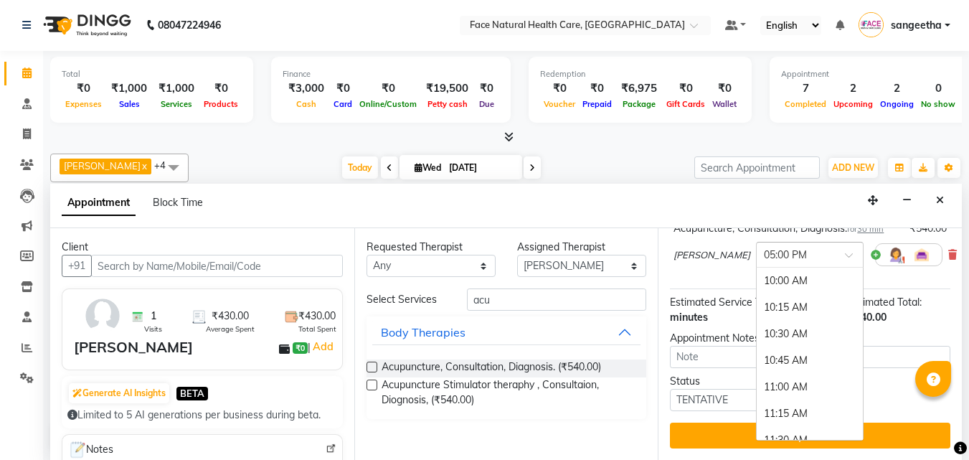
click at [845, 254] on span at bounding box center [854, 259] width 18 height 15
click at [845, 252] on span at bounding box center [854, 259] width 18 height 15
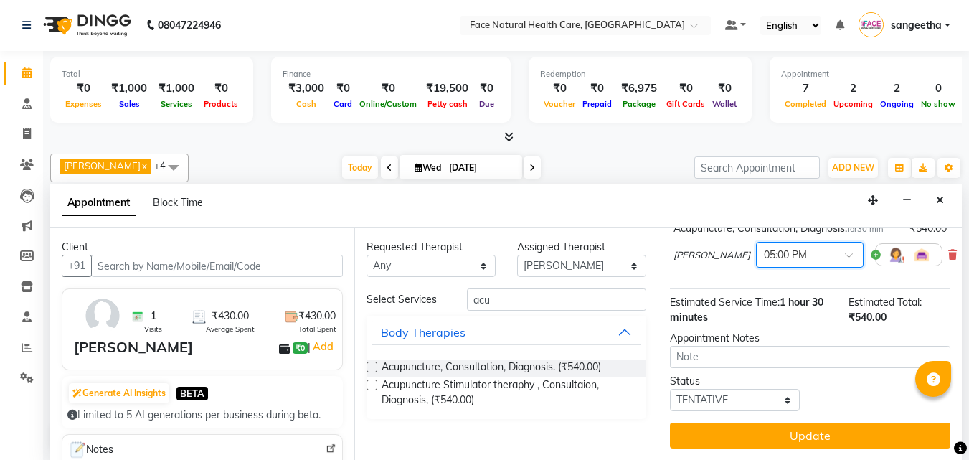
click at [845, 260] on span at bounding box center [854, 259] width 18 height 15
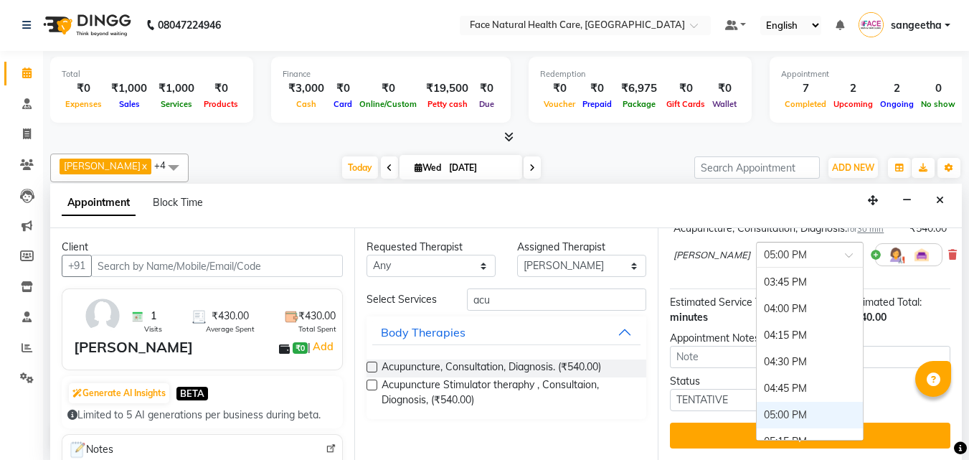
scroll to position [600, 0]
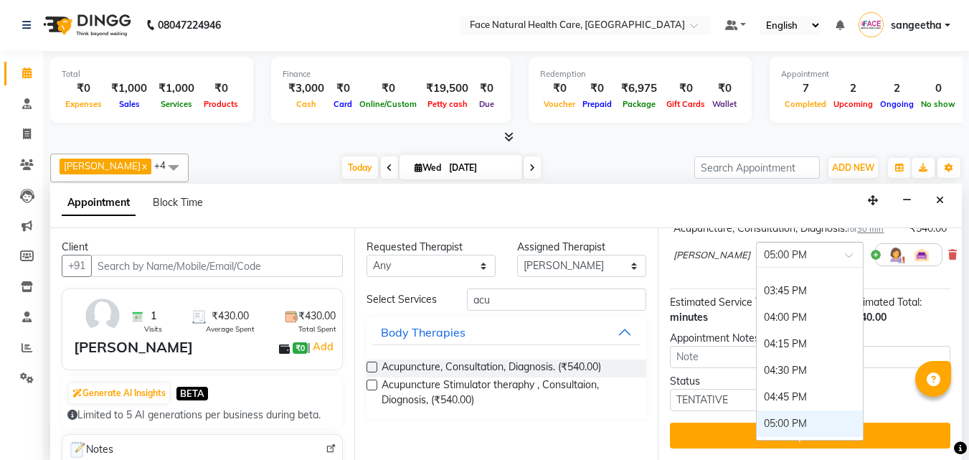
click at [794, 304] on div "04:00 PM" at bounding box center [809, 317] width 106 height 27
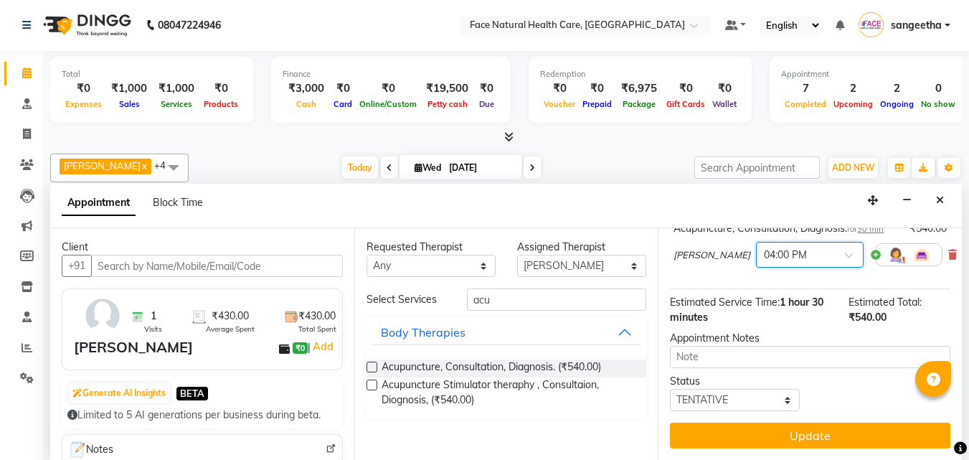
scroll to position [143, 0]
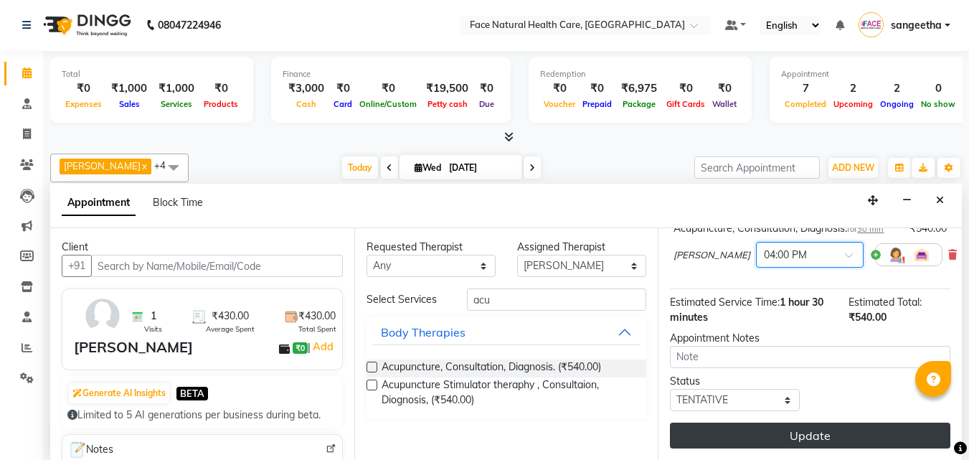
click at [869, 425] on button "Update" at bounding box center [810, 435] width 280 height 26
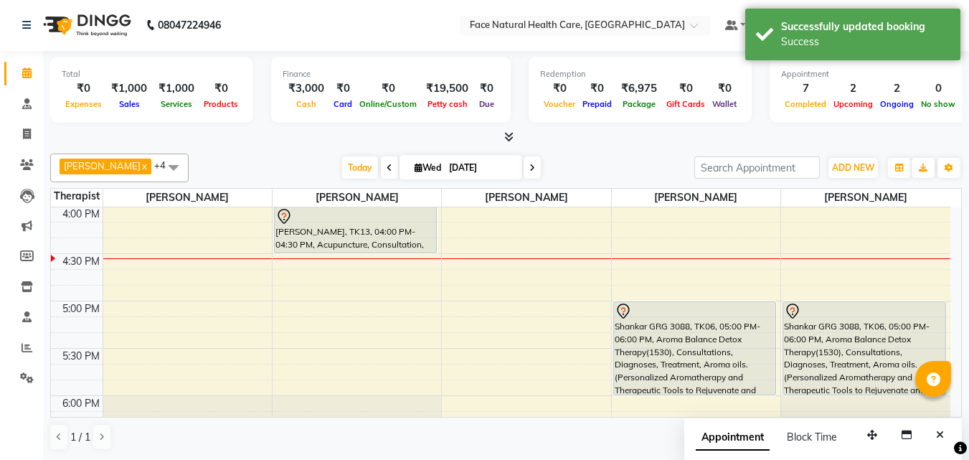
scroll to position [0, 0]
click at [405, 225] on div "[PERSON_NAME], TK13, 04:00 PM-04:30 PM, Acupuncture, Consultation, Diagnosis." at bounding box center [356, 230] width 162 height 45
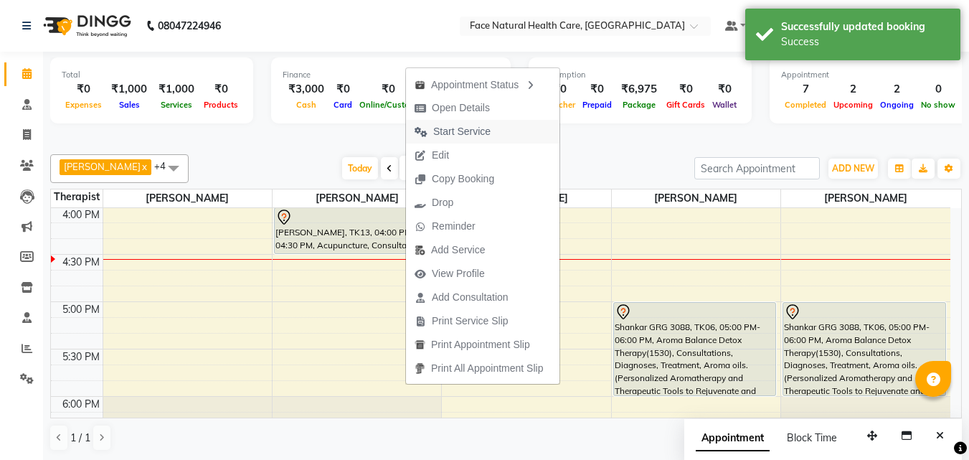
click at [467, 128] on span "Start Service" at bounding box center [461, 131] width 57 height 15
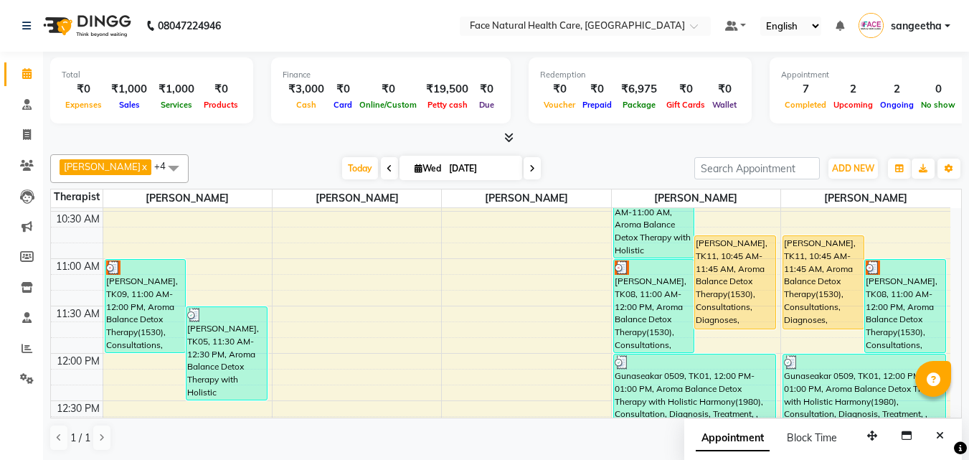
scroll to position [113, 0]
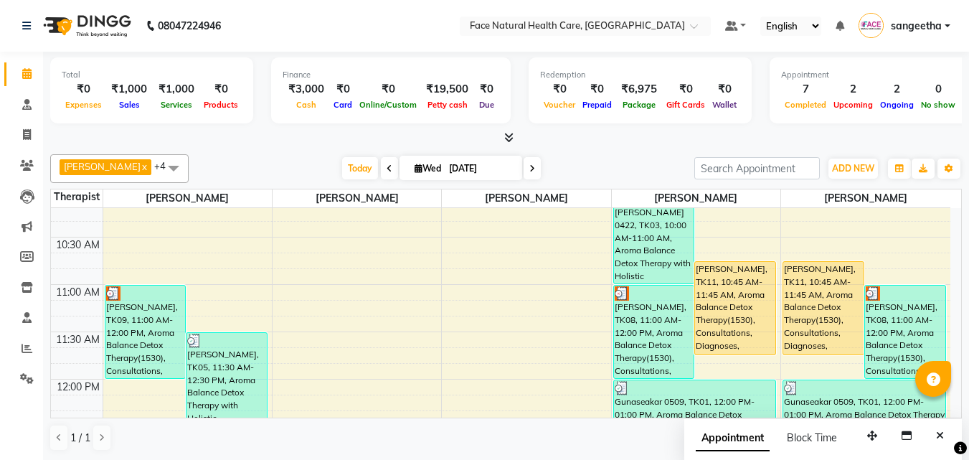
click at [660, 336] on div "[PERSON_NAME], TK08, 11:00 AM-12:00 PM, Aroma Balance Detox Therapy(1530), Cons…" at bounding box center [654, 331] width 80 height 92
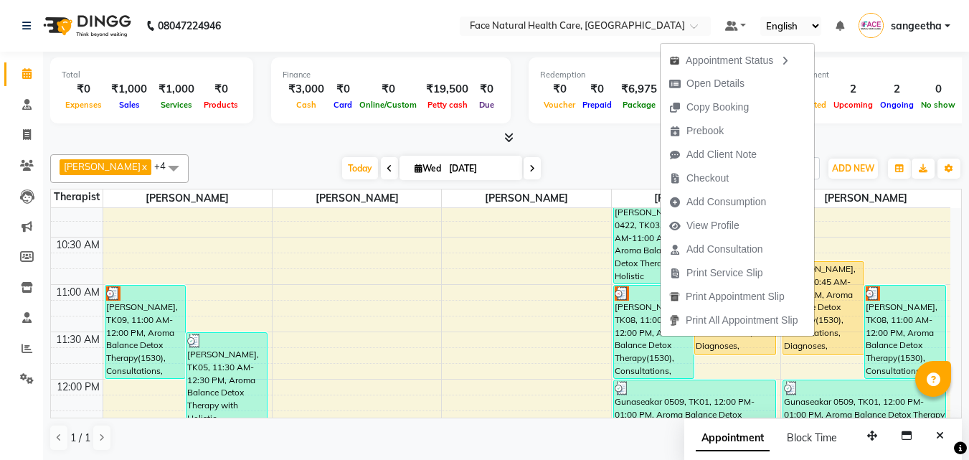
click at [660, 336] on div "[PERSON_NAME], TK08, 11:00 AM-12:00 PM, Aroma Balance Detox Therapy(1530), Cons…" at bounding box center [654, 331] width 80 height 92
select select "service"
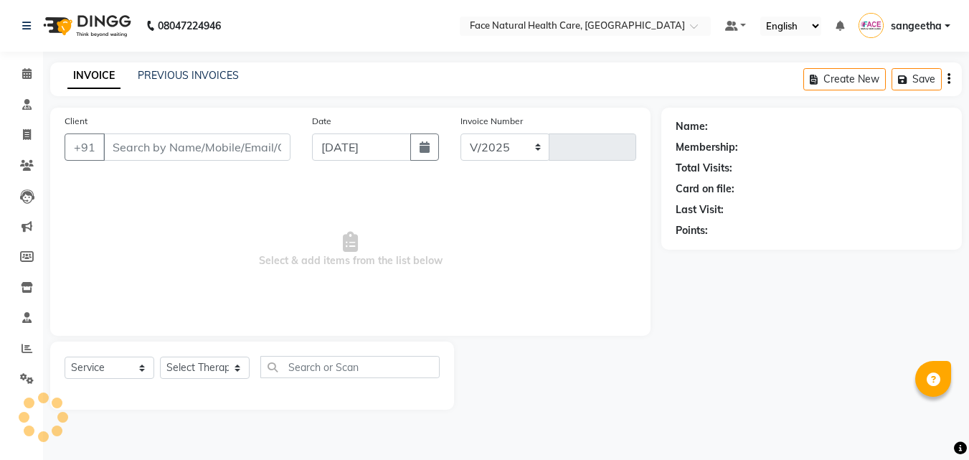
select select "5675"
type input "1276"
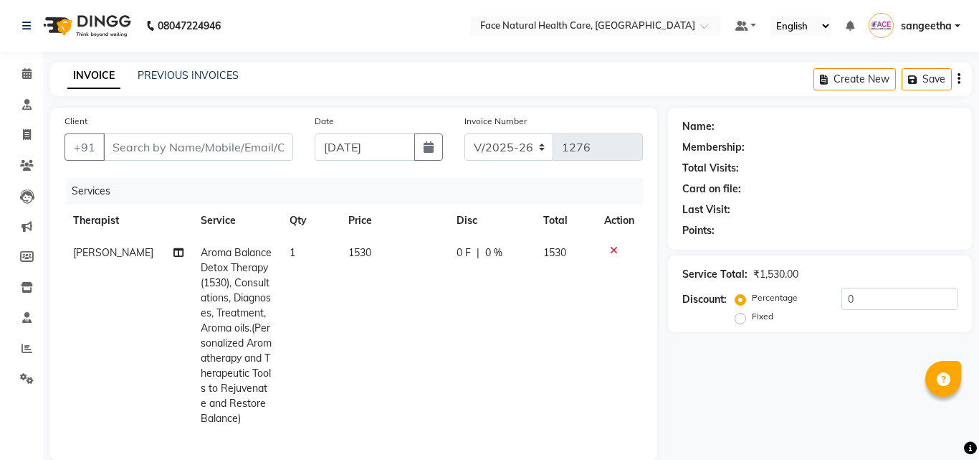
type input "9047012233"
select select "38864"
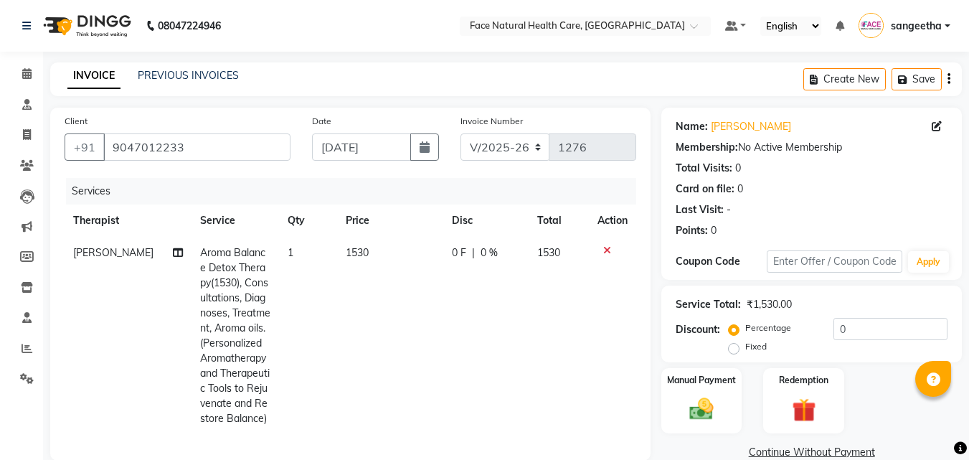
click at [358, 251] on span "1530" at bounding box center [357, 252] width 23 height 13
select select "38864"
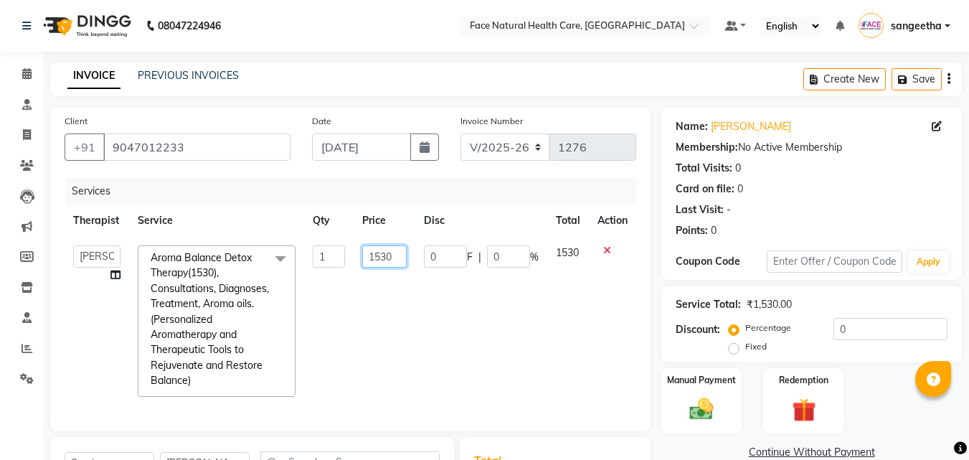
click at [397, 254] on input "1530" at bounding box center [384, 256] width 44 height 22
type input "1500"
click at [577, 349] on td "1530" at bounding box center [568, 321] width 42 height 168
select select "38864"
click at [707, 394] on img at bounding box center [701, 408] width 40 height 29
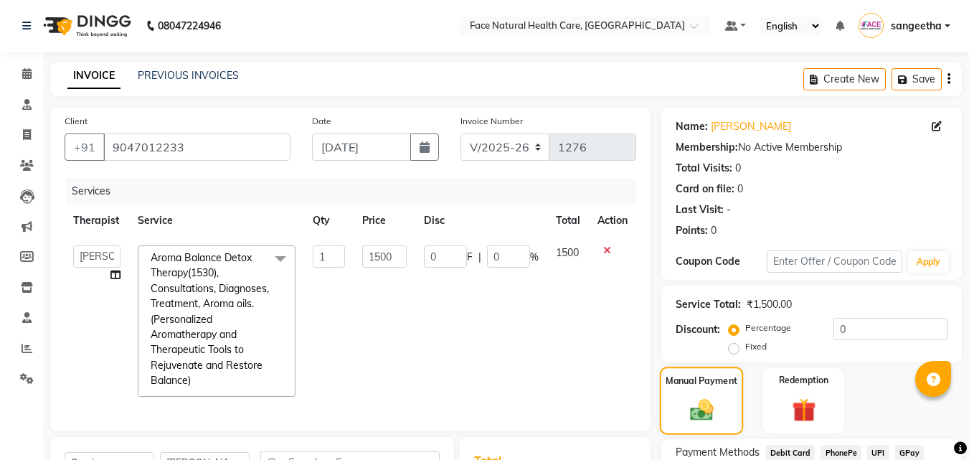
scroll to position [134, 0]
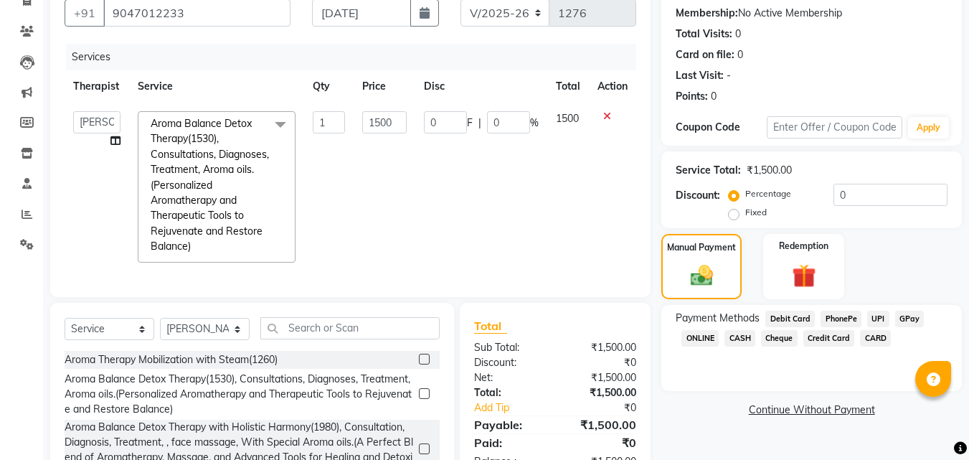
click at [744, 341] on span "CASH" at bounding box center [739, 338] width 31 height 16
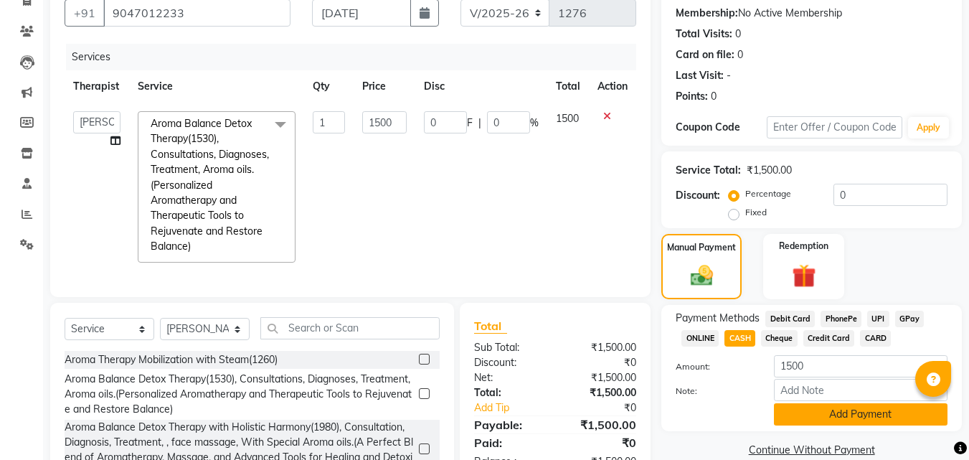
click at [833, 417] on button "Add Payment" at bounding box center [860, 414] width 173 height 22
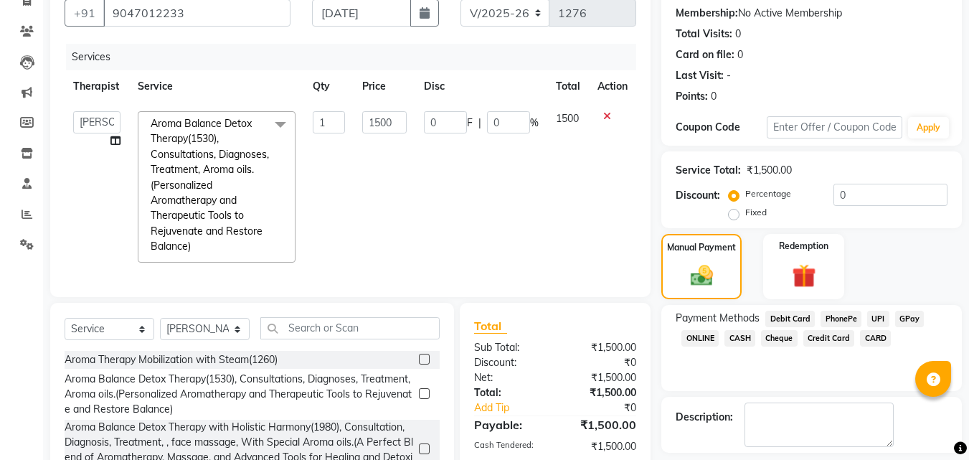
click at [748, 459] on label at bounding box center [746, 466] width 11 height 11
click at [748, 459] on input "checkbox" at bounding box center [745, 466] width 9 height 9
checkbox input "false"
click at [795, 459] on label at bounding box center [794, 466] width 11 height 11
click at [795, 459] on input "checkbox" at bounding box center [793, 466] width 9 height 9
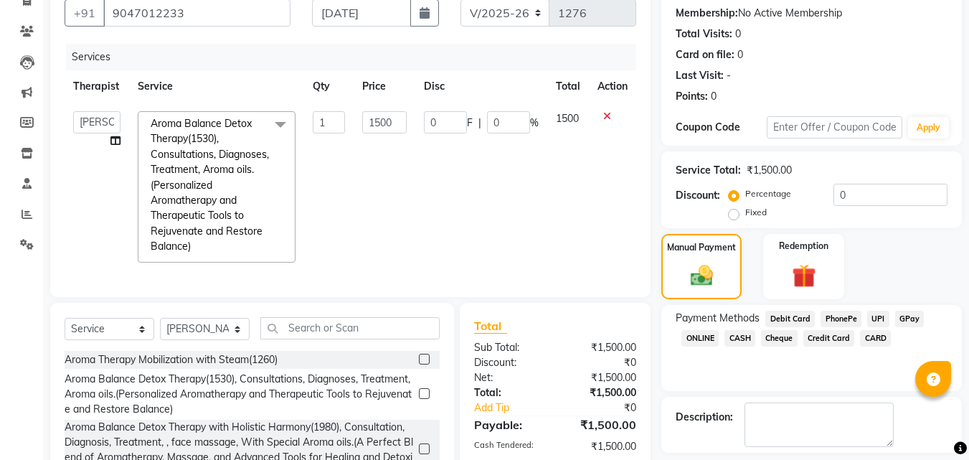
checkbox input "false"
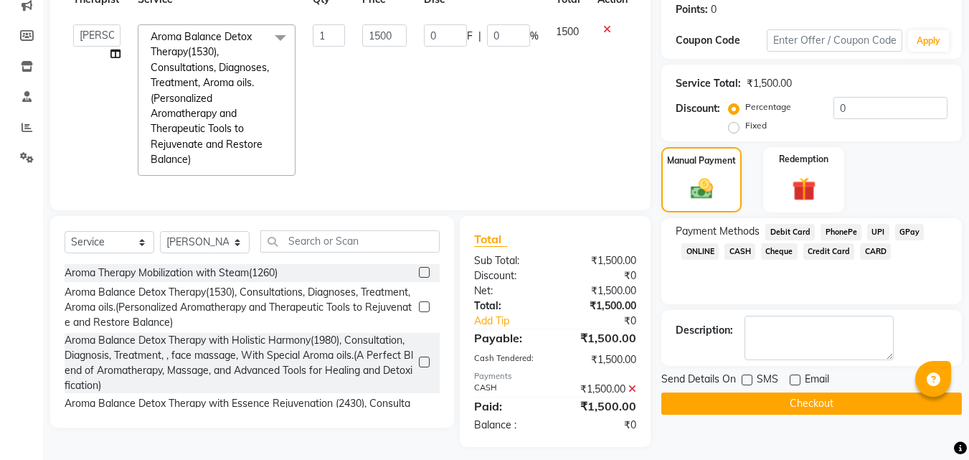
click at [830, 396] on button "Checkout" at bounding box center [811, 403] width 300 height 22
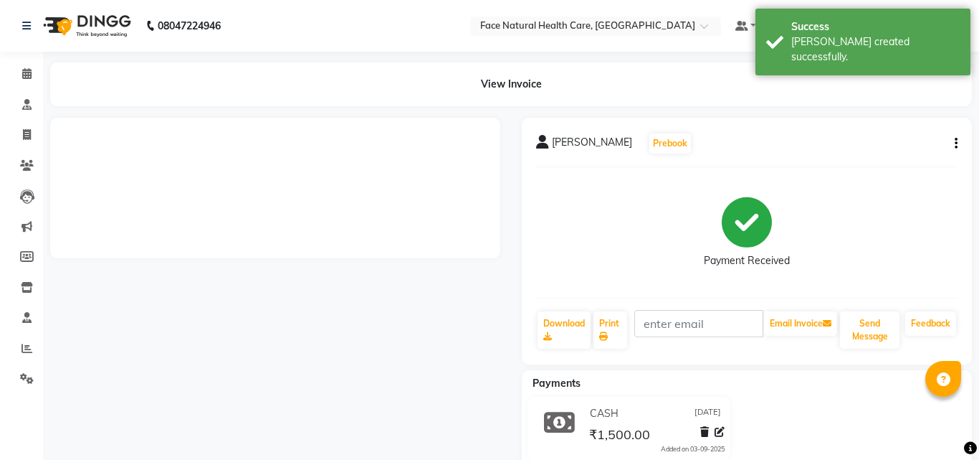
click at [11, 70] on ngb-modal-window "Split Commission × Aroma Balance Detox Therapy(1530), Consultations, Diagnoses,…" at bounding box center [489, 230] width 979 height 460
click at [32, 68] on icon at bounding box center [26, 73] width 9 height 11
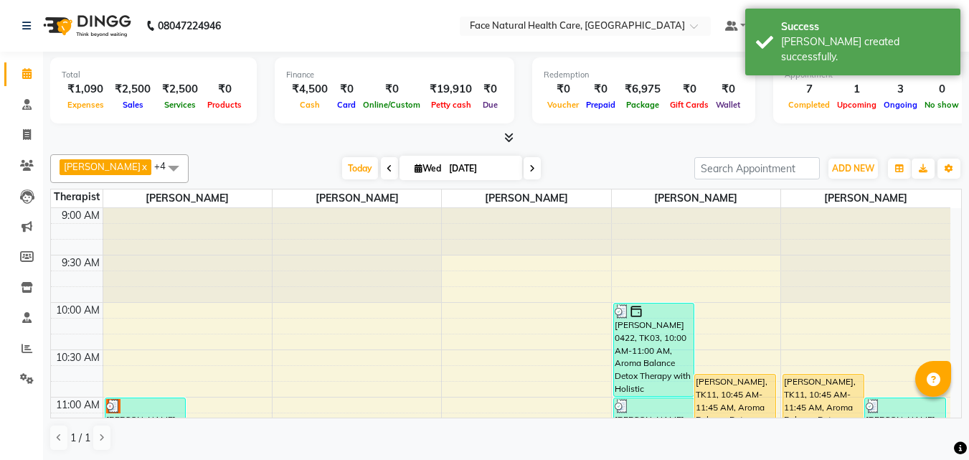
scroll to position [183, 0]
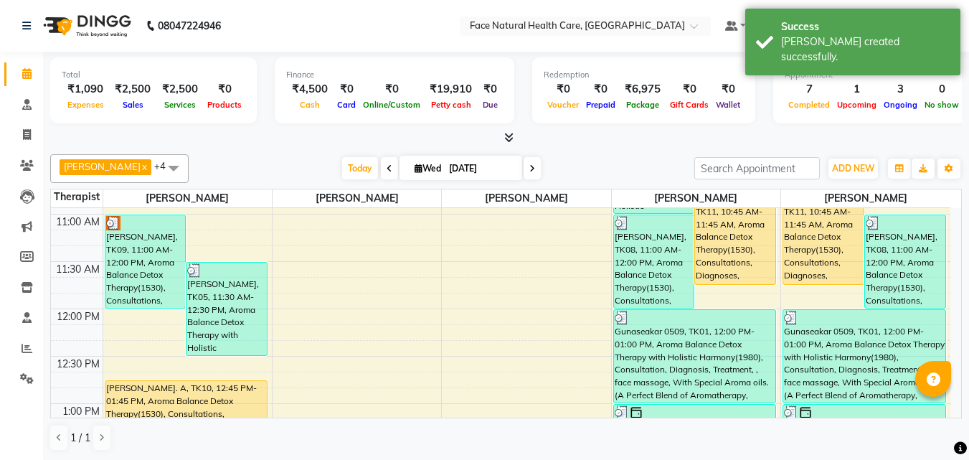
click at [118, 261] on div "[PERSON_NAME], TK09, 11:00 AM-12:00 PM, Aroma Balance Detox Therapy(1530), Cons…" at bounding box center [145, 261] width 80 height 92
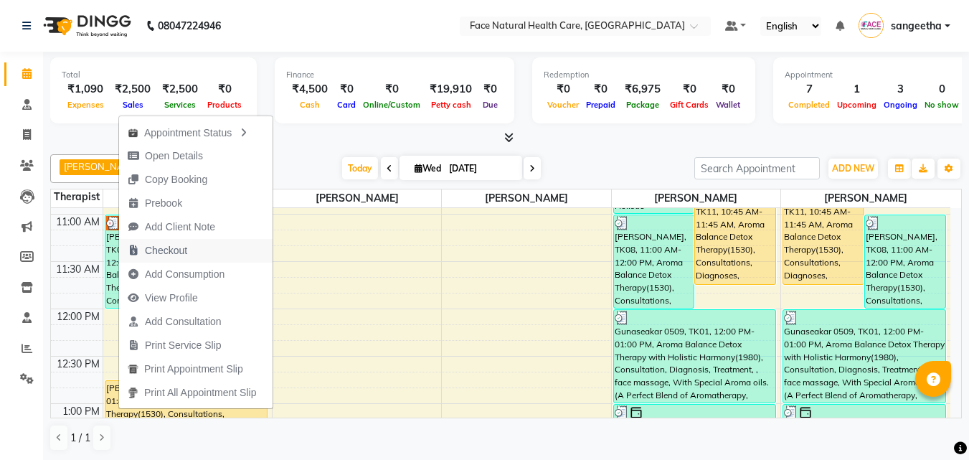
click at [158, 247] on span "Checkout" at bounding box center [166, 250] width 42 height 15
select select "5675"
select select "service"
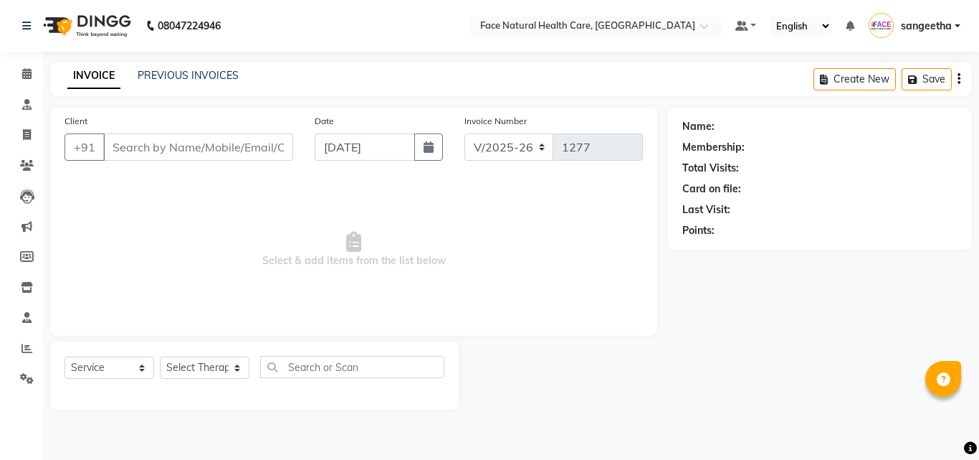
type input "9543559320"
select select "47694"
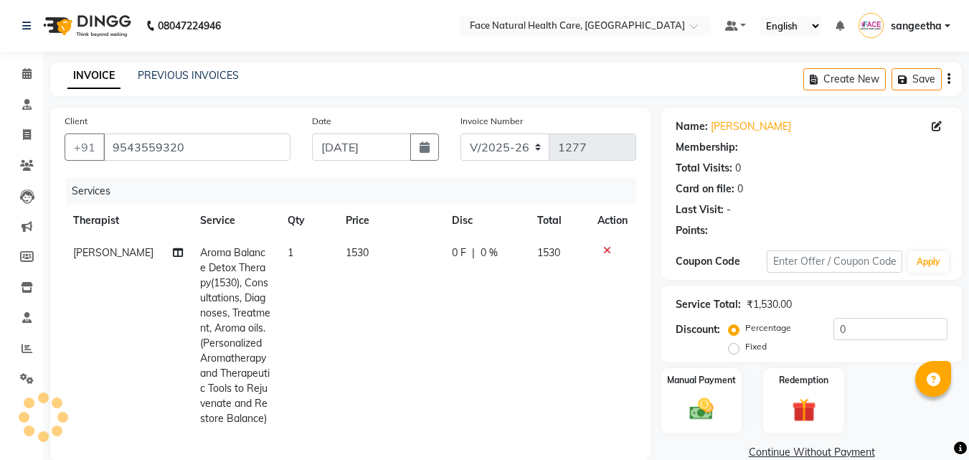
click at [362, 260] on td "1530" at bounding box center [390, 336] width 106 height 198
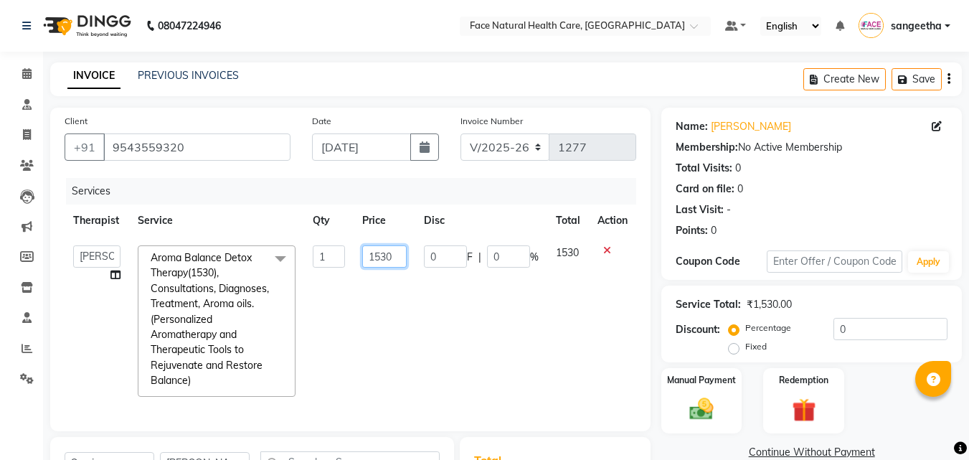
click at [399, 258] on input "1530" at bounding box center [384, 256] width 44 height 22
type input "1500"
click at [527, 342] on tr "[PERSON_NAME] [PERSON_NAME] [PERSON_NAME] M [PERSON_NAME] [PERSON_NAME] [PERSON…" at bounding box center [350, 321] width 571 height 168
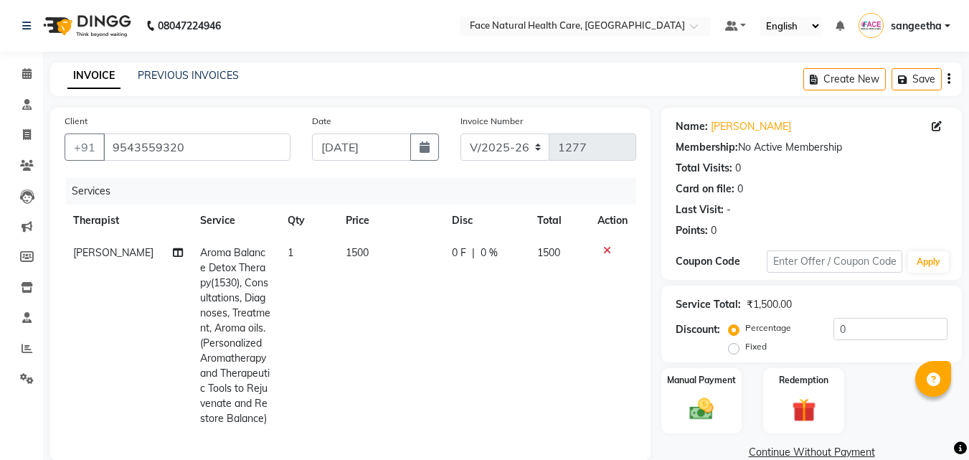
scroll to position [250, 0]
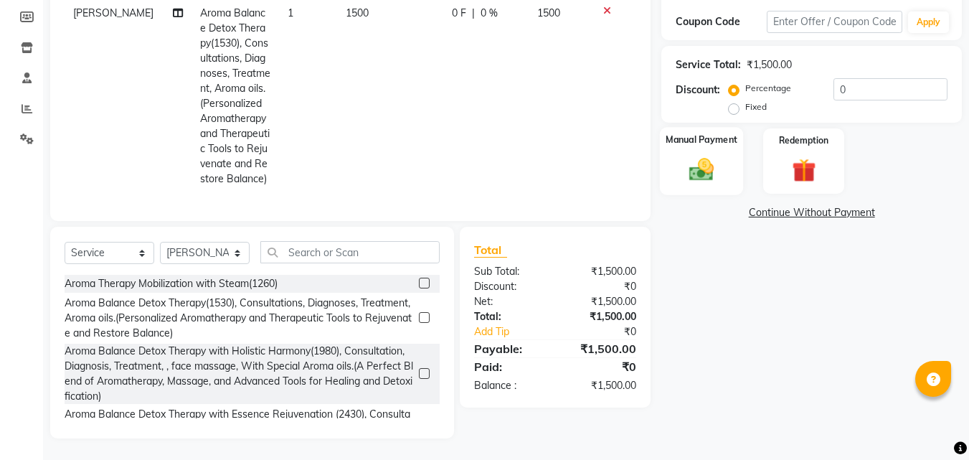
click at [714, 155] on img at bounding box center [701, 169] width 40 height 29
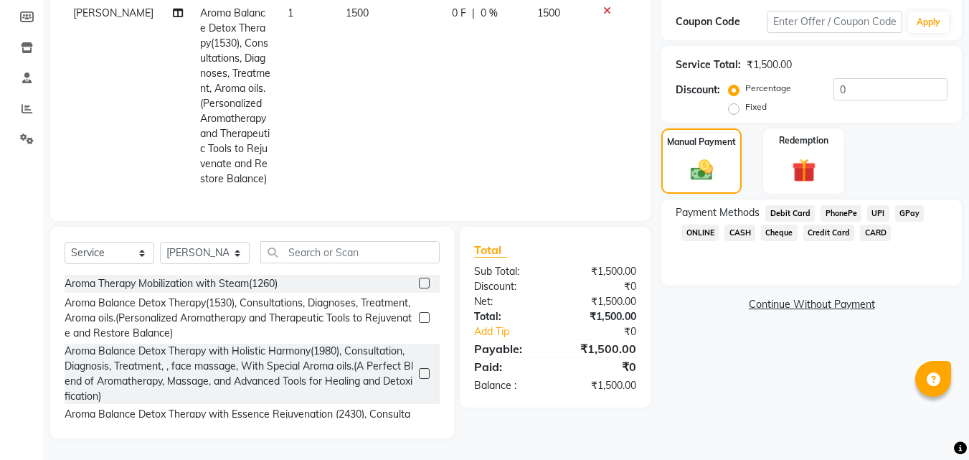
click at [742, 224] on span "CASH" at bounding box center [739, 232] width 31 height 16
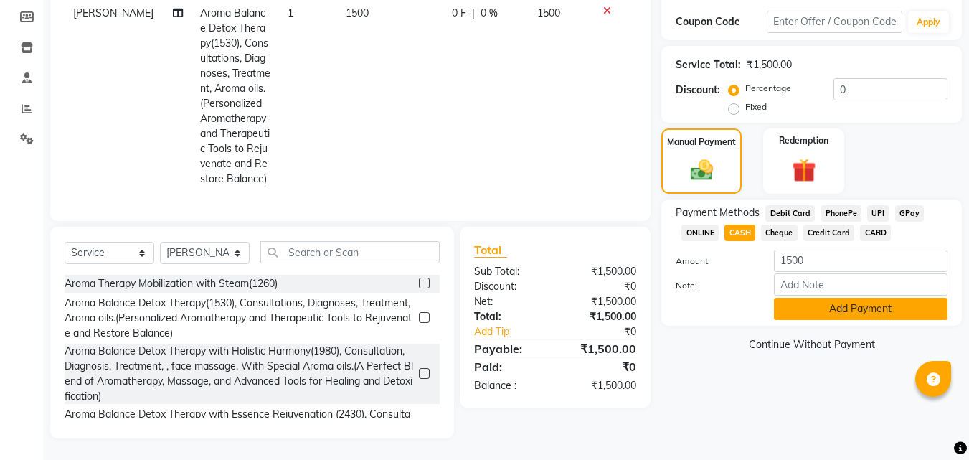
click at [826, 303] on button "Add Payment" at bounding box center [860, 309] width 173 height 22
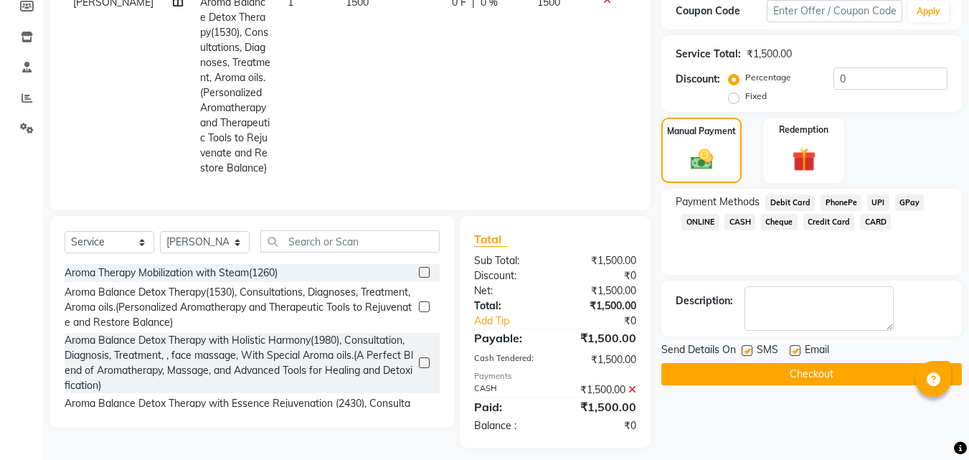
click at [748, 350] on label at bounding box center [746, 350] width 11 height 11
click at [748, 350] on input "checkbox" at bounding box center [745, 350] width 9 height 9
checkbox input "false"
click at [794, 350] on label at bounding box center [794, 350] width 11 height 11
click at [794, 350] on input "checkbox" at bounding box center [793, 350] width 9 height 9
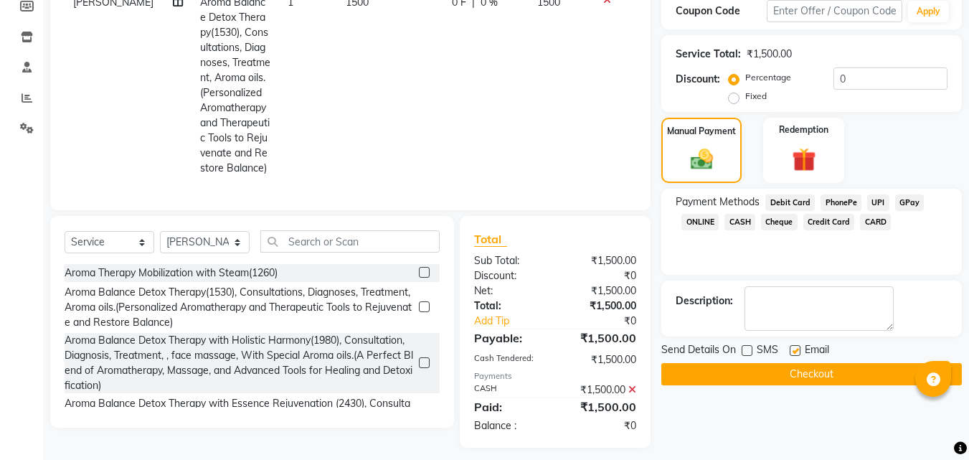
checkbox input "false"
click at [818, 377] on button "Checkout" at bounding box center [811, 374] width 300 height 22
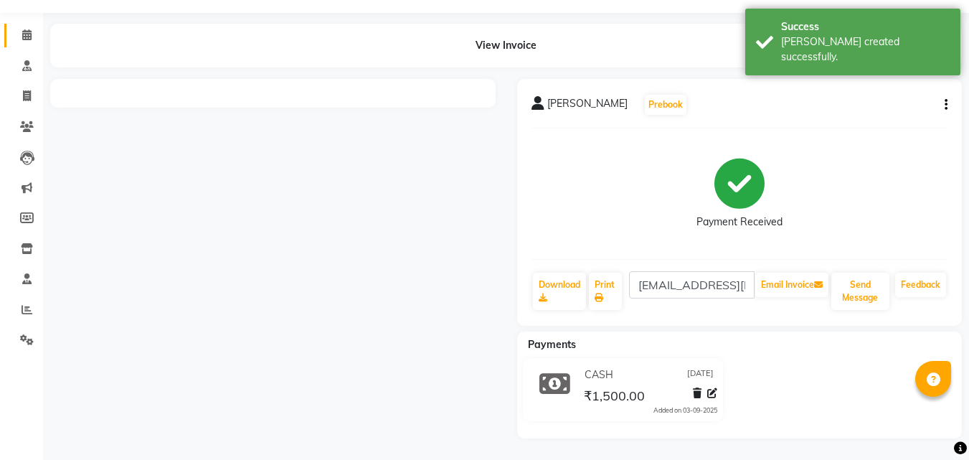
click at [36, 47] on link "Calendar" at bounding box center [21, 36] width 34 height 24
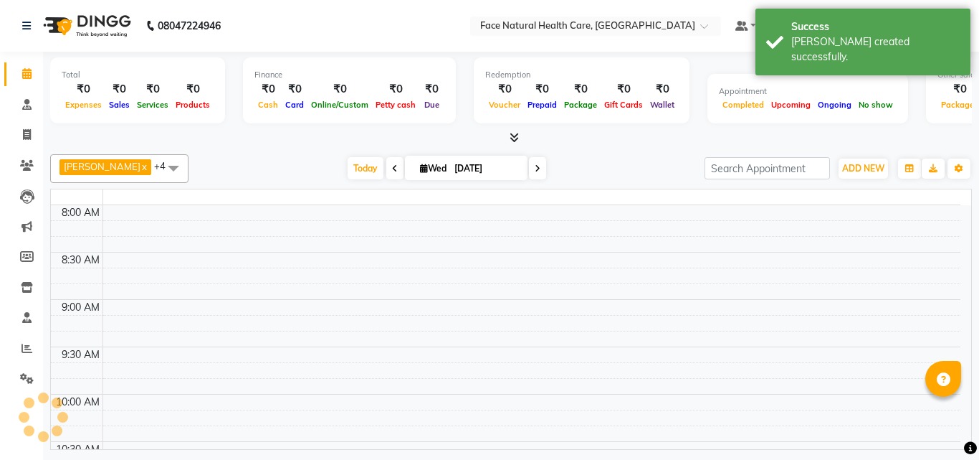
click at [34, 64] on link "Calendar" at bounding box center [21, 74] width 34 height 24
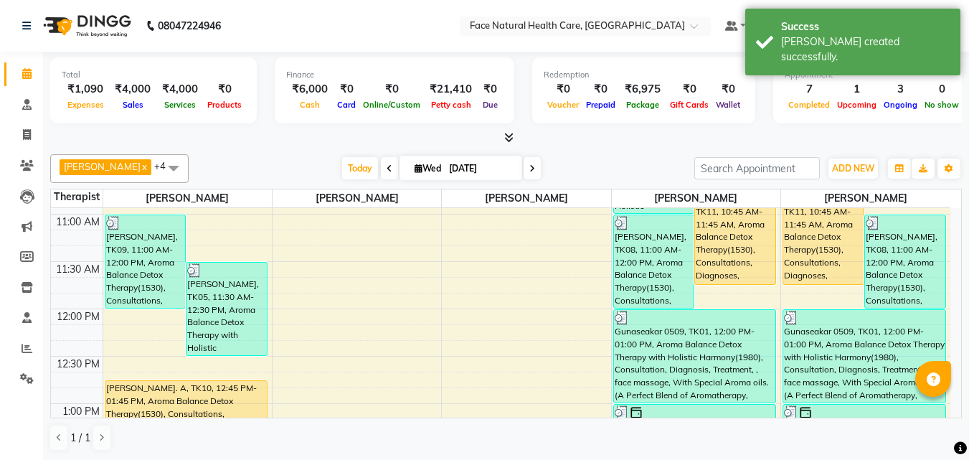
scroll to position [183, 0]
click at [228, 388] on div "[PERSON_NAME]. A, TK10, 12:45 PM-01:45 PM, Aroma Balance Detox Therapy(1530), C…" at bounding box center [186, 427] width 162 height 92
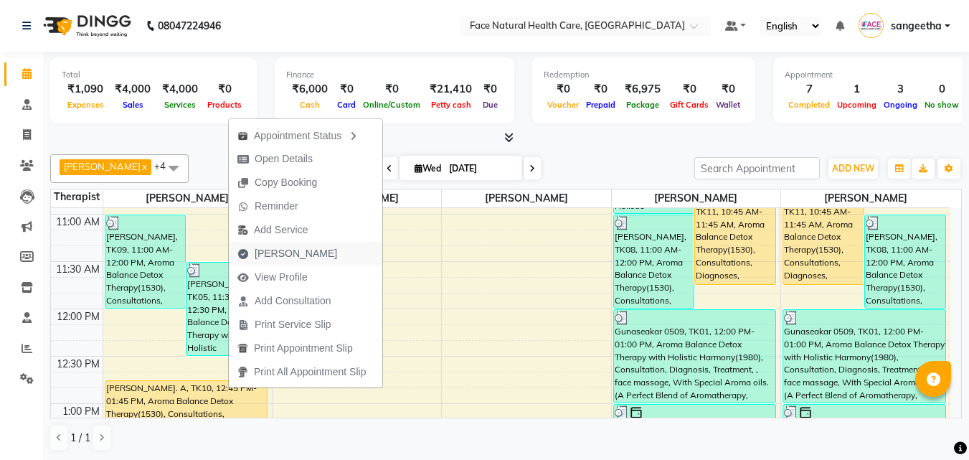
click at [293, 248] on span "[PERSON_NAME]" at bounding box center [296, 253] width 82 height 15
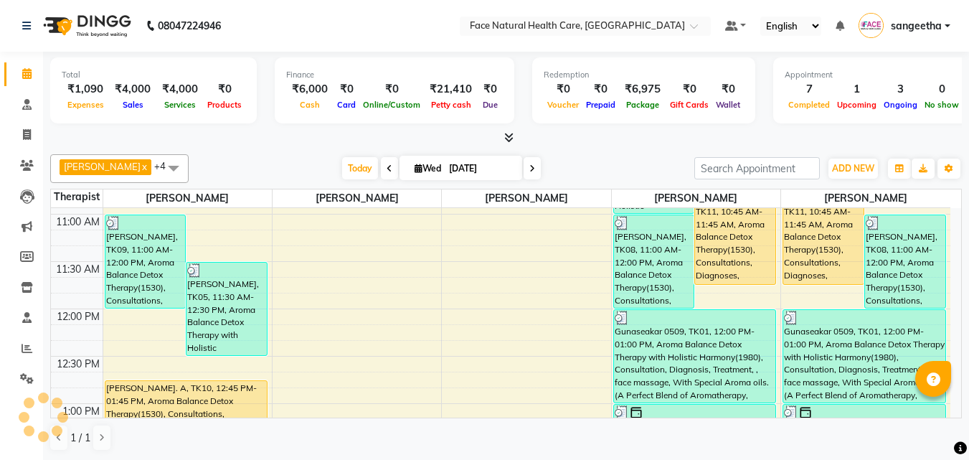
select select "service"
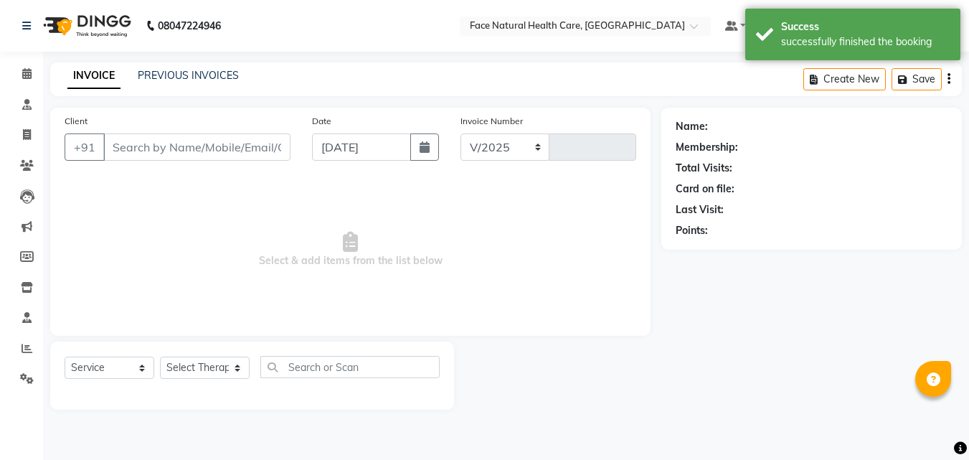
select select "5675"
type input "1278"
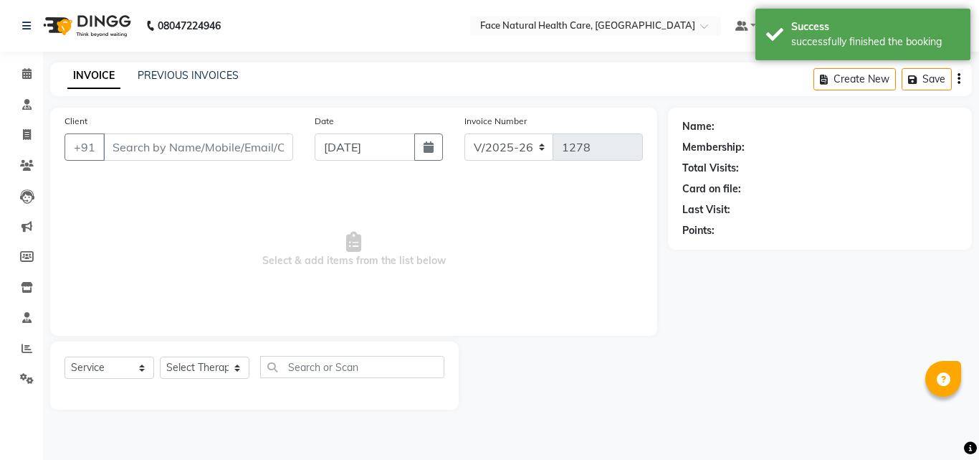
type input "9489561535"
select select "47694"
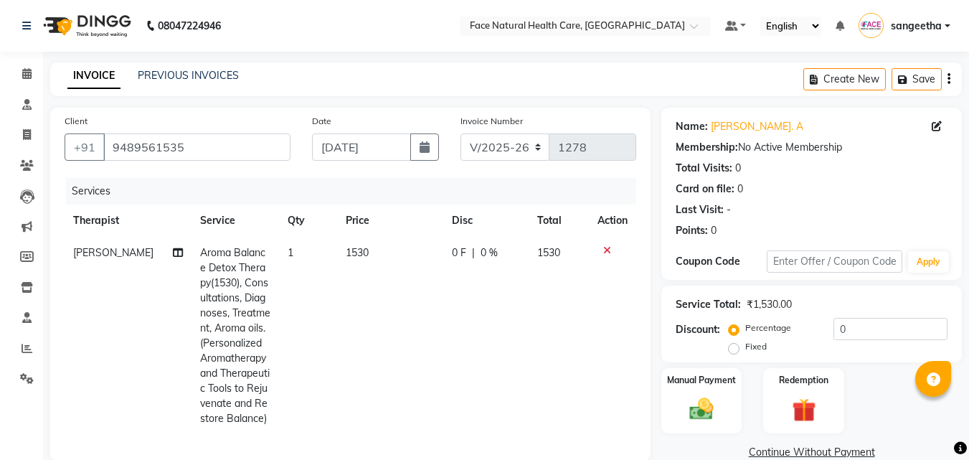
click at [364, 247] on td "1530" at bounding box center [390, 336] width 106 height 198
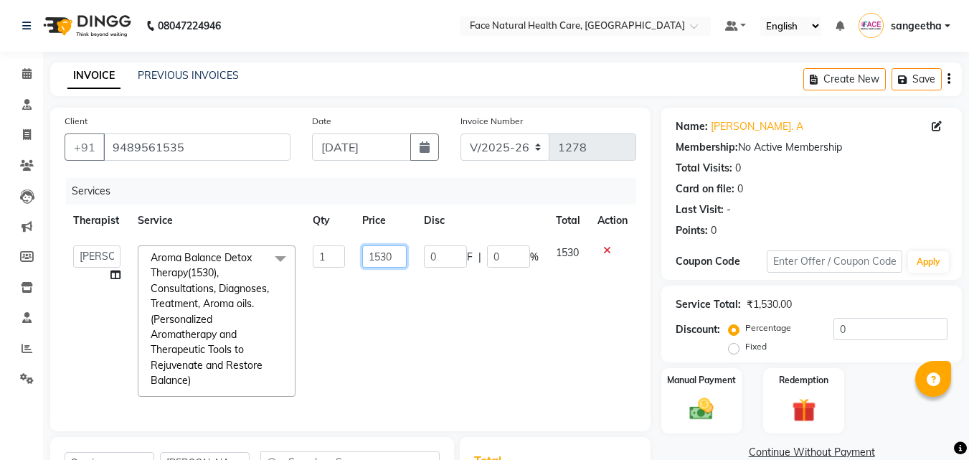
click at [401, 250] on input "1530" at bounding box center [384, 256] width 44 height 22
type input "1500"
click at [550, 333] on td "1530" at bounding box center [568, 321] width 42 height 168
click at [719, 366] on div "Manual Payment" at bounding box center [702, 400] width 84 height 68
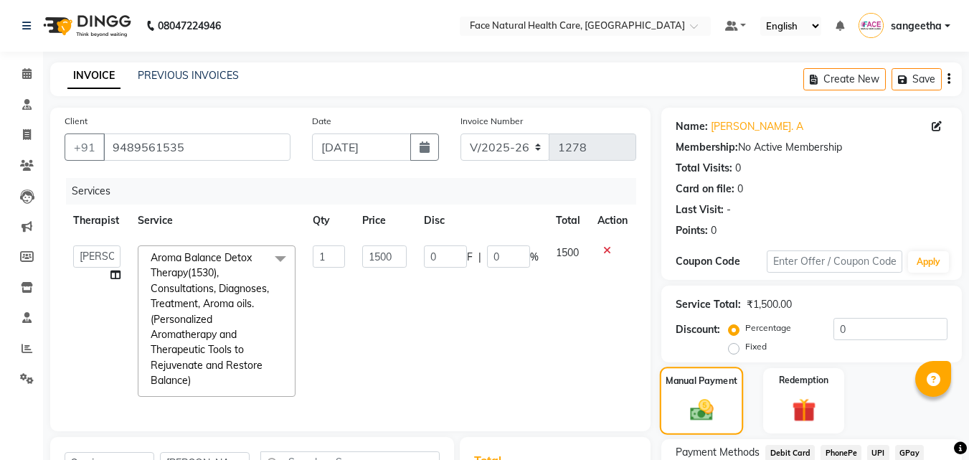
scroll to position [189, 0]
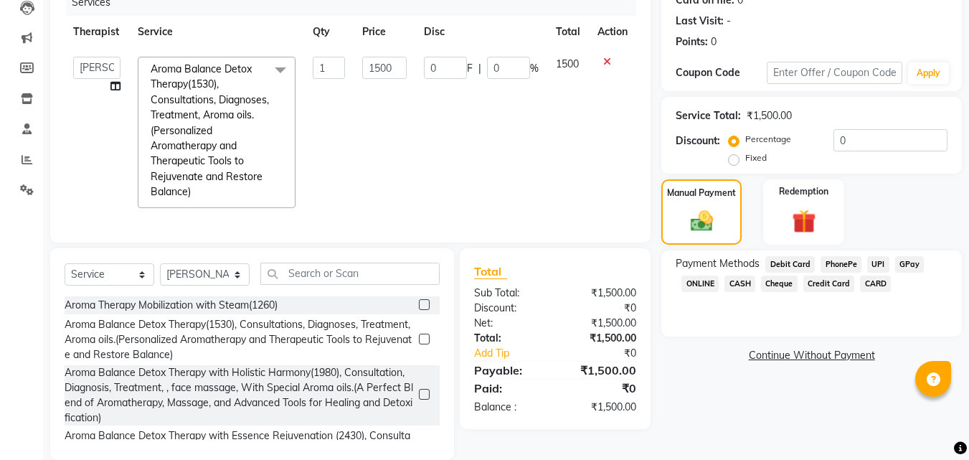
click at [741, 288] on span "CASH" at bounding box center [739, 283] width 31 height 16
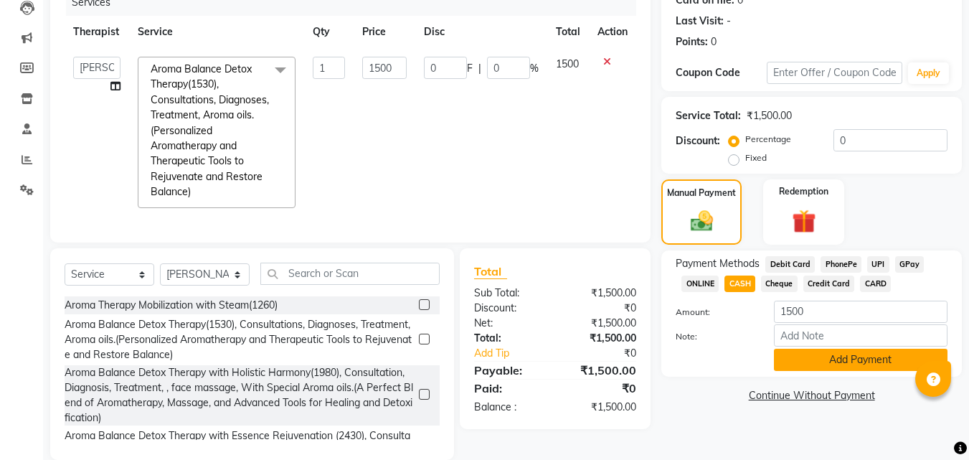
click at [817, 360] on button "Add Payment" at bounding box center [860, 359] width 173 height 22
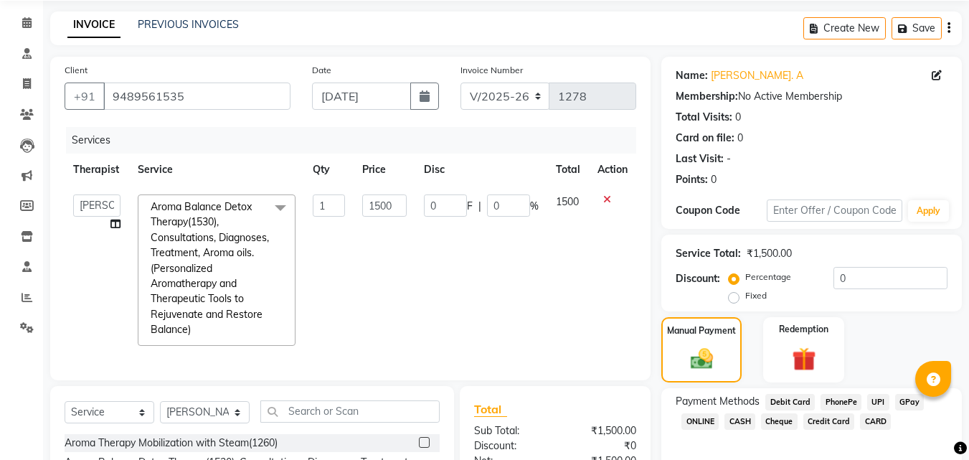
scroll to position [240, 0]
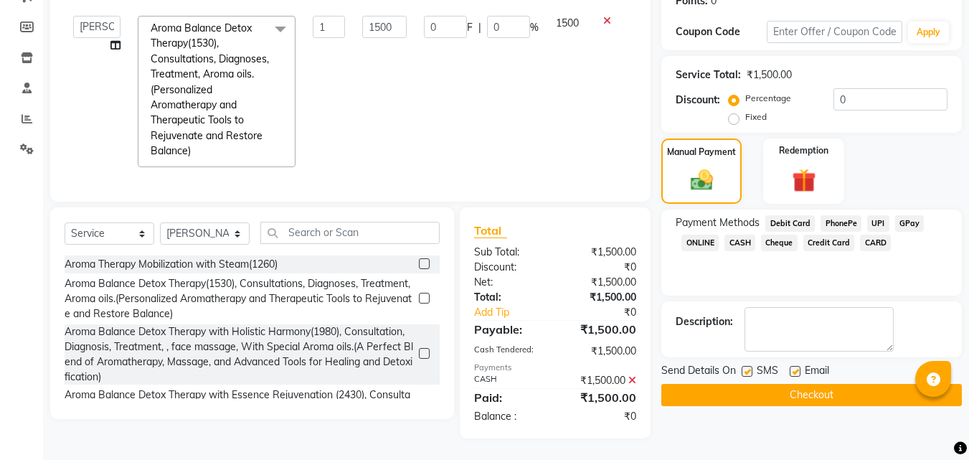
click at [748, 366] on label at bounding box center [746, 371] width 11 height 11
click at [748, 367] on input "checkbox" at bounding box center [745, 371] width 9 height 9
checkbox input "false"
click at [795, 366] on label at bounding box center [794, 371] width 11 height 11
click at [795, 367] on input "checkbox" at bounding box center [793, 371] width 9 height 9
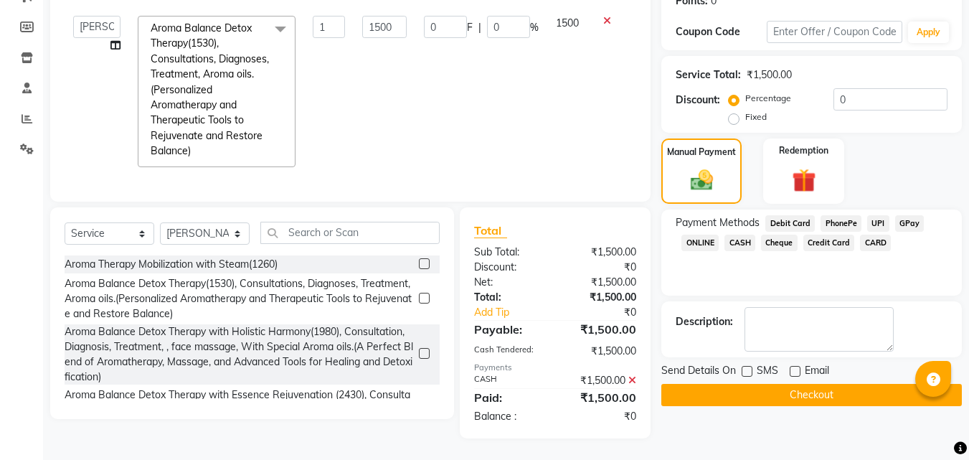
click at [814, 389] on button "Checkout" at bounding box center [811, 395] width 300 height 22
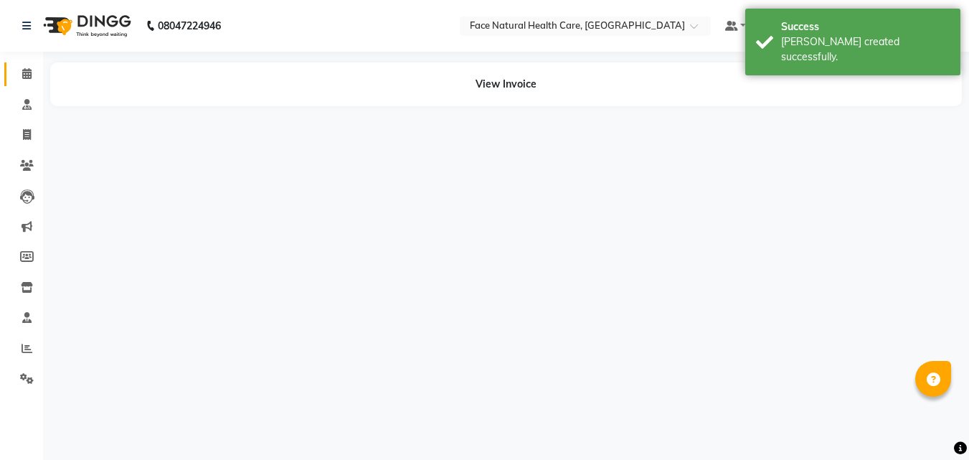
click at [24, 75] on icon at bounding box center [26, 73] width 9 height 11
click at [29, 71] on icon at bounding box center [26, 73] width 9 height 11
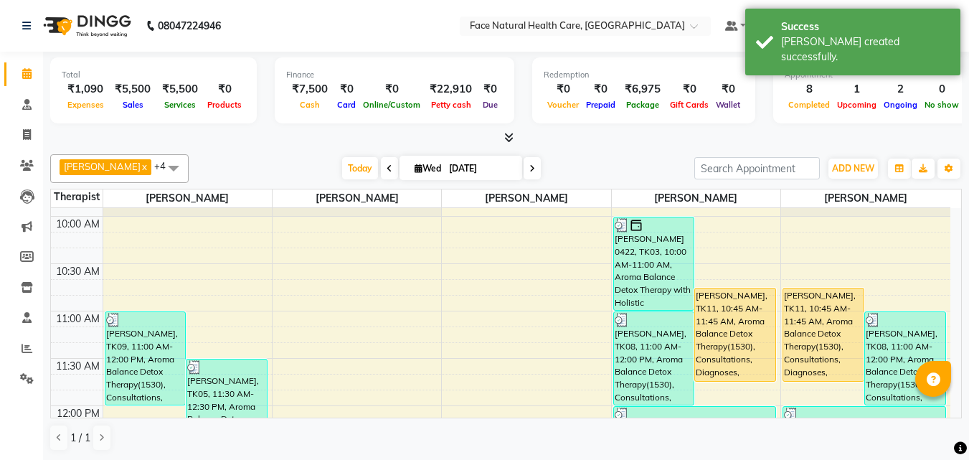
scroll to position [82, 0]
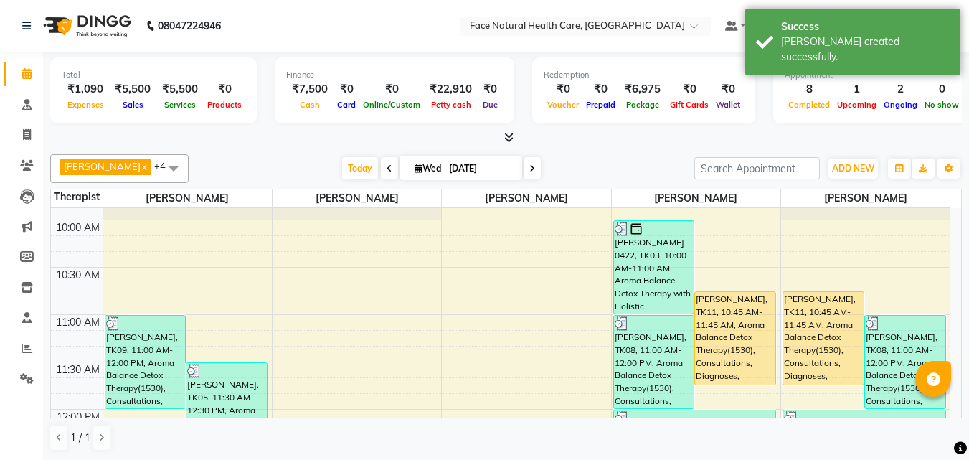
click at [753, 356] on div "[PERSON_NAME], TK11, 10:45 AM-11:45 AM, Aroma Balance Detox Therapy(1530), Cons…" at bounding box center [735, 338] width 80 height 92
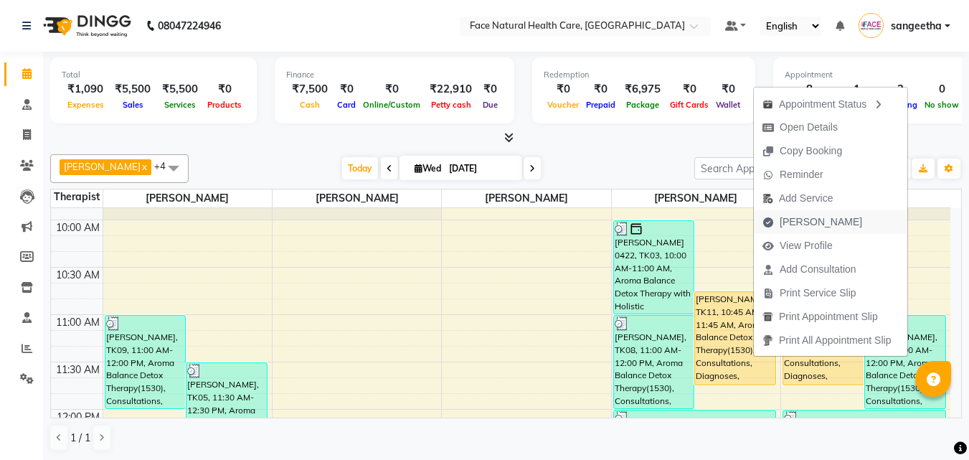
click at [832, 219] on span "[PERSON_NAME]" at bounding box center [811, 222] width 117 height 24
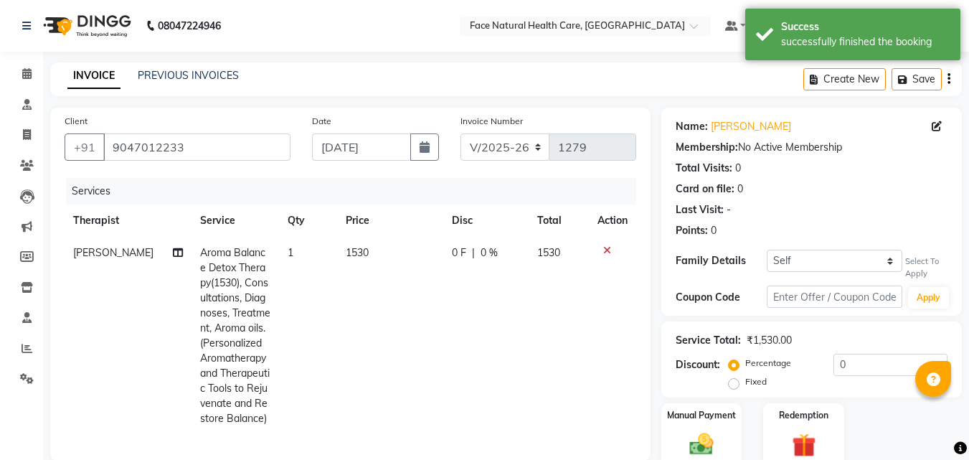
click at [363, 252] on span "1530" at bounding box center [357, 252] width 23 height 13
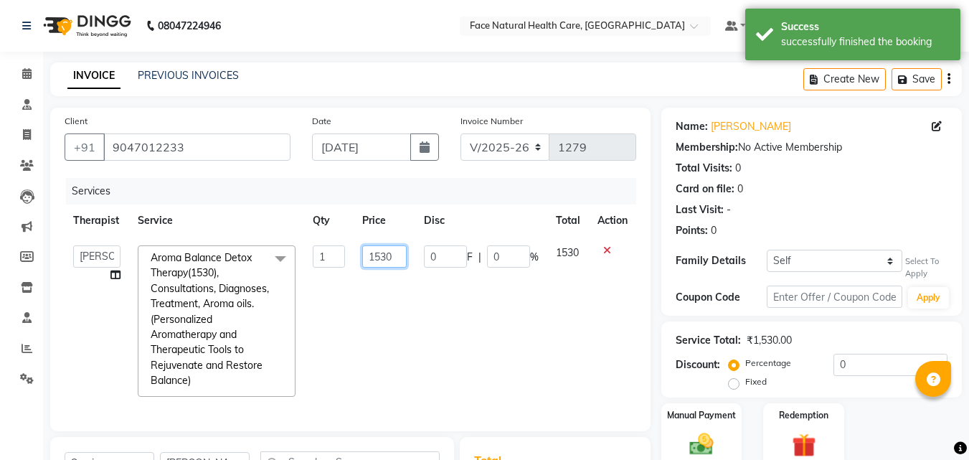
click at [394, 254] on input "1530" at bounding box center [384, 256] width 44 height 22
click at [143, 305] on div "Client [PHONE_NUMBER] Date [DATE] Invoice Number V/2025 V/[PHONE_NUMBER] Servic…" at bounding box center [350, 378] width 622 height 541
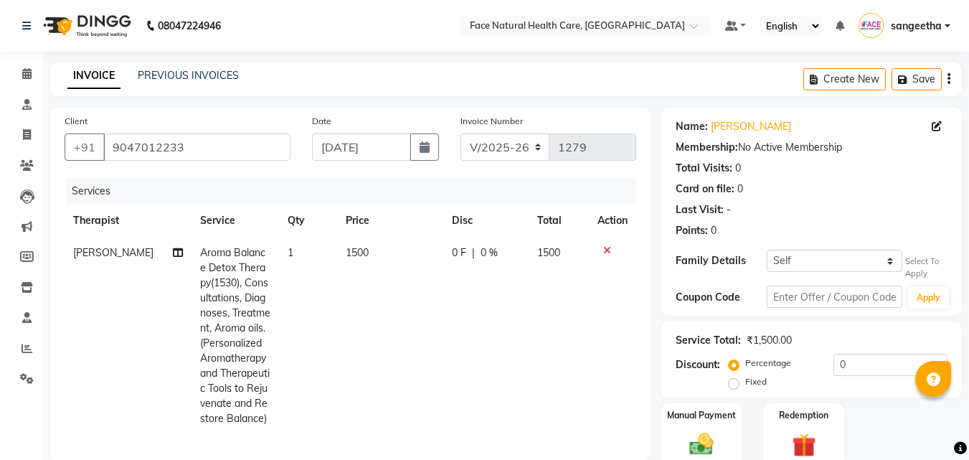
scroll to position [168, 0]
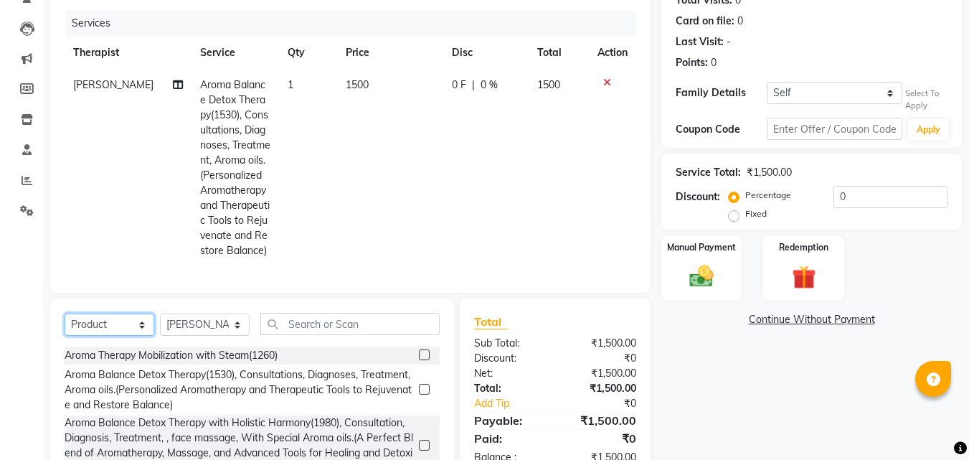
click at [65, 324] on select "Select Service Product Membership Package Voucher Prepaid Gift Card" at bounding box center [110, 324] width 90 height 22
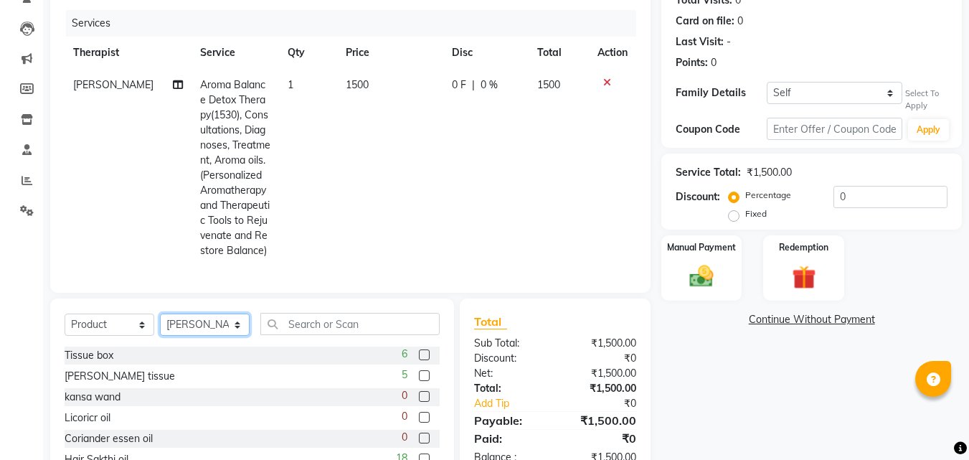
click at [233, 333] on select "Select Therapist [PERSON_NAME] [PERSON_NAME] [PERSON_NAME] M [PERSON_NAME] [PER…" at bounding box center [205, 324] width 90 height 22
click at [160, 324] on select "Select Therapist [PERSON_NAME] [PERSON_NAME] [PERSON_NAME] M [PERSON_NAME] [PER…" at bounding box center [205, 324] width 90 height 22
click at [347, 335] on input "text" at bounding box center [349, 324] width 179 height 22
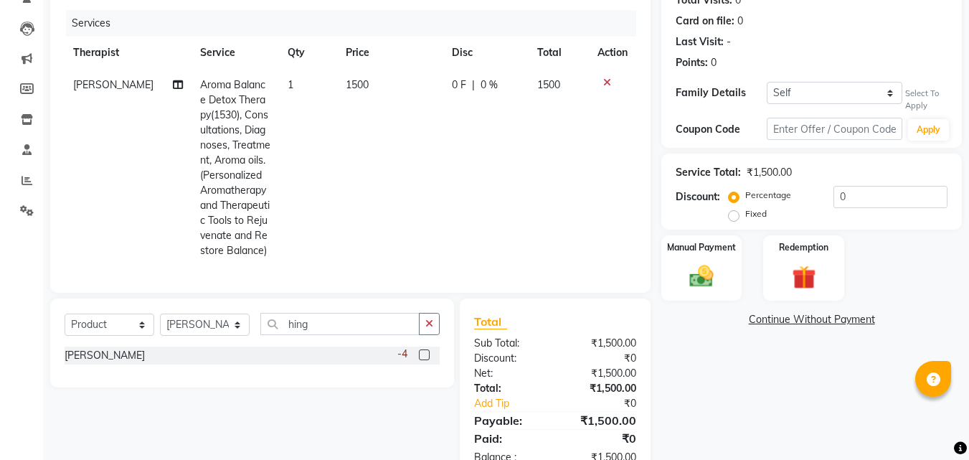
click at [424, 360] on label at bounding box center [424, 354] width 11 height 11
click at [424, 360] on input "checkbox" at bounding box center [423, 355] width 9 height 9
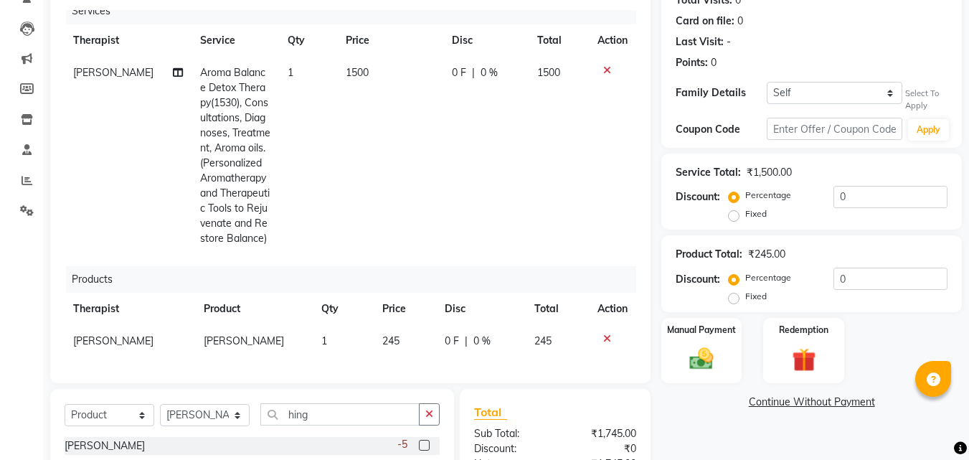
click at [323, 325] on td "1" at bounding box center [343, 341] width 61 height 32
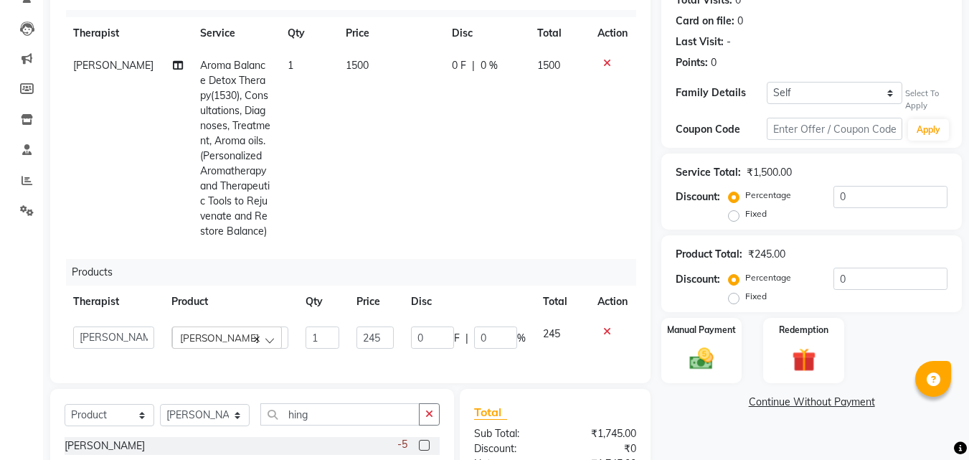
scroll to position [47, 0]
click at [311, 326] on input "1" at bounding box center [322, 337] width 34 height 22
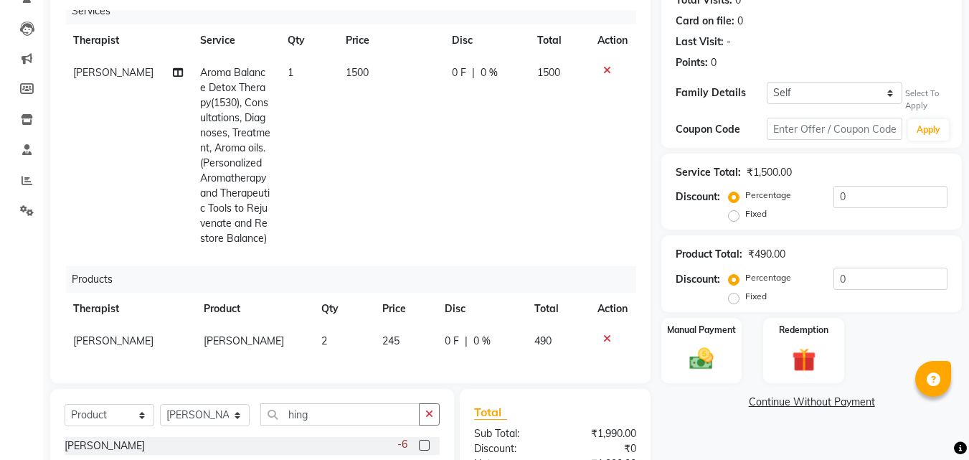
click at [393, 325] on td "245" at bounding box center [405, 341] width 63 height 32
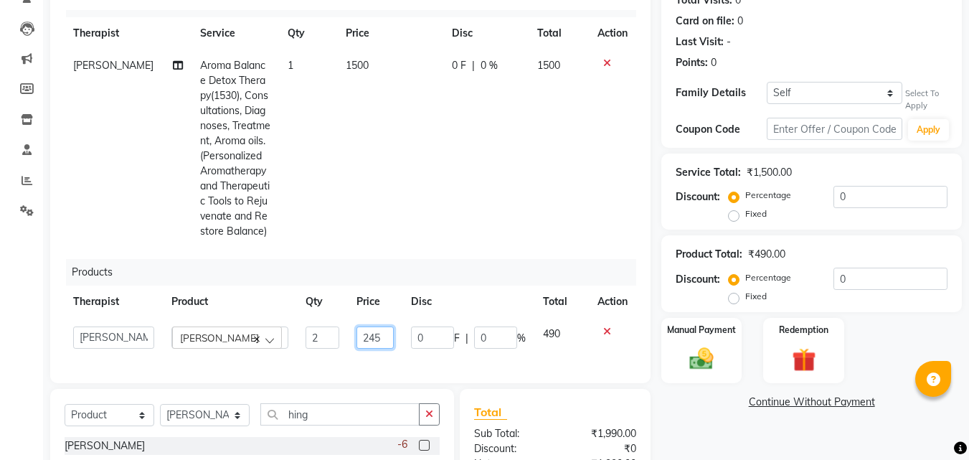
click at [371, 328] on input "245" at bounding box center [374, 337] width 37 height 22
click at [780, 385] on div "Name: [PERSON_NAME] Membership: No Active Membership Total Visits: 0 Card on fi…" at bounding box center [816, 254] width 311 height 629
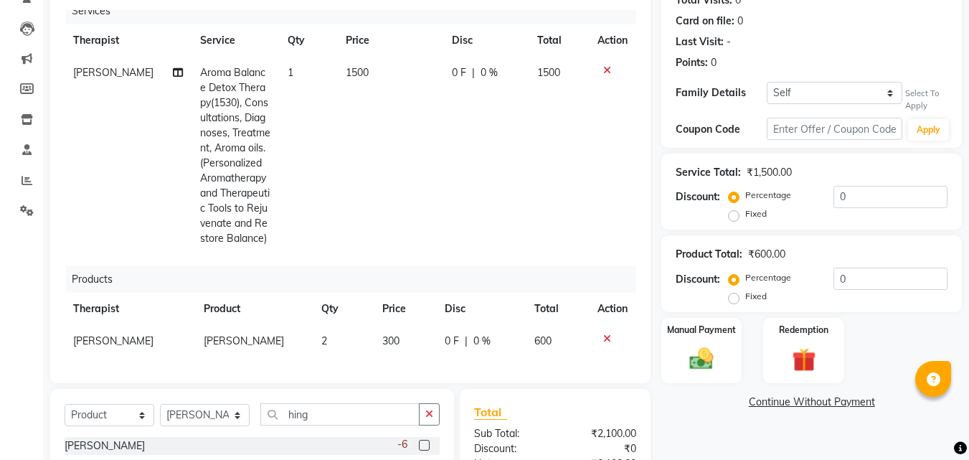
scroll to position [299, 0]
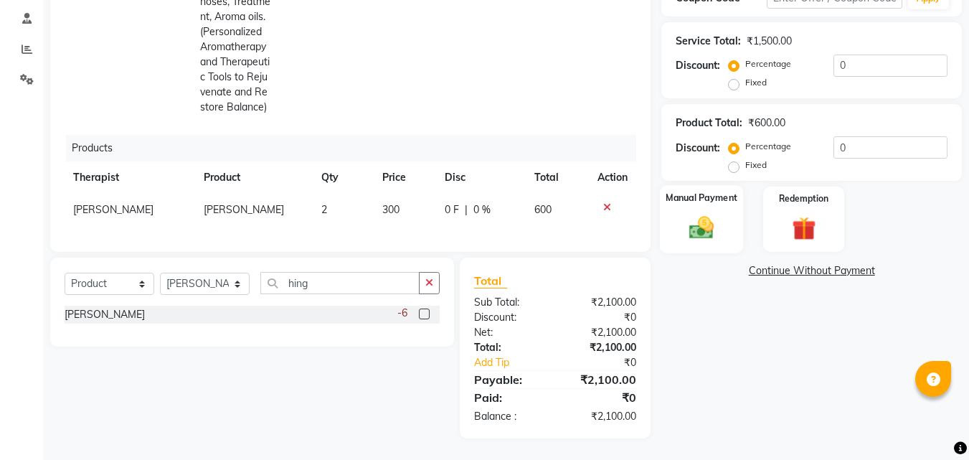
click at [716, 229] on img at bounding box center [701, 227] width 40 height 29
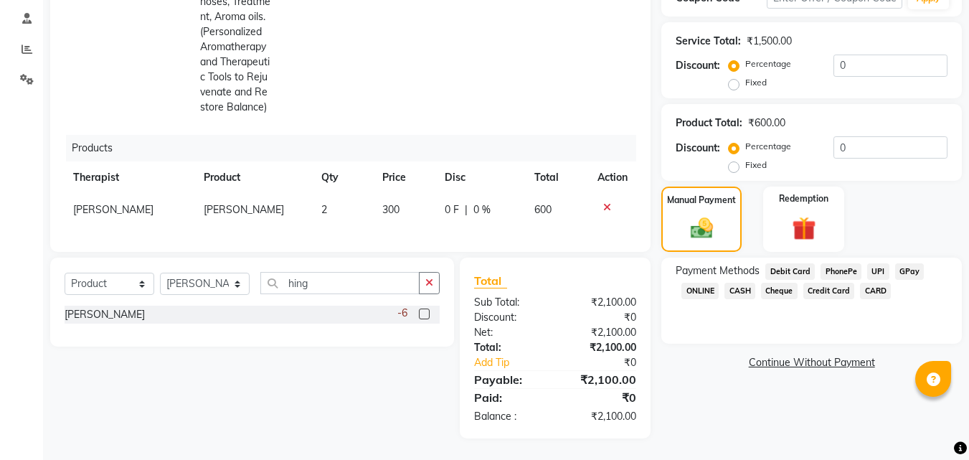
click at [746, 295] on span "CASH" at bounding box center [739, 290] width 31 height 16
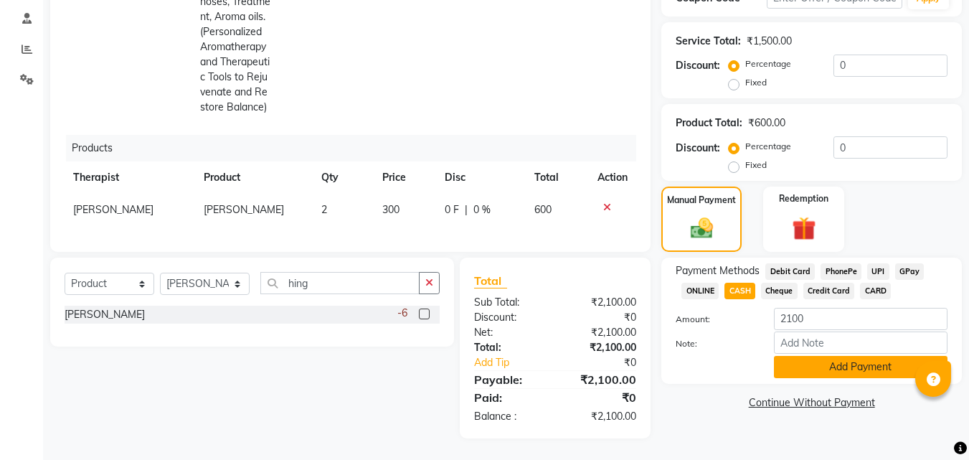
click at [840, 371] on button "Add Payment" at bounding box center [860, 367] width 173 height 22
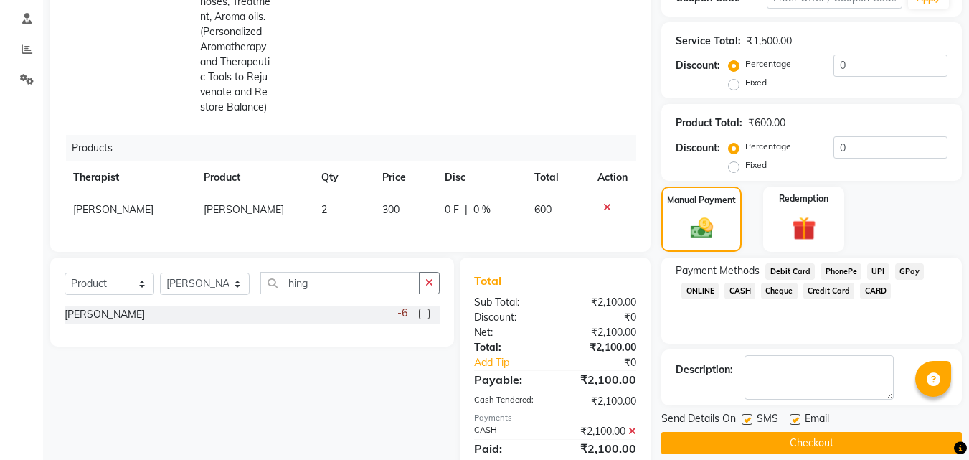
click at [748, 414] on label at bounding box center [746, 419] width 11 height 11
click at [748, 415] on input "checkbox" at bounding box center [745, 419] width 9 height 9
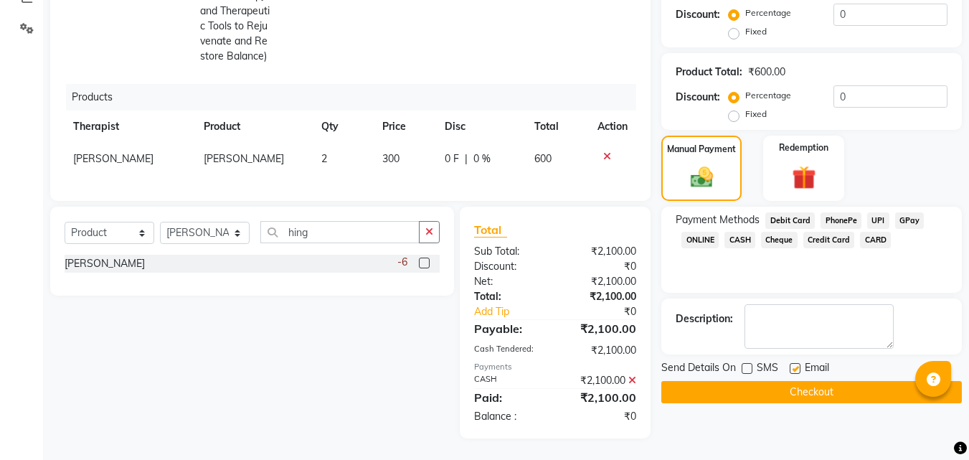
click at [795, 368] on label at bounding box center [794, 368] width 11 height 11
click at [795, 368] on input "checkbox" at bounding box center [793, 368] width 9 height 9
click at [833, 398] on button "Checkout" at bounding box center [811, 392] width 300 height 22
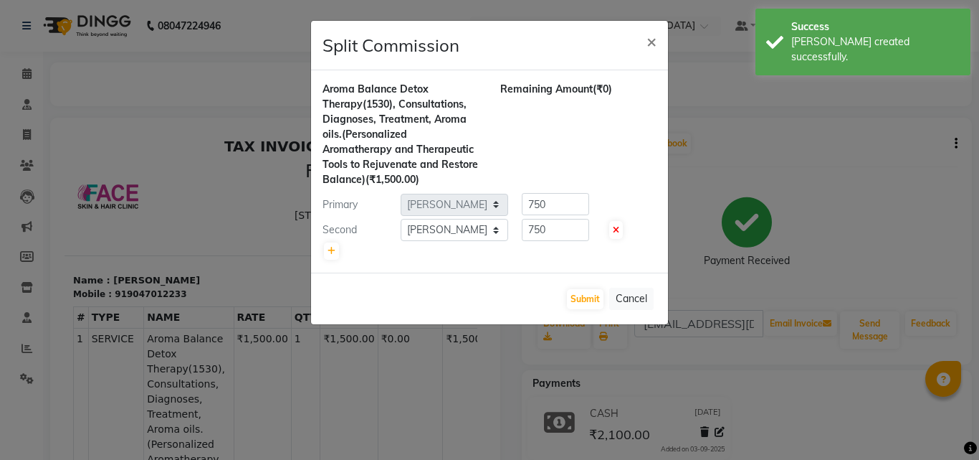
click at [28, 76] on ngb-modal-window "Split Commission × Aroma Balance Detox Therapy(1530), Consultations, Diagnoses,…" at bounding box center [489, 230] width 979 height 460
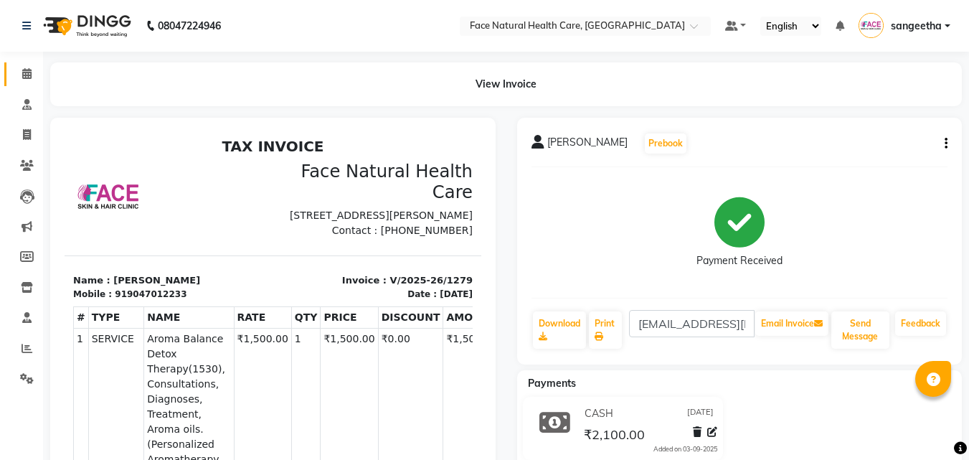
click at [27, 67] on span at bounding box center [26, 74] width 25 height 16
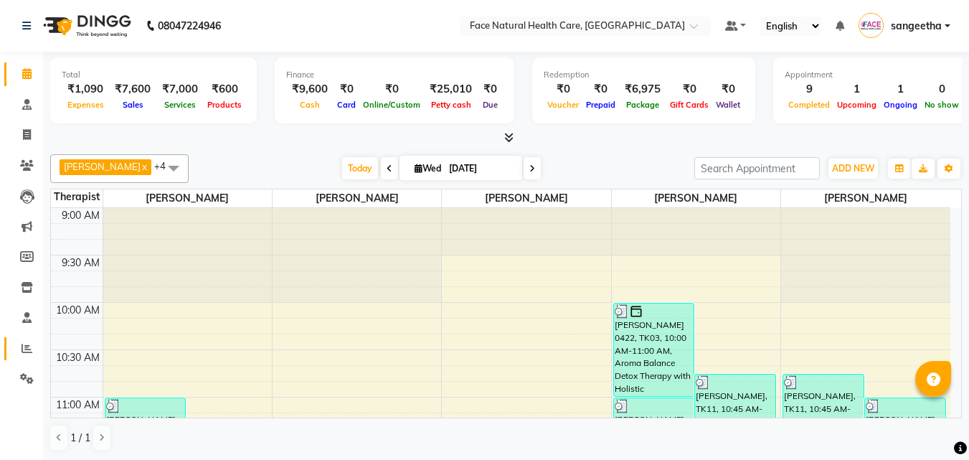
click at [26, 351] on icon at bounding box center [27, 348] width 11 height 11
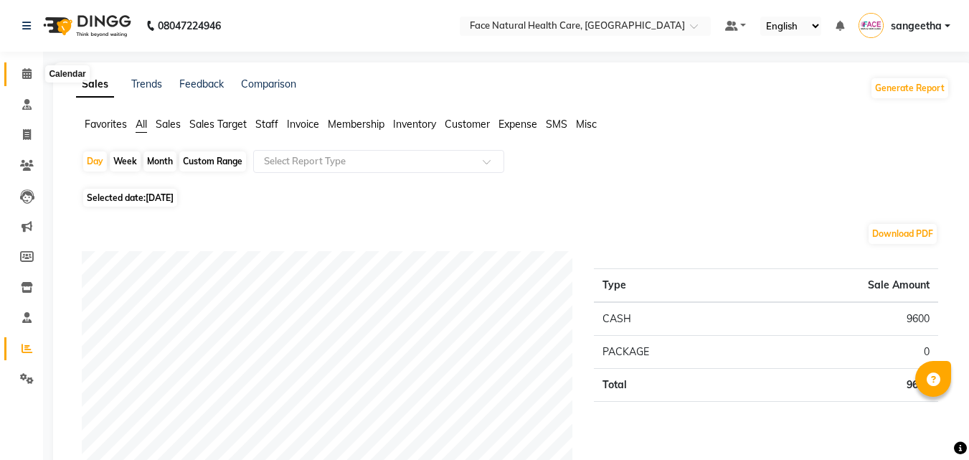
click at [27, 72] on icon at bounding box center [26, 73] width 9 height 11
click at [19, 75] on span at bounding box center [26, 74] width 25 height 16
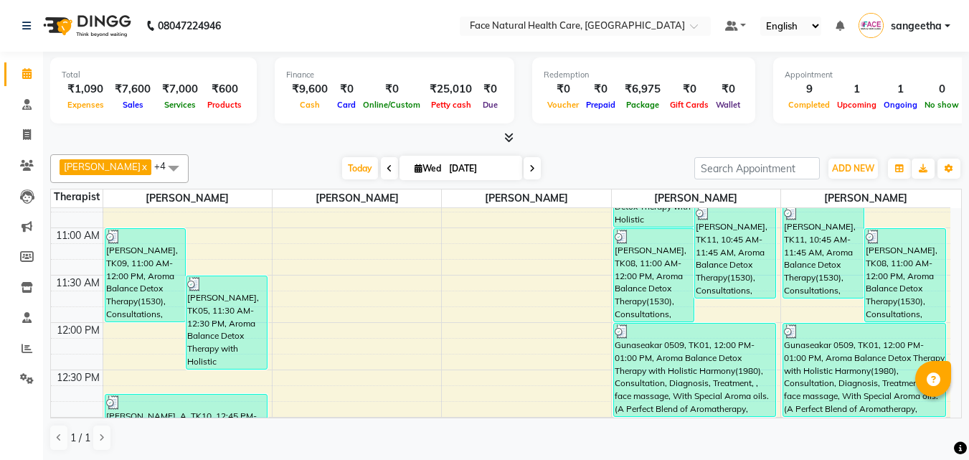
scroll to position [160, 0]
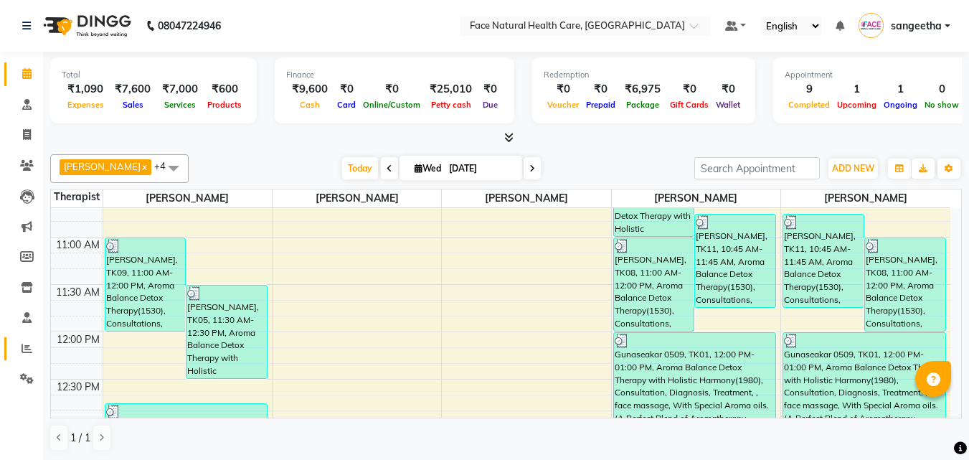
click at [27, 350] on icon at bounding box center [27, 348] width 11 height 11
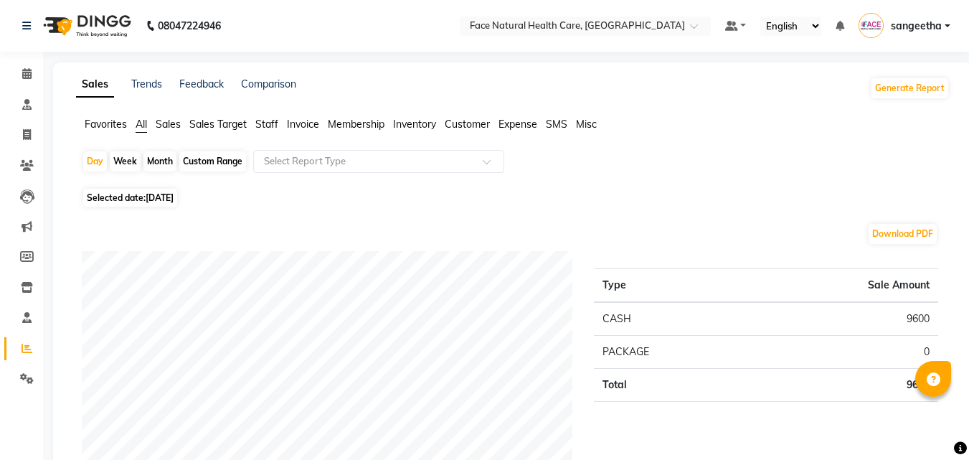
scroll to position [49, 0]
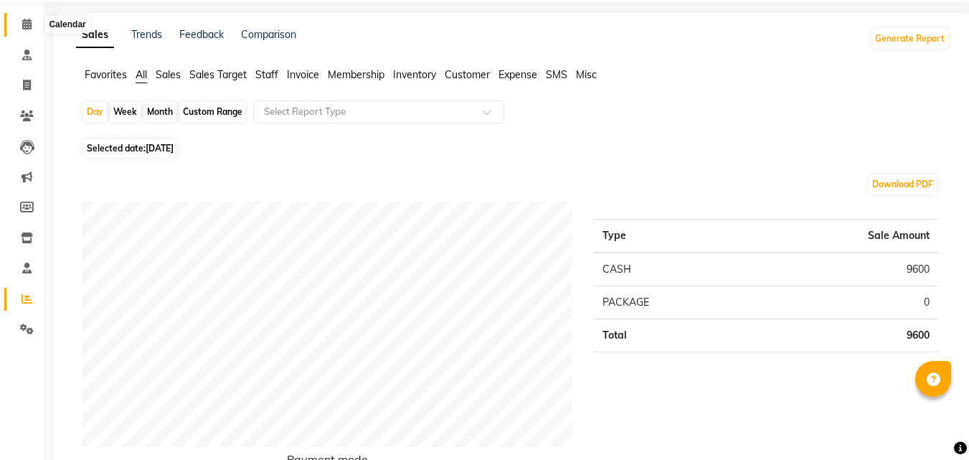
click at [32, 29] on icon at bounding box center [26, 24] width 9 height 11
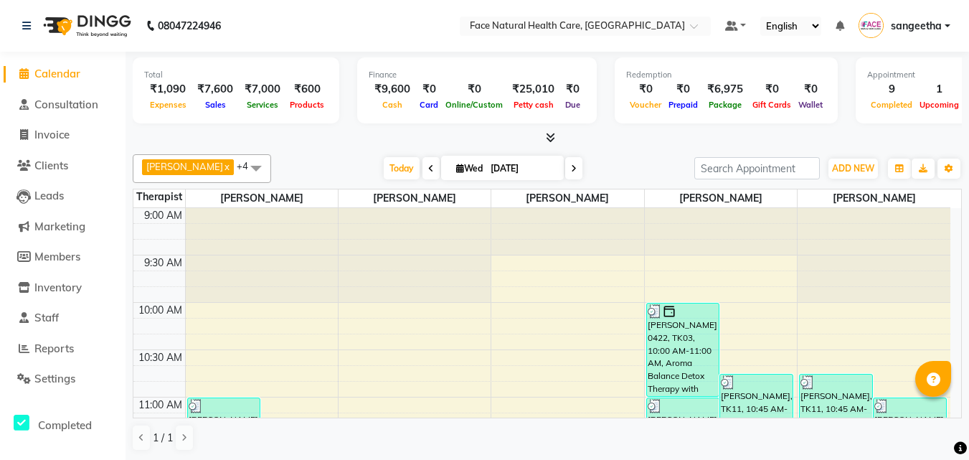
click at [456, 168] on icon at bounding box center [460, 167] width 8 height 9
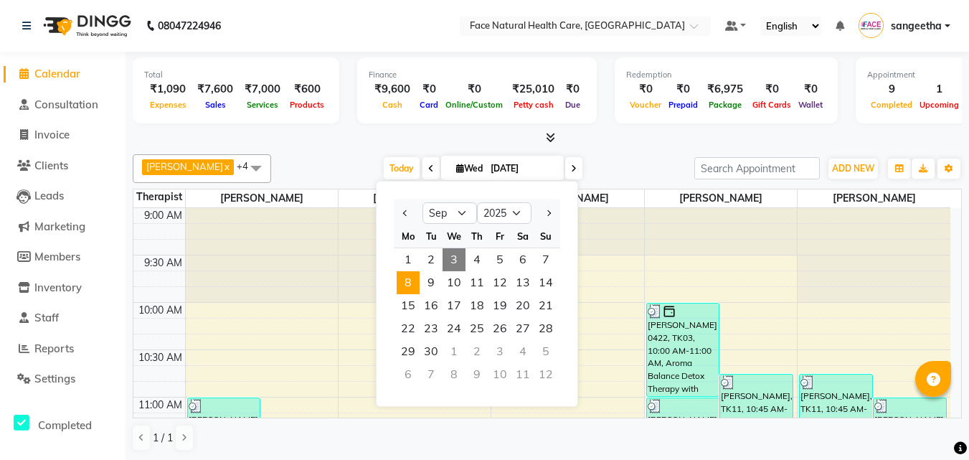
click at [405, 284] on span "8" at bounding box center [407, 282] width 23 height 23
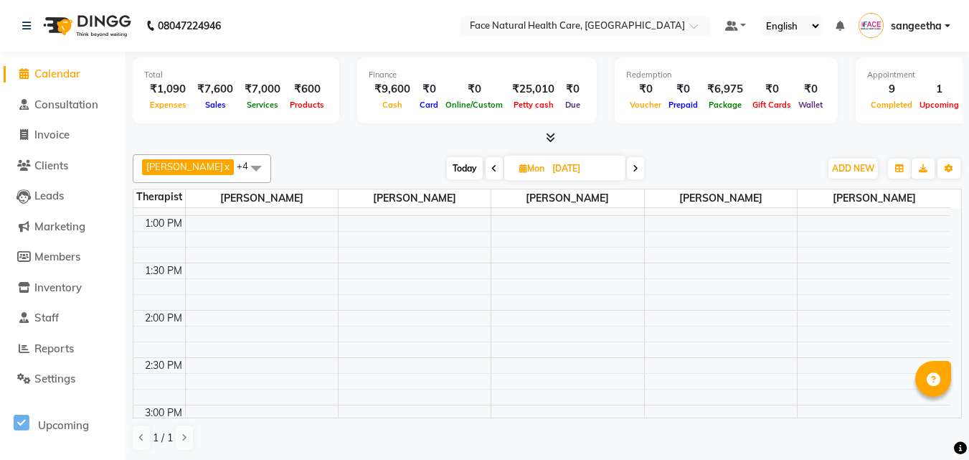
scroll to position [188, 0]
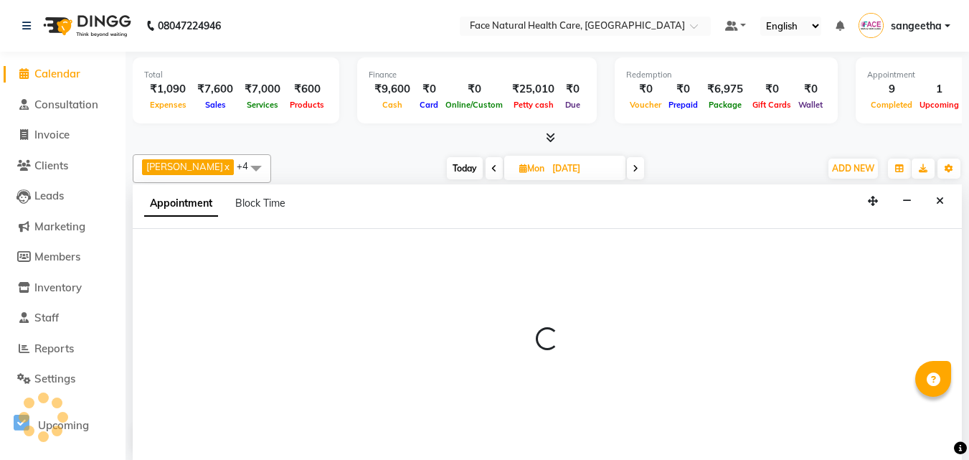
click at [251, 219] on div "Appointment Block Time" at bounding box center [223, 206] width 158 height 32
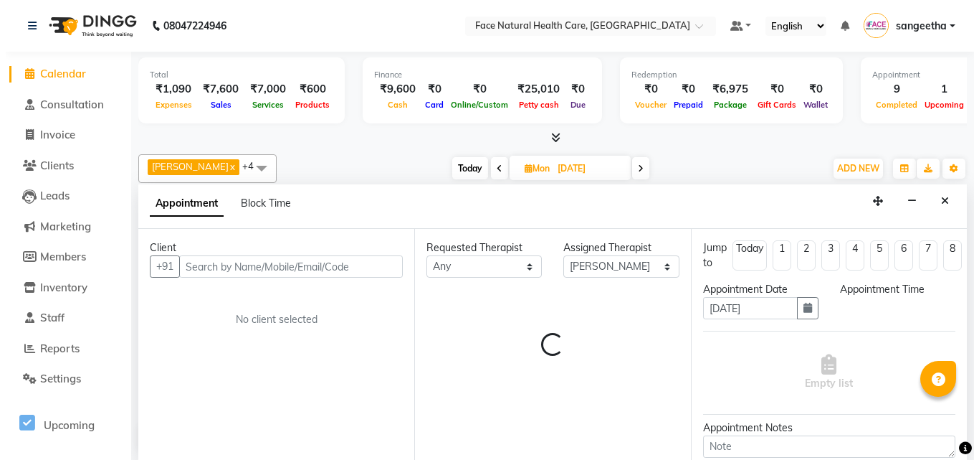
scroll to position [1, 0]
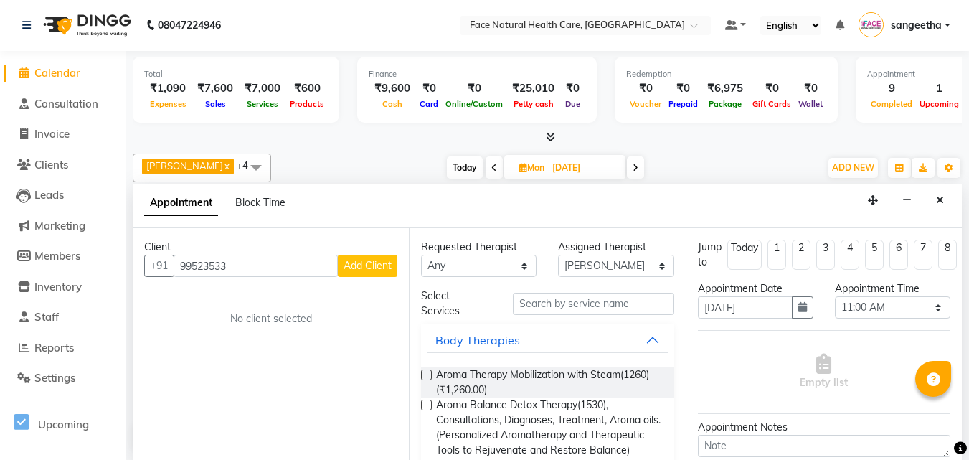
click at [373, 262] on span "Add Client" at bounding box center [367, 265] width 48 height 13
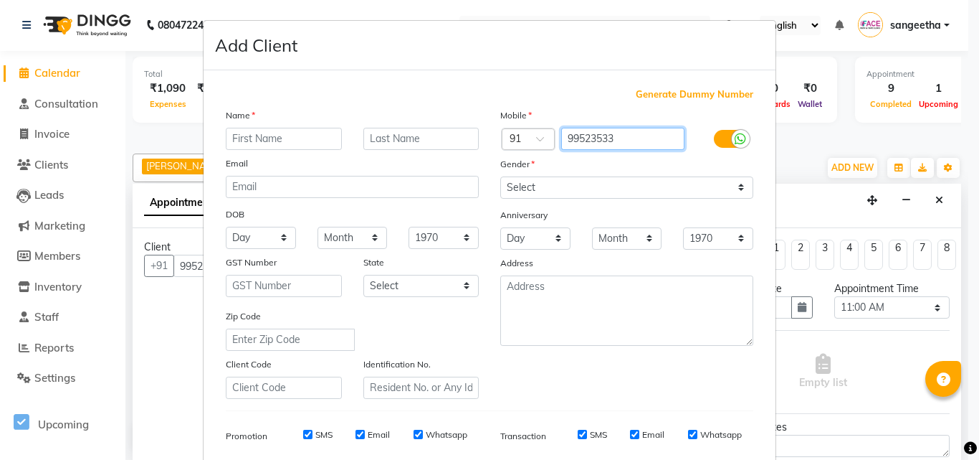
click at [636, 138] on input "99523533" at bounding box center [623, 139] width 124 height 22
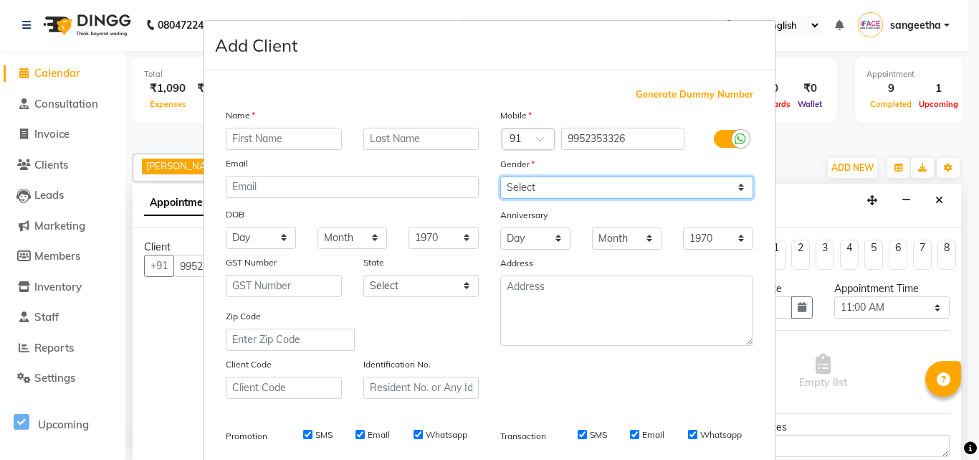
click at [552, 191] on select "Select [DEMOGRAPHIC_DATA] [DEMOGRAPHIC_DATA] Other Prefer Not To Say" at bounding box center [626, 187] width 253 height 22
click at [500, 176] on select "Select [DEMOGRAPHIC_DATA] [DEMOGRAPHIC_DATA] Other Prefer Not To Say" at bounding box center [626, 187] width 253 height 22
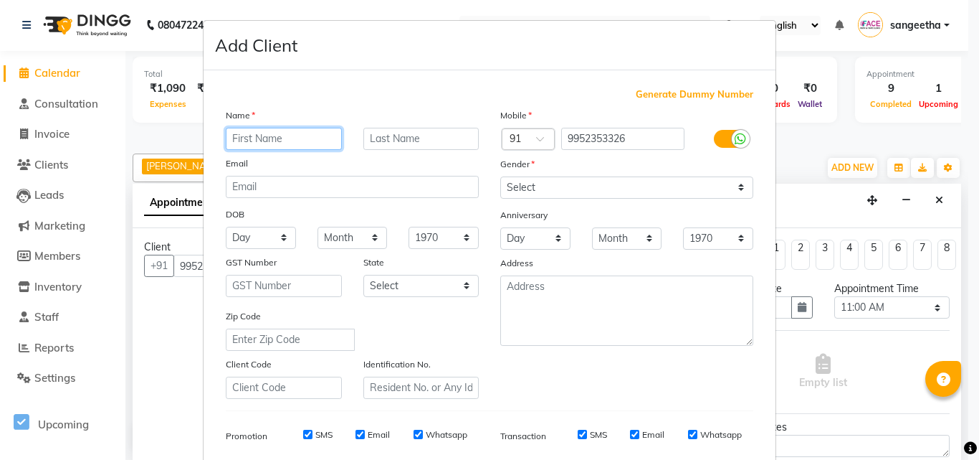
click at [297, 138] on input "text" at bounding box center [284, 139] width 116 height 22
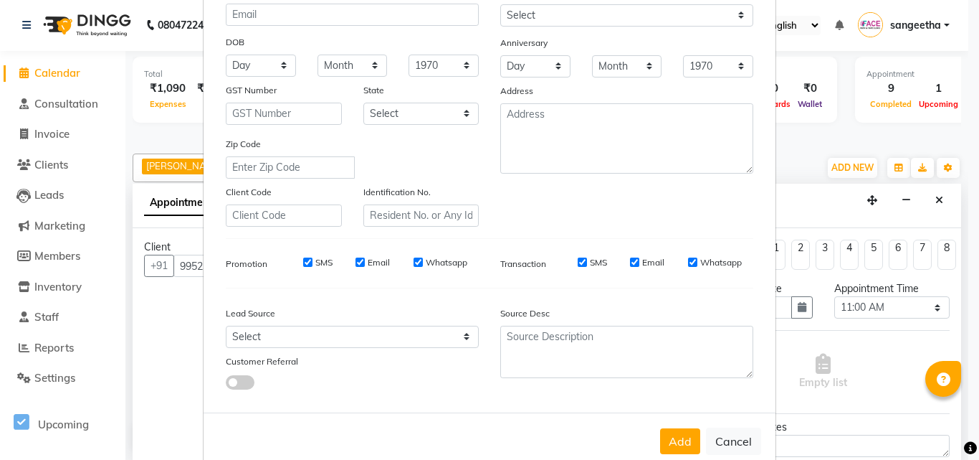
scroll to position [0, 0]
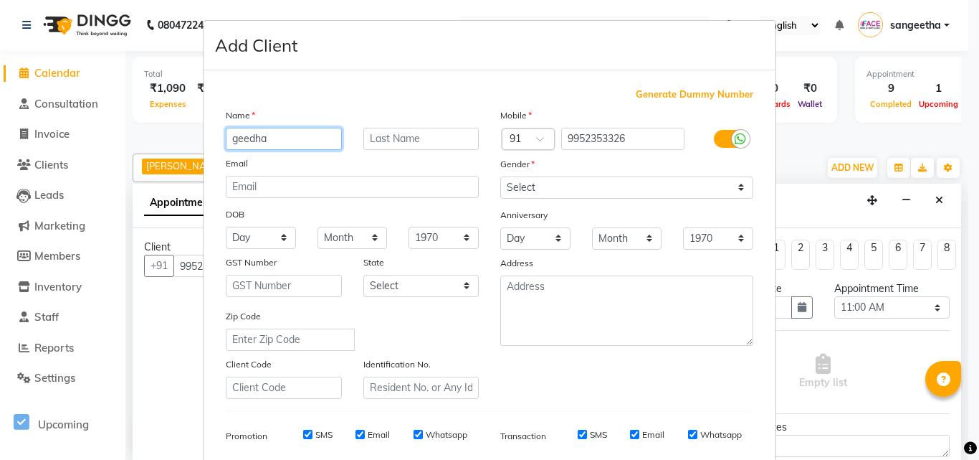
click at [239, 138] on input "geedha" at bounding box center [284, 139] width 116 height 22
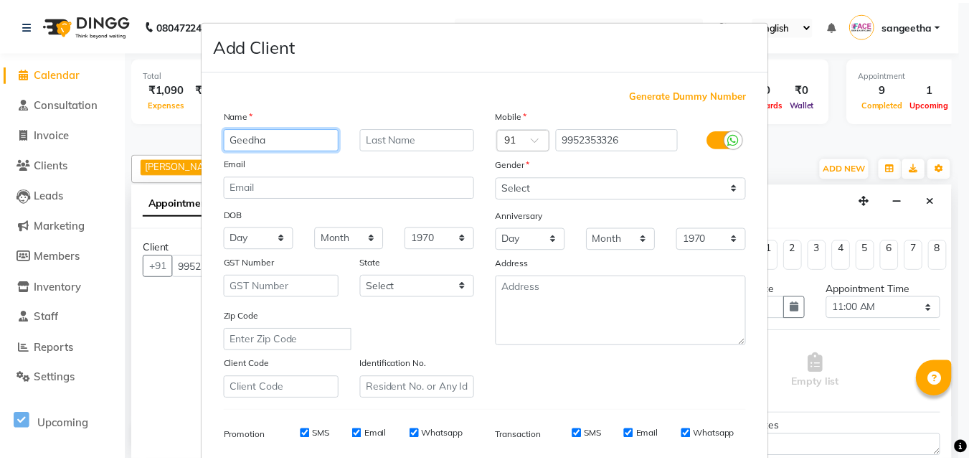
scroll to position [202, 0]
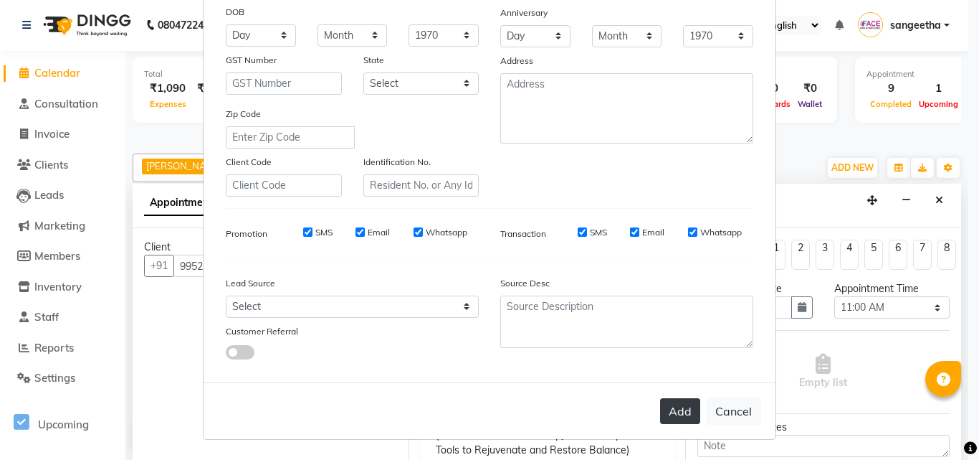
click at [685, 415] on button "Add" at bounding box center [680, 411] width 40 height 26
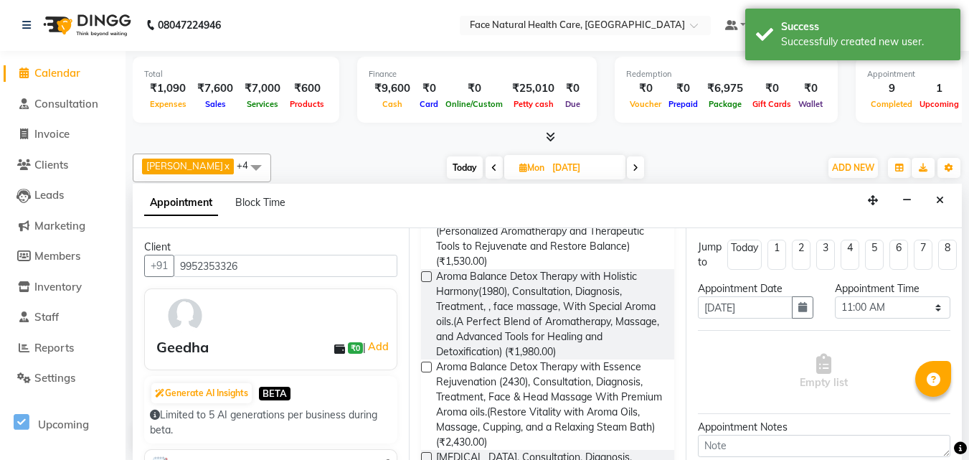
scroll to position [217, 0]
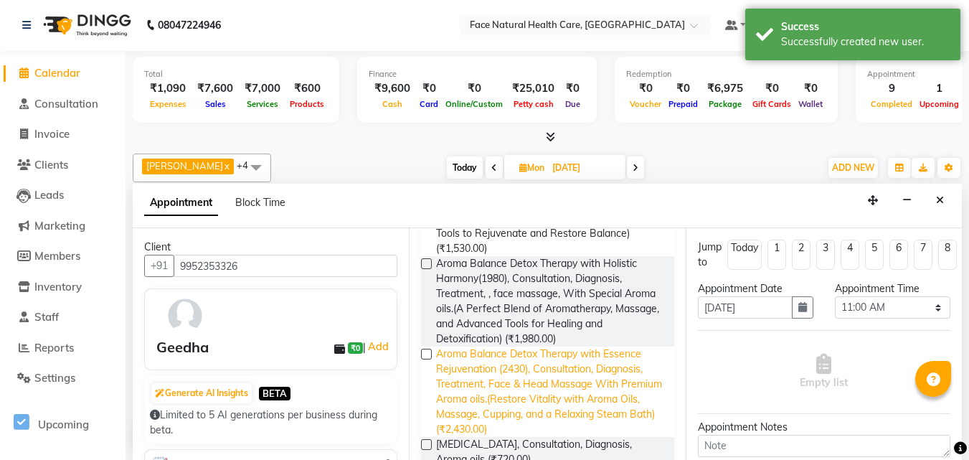
click at [593, 379] on span "Aroma Balance Detox Therapy with Essence Rejuvenation (2430), Consultation, Dia…" at bounding box center [549, 391] width 226 height 90
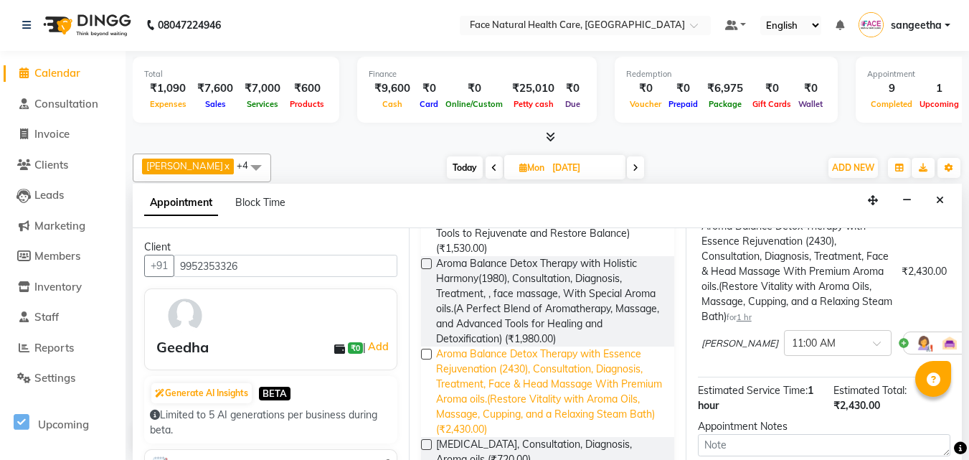
scroll to position [126, 0]
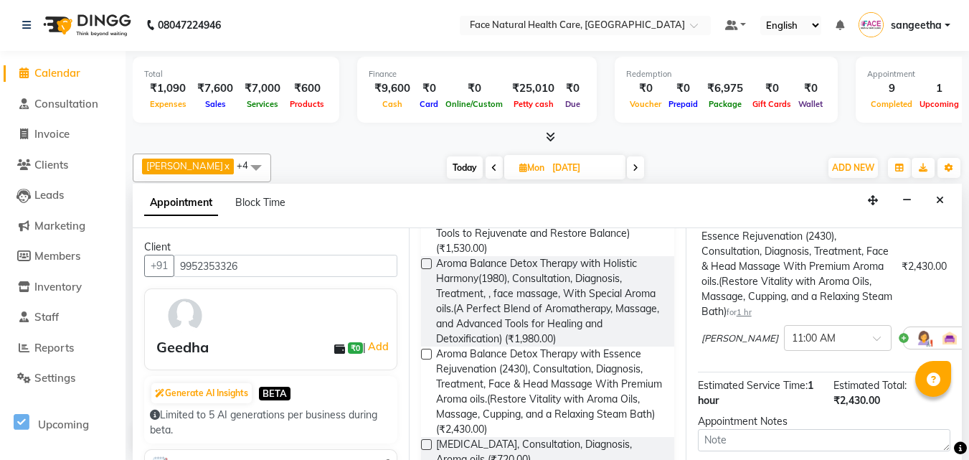
click at [896, 321] on div "[PERSON_NAME] × 11:00 AM" at bounding box center [835, 337] width 269 height 37
click at [915, 346] on img at bounding box center [923, 337] width 17 height 17
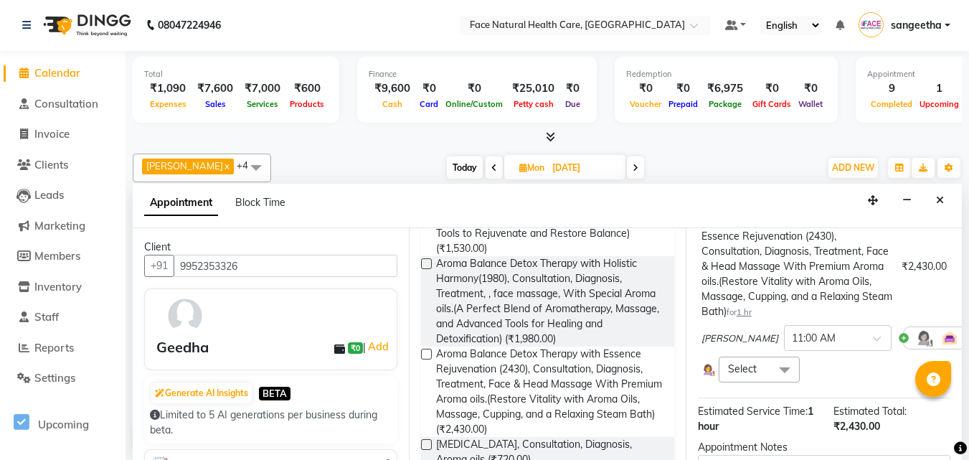
click at [779, 376] on span at bounding box center [784, 369] width 29 height 27
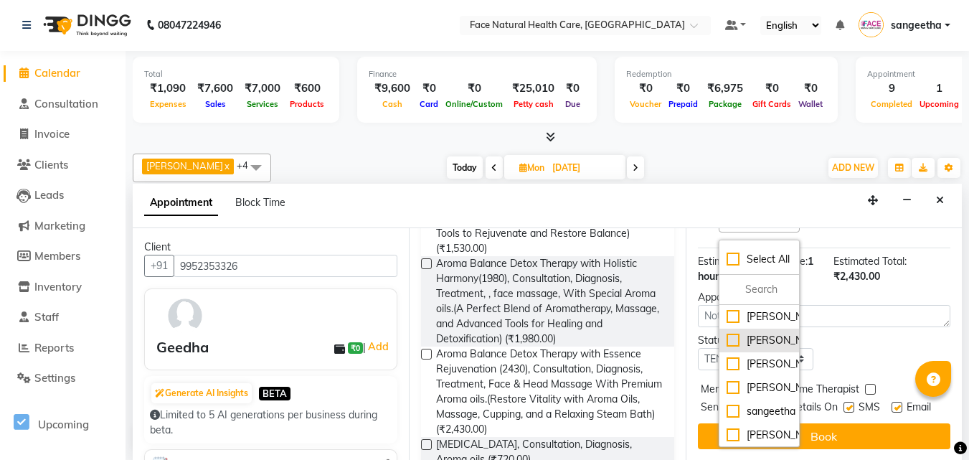
click at [737, 333] on div "[PERSON_NAME]" at bounding box center [758, 340] width 65 height 15
click at [739, 333] on div "[PERSON_NAME]" at bounding box center [767, 340] width 82 height 15
click at [738, 395] on div "[PERSON_NAME]" at bounding box center [758, 387] width 65 height 15
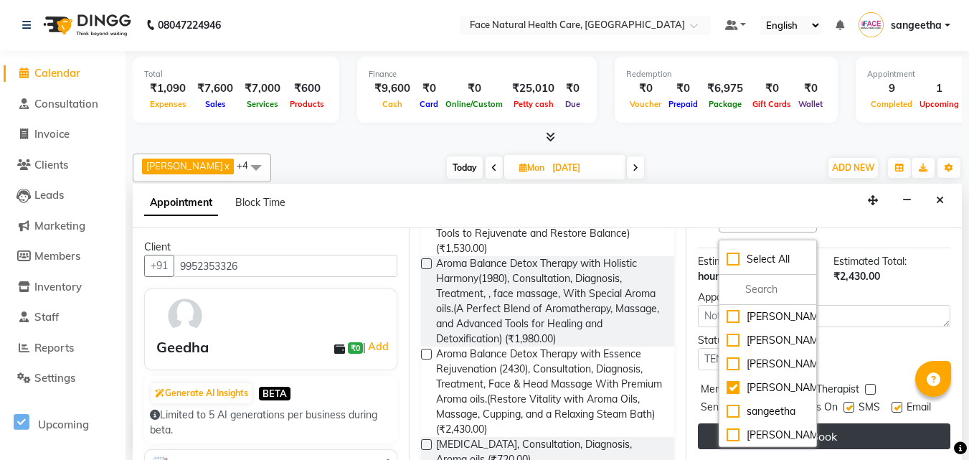
click at [855, 423] on button "Book" at bounding box center [824, 436] width 252 height 26
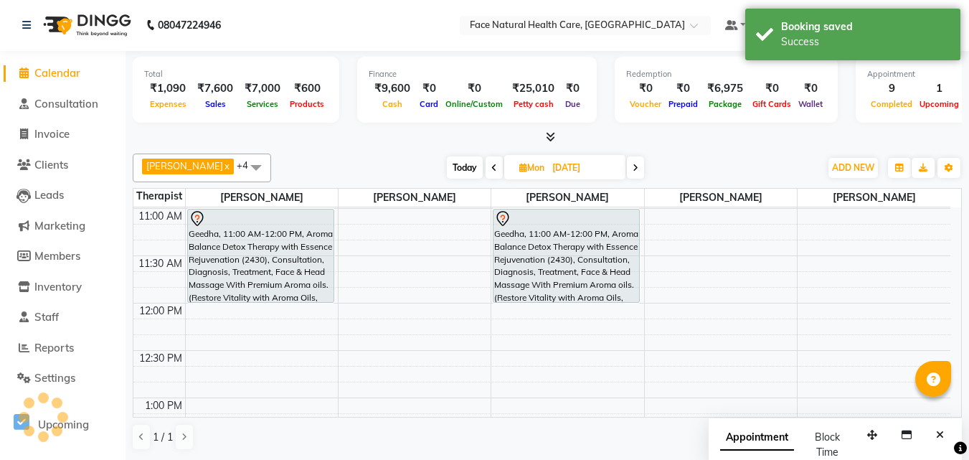
scroll to position [0, 0]
click at [454, 166] on span "Today" at bounding box center [465, 168] width 36 height 22
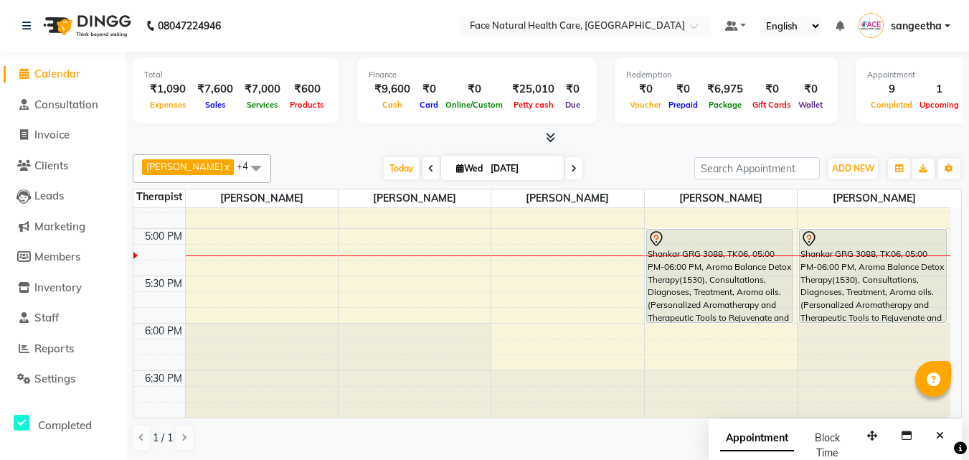
scroll to position [553, 0]
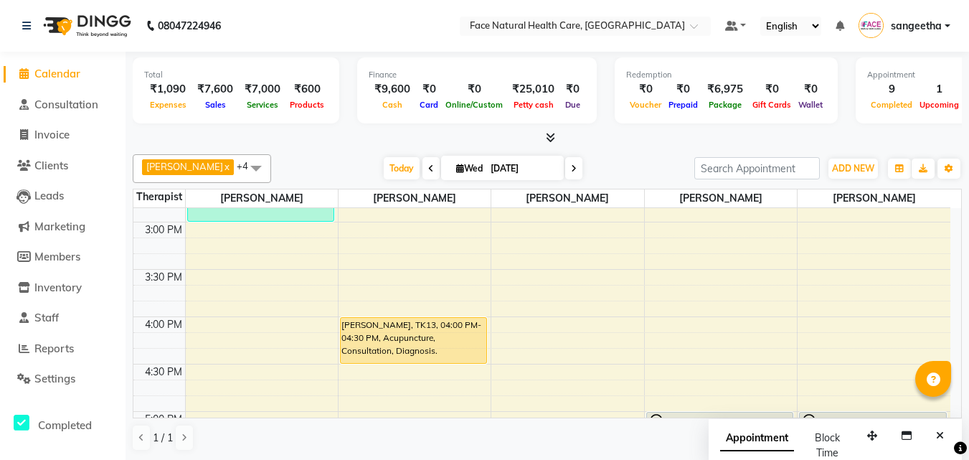
click at [465, 341] on div "[PERSON_NAME], TK13, 04:00 PM-04:30 PM, Acupuncture, Consultation, Diagnosis." at bounding box center [414, 340] width 146 height 45
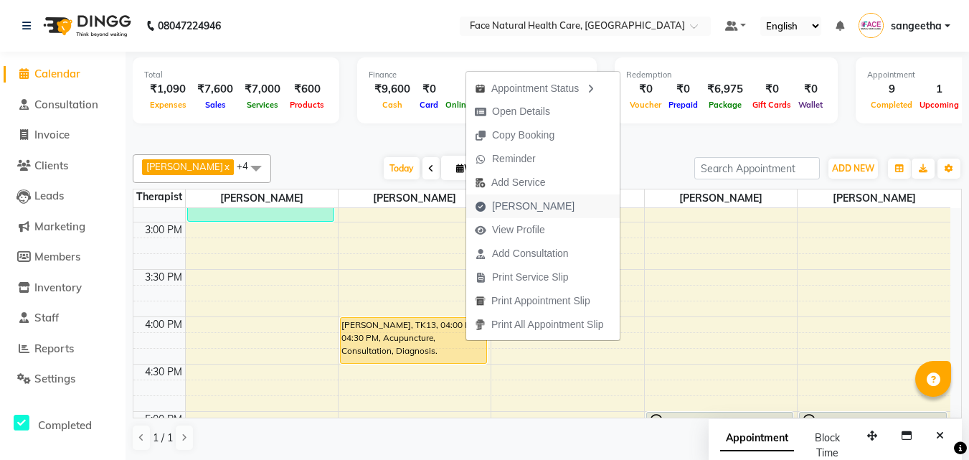
click at [523, 200] on span "[PERSON_NAME]" at bounding box center [533, 206] width 82 height 15
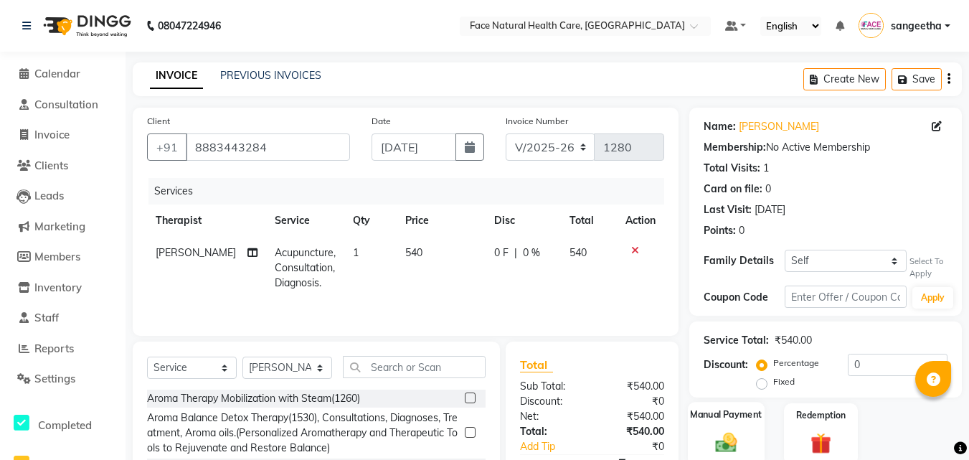
click at [731, 401] on div "Manual Payment" at bounding box center [726, 433] width 77 height 64
click at [745, 401] on div "Manual Payment" at bounding box center [726, 433] width 77 height 64
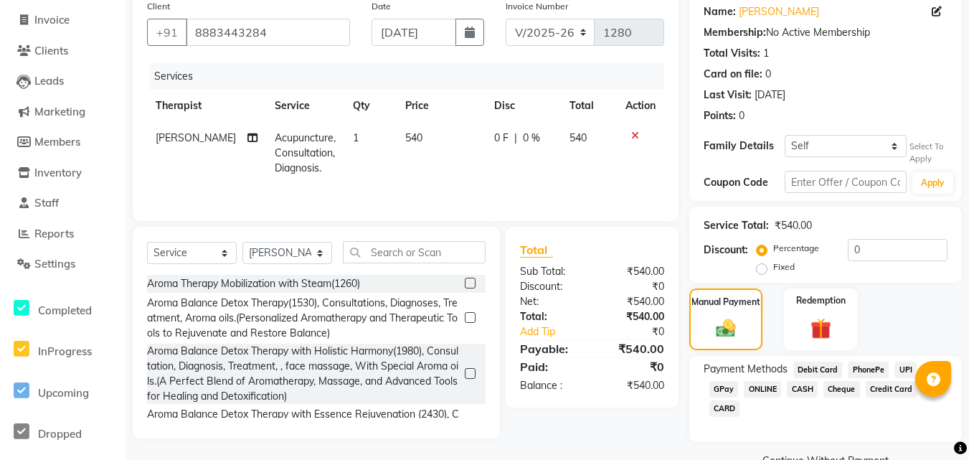
click at [809, 394] on span "CASH" at bounding box center [801, 389] width 31 height 16
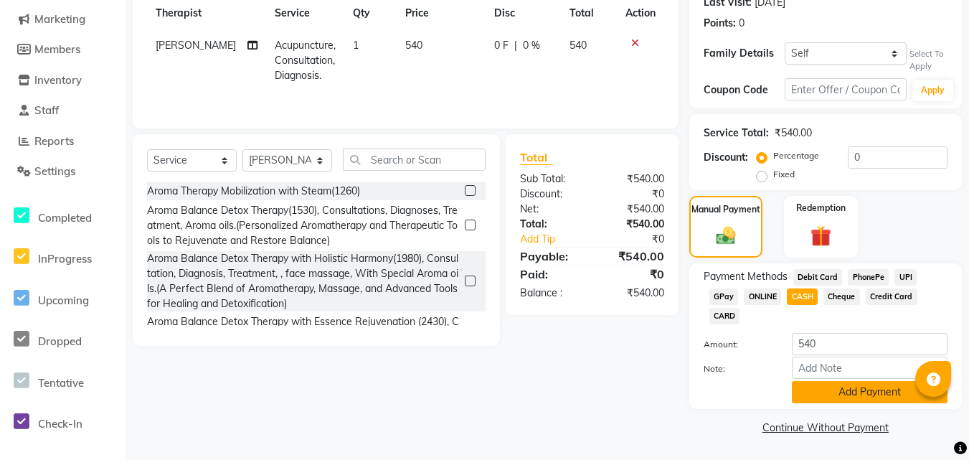
click at [824, 394] on button "Add Payment" at bounding box center [869, 392] width 156 height 22
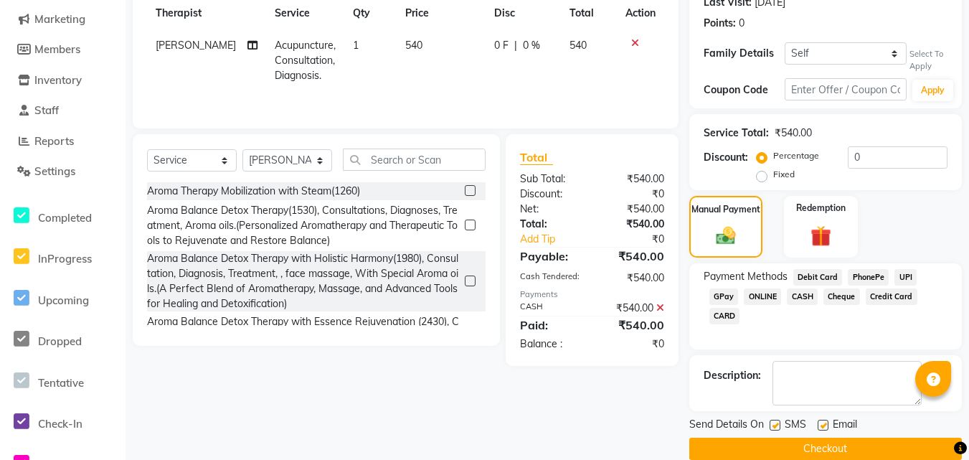
click at [775, 425] on label at bounding box center [774, 424] width 11 height 11
click at [775, 425] on input "checkbox" at bounding box center [773, 425] width 9 height 9
click at [823, 425] on label at bounding box center [822, 424] width 11 height 11
click at [823, 425] on input "checkbox" at bounding box center [821, 425] width 9 height 9
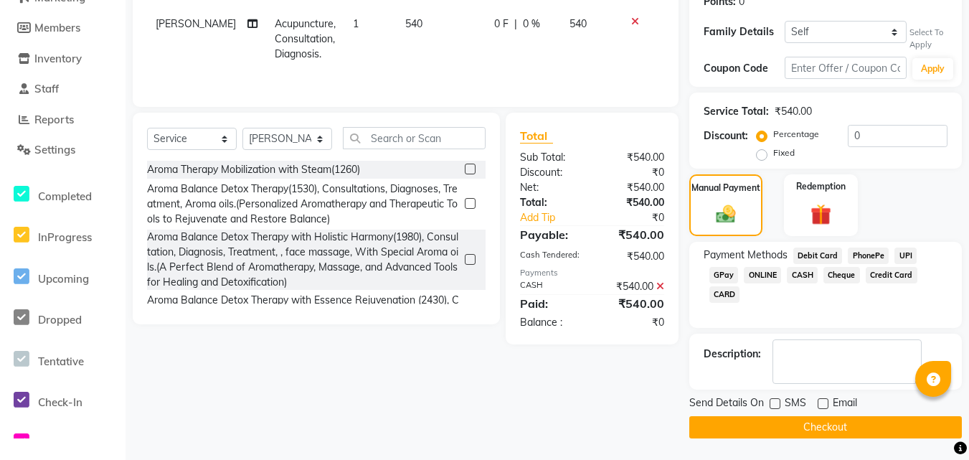
click at [855, 429] on button "Checkout" at bounding box center [825, 427] width 272 height 22
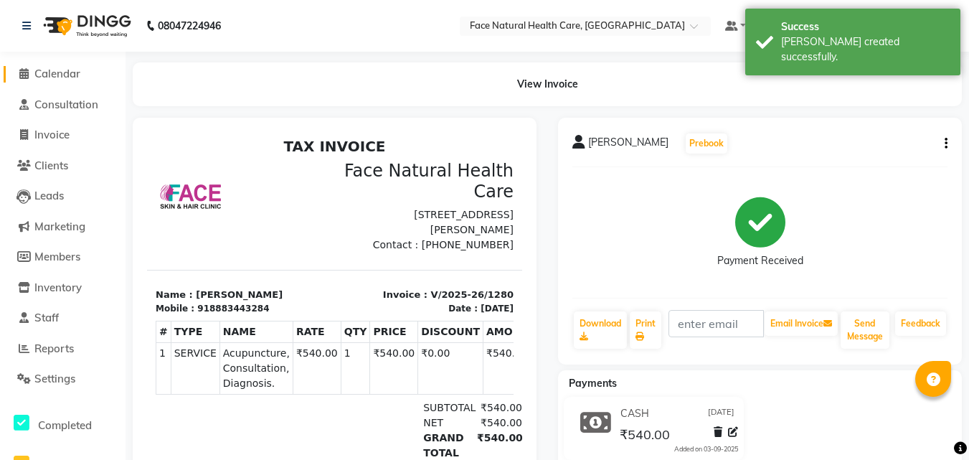
click at [25, 77] on icon at bounding box center [23, 73] width 9 height 11
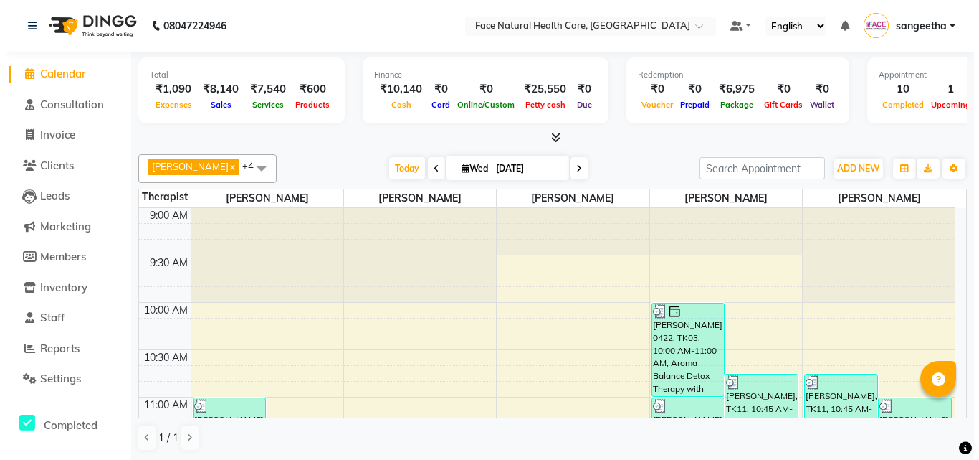
scroll to position [65, 0]
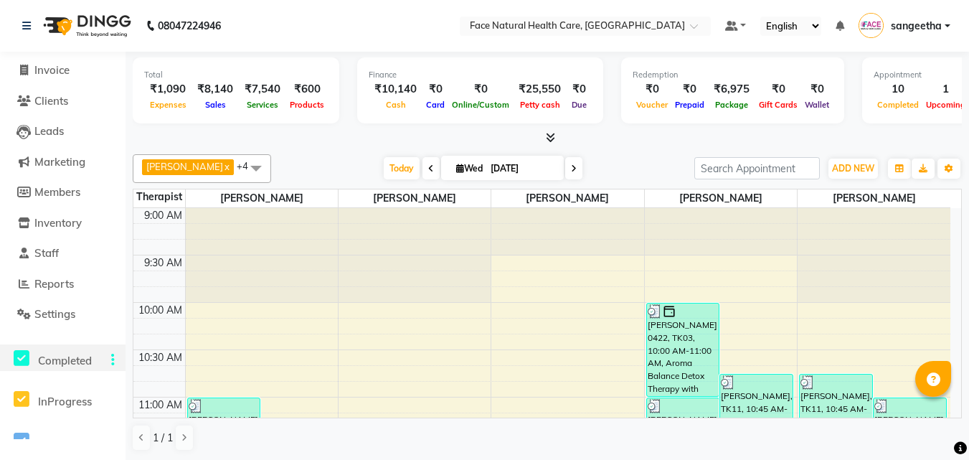
click at [49, 348] on div "Completed" at bounding box center [31, 357] width 63 height 27
click at [49, 284] on span "Reports" at bounding box center [53, 284] width 39 height 14
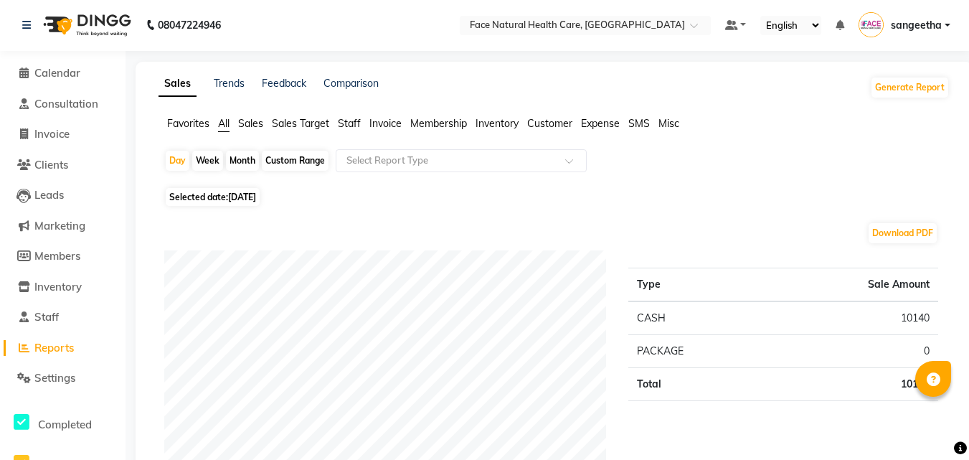
scroll to position [116, 0]
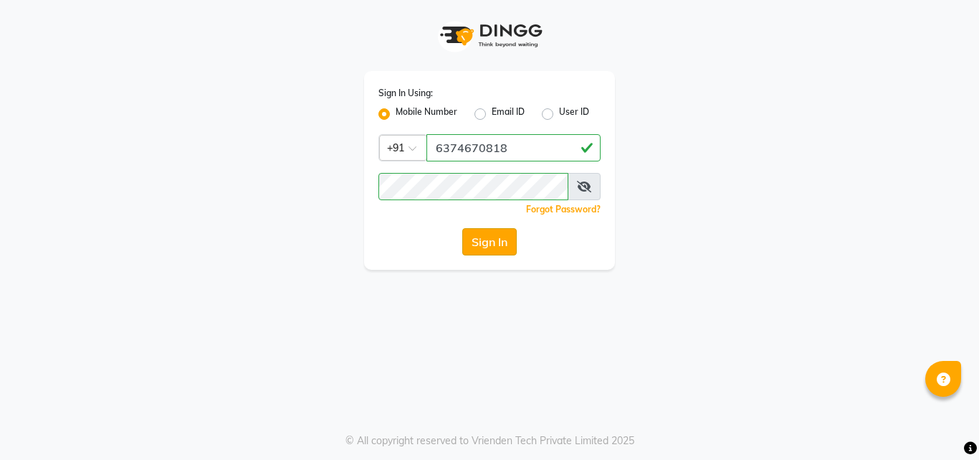
click at [495, 241] on button "Sign In" at bounding box center [489, 241] width 54 height 27
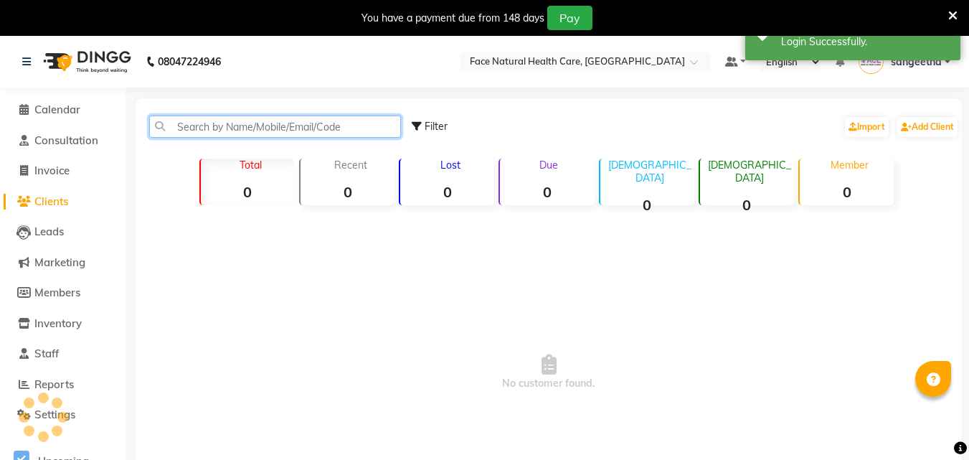
click at [382, 128] on input "text" at bounding box center [275, 126] width 252 height 22
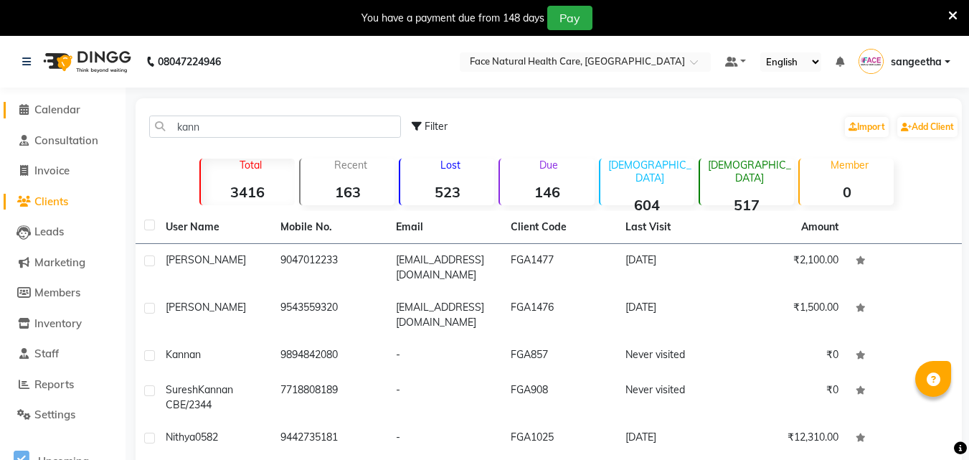
click at [37, 108] on span "Calendar" at bounding box center [57, 110] width 46 height 14
click at [61, 106] on span "Calendar" at bounding box center [57, 110] width 46 height 14
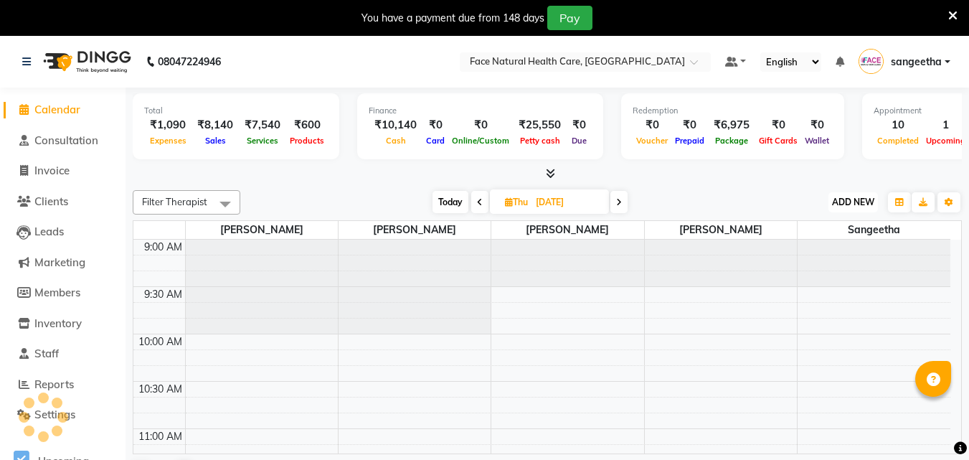
click at [858, 210] on button "ADD NEW Toggle Dropdown" at bounding box center [852, 202] width 49 height 20
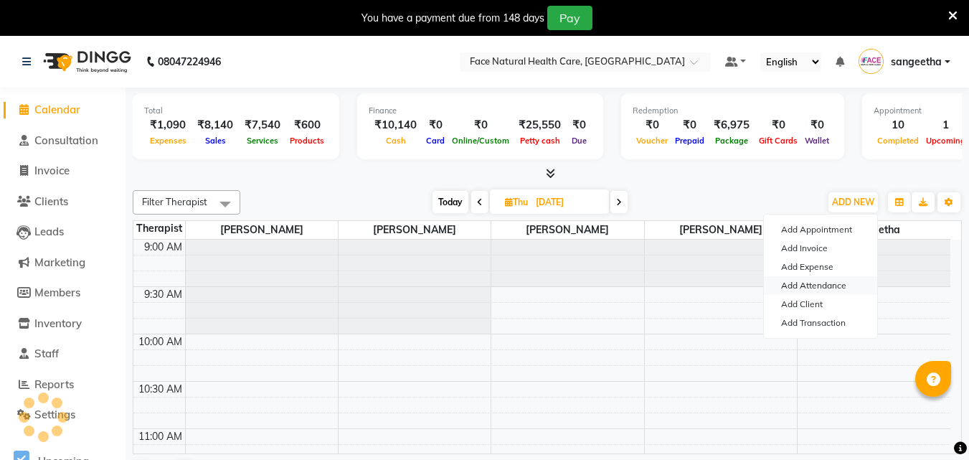
click at [849, 290] on link "Add Attendance" at bounding box center [820, 285] width 113 height 19
